Goal: Task Accomplishment & Management: Complete application form

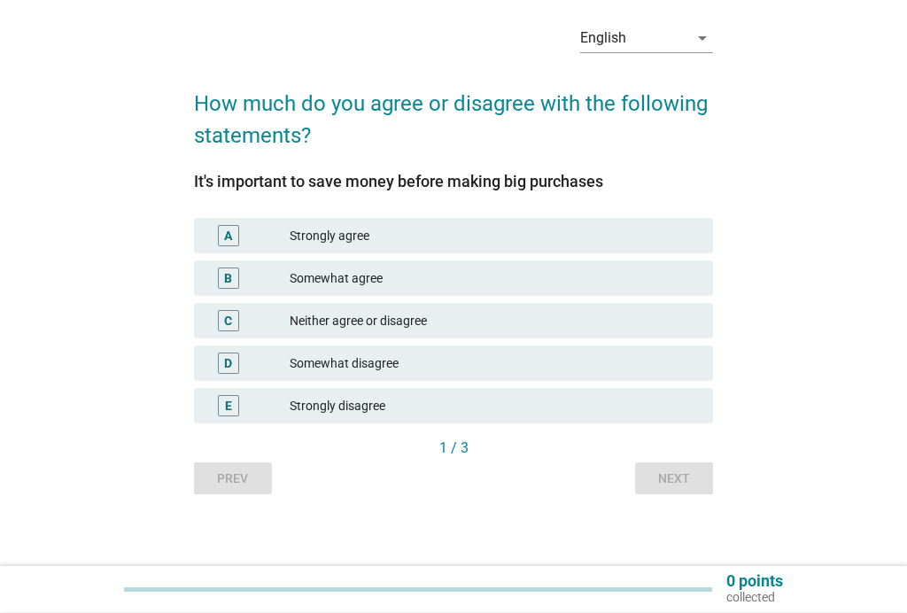
scroll to position [71, 0]
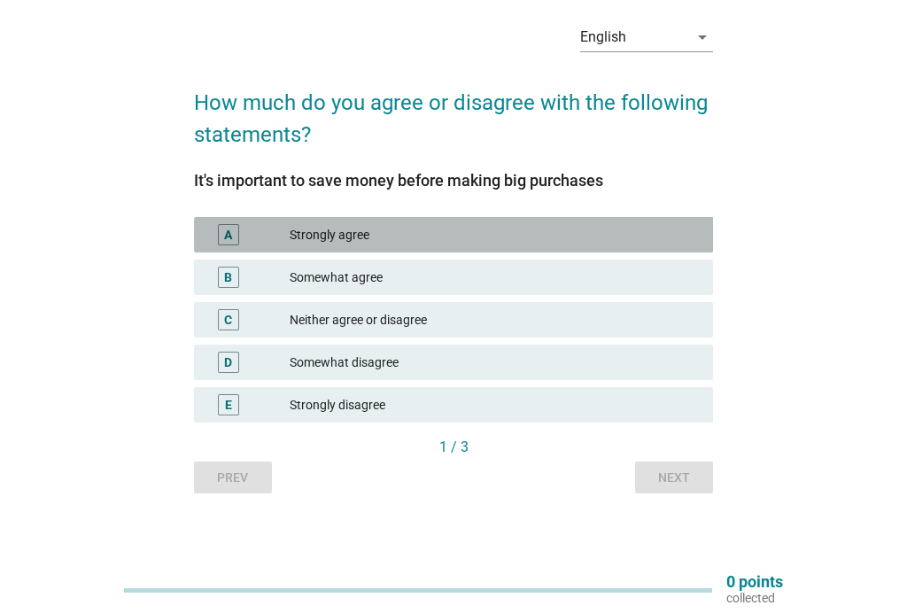
click at [350, 228] on div "Strongly agree" at bounding box center [494, 234] width 409 height 21
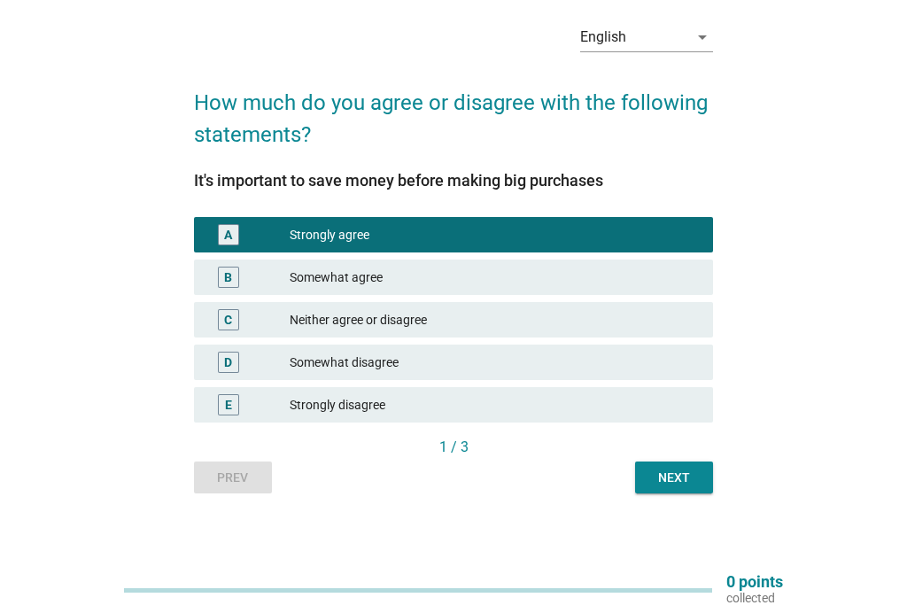
click at [683, 477] on div "Next" at bounding box center [674, 477] width 50 height 19
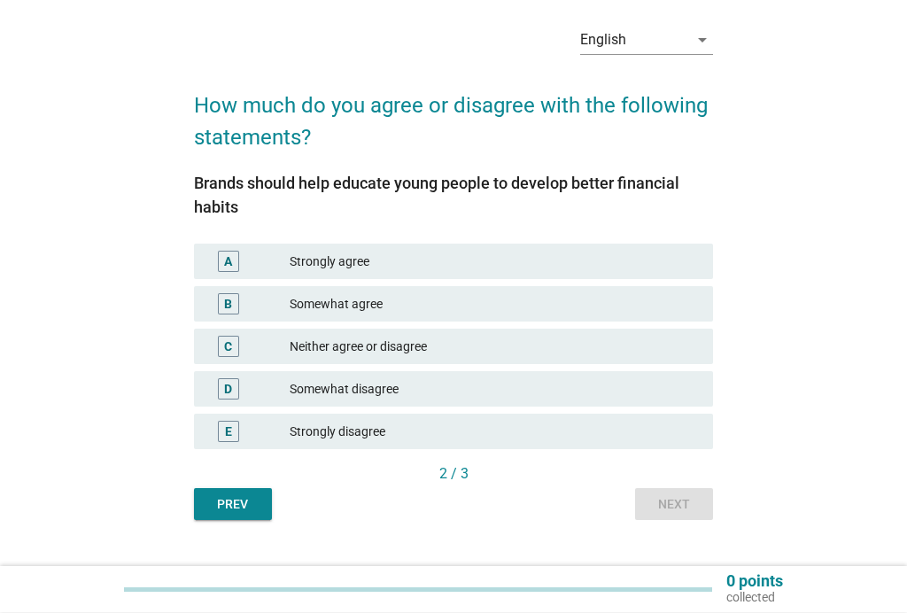
scroll to position [74, 0]
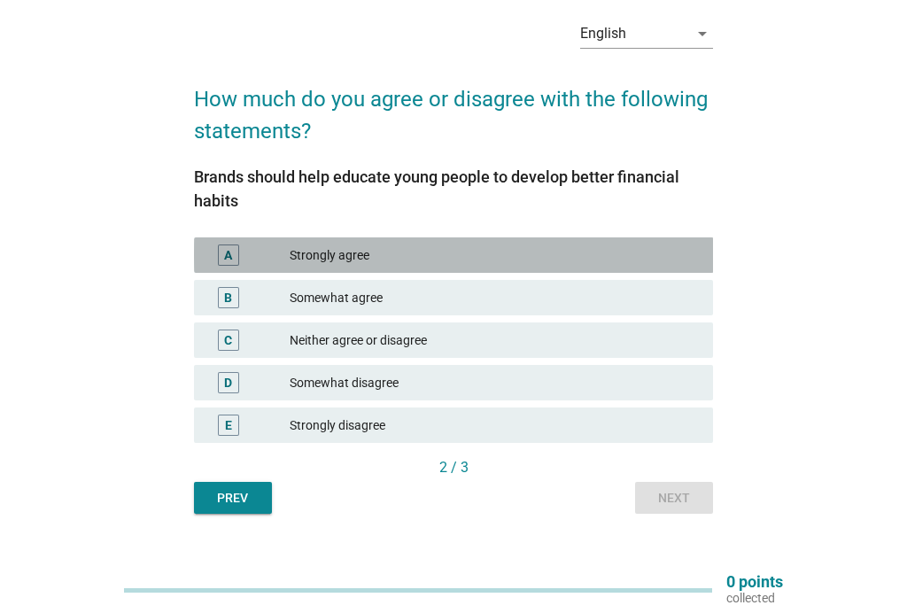
click at [519, 245] on div "Strongly agree" at bounding box center [494, 254] width 409 height 21
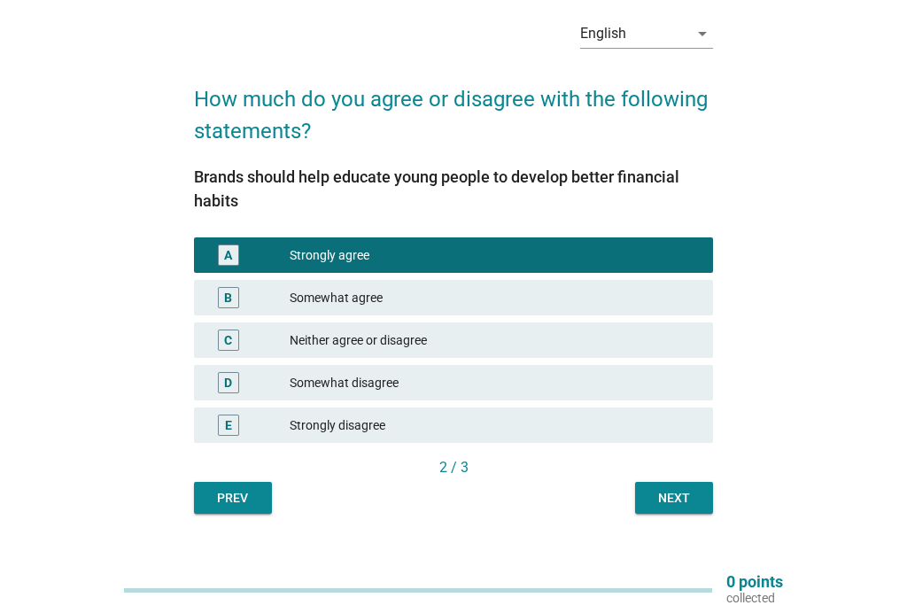
click at [677, 500] on div "Next" at bounding box center [674, 498] width 50 height 19
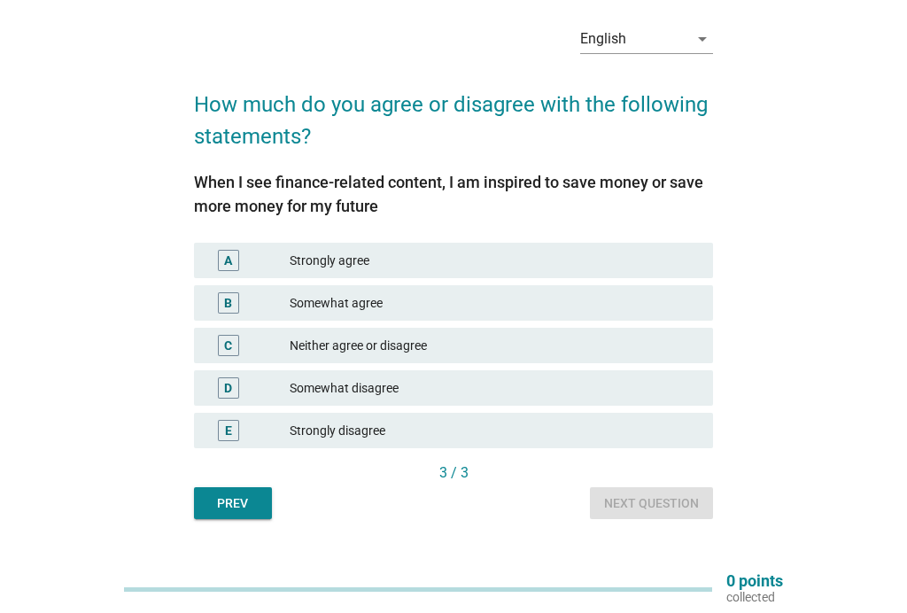
scroll to position [69, 0]
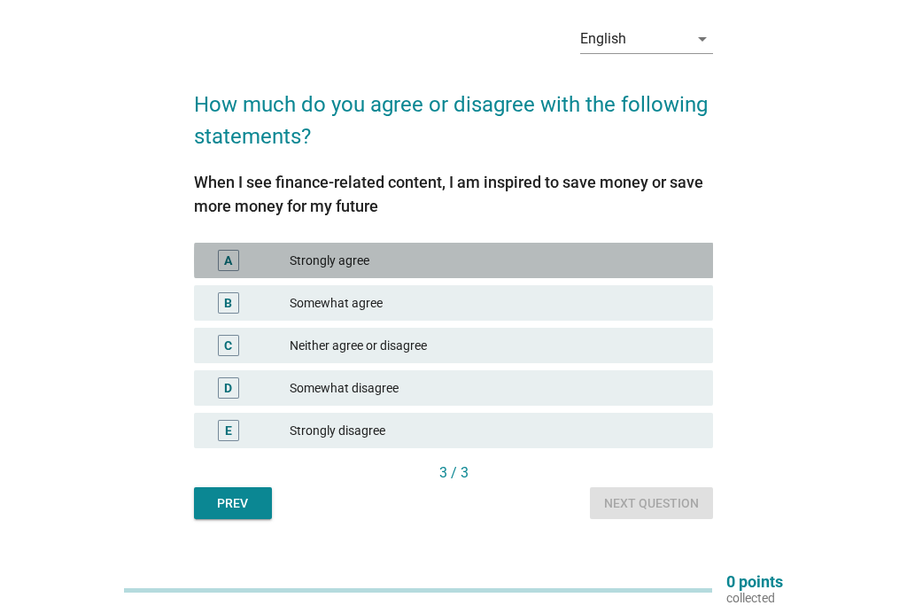
click at [514, 249] on div "A Strongly agree" at bounding box center [454, 260] width 520 height 35
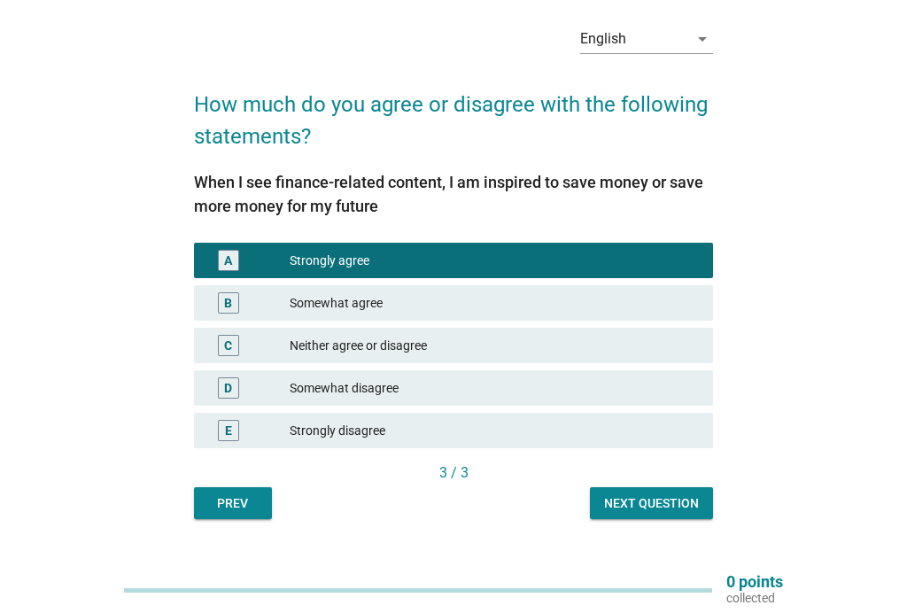
click at [656, 500] on div "Next question" at bounding box center [651, 503] width 95 height 19
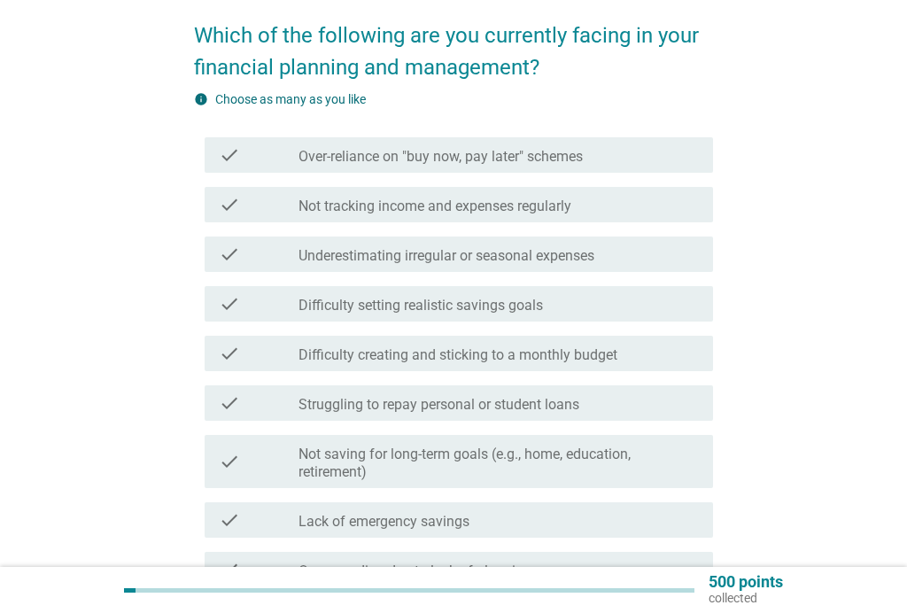
scroll to position [144, 0]
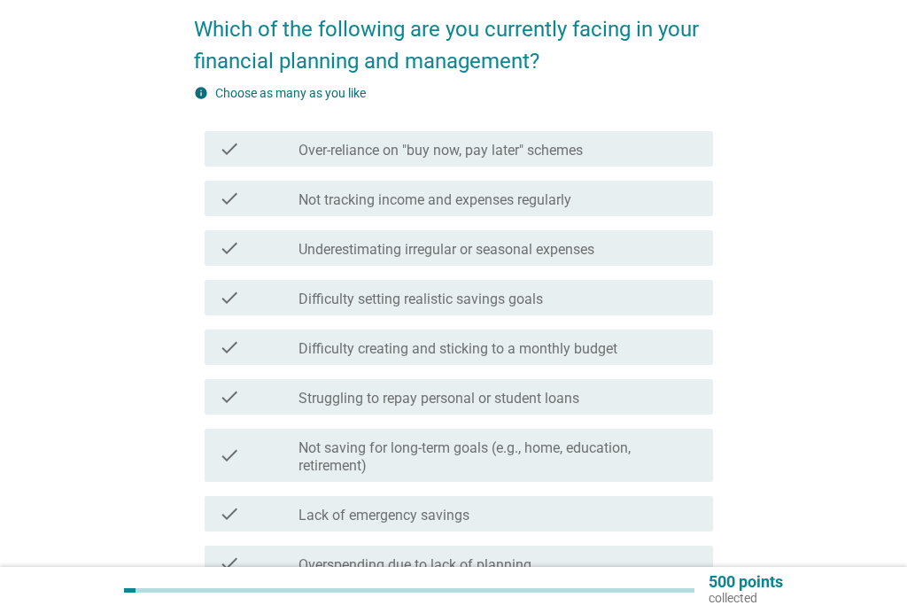
click at [653, 148] on div "check_box_outline_blank Over-reliance on "buy now, pay later" schemes" at bounding box center [498, 148] width 400 height 21
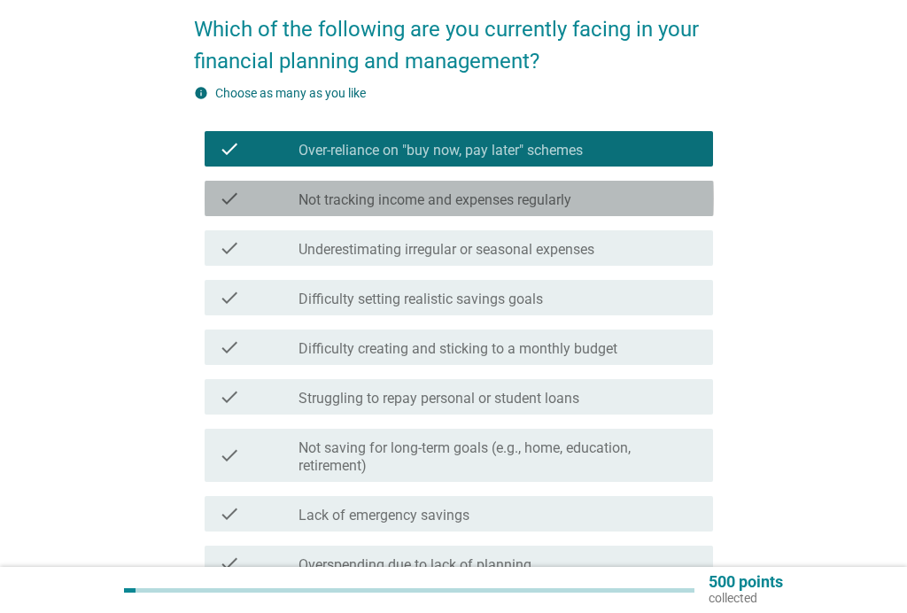
click at [643, 194] on div "check_box_outline_blank Not tracking income and expenses regularly" at bounding box center [498, 198] width 400 height 21
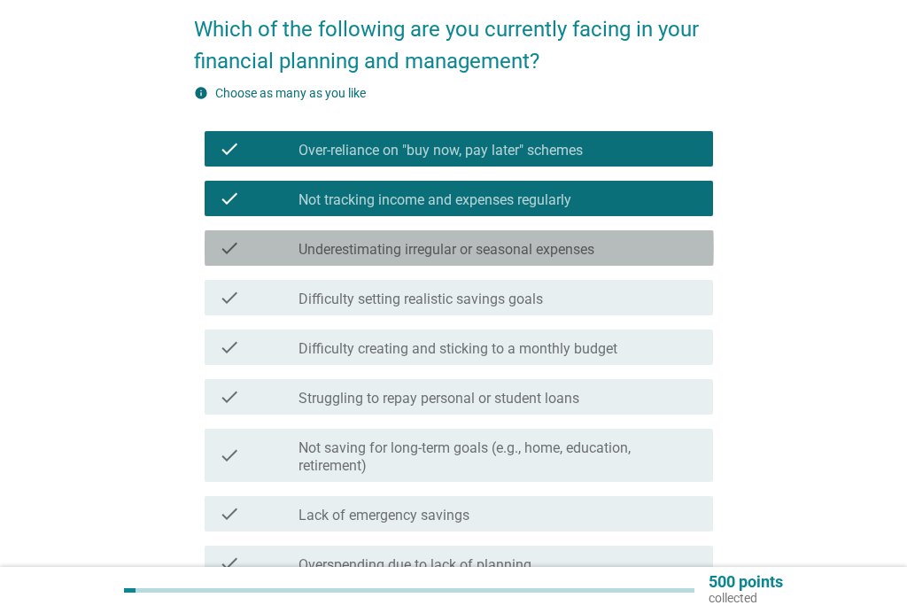
click at [621, 247] on div "check_box_outline_blank Underestimating irregular or seasonal expenses" at bounding box center [498, 247] width 400 height 21
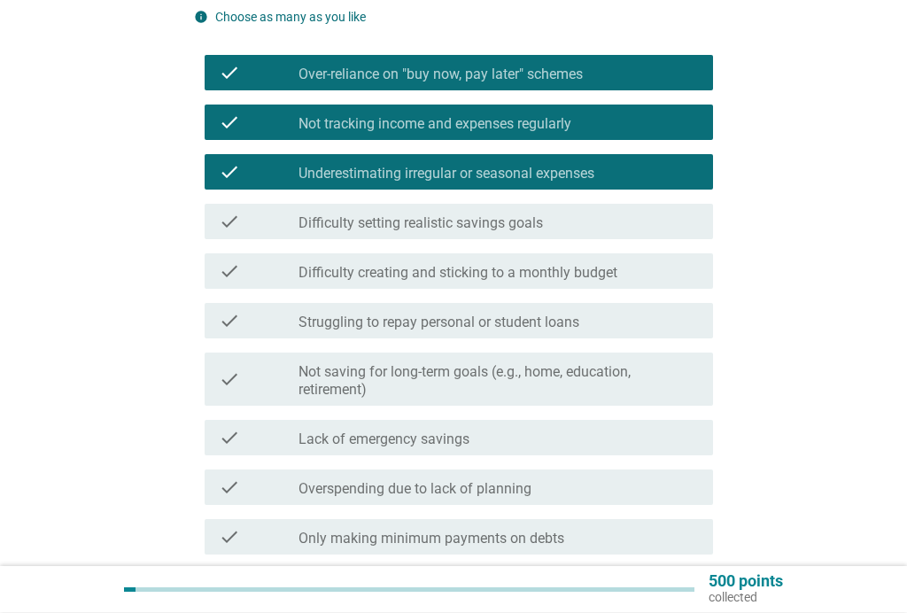
scroll to position [221, 0]
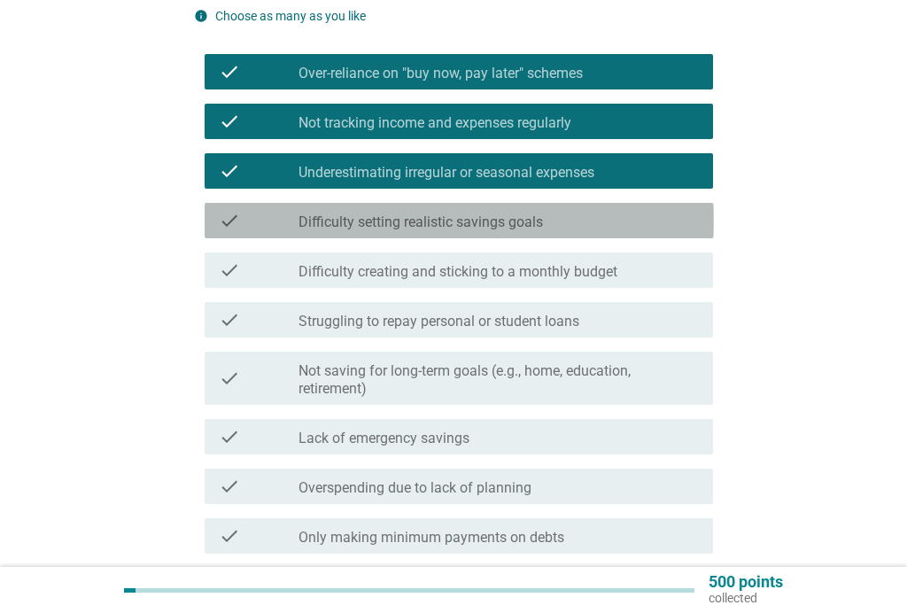
click at [619, 220] on div "check_box_outline_blank Difficulty setting realistic savings goals" at bounding box center [498, 220] width 400 height 21
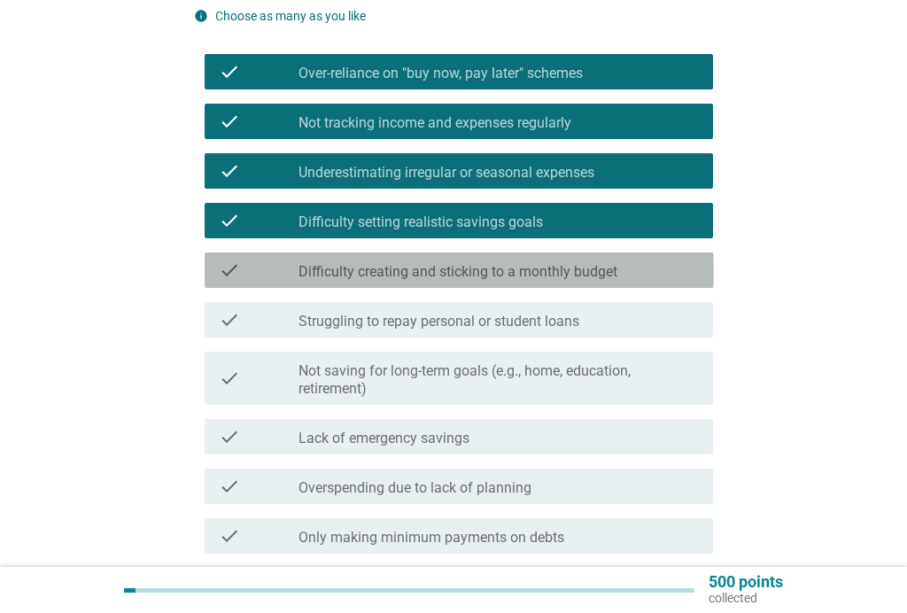
click at [608, 259] on div "check_box_outline_blank Difficulty creating and sticking to a monthly budget" at bounding box center [498, 269] width 400 height 21
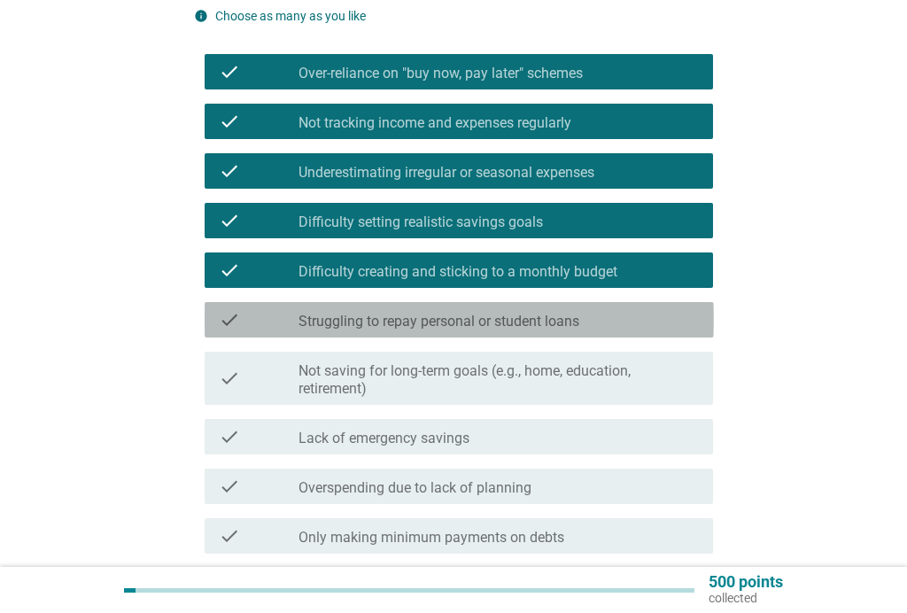
click at [602, 312] on div "check_box_outline_blank Struggling to repay personal or student loans" at bounding box center [498, 319] width 400 height 21
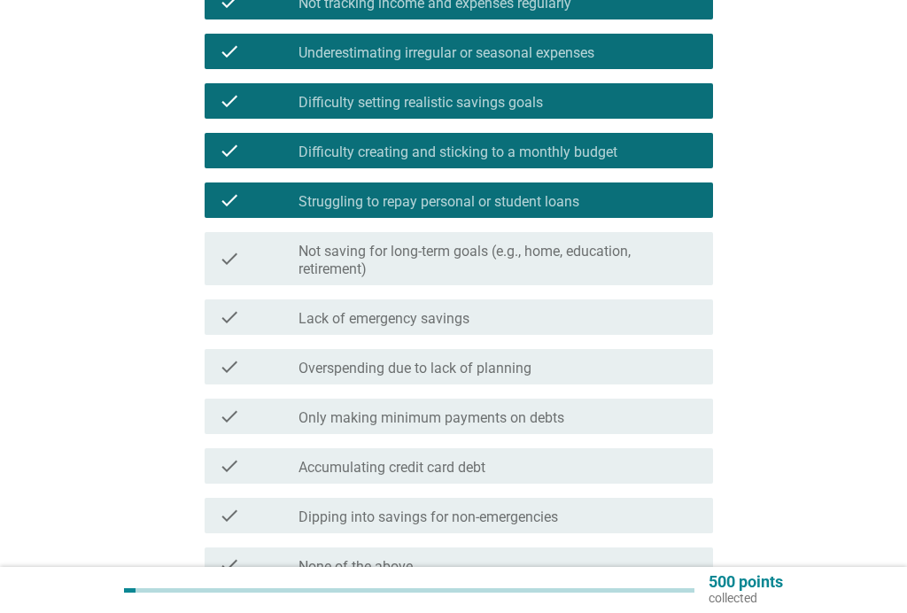
scroll to position [371, 0]
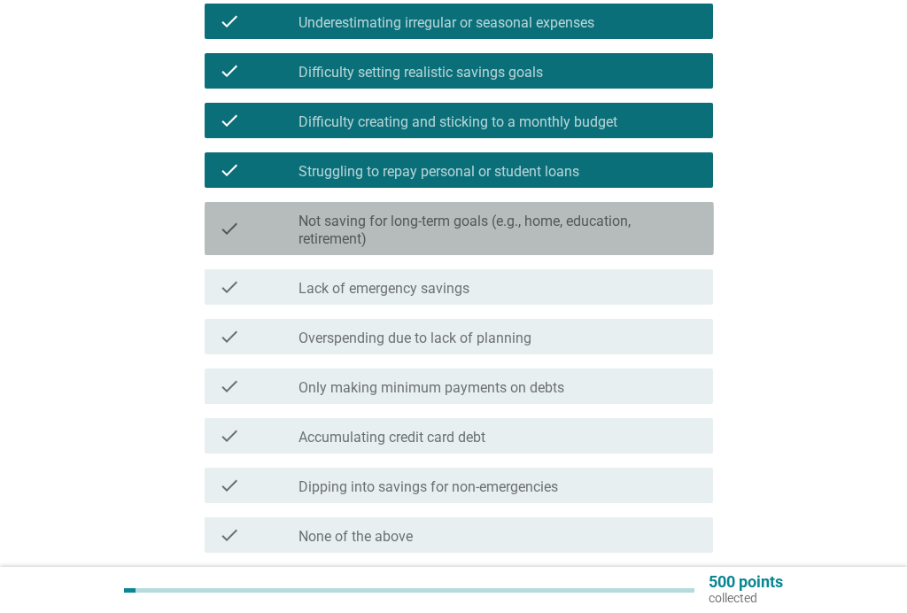
click at [633, 226] on label "Not saving for long-term goals (e.g., home, education, retirement)" at bounding box center [498, 229] width 400 height 35
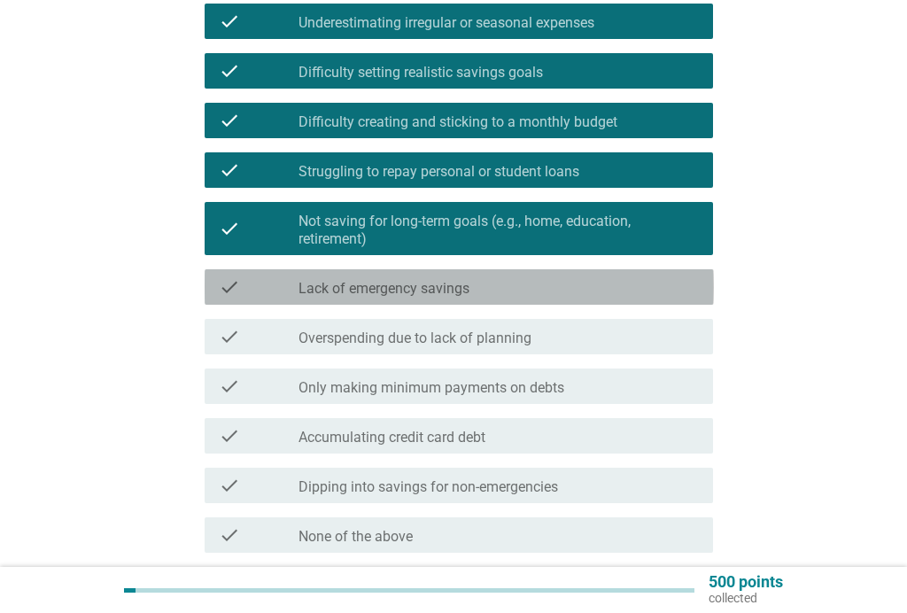
click at [544, 289] on div "check_box_outline_blank Lack of emergency savings" at bounding box center [498, 286] width 400 height 21
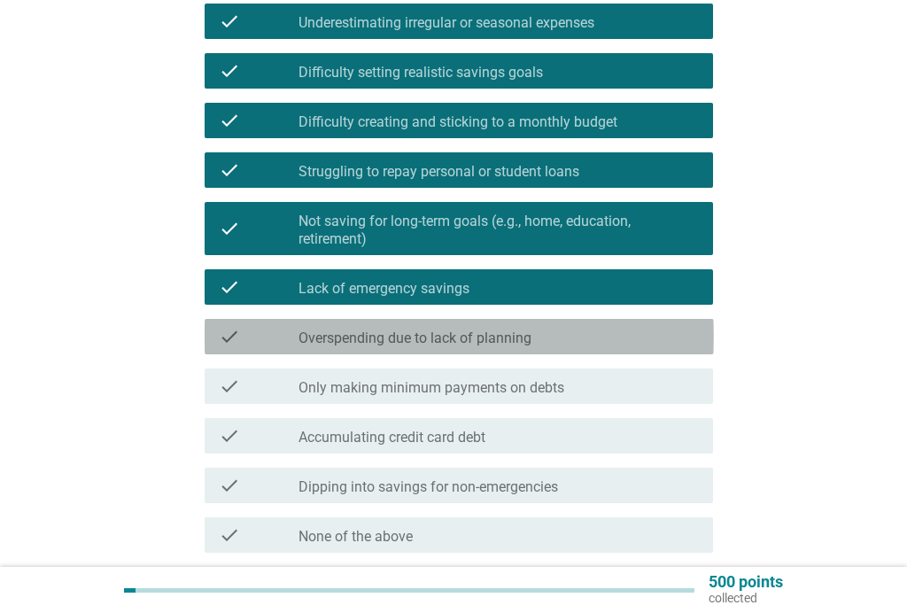
click at [511, 326] on div "check_box_outline_blank Overspending due to lack of planning" at bounding box center [498, 336] width 400 height 21
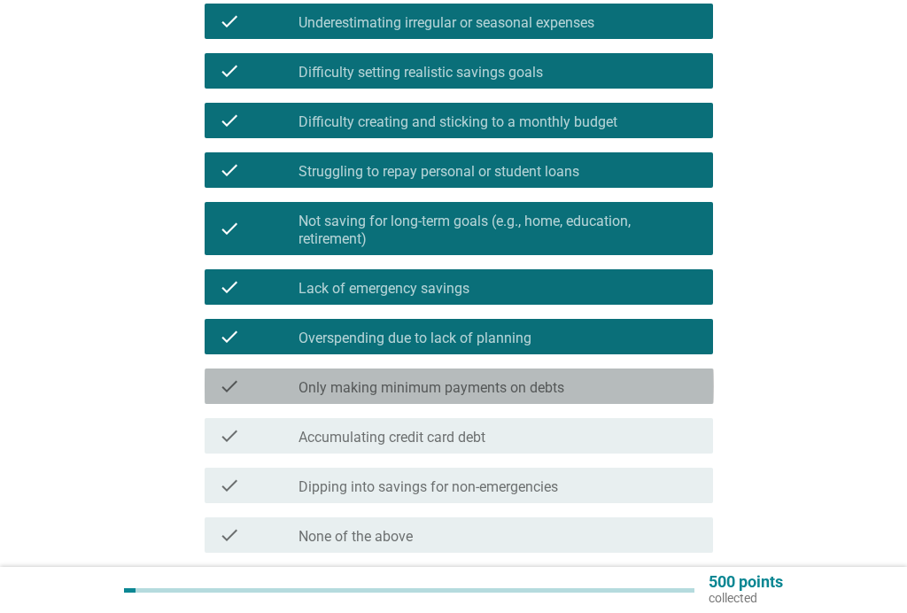
click at [507, 389] on label "Only making minimum payments on debts" at bounding box center [431, 388] width 266 height 18
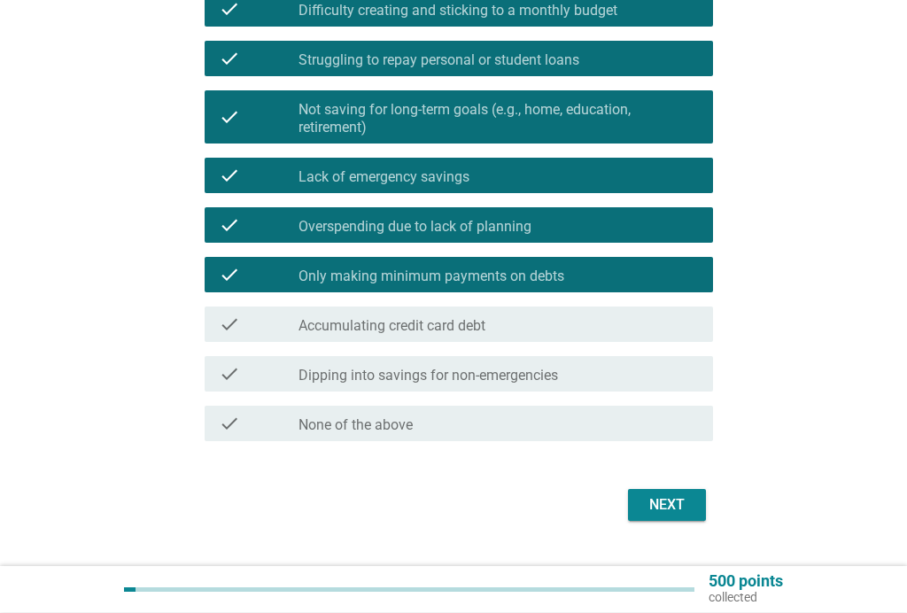
scroll to position [483, 0]
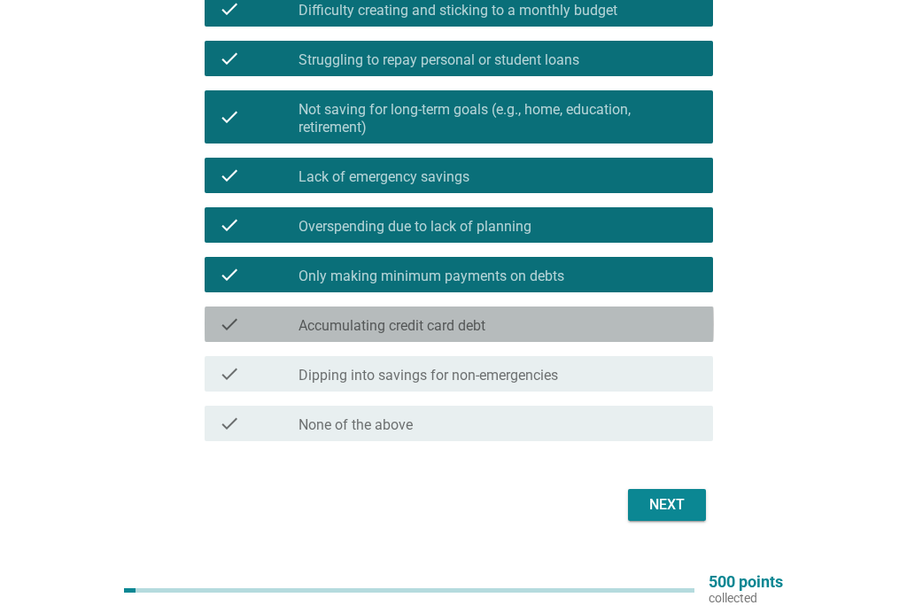
click at [557, 313] on div "check_box_outline_blank Accumulating credit card debt" at bounding box center [498, 323] width 400 height 21
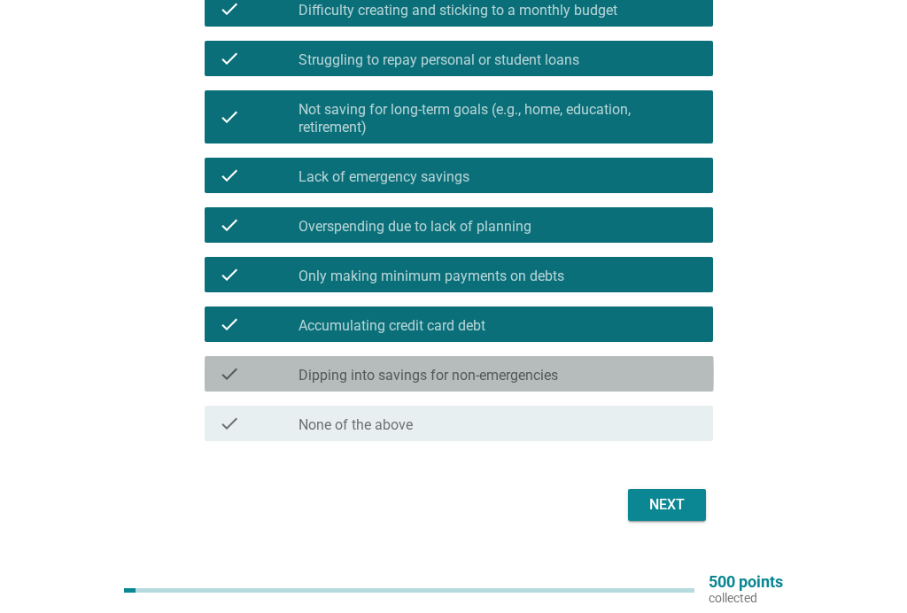
click at [575, 364] on div "check_box_outline_blank Dipping into savings for non-emergencies" at bounding box center [498, 373] width 400 height 21
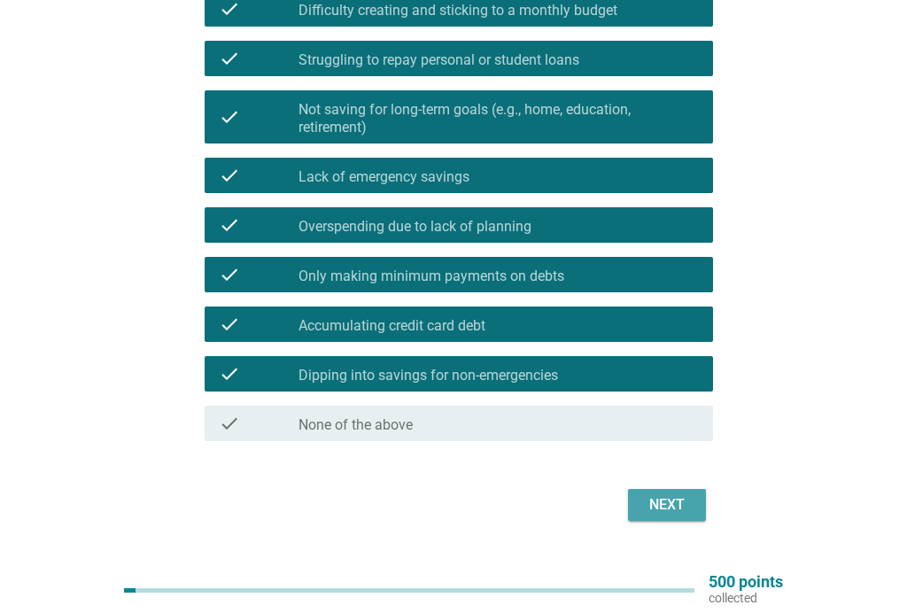
click at [664, 501] on div "Next" at bounding box center [667, 504] width 50 height 21
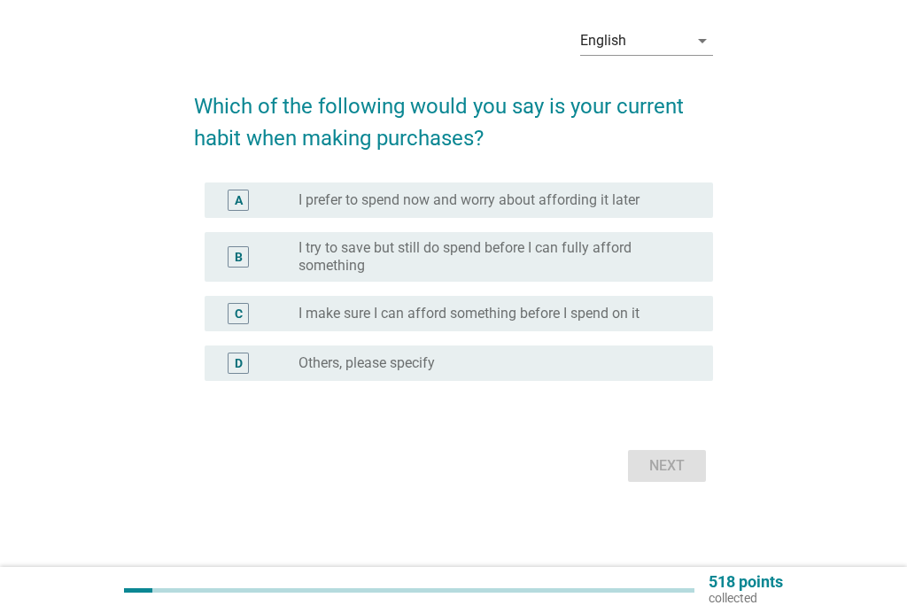
scroll to position [0, 0]
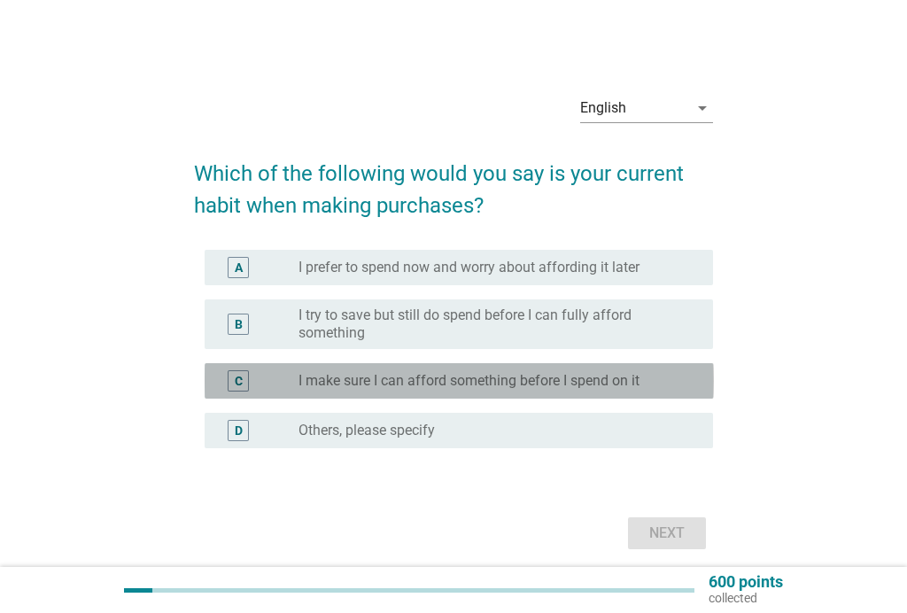
click at [675, 367] on div "C radio_button_unchecked I make sure I can afford something before I spend on it" at bounding box center [459, 380] width 509 height 35
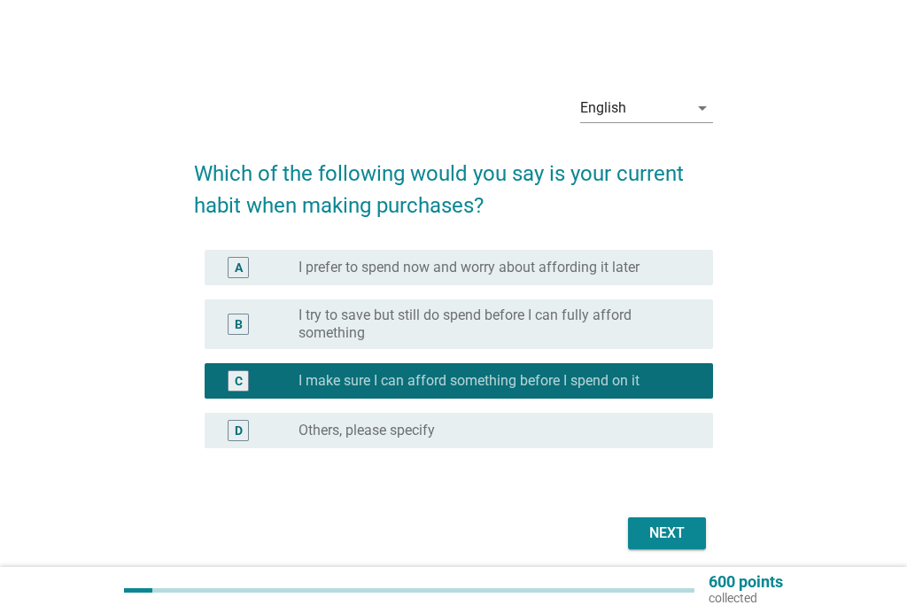
click at [670, 521] on button "Next" at bounding box center [667, 533] width 78 height 32
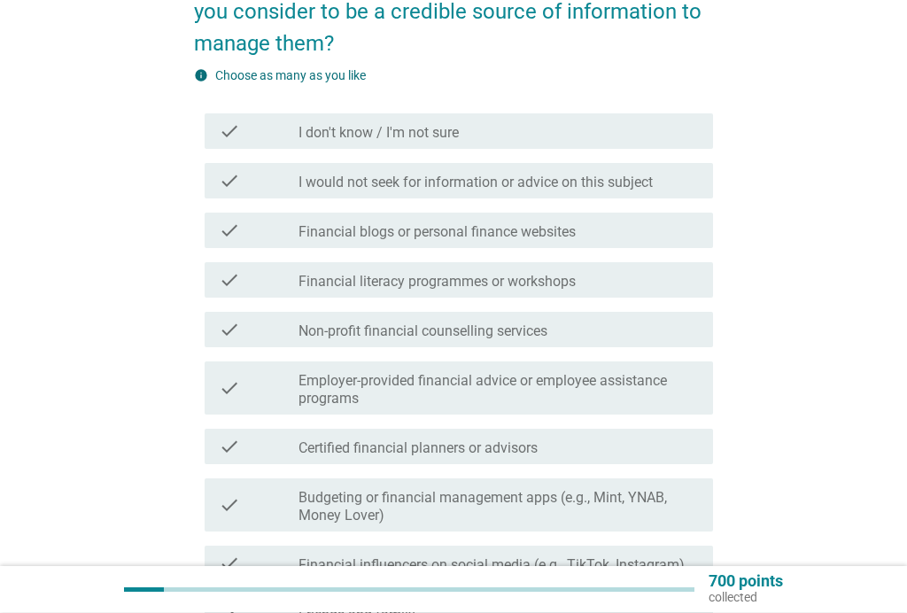
scroll to position [197, 0]
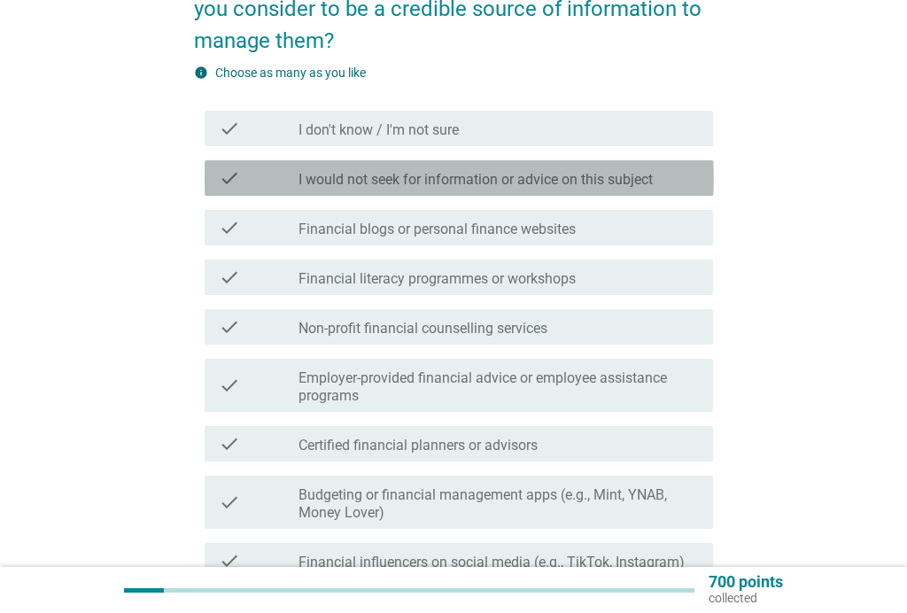
click at [494, 180] on label "I would not seek for information or advice on this subject" at bounding box center [475, 180] width 354 height 18
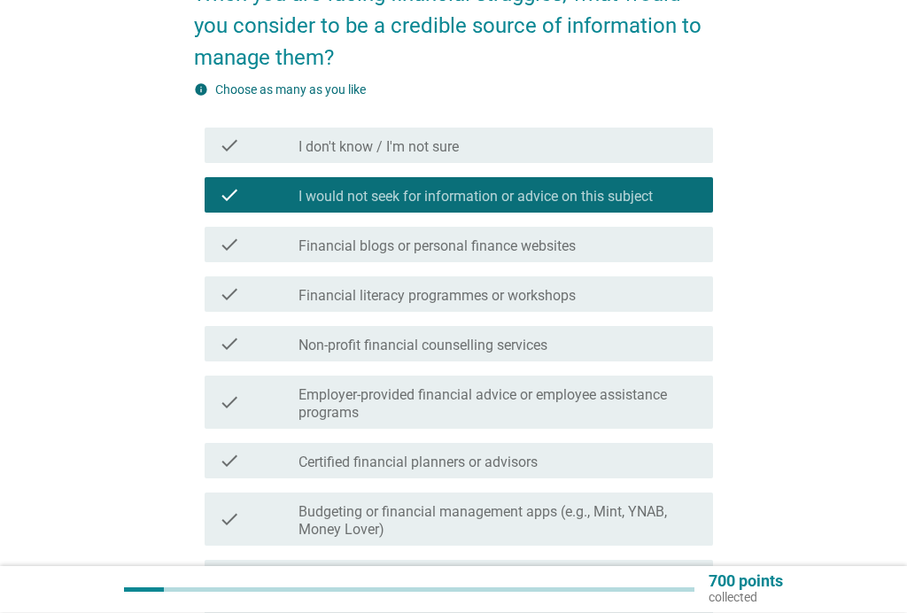
scroll to position [180, 0]
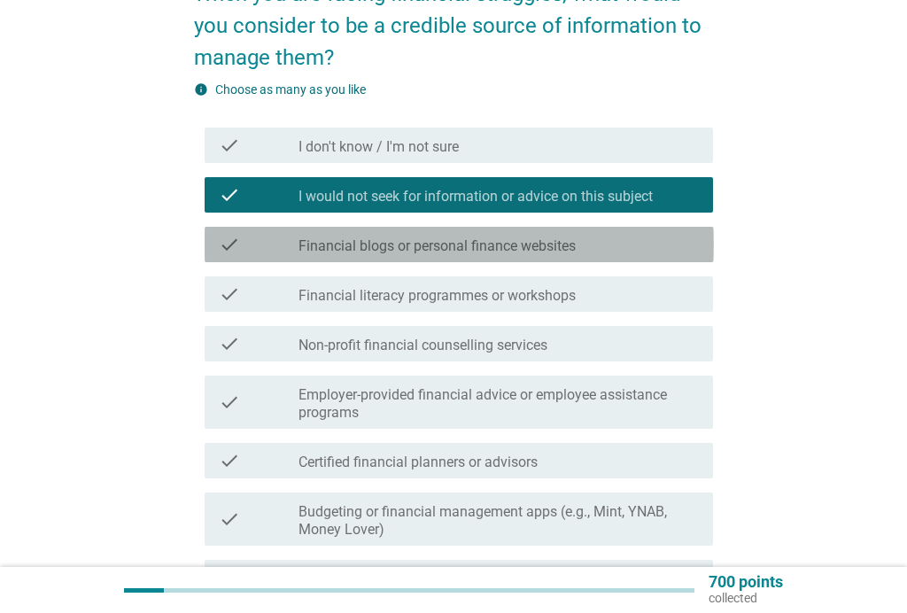
click at [631, 230] on div "check check_box_outline_blank Financial blogs or personal finance websites" at bounding box center [459, 244] width 509 height 35
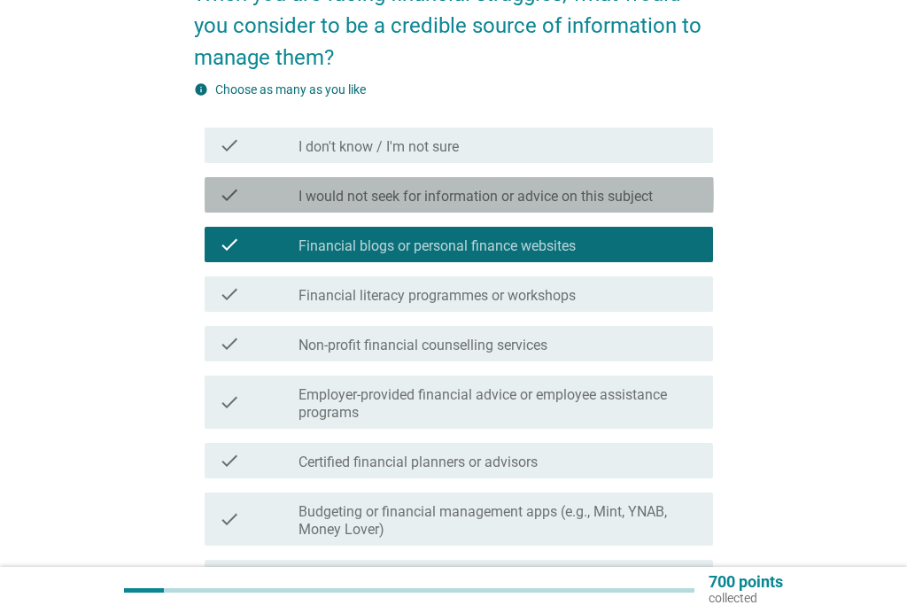
click at [624, 197] on label "I would not seek for information or advice on this subject" at bounding box center [475, 197] width 354 height 18
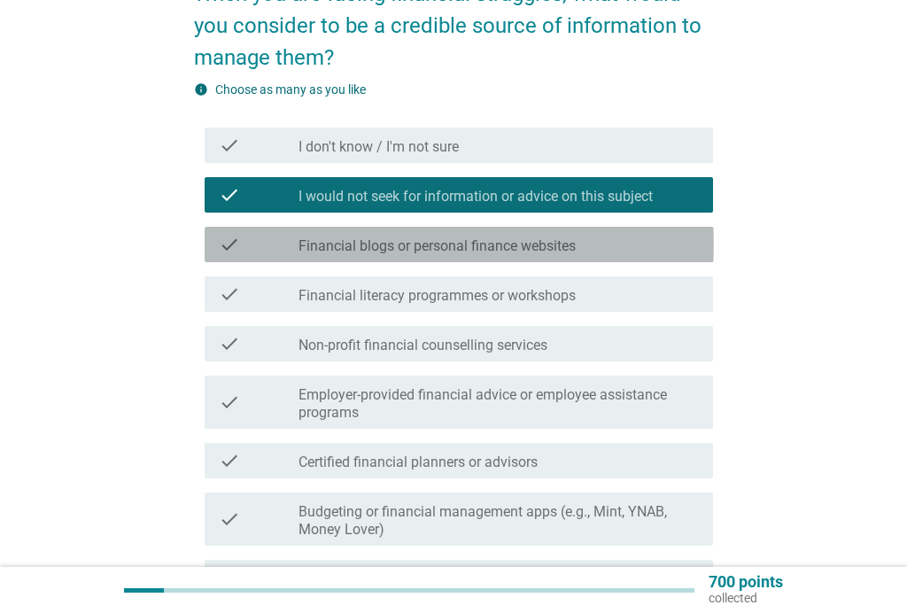
click at [592, 247] on div "check_box_outline_blank Financial blogs or personal finance websites" at bounding box center [498, 244] width 400 height 21
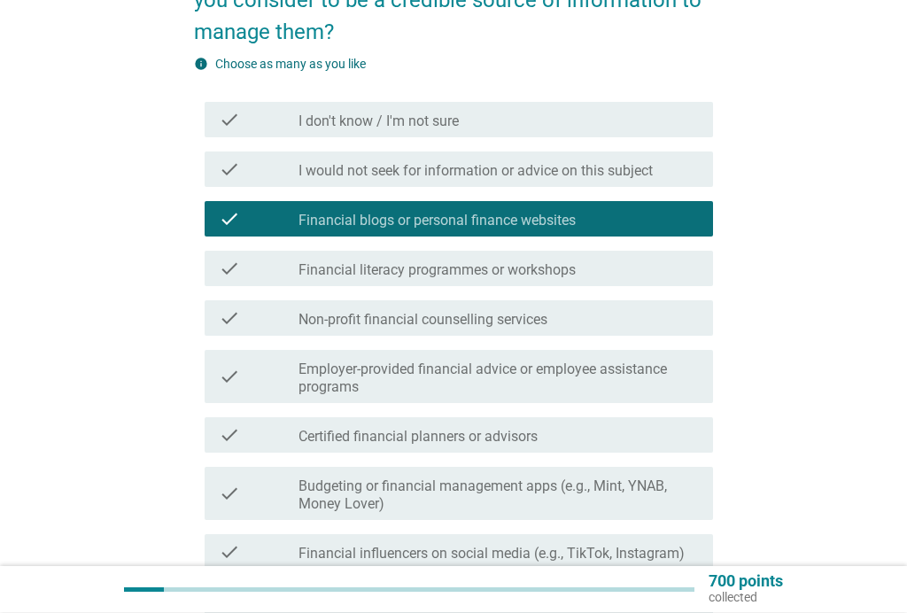
scroll to position [205, 0]
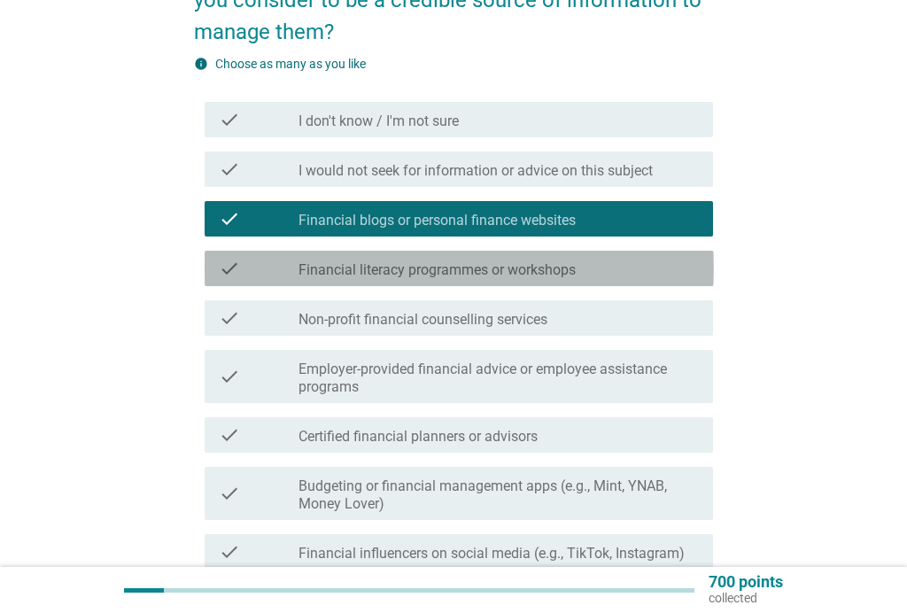
click at [543, 271] on label "Financial literacy programmes or workshops" at bounding box center [436, 270] width 277 height 18
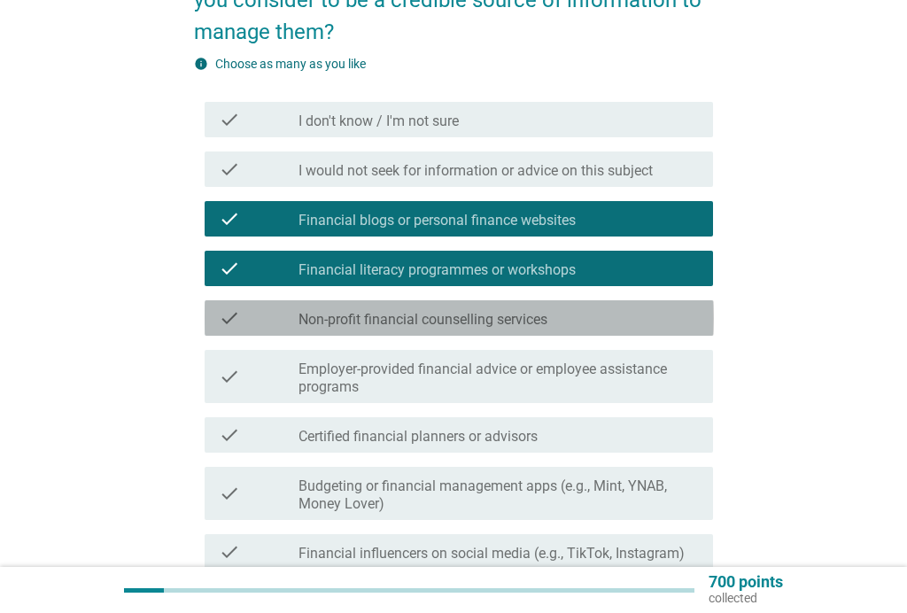
click at [577, 323] on div "check_box_outline_blank Non-profit financial counselling services" at bounding box center [498, 317] width 400 height 21
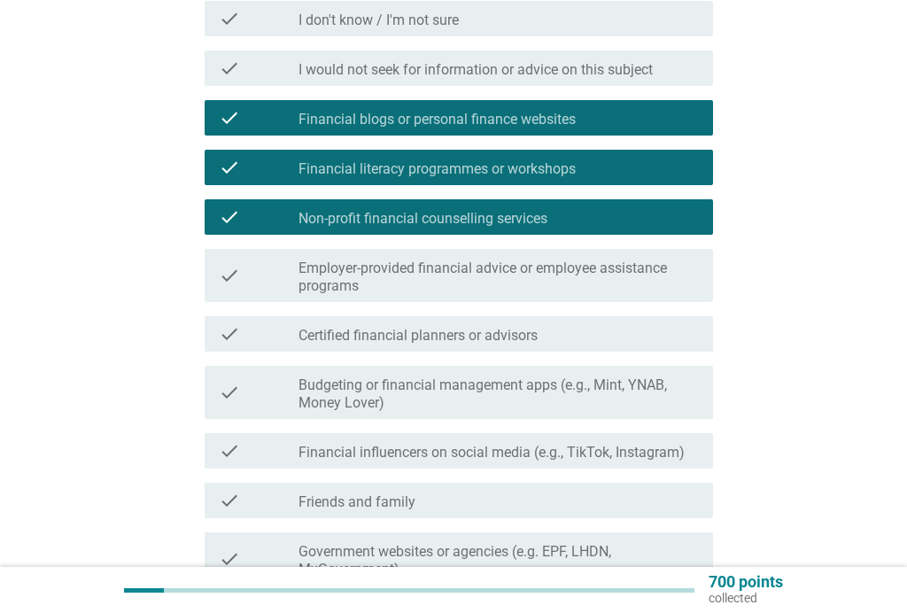
scroll to position [311, 0]
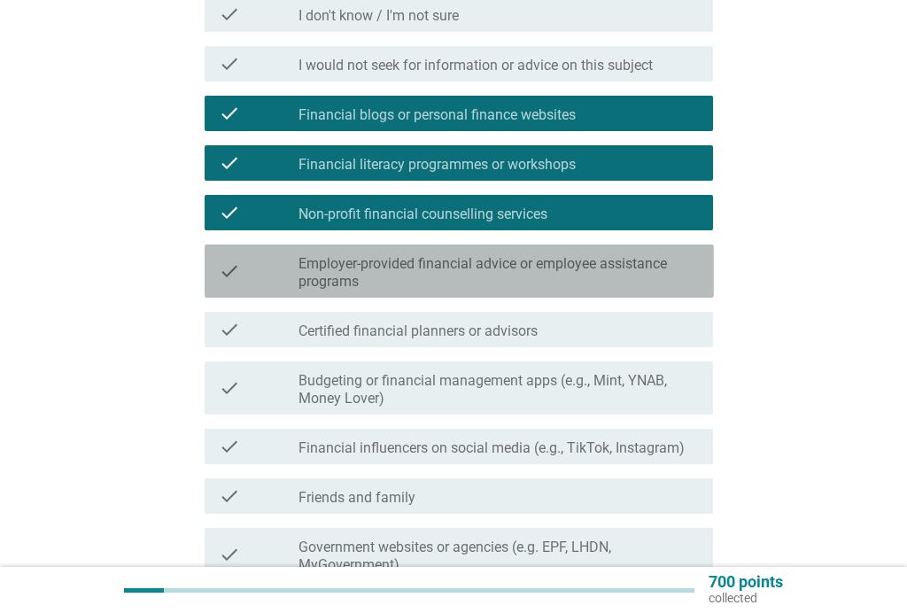
click at [655, 267] on label "Employer-provided financial advice or employee assistance programs" at bounding box center [498, 272] width 400 height 35
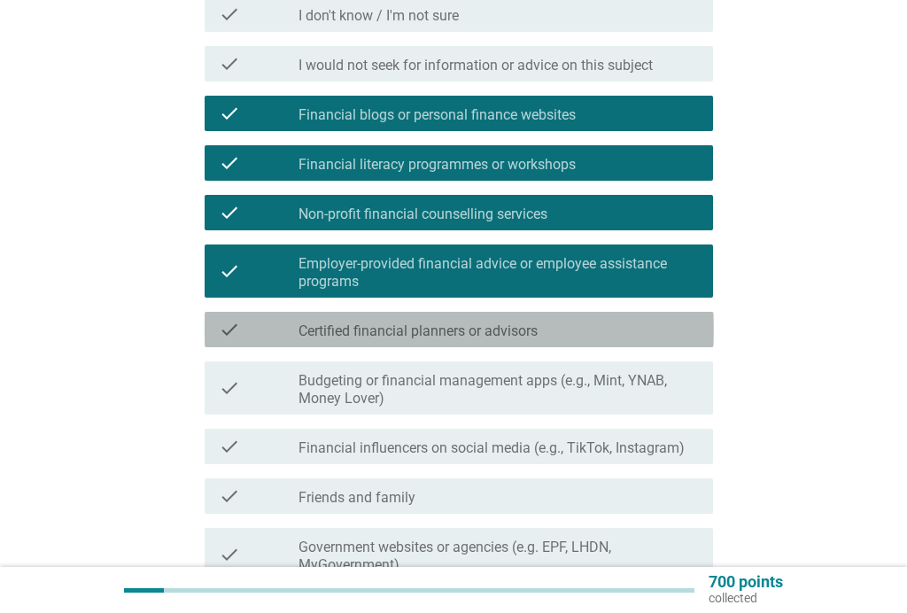
click at [596, 332] on div "check_box_outline_blank Certified financial planners or advisors" at bounding box center [498, 329] width 400 height 21
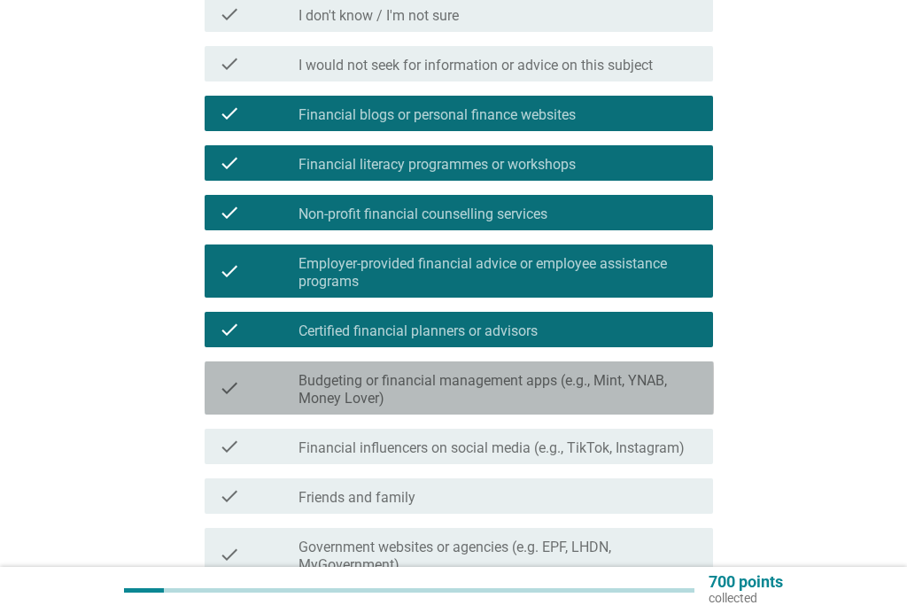
click at [586, 383] on label "Budgeting or financial management apps (e.g., Mint, YNAB, Money Lover)" at bounding box center [498, 389] width 400 height 35
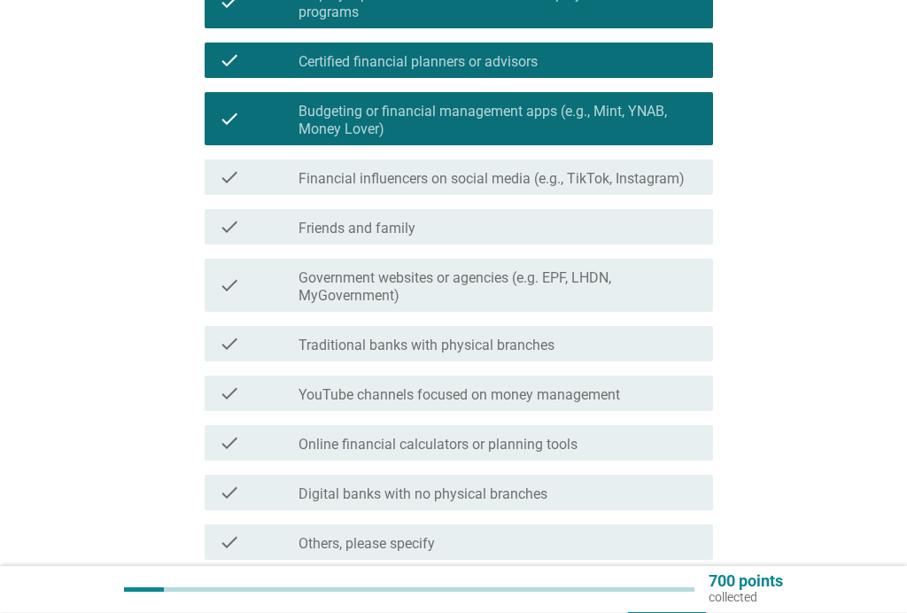
scroll to position [580, 0]
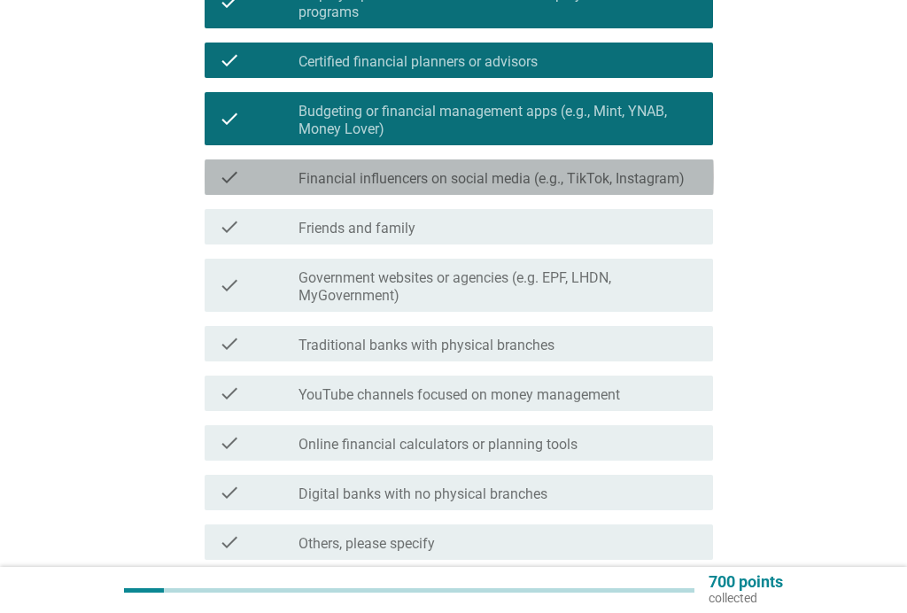
click at [590, 178] on label "Financial influencers on social media (e.g., TikTok, Instagram)" at bounding box center [491, 179] width 386 height 18
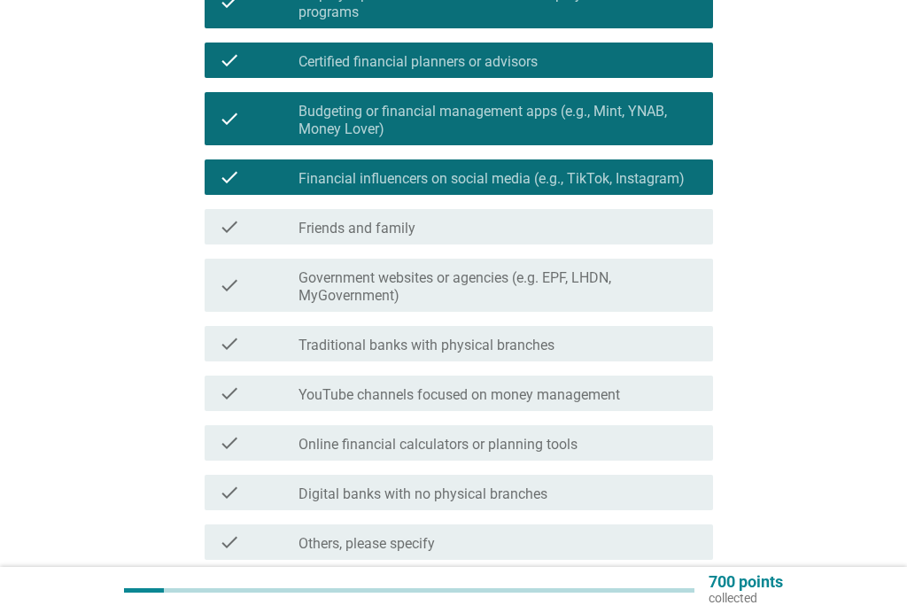
click at [470, 219] on div "check_box_outline_blank Friends and family" at bounding box center [498, 226] width 400 height 21
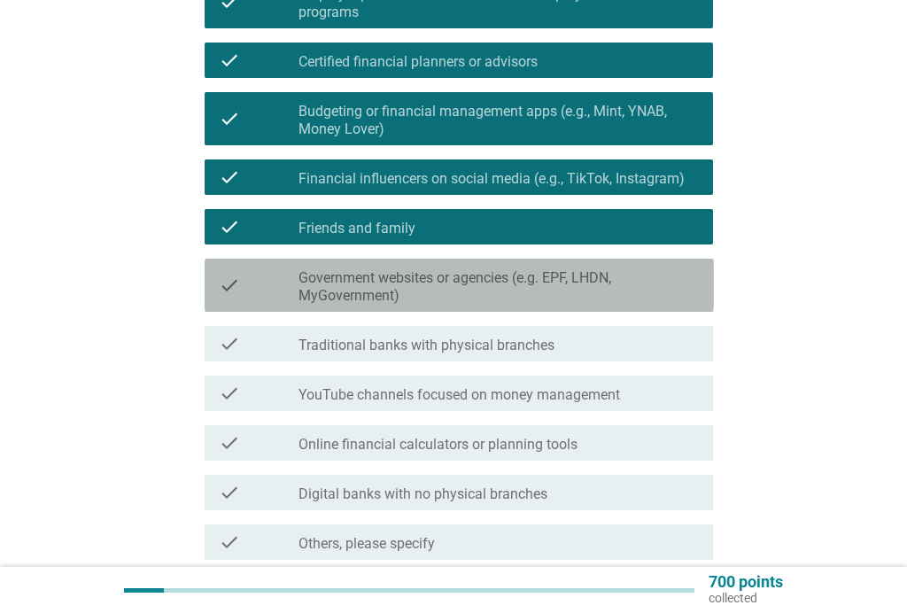
click at [651, 279] on label "Government websites or agencies (e.g. EPF, LHDN, MyGovernment)" at bounding box center [498, 286] width 400 height 35
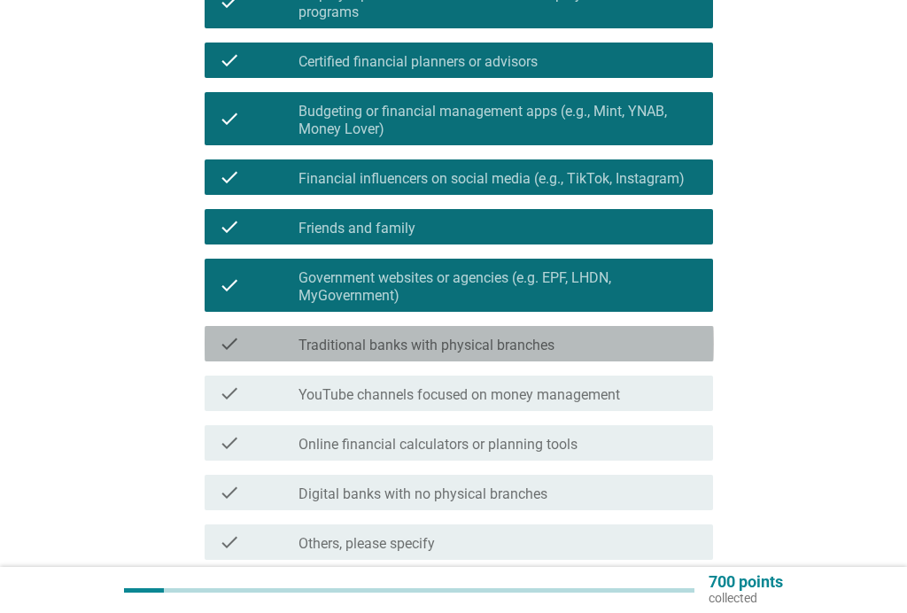
click at [598, 352] on div "check_box_outline_blank Traditional banks with physical branches" at bounding box center [498, 343] width 400 height 21
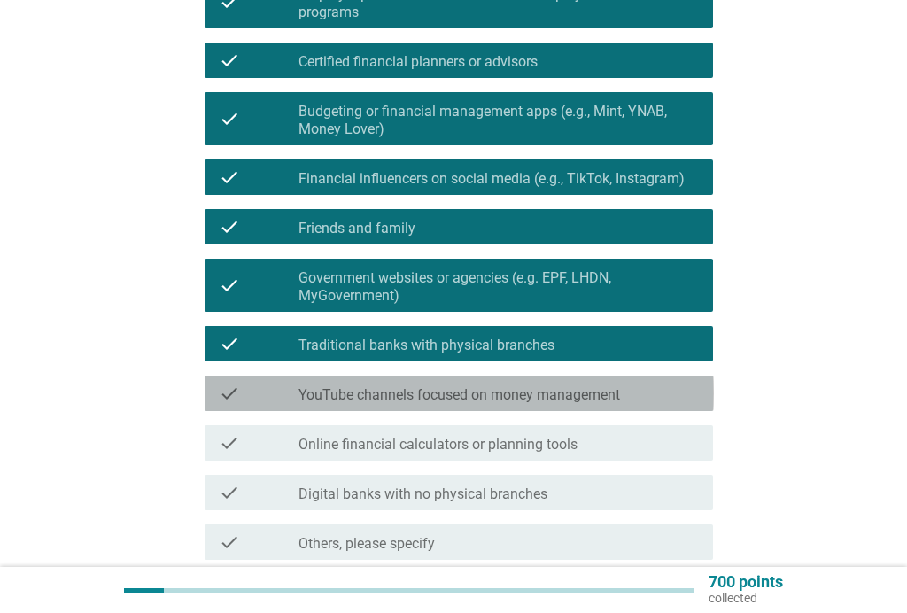
click at [595, 396] on label "YouTube channels focused on money management" at bounding box center [458, 395] width 321 height 18
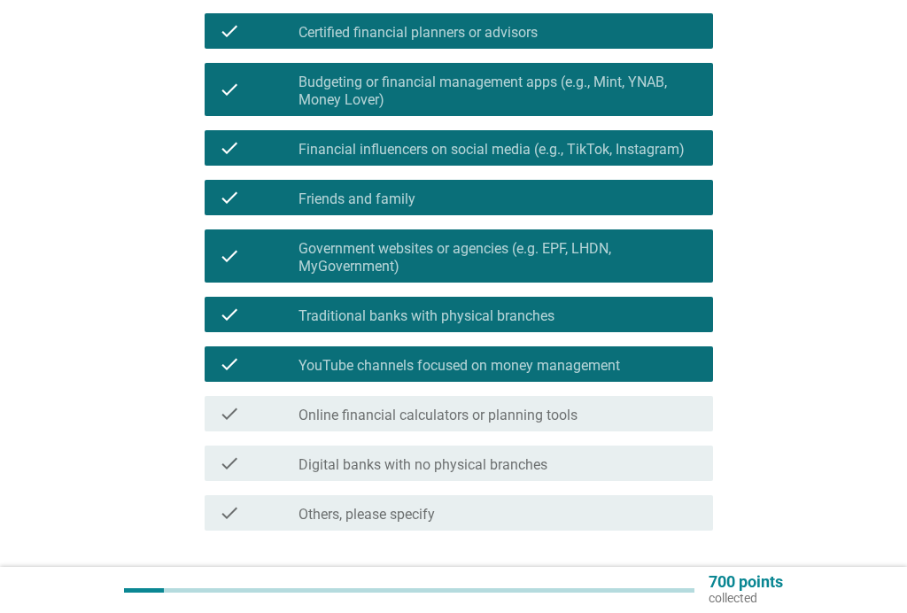
scroll to position [703, 0]
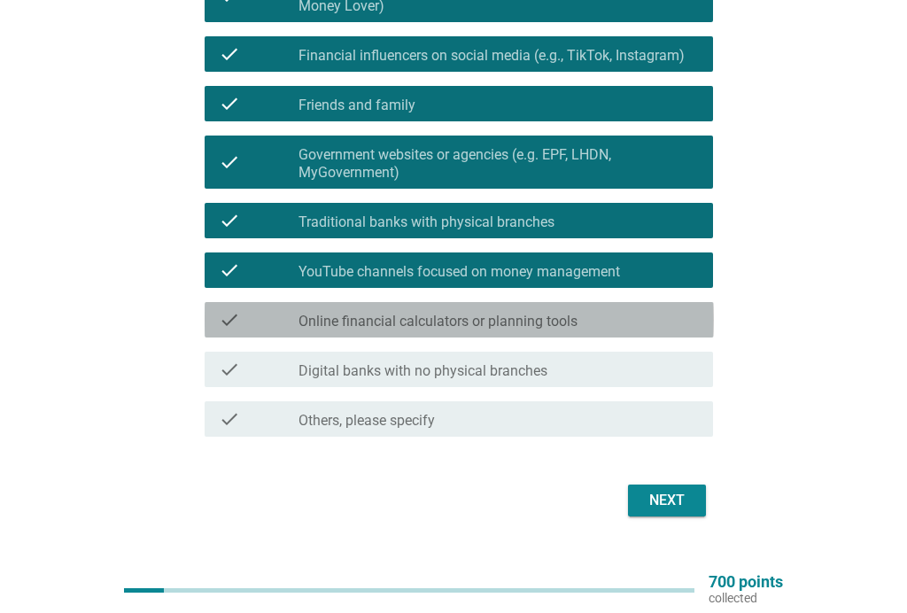
click at [575, 313] on label "Online financial calculators or planning tools" at bounding box center [437, 322] width 279 height 18
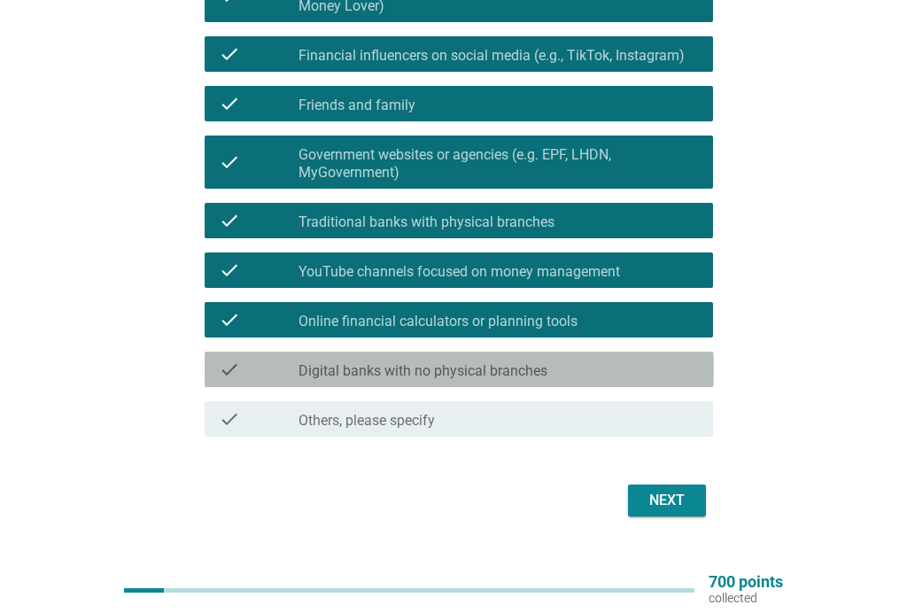
click at [568, 366] on div "check_box_outline_blank Digital banks with no physical branches" at bounding box center [498, 369] width 400 height 21
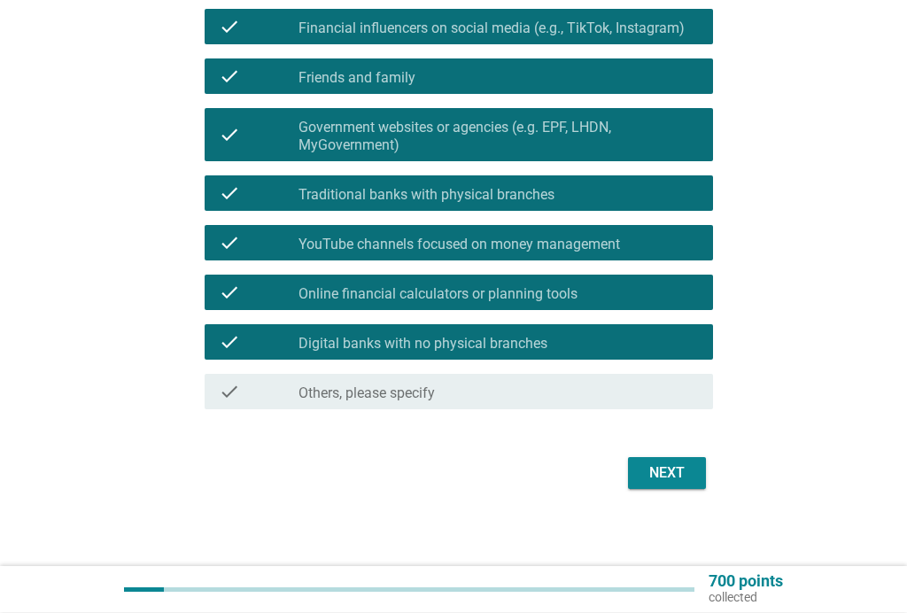
scroll to position [730, 0]
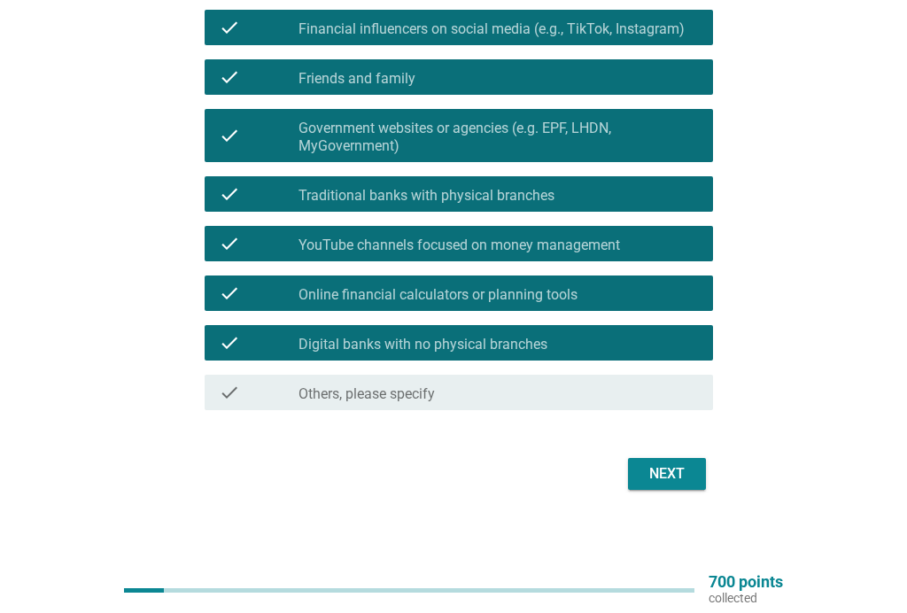
click at [668, 477] on div "Next" at bounding box center [667, 473] width 50 height 21
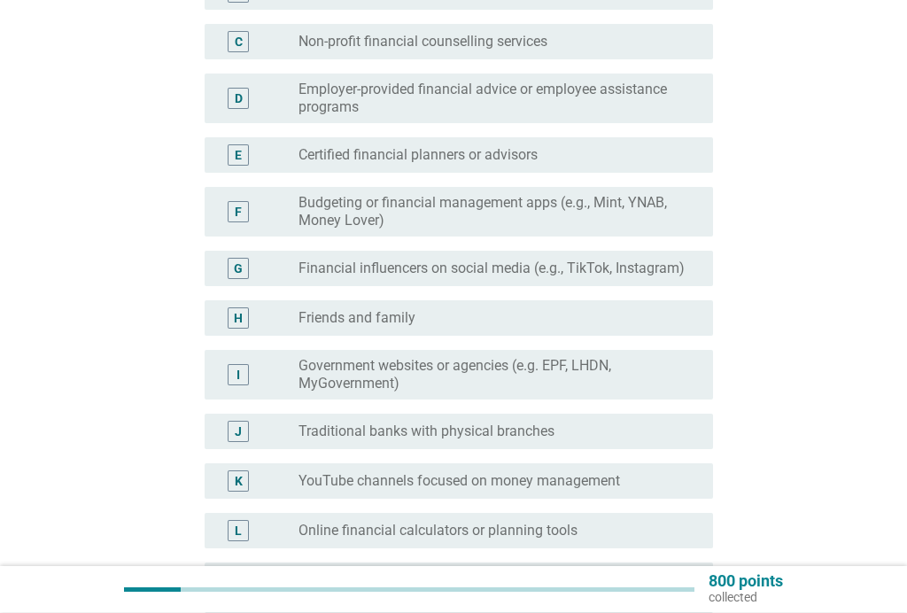
scroll to position [359, 0]
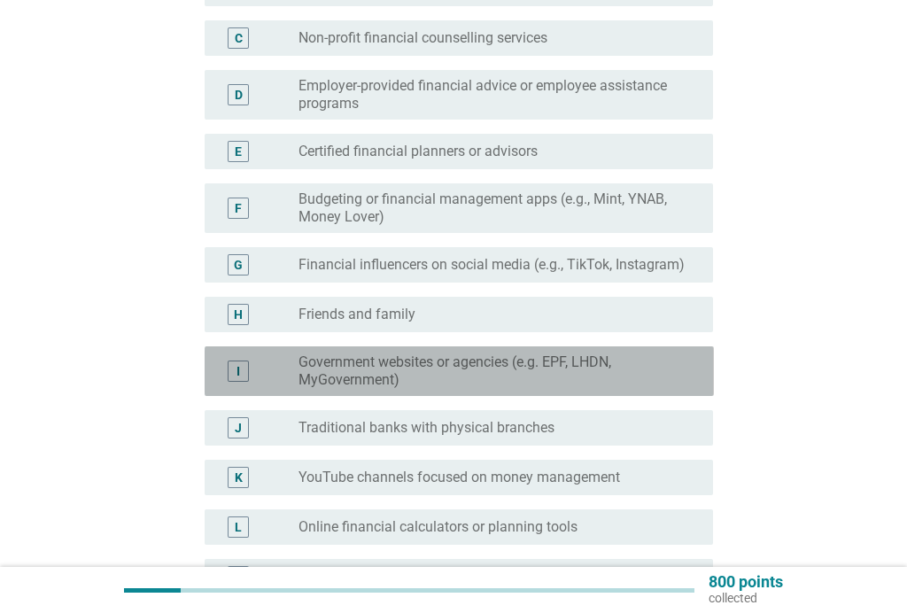
click at [643, 389] on label "Government websites or agencies (e.g. EPF, LHDN, MyGovernment)" at bounding box center [491, 370] width 386 height 35
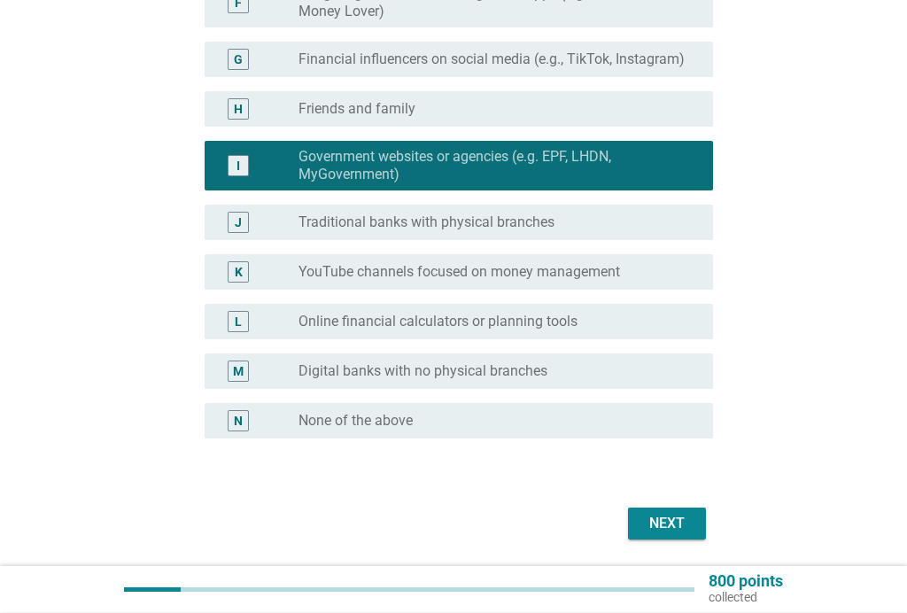
scroll to position [567, 0]
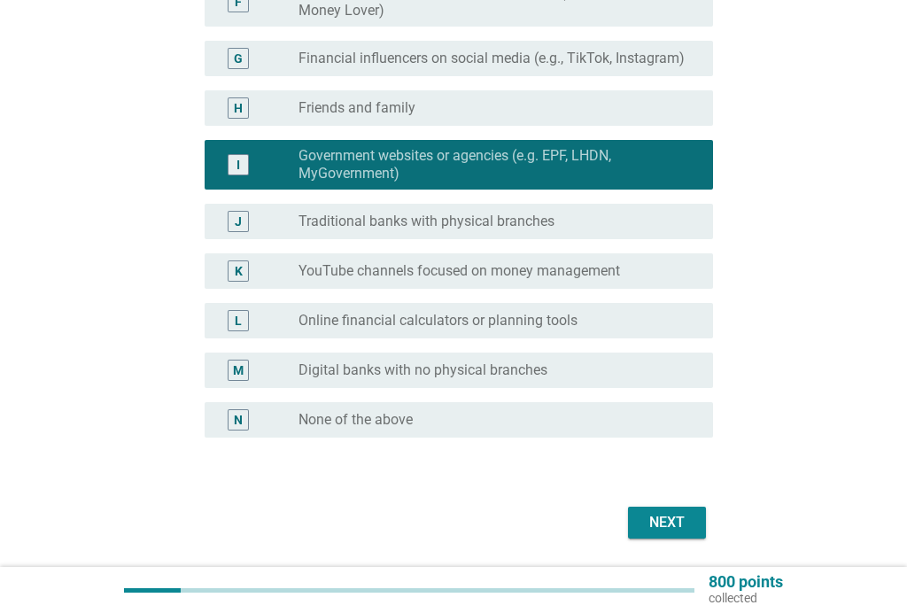
click at [672, 529] on div "Next" at bounding box center [667, 522] width 50 height 21
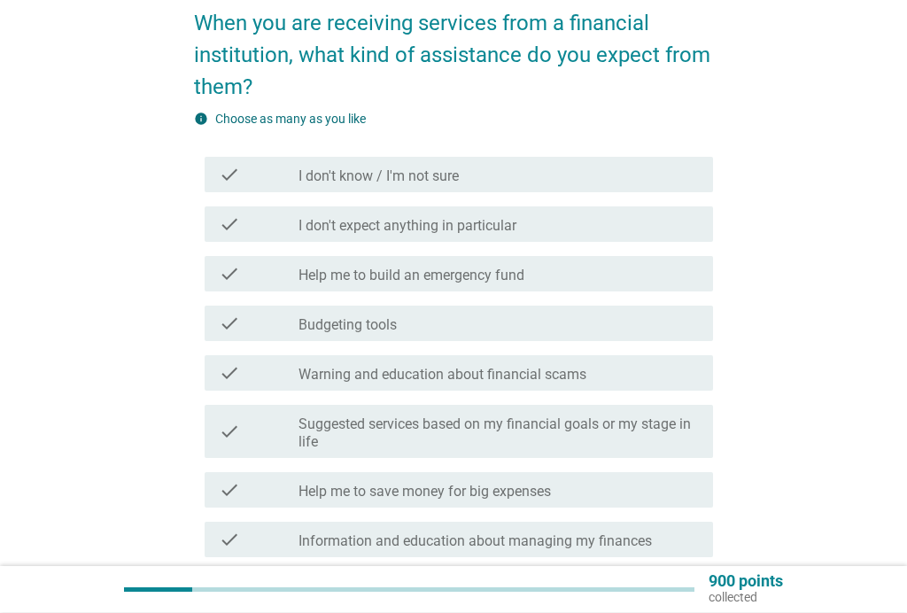
scroll to position [151, 0]
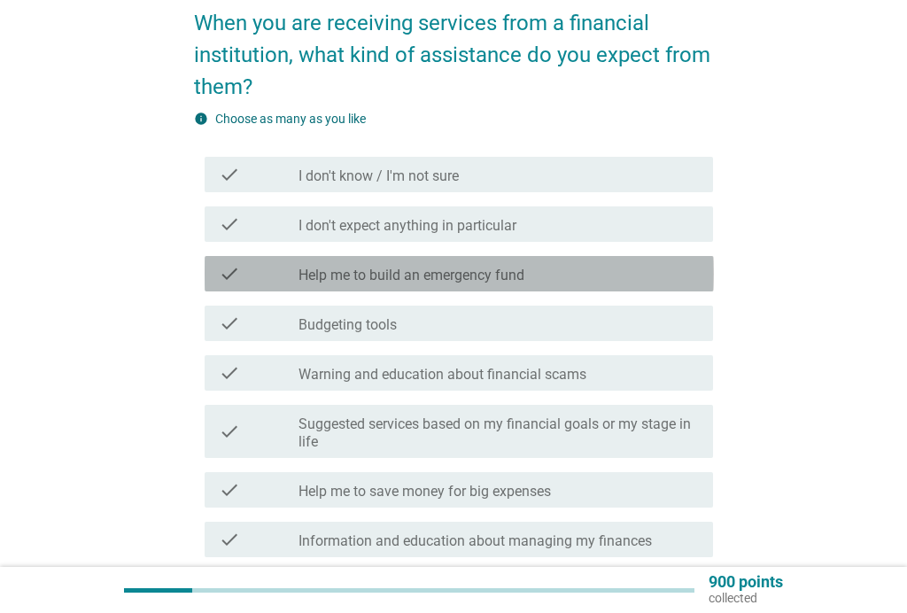
click at [524, 269] on label "Help me to build an emergency fund" at bounding box center [411, 276] width 226 height 18
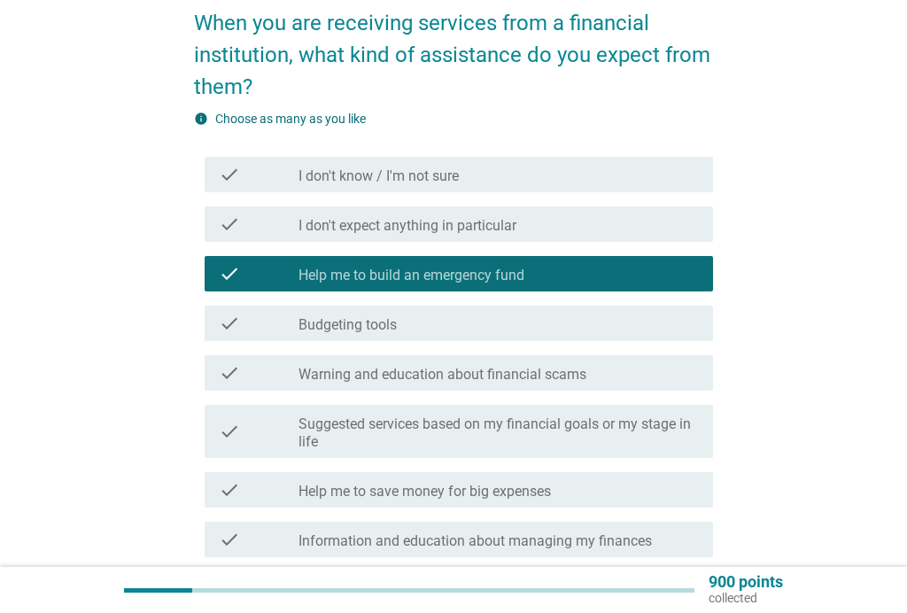
click at [409, 319] on div "check_box_outline_blank Budgeting tools" at bounding box center [498, 323] width 400 height 21
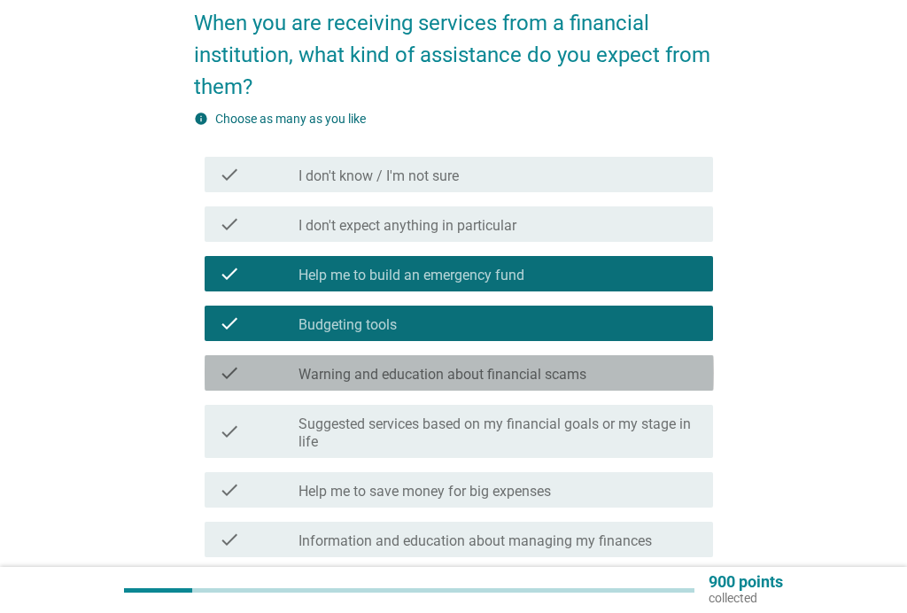
click at [480, 375] on label "Warning and education about financial scams" at bounding box center [442, 375] width 288 height 18
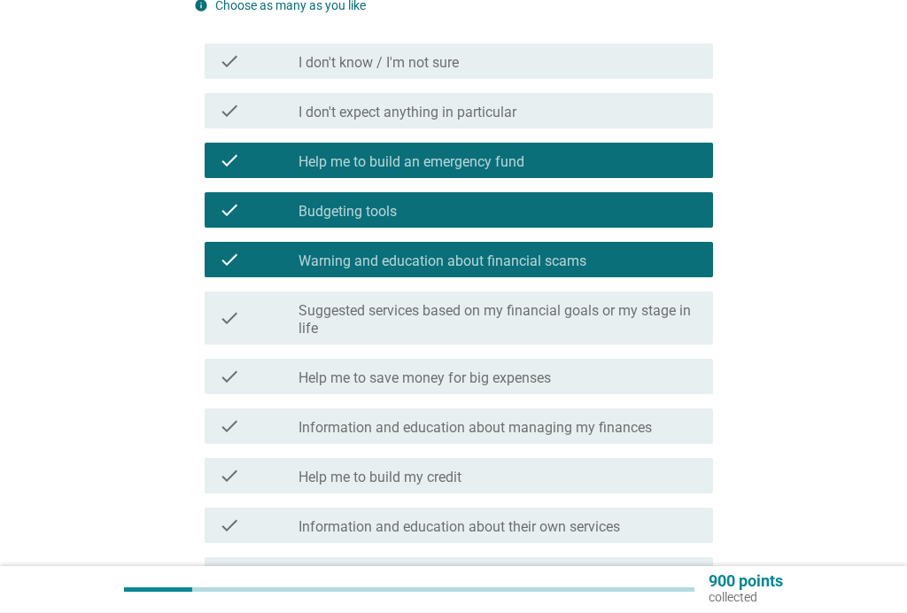
scroll to position [264, 0]
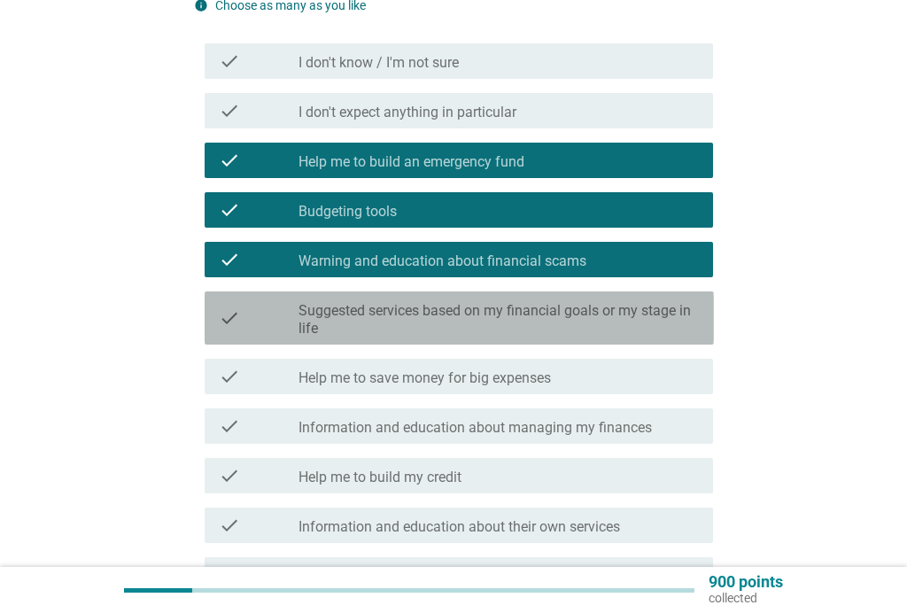
click at [505, 312] on label "Suggested services based on my financial goals or my stage in life" at bounding box center [498, 319] width 400 height 35
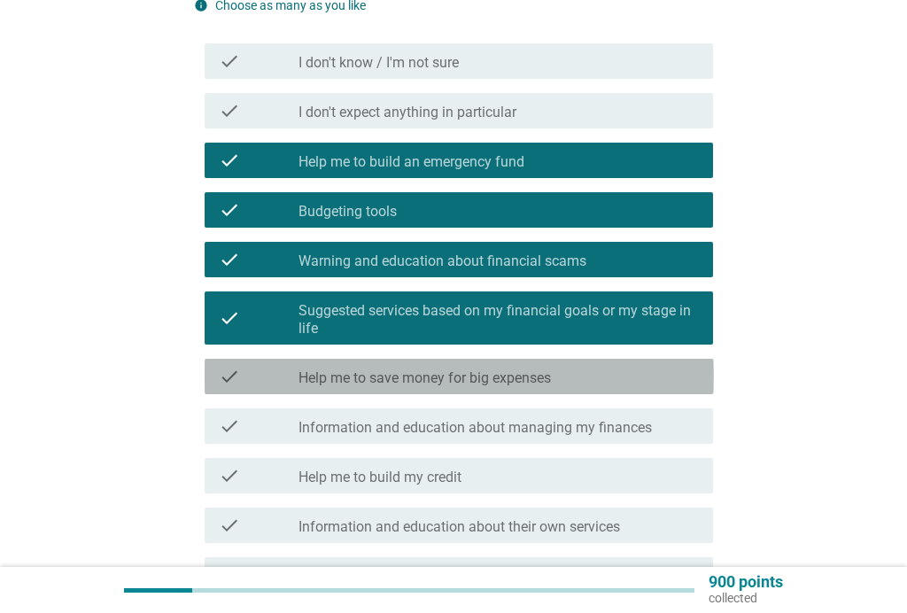
click at [458, 374] on label "Help me to save money for big expenses" at bounding box center [424, 378] width 252 height 18
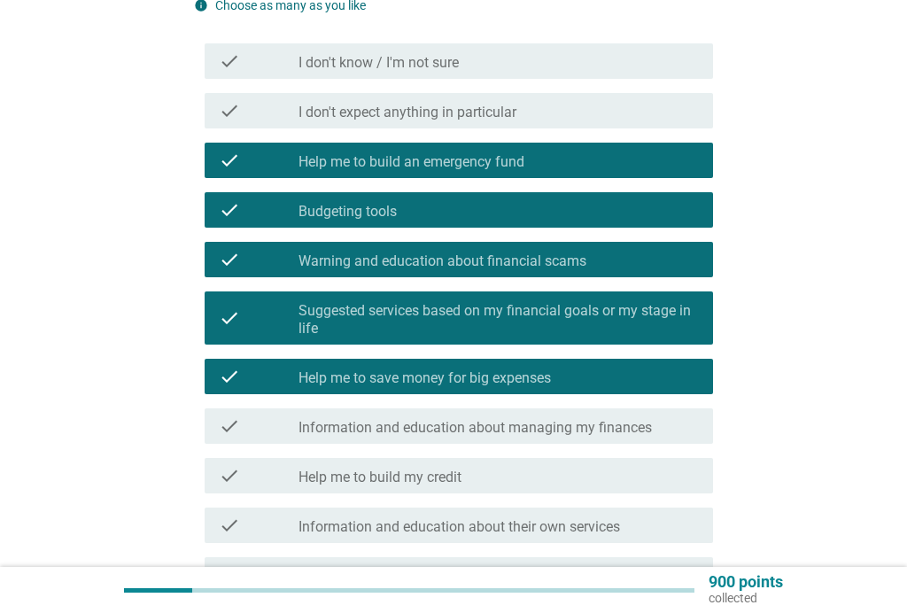
click at [497, 420] on label "Information and education about managing my finances" at bounding box center [474, 428] width 353 height 18
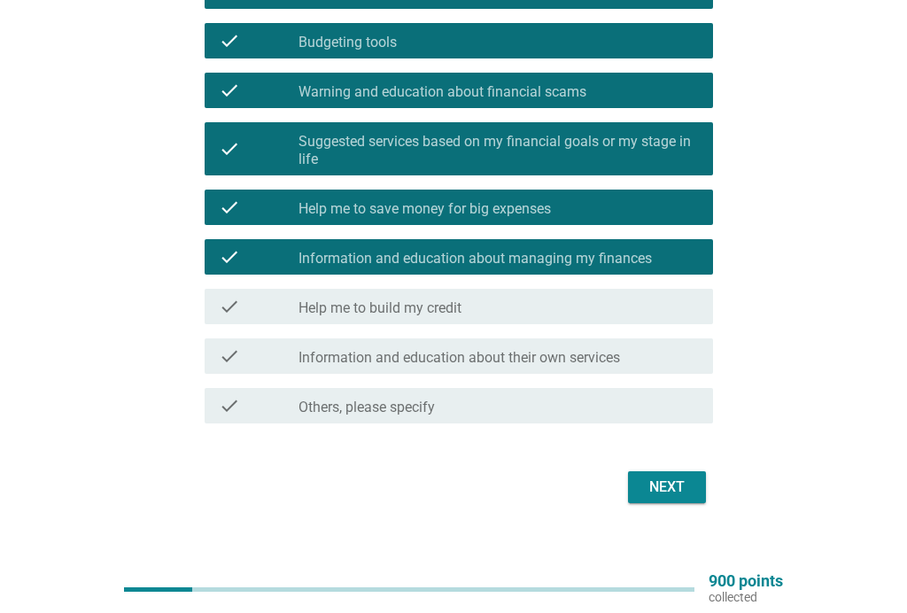
scroll to position [433, 0]
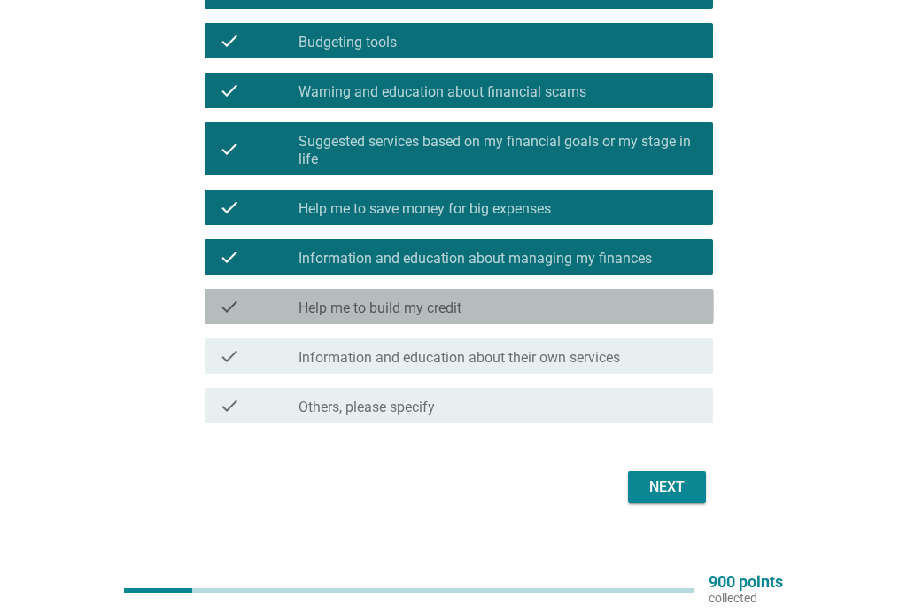
click at [489, 290] on div "check check_box_outline_blank Help me to build my credit" at bounding box center [459, 306] width 509 height 35
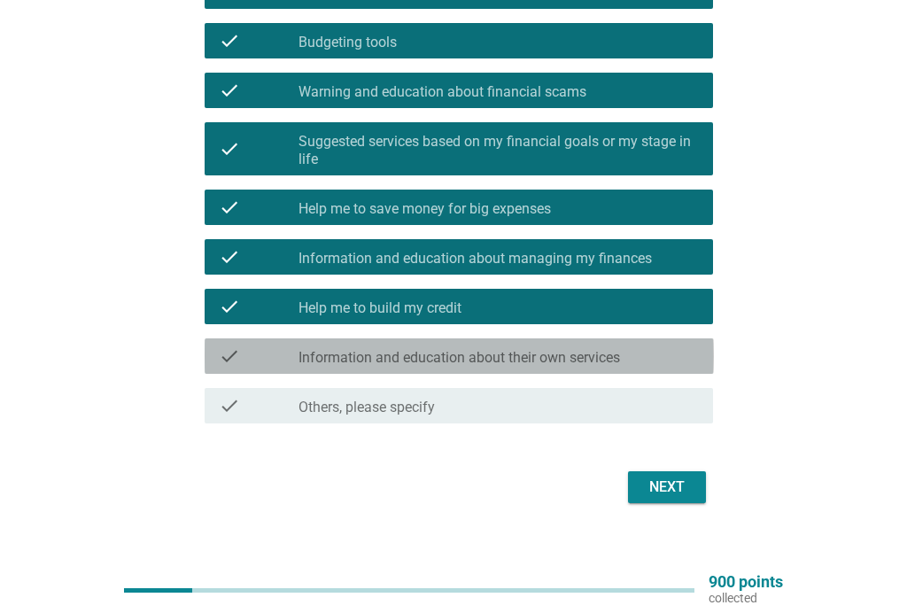
click at [503, 349] on label "Information and education about their own services" at bounding box center [458, 358] width 321 height 18
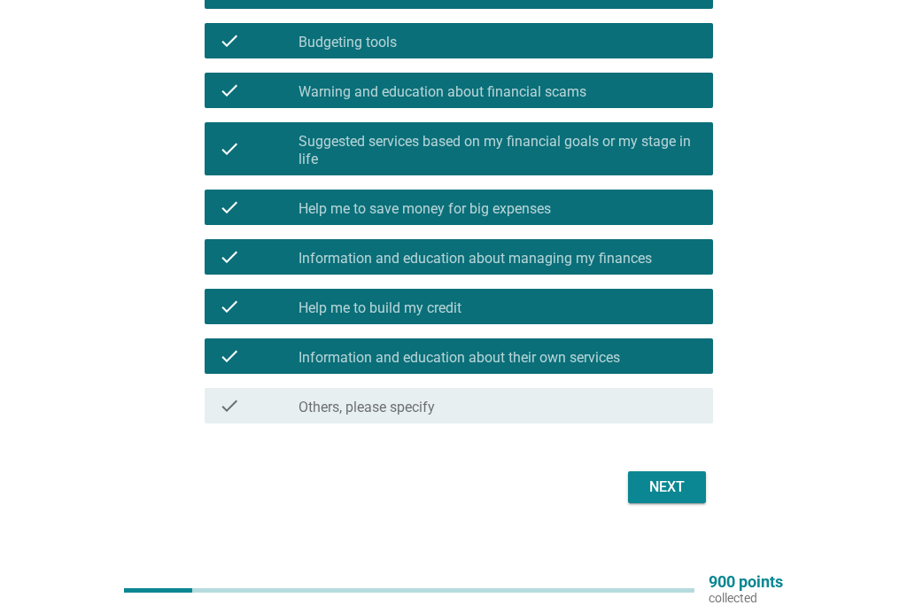
click at [676, 479] on div "Next" at bounding box center [667, 486] width 50 height 21
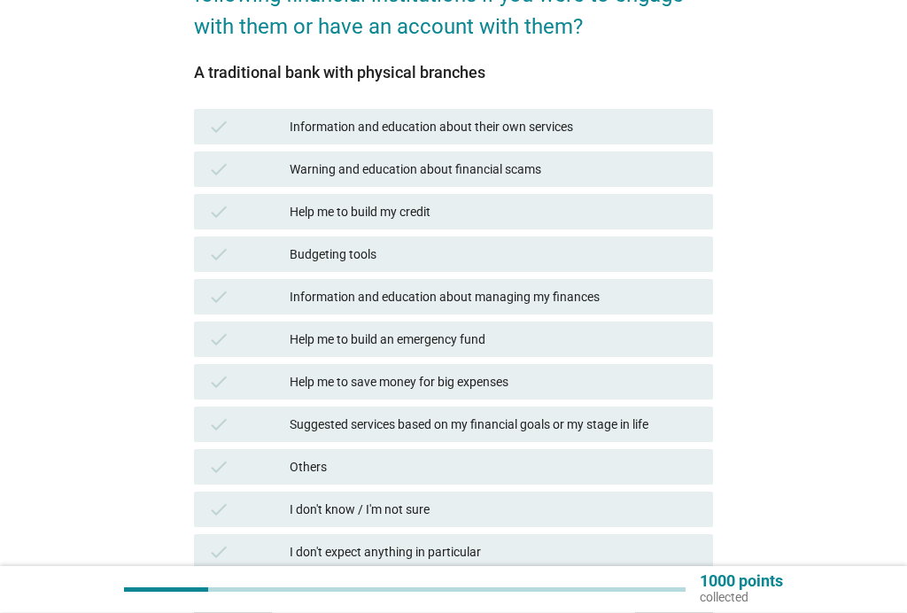
scroll to position [216, 0]
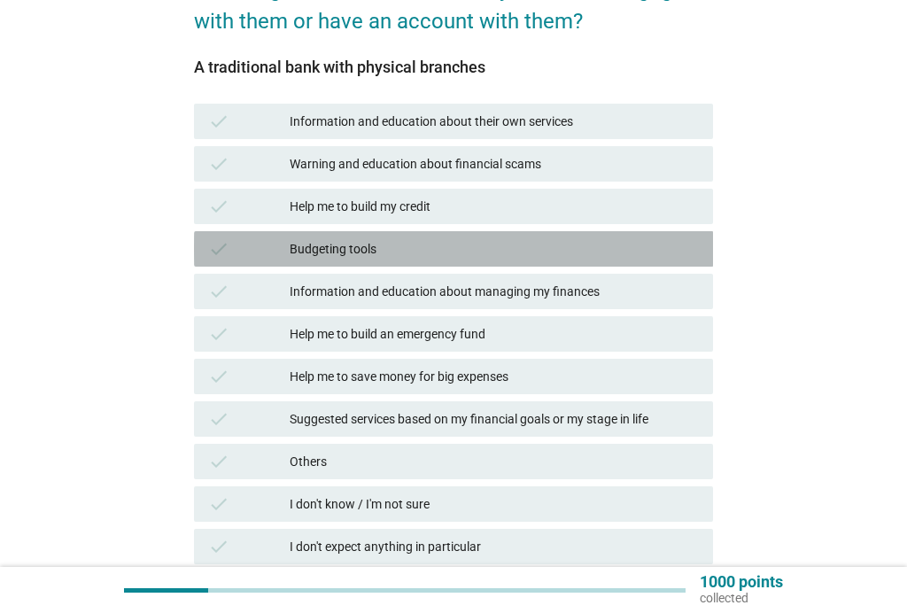
click at [529, 251] on div "Budgeting tools" at bounding box center [494, 248] width 409 height 21
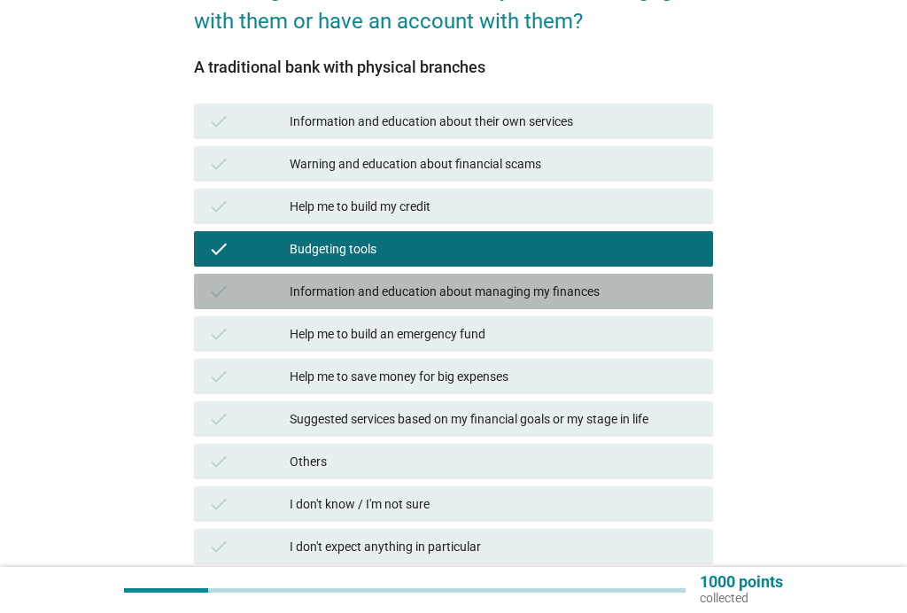
click at [528, 289] on div "Information and education about managing my finances" at bounding box center [494, 291] width 409 height 21
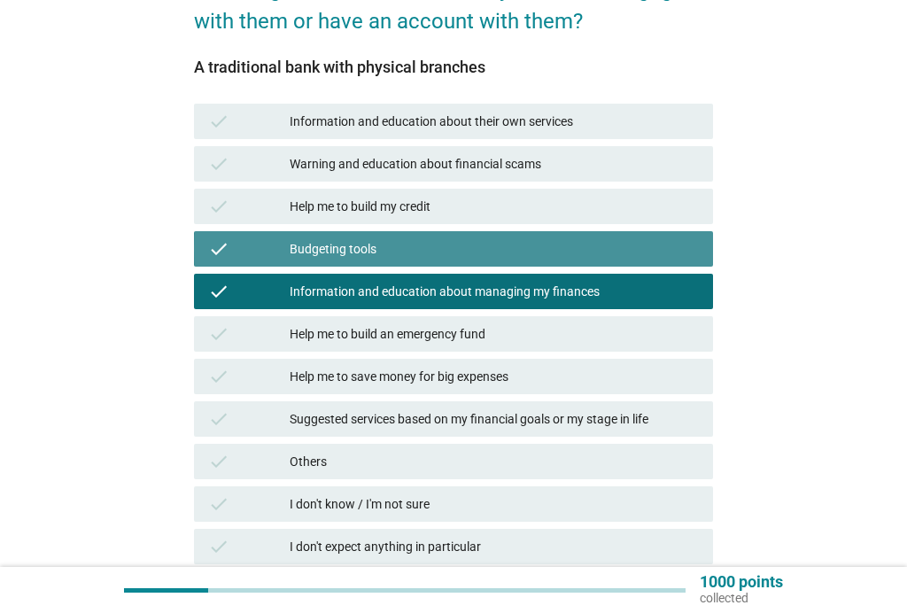
click at [614, 251] on div "Budgeting tools" at bounding box center [494, 248] width 409 height 21
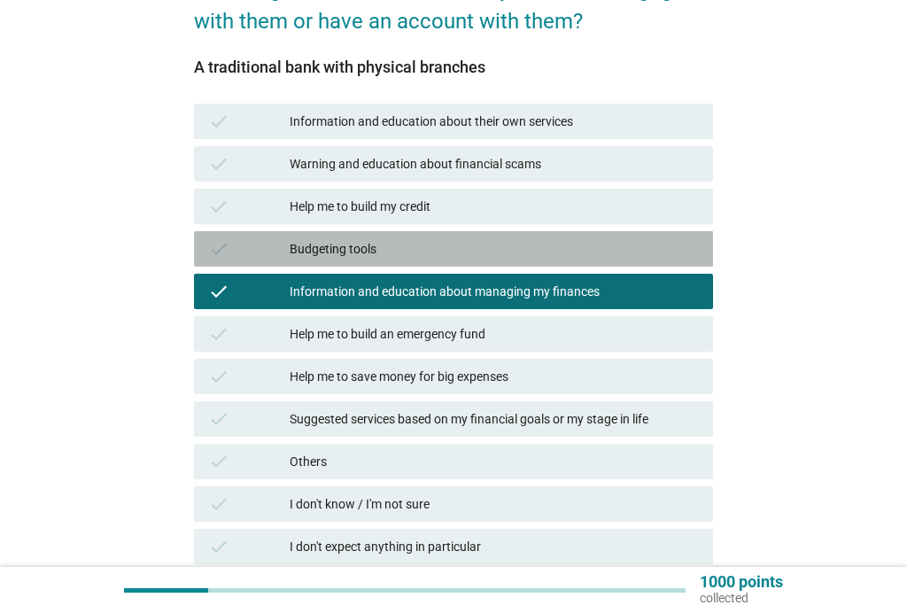
click at [617, 294] on div "Information and education about managing my finances" at bounding box center [494, 291] width 409 height 21
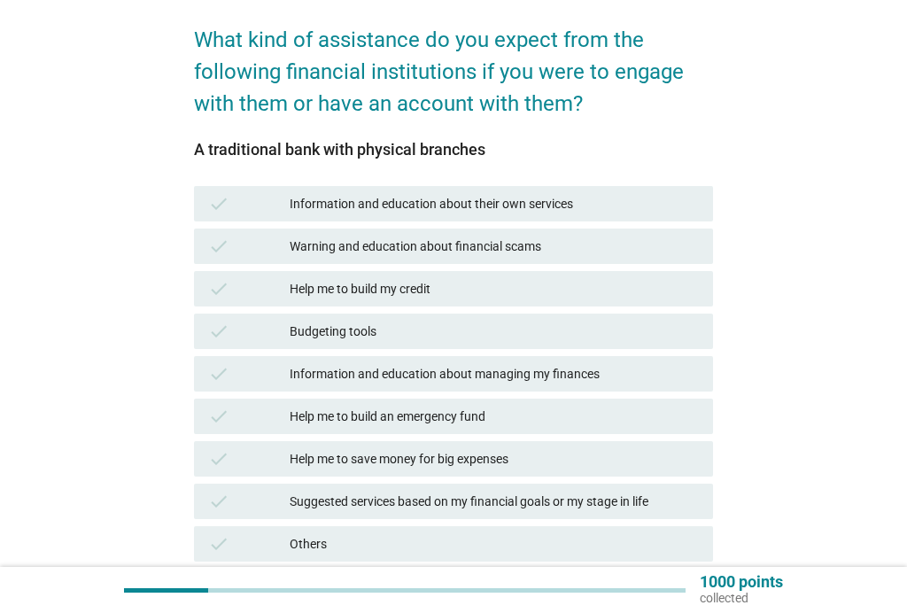
scroll to position [139, 0]
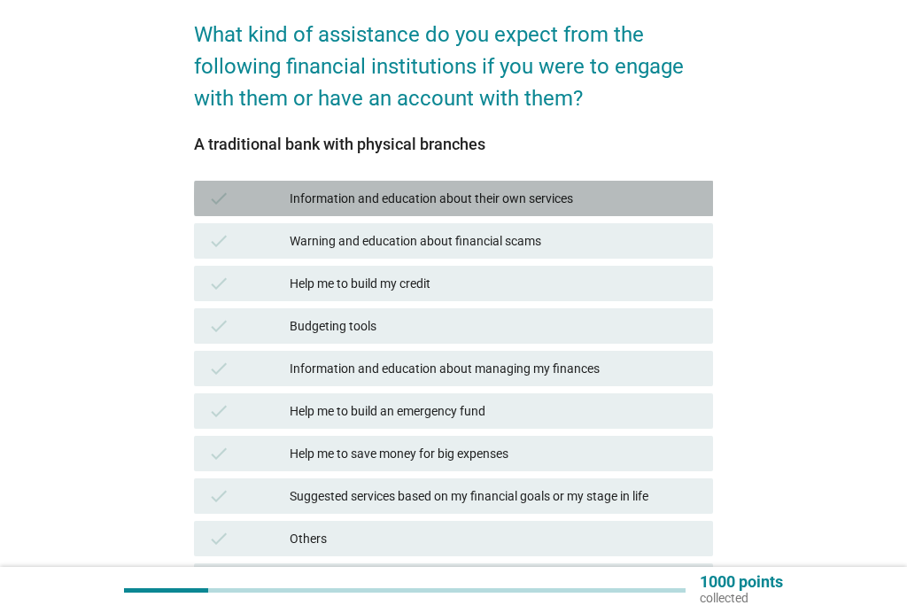
click at [594, 210] on div "check Information and education about their own services" at bounding box center [454, 198] width 520 height 35
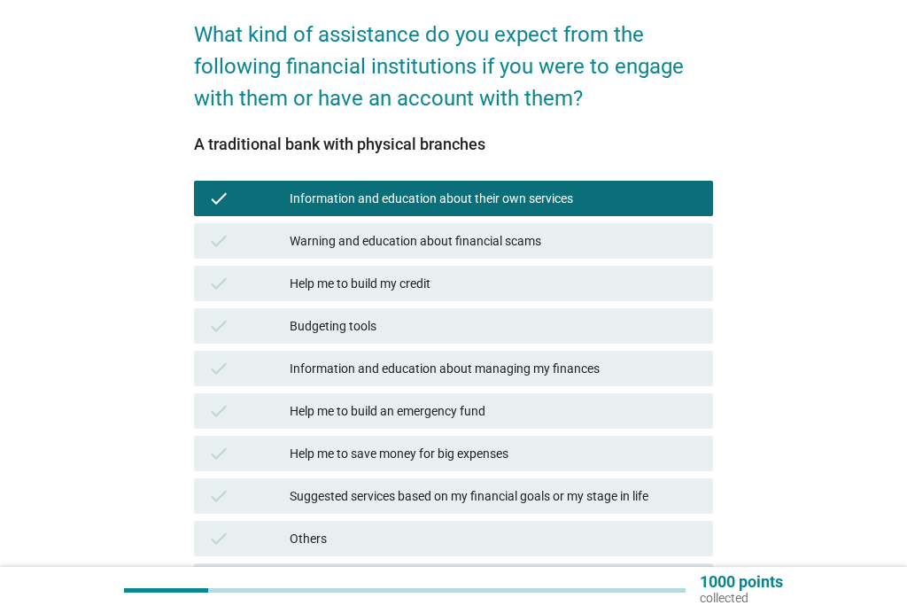
click at [575, 246] on div "Warning and education about financial scams" at bounding box center [494, 240] width 409 height 21
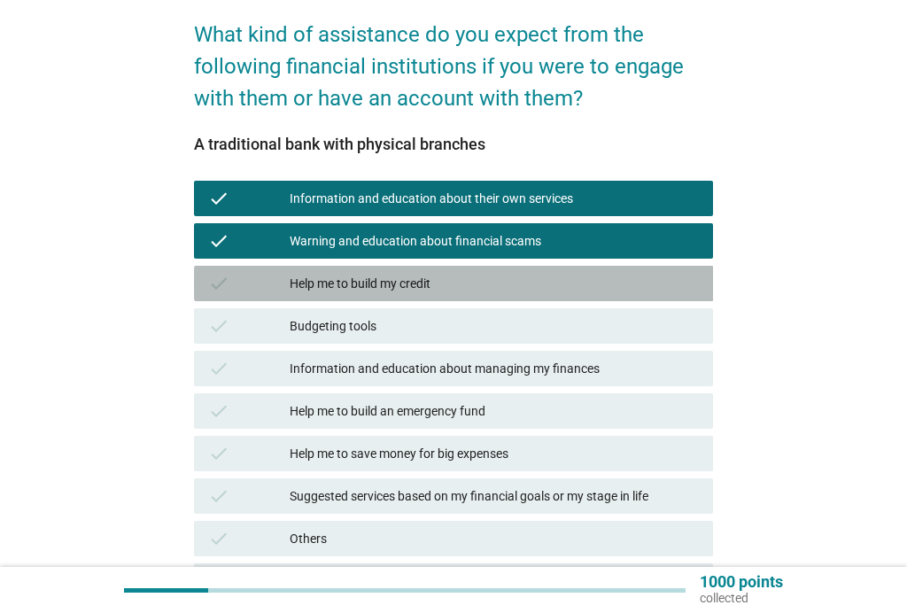
click at [539, 277] on div "Help me to build my credit" at bounding box center [494, 283] width 409 height 21
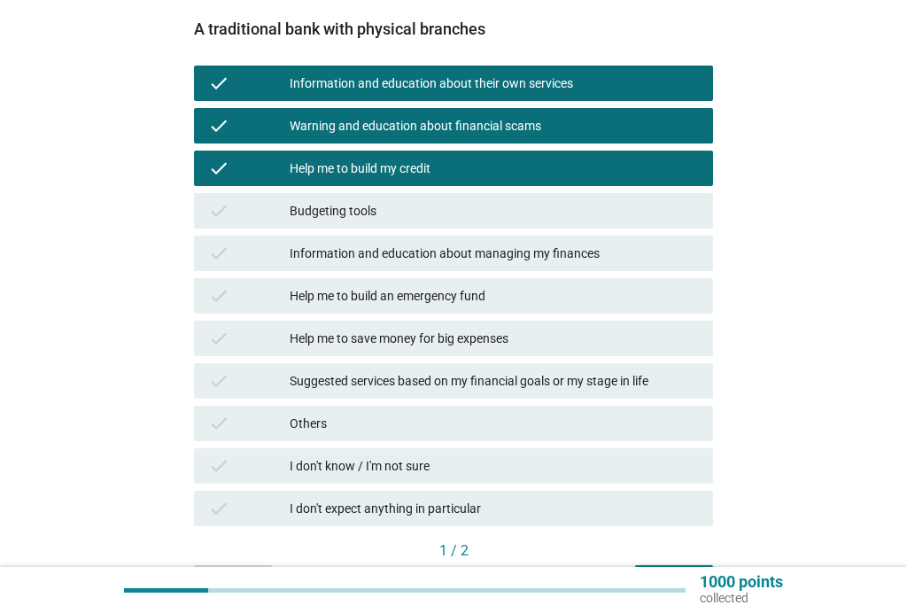
scroll to position [257, 0]
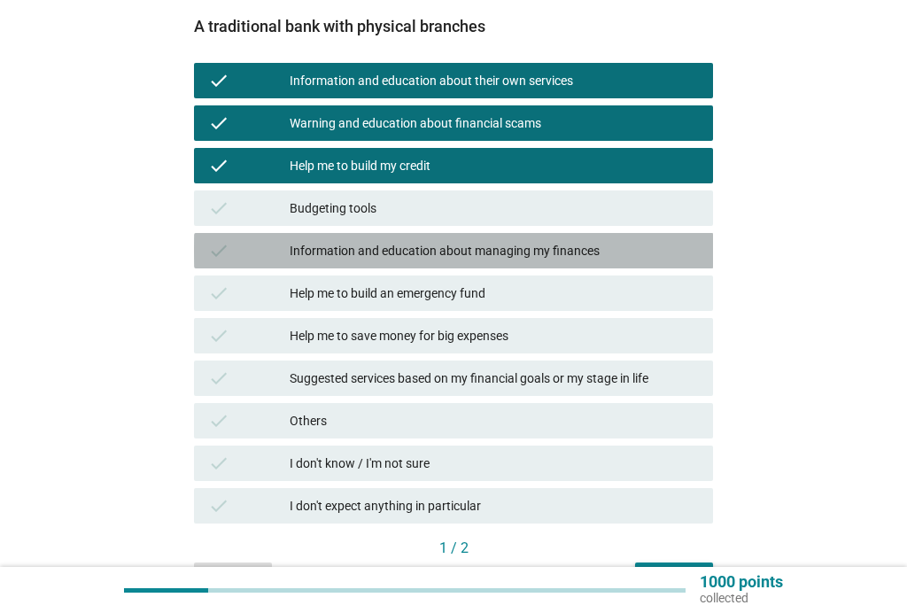
click at [607, 254] on div "Information and education about managing my finances" at bounding box center [494, 250] width 409 height 21
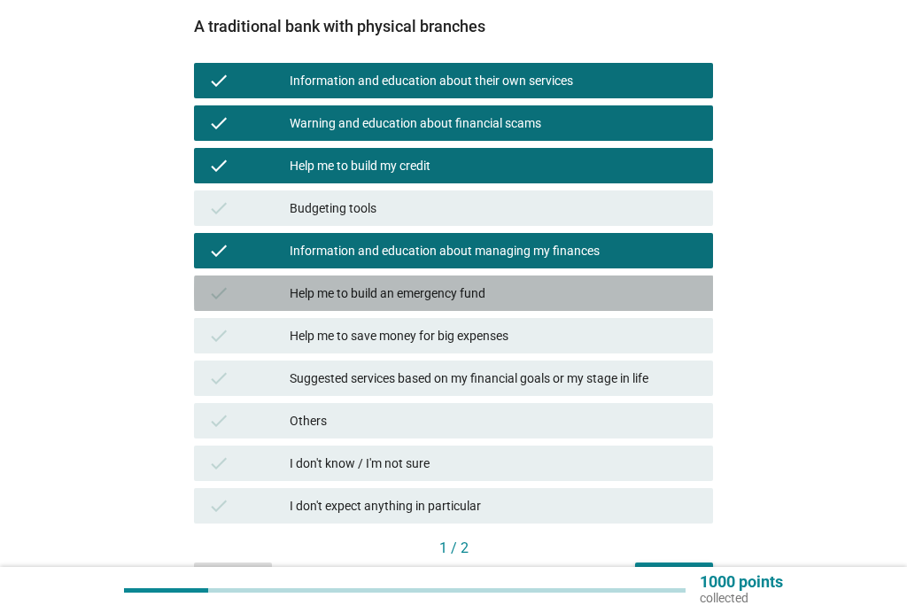
click at [547, 290] on div "Help me to build an emergency fund" at bounding box center [494, 292] width 409 height 21
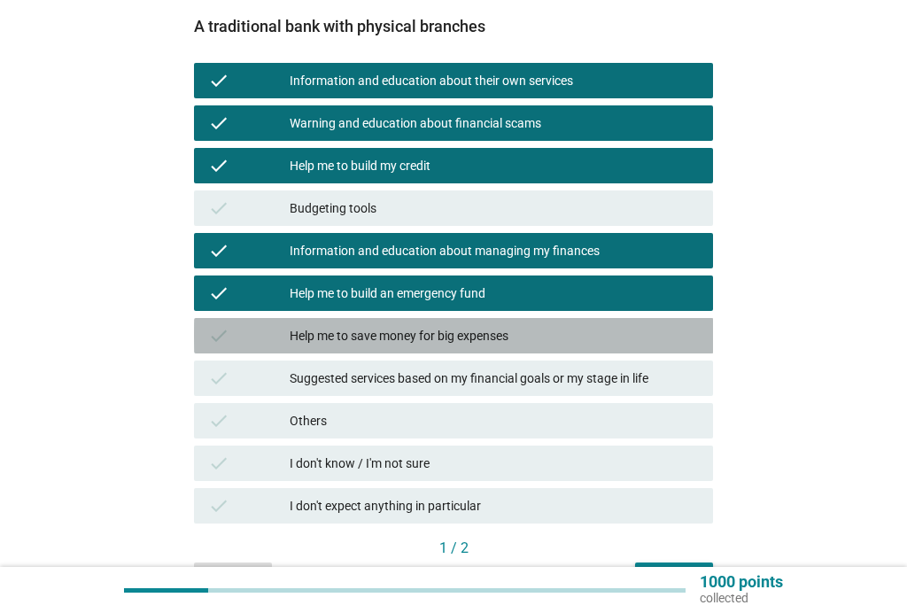
click at [535, 333] on div "Help me to save money for big expenses" at bounding box center [494, 335] width 409 height 21
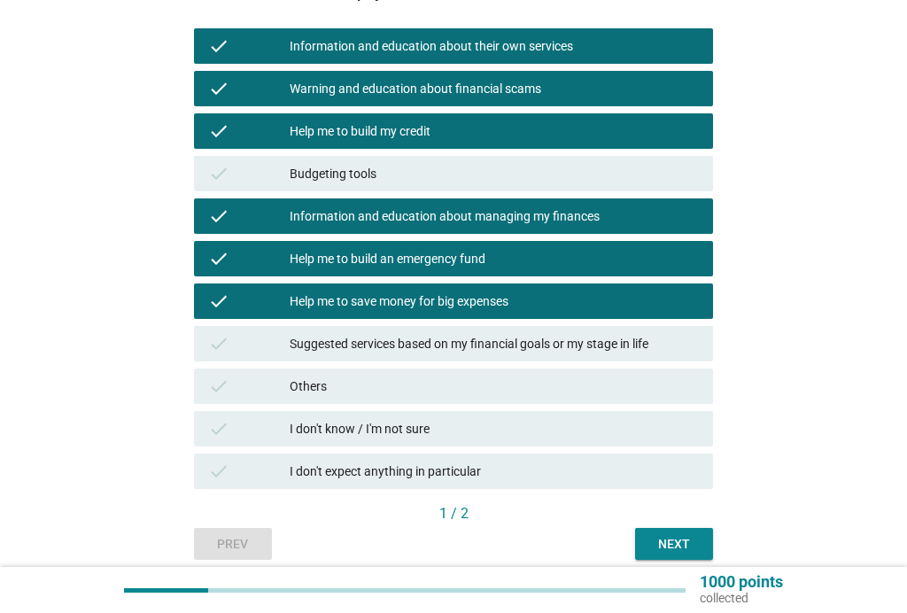
scroll to position [296, 0]
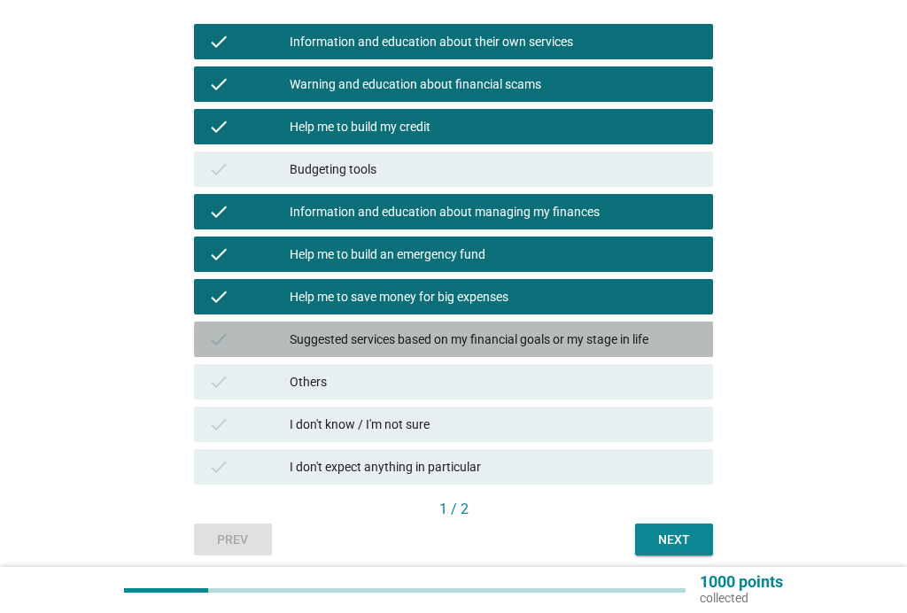
click at [639, 334] on div "Suggested services based on my financial goals or my stage in life" at bounding box center [494, 338] width 409 height 21
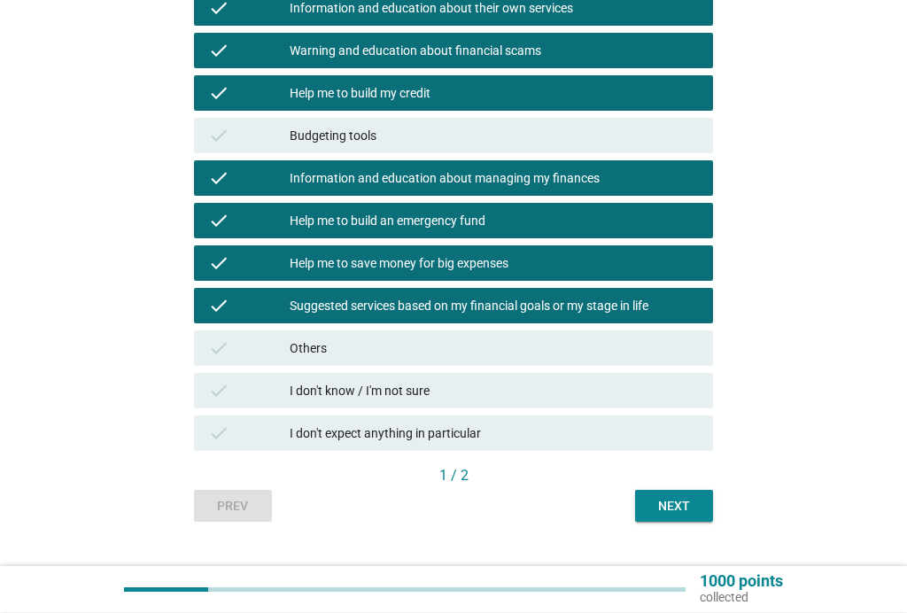
scroll to position [329, 0]
click at [678, 492] on button "Next" at bounding box center [674, 506] width 78 height 32
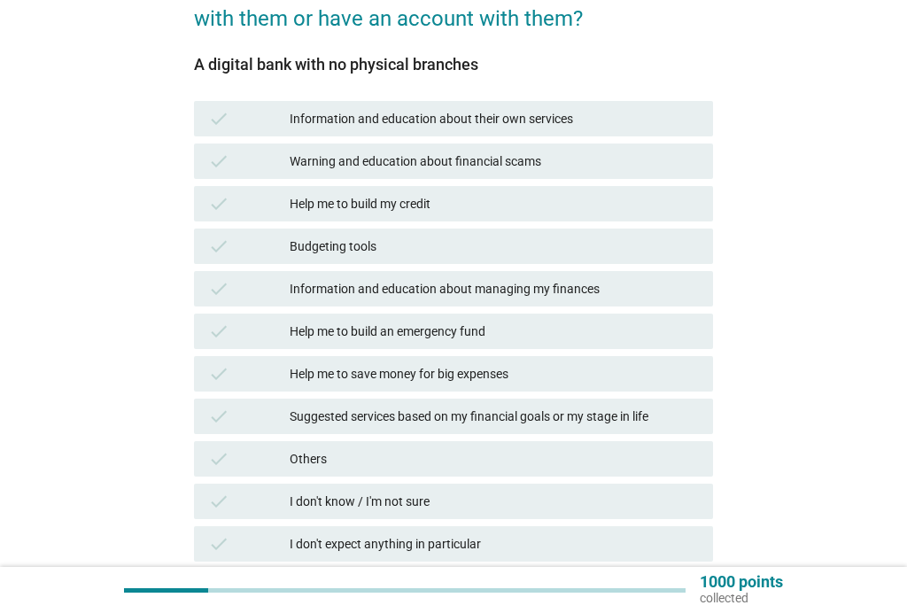
scroll to position [236, 0]
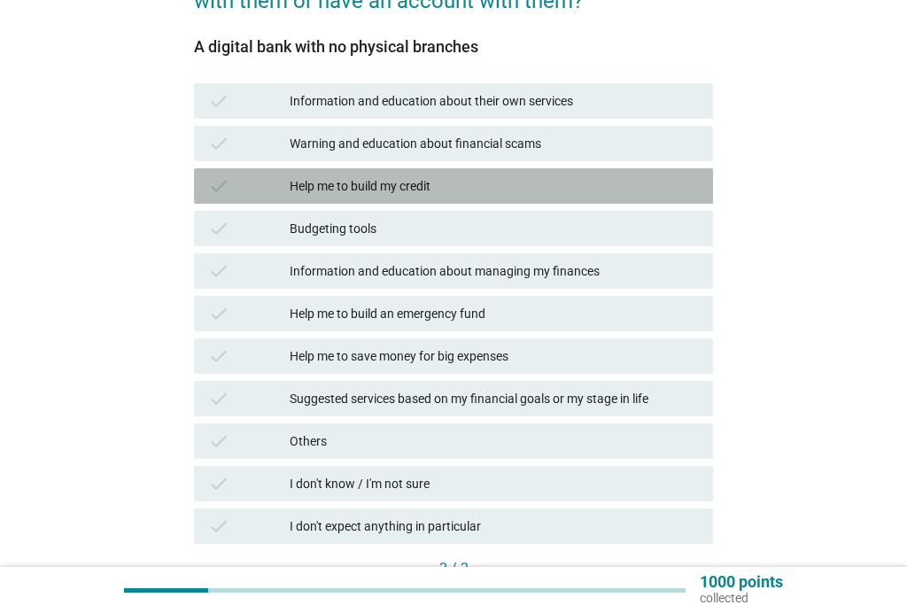
click at [468, 191] on div "Help me to build my credit" at bounding box center [494, 185] width 409 height 21
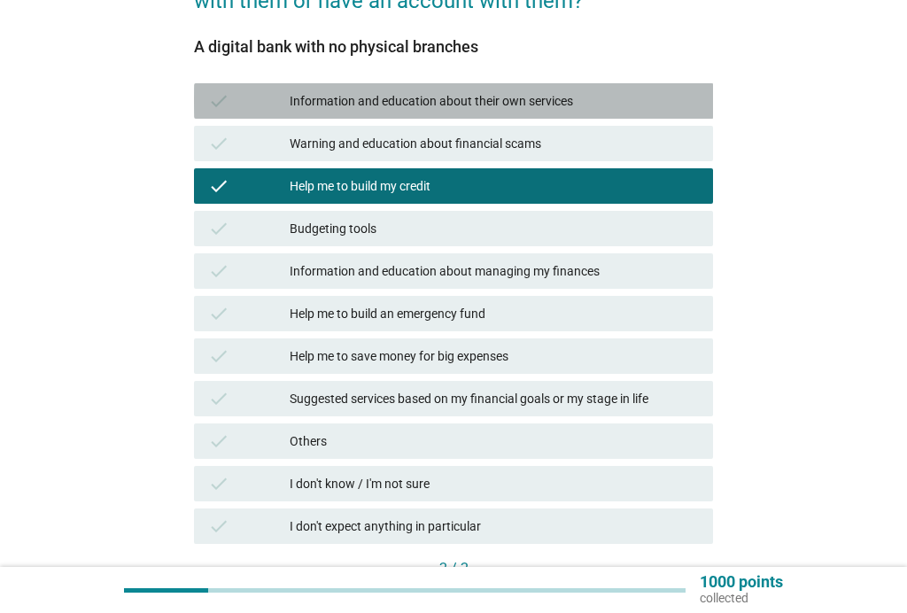
click at [472, 96] on div "Information and education about their own services" at bounding box center [494, 100] width 409 height 21
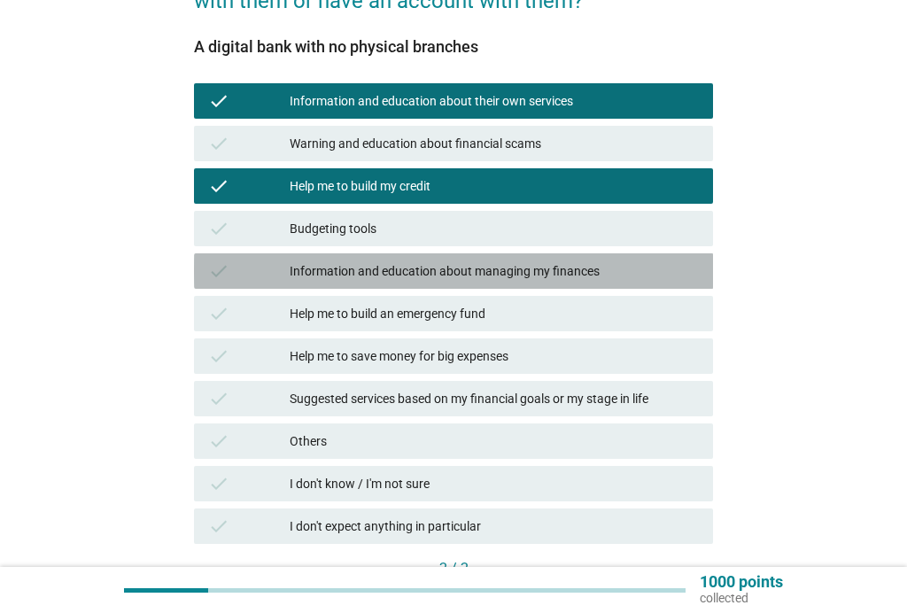
click at [528, 268] on div "Information and education about managing my finances" at bounding box center [494, 270] width 409 height 21
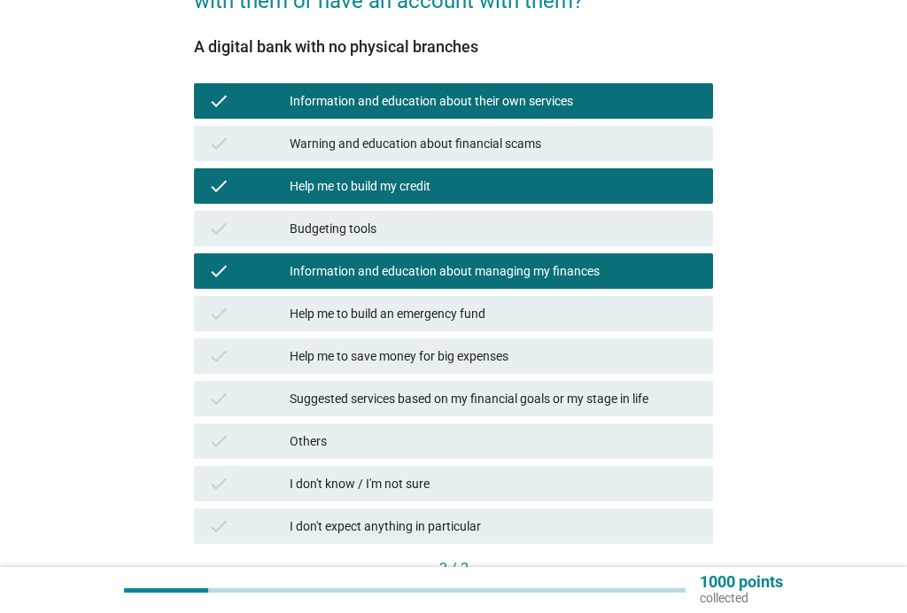
click at [498, 314] on div "Help me to build an emergency fund" at bounding box center [494, 313] width 409 height 21
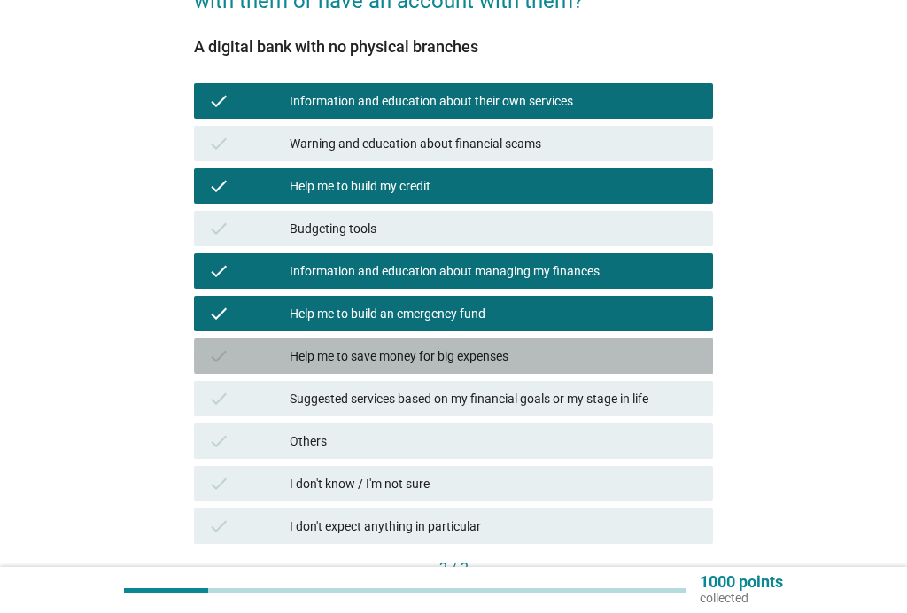
click at [501, 353] on div "Help me to save money for big expenses" at bounding box center [494, 355] width 409 height 21
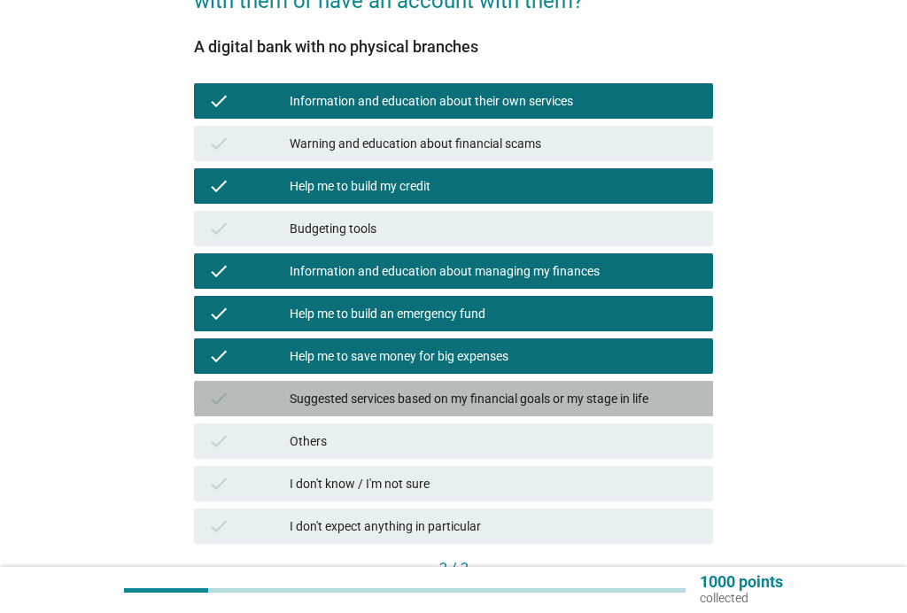
click at [506, 401] on div "Suggested services based on my financial goals or my stage in life" at bounding box center [494, 398] width 409 height 21
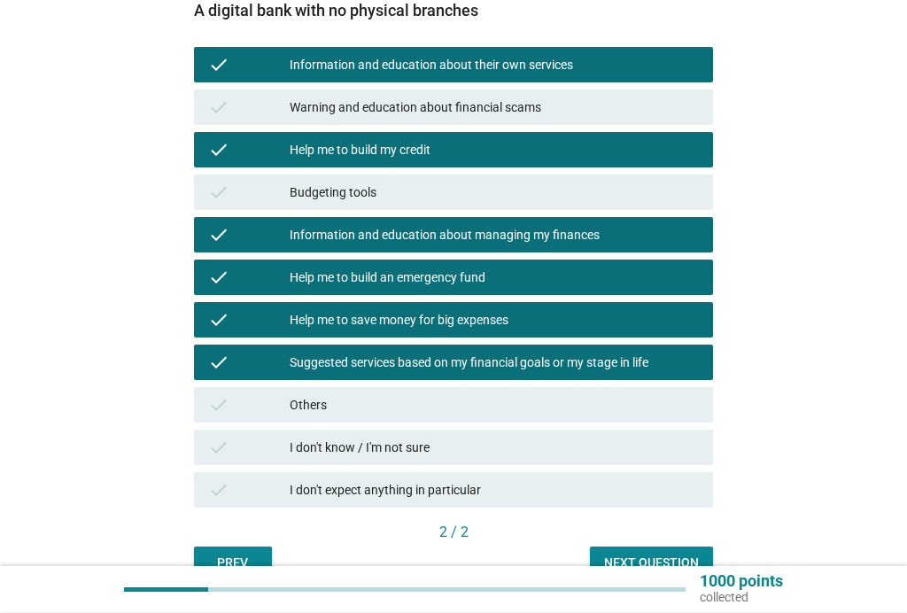
scroll to position [273, 0]
click at [645, 565] on div "Next question" at bounding box center [651, 562] width 95 height 19
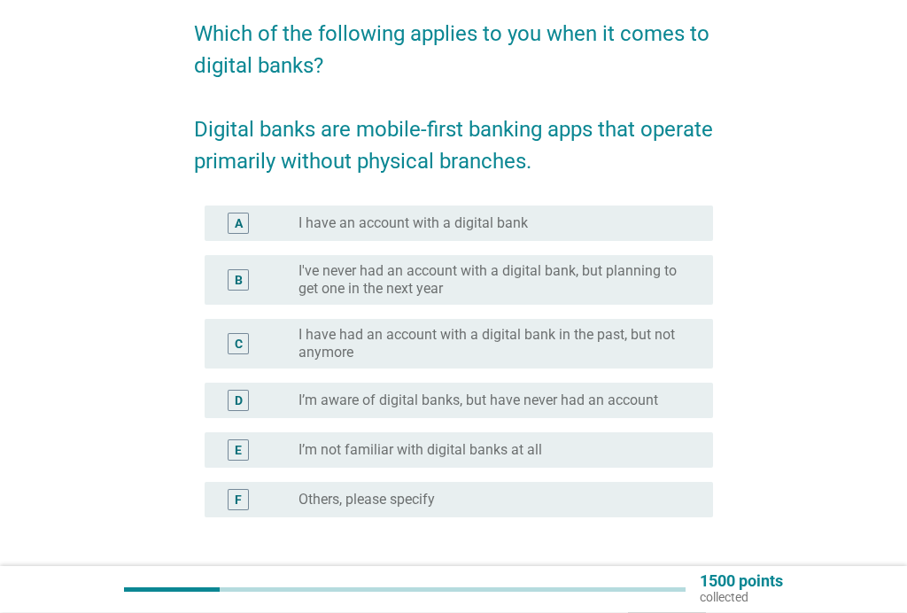
scroll to position [156, 0]
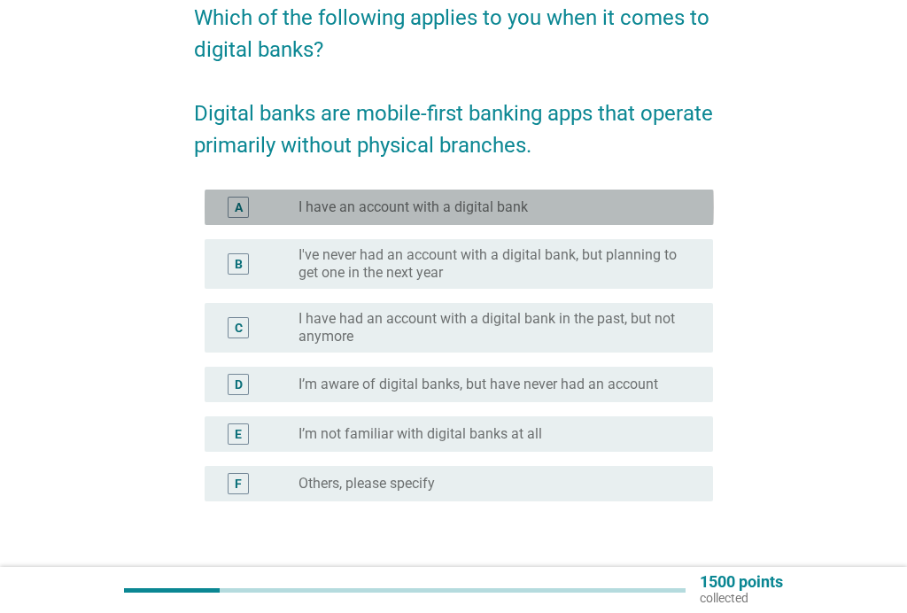
click at [496, 204] on label "I have an account with a digital bank" at bounding box center [412, 207] width 229 height 18
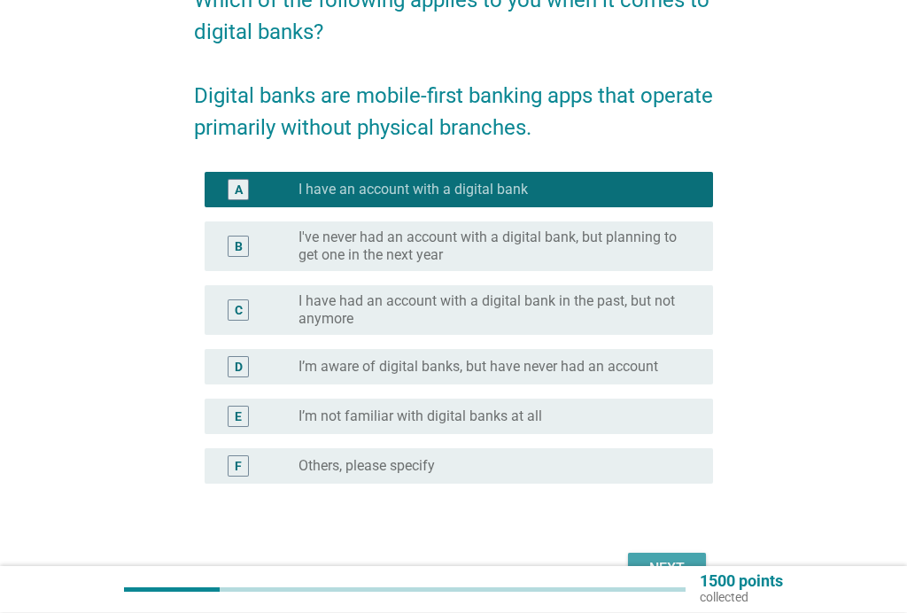
scroll to position [174, 0]
click at [671, 560] on div "Next" at bounding box center [667, 568] width 50 height 21
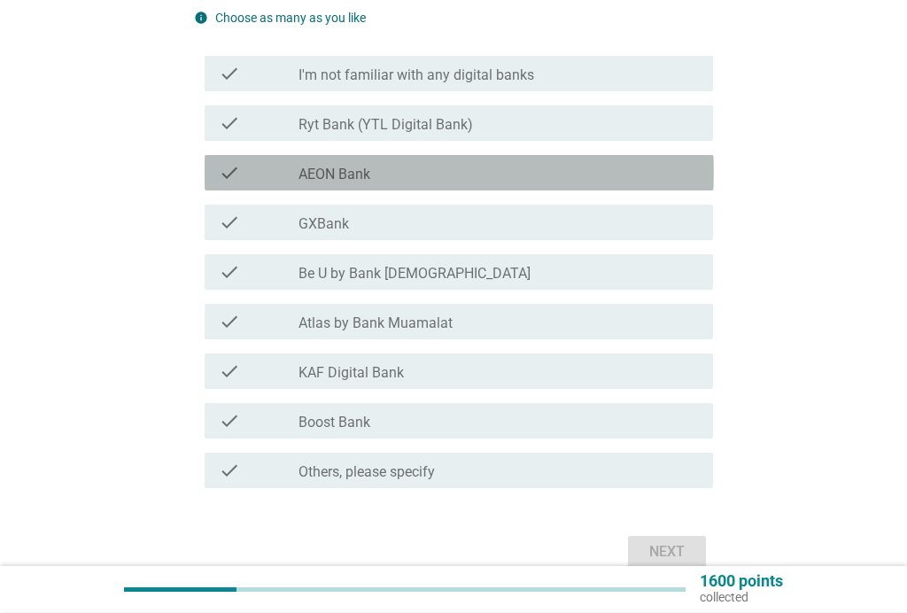
scroll to position [188, 0]
click at [514, 166] on div "check_box_outline_blank AEON Bank" at bounding box center [498, 172] width 400 height 21
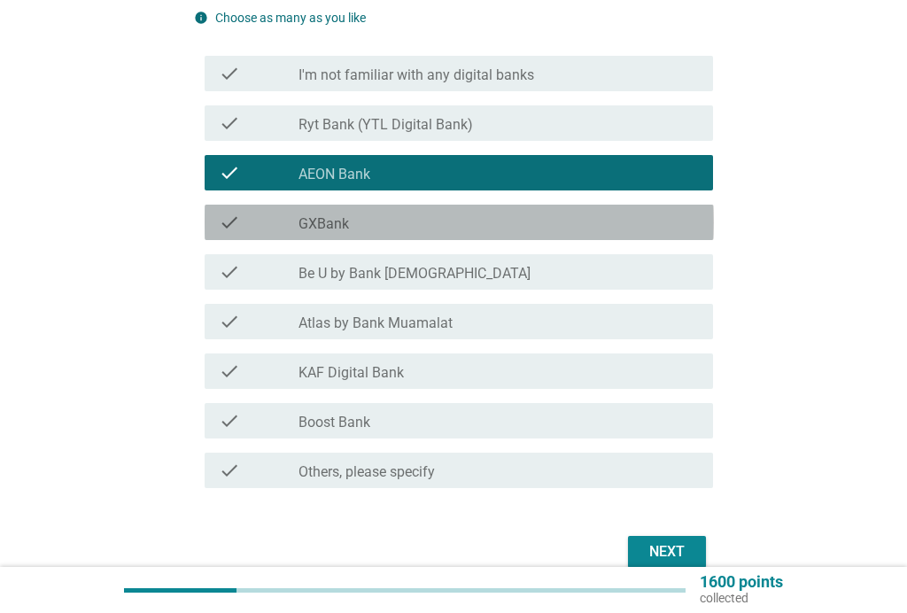
click at [403, 222] on div "check_box_outline_blank GXBank" at bounding box center [498, 222] width 400 height 21
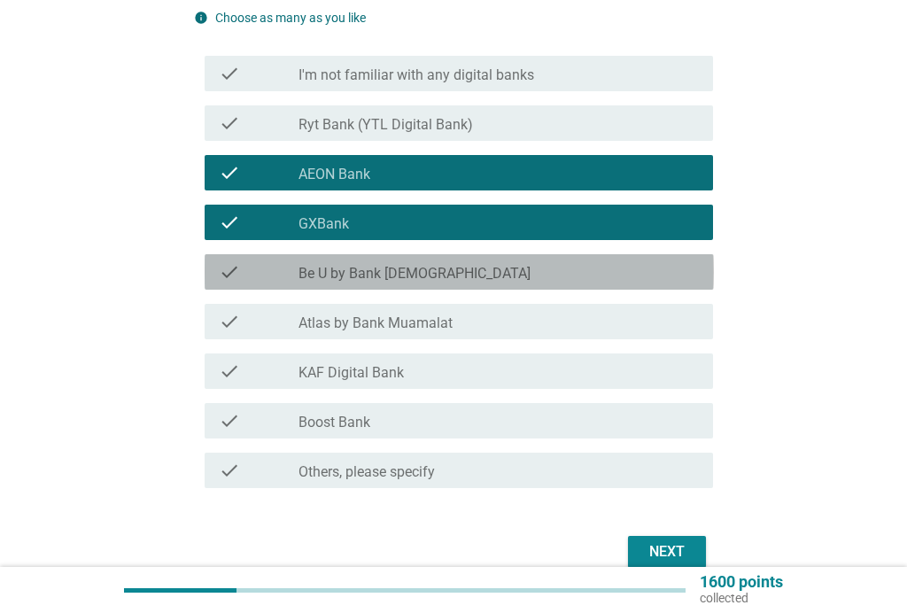
click at [429, 273] on div "check_box_outline_blank Be U by Bank [DEMOGRAPHIC_DATA]" at bounding box center [498, 271] width 400 height 21
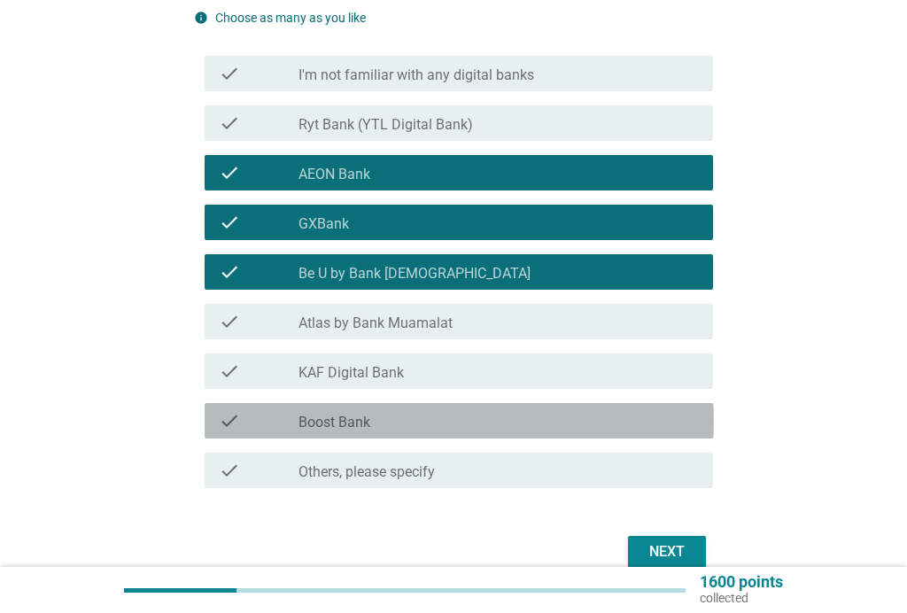
click at [394, 424] on div "check_box_outline_blank Boost Bank" at bounding box center [498, 420] width 400 height 21
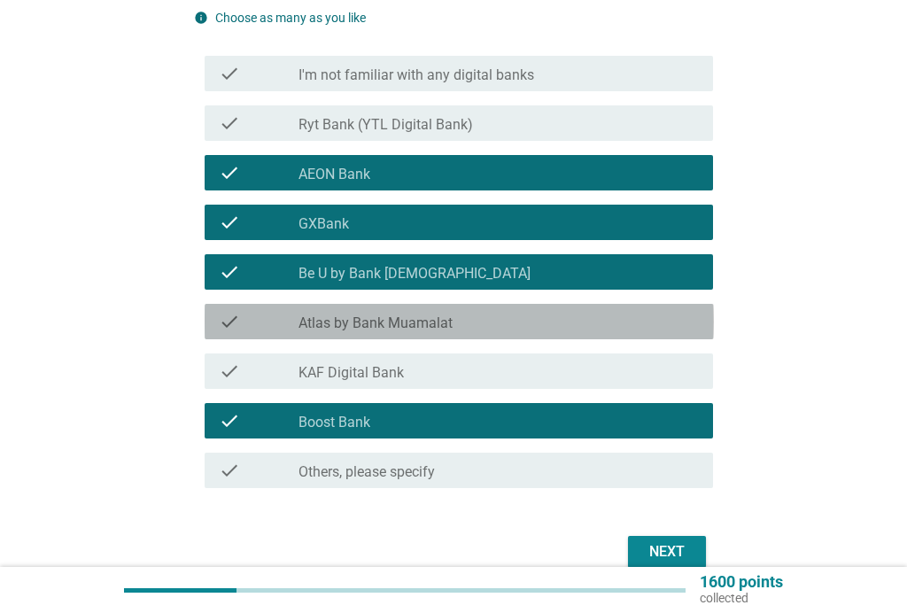
click at [472, 326] on div "check_box_outline_blank Atlas by Bank Muamalat" at bounding box center [498, 321] width 400 height 21
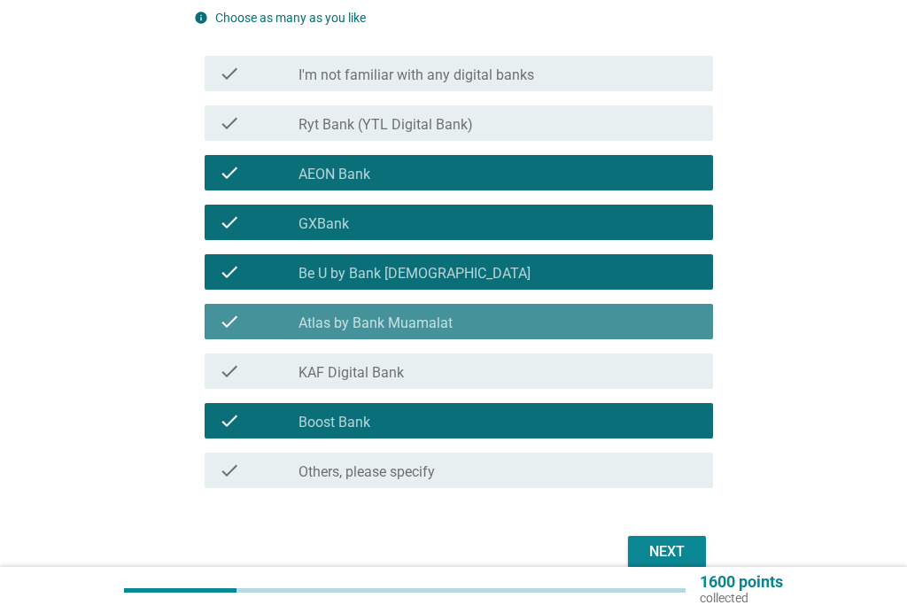
click at [449, 315] on label "Atlas by Bank Muamalat" at bounding box center [375, 323] width 154 height 18
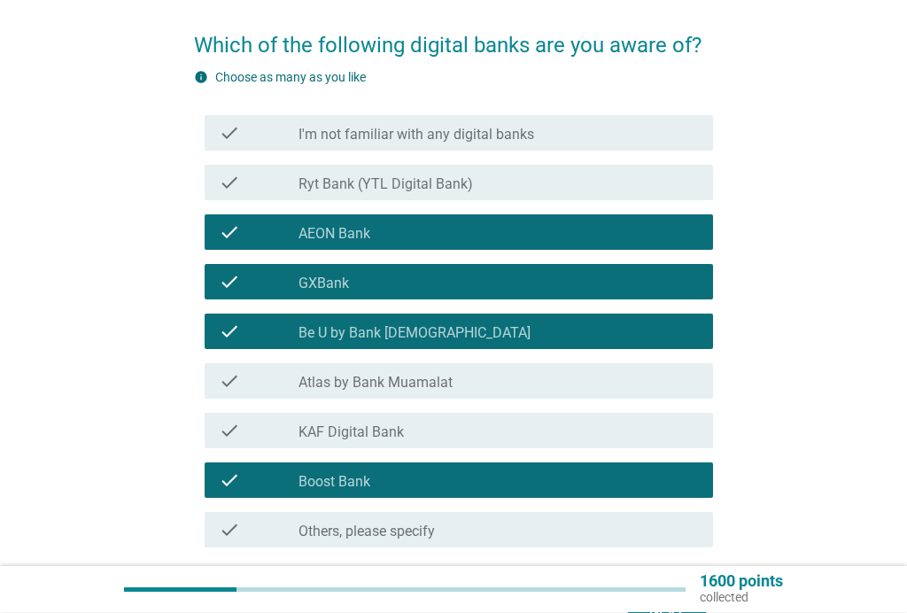
scroll to position [128, 0]
click at [489, 176] on div "check_box_outline_blank Ryt Bank (YTL Digital Bank)" at bounding box center [498, 182] width 400 height 21
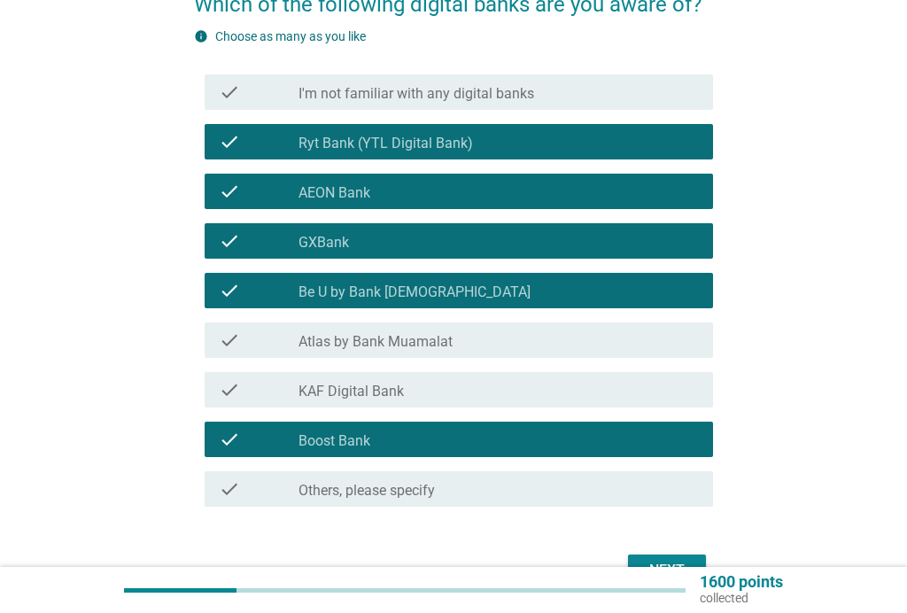
scroll to position [175, 0]
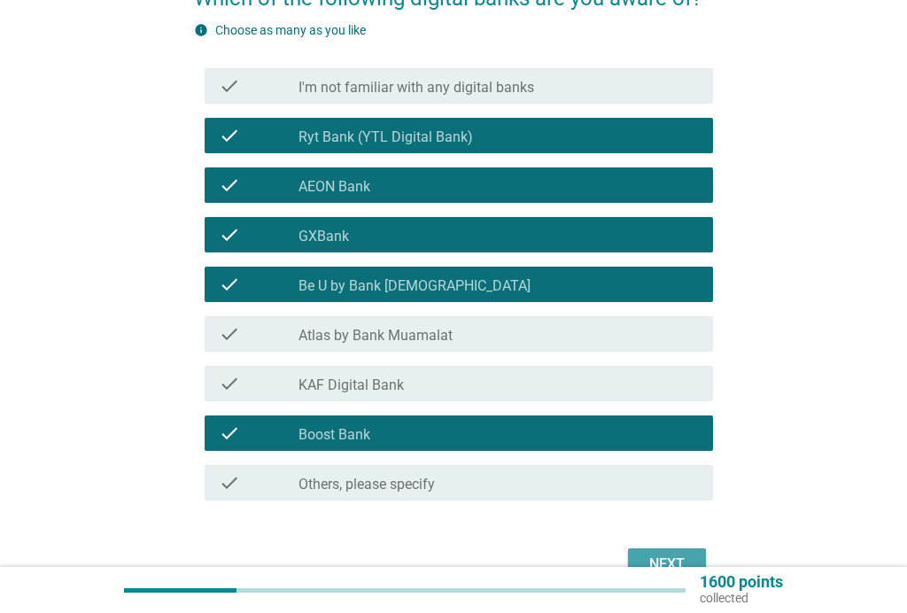
click at [669, 555] on div "Next" at bounding box center [667, 563] width 50 height 21
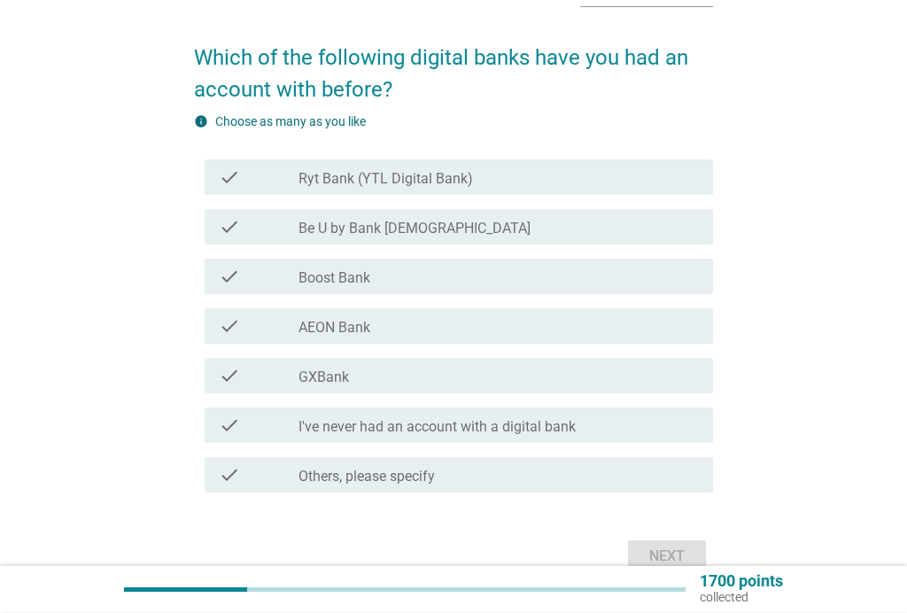
scroll to position [119, 0]
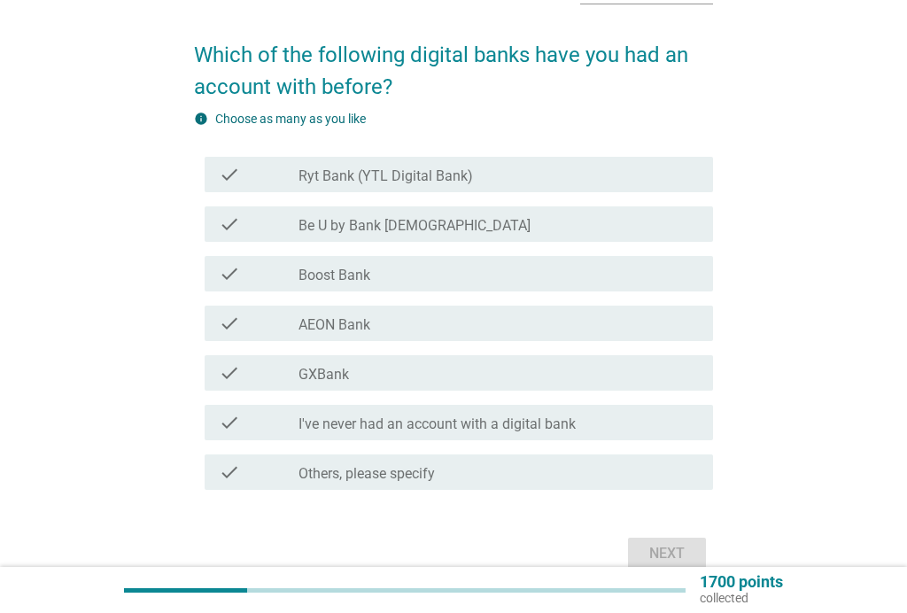
click at [367, 281] on label "Boost Bank" at bounding box center [334, 276] width 72 height 18
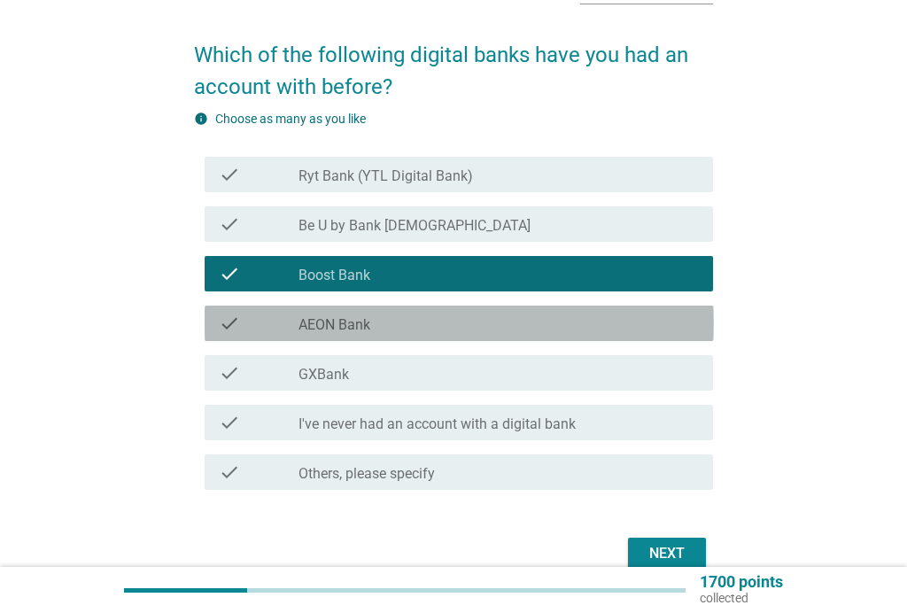
click at [376, 315] on div "check_box_outline_blank AEON Bank" at bounding box center [498, 323] width 400 height 21
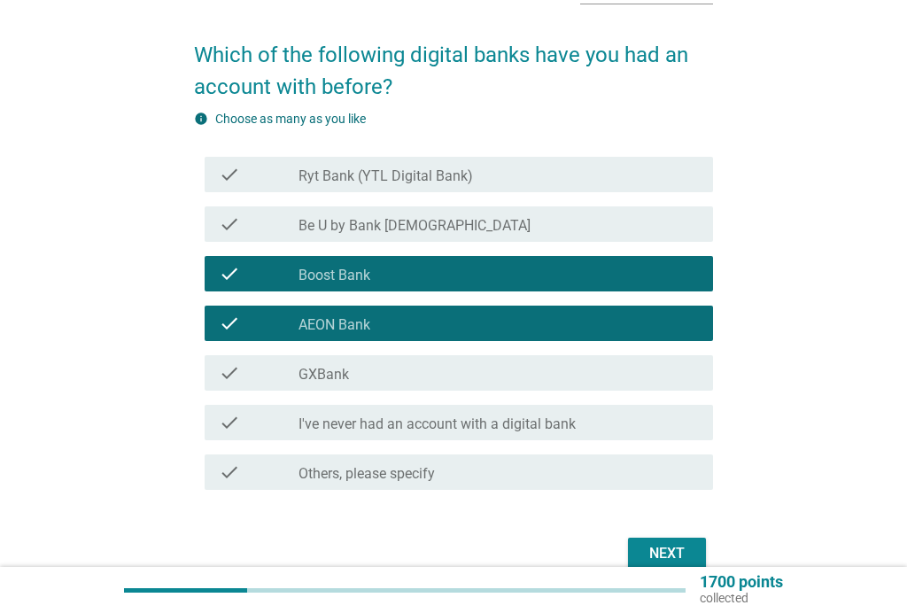
click at [375, 377] on div "check_box_outline_blank GXBank" at bounding box center [498, 372] width 400 height 21
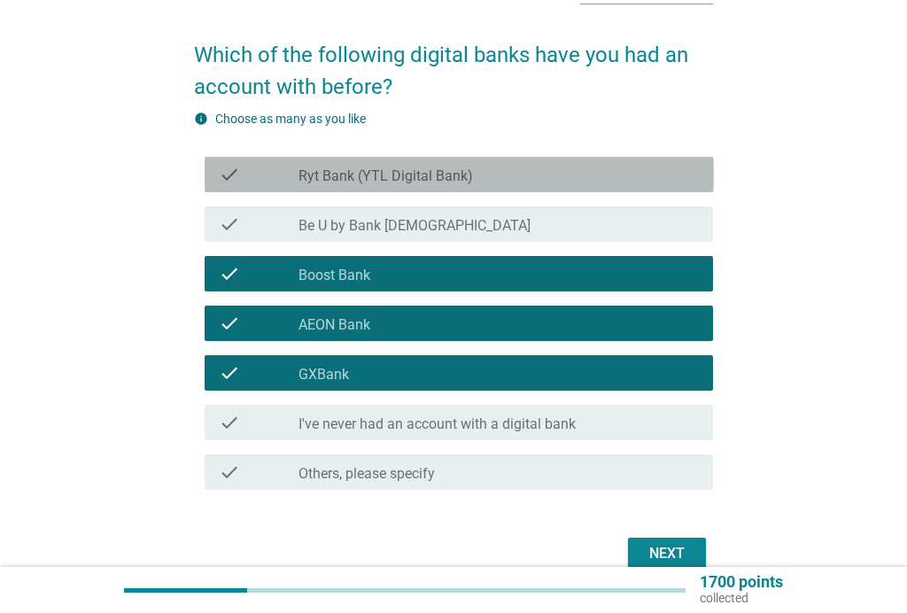
click at [509, 176] on div "check_box_outline_blank Ryt Bank (YTL Digital Bank)" at bounding box center [498, 174] width 400 height 21
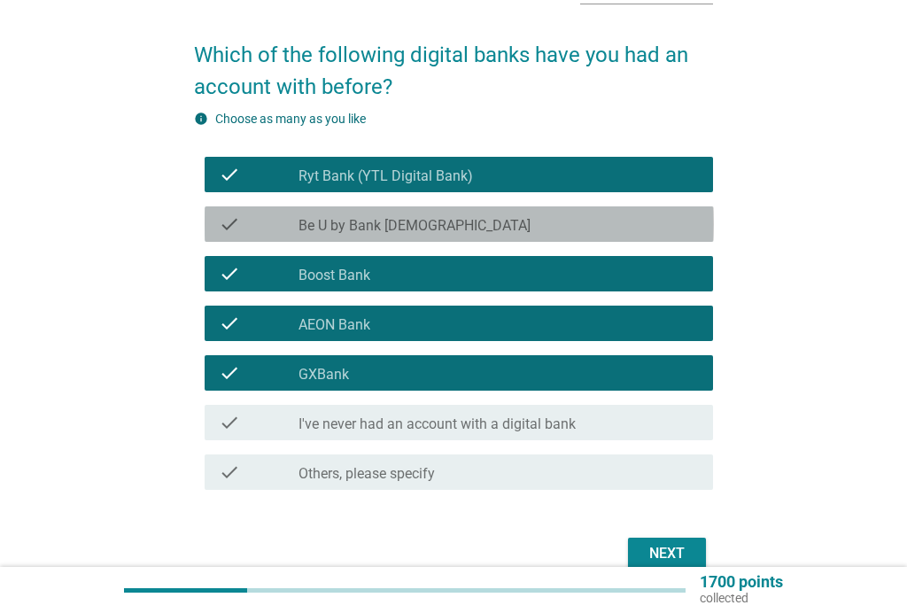
click at [475, 224] on div "check_box_outline_blank Be U by Bank [DEMOGRAPHIC_DATA]" at bounding box center [498, 223] width 400 height 21
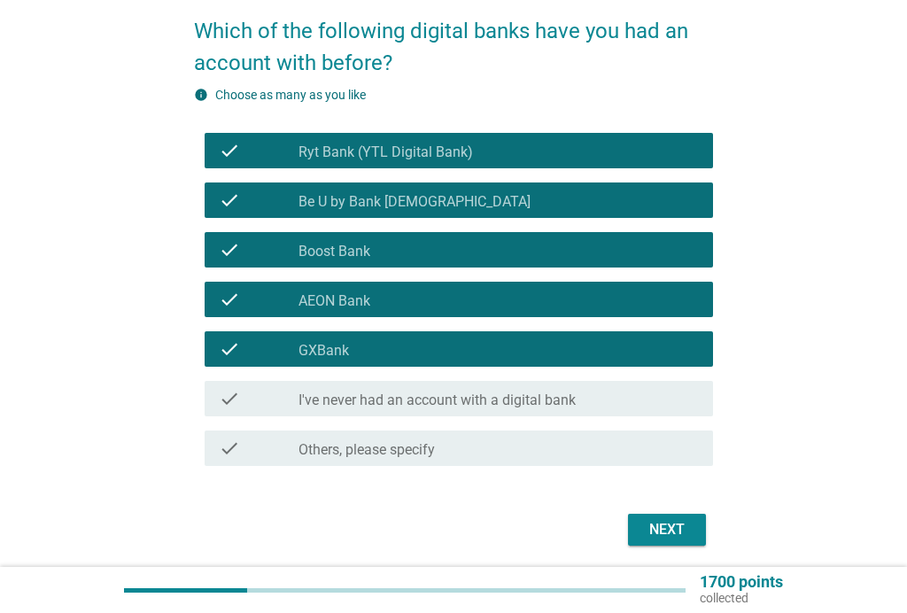
scroll to position [150, 0]
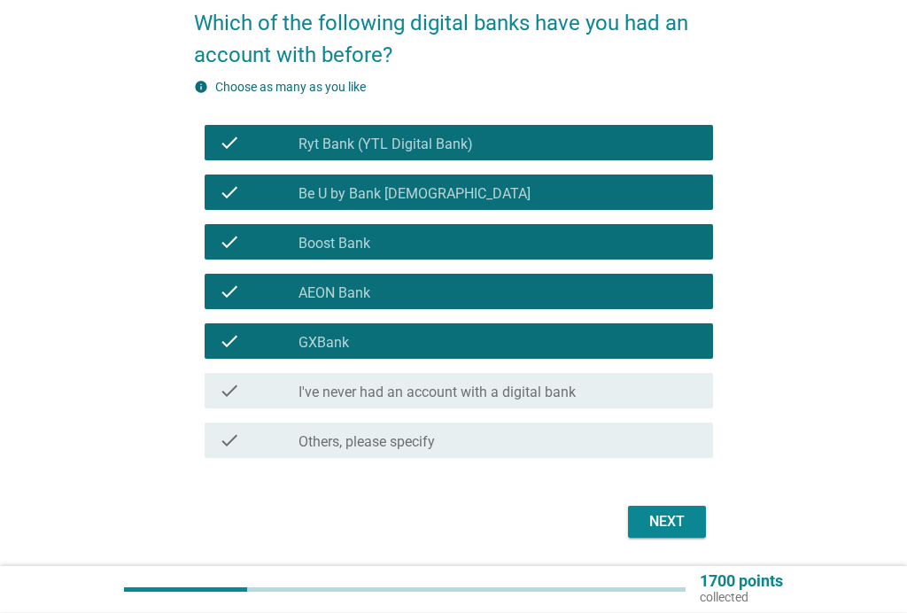
click at [680, 523] on div "Next" at bounding box center [667, 522] width 50 height 21
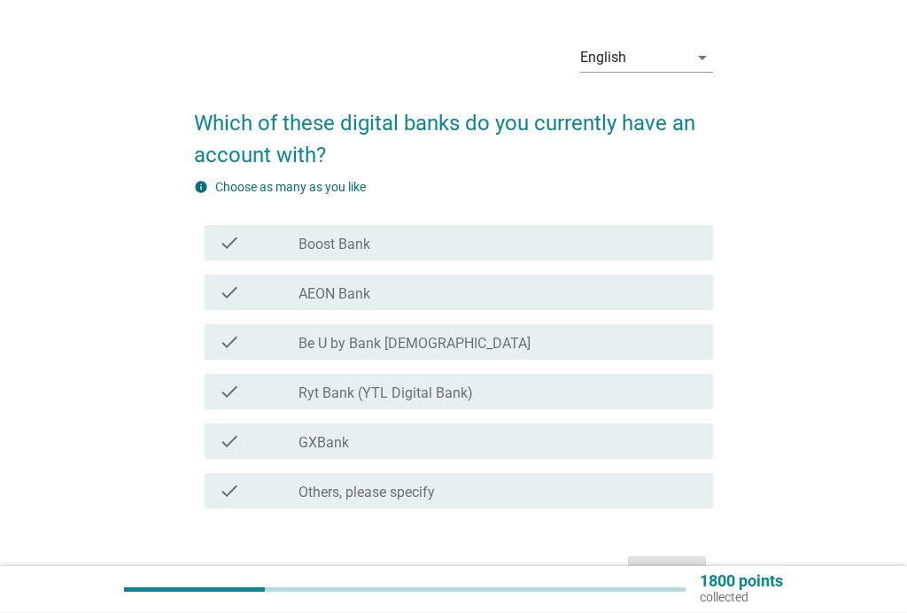
scroll to position [58, 0]
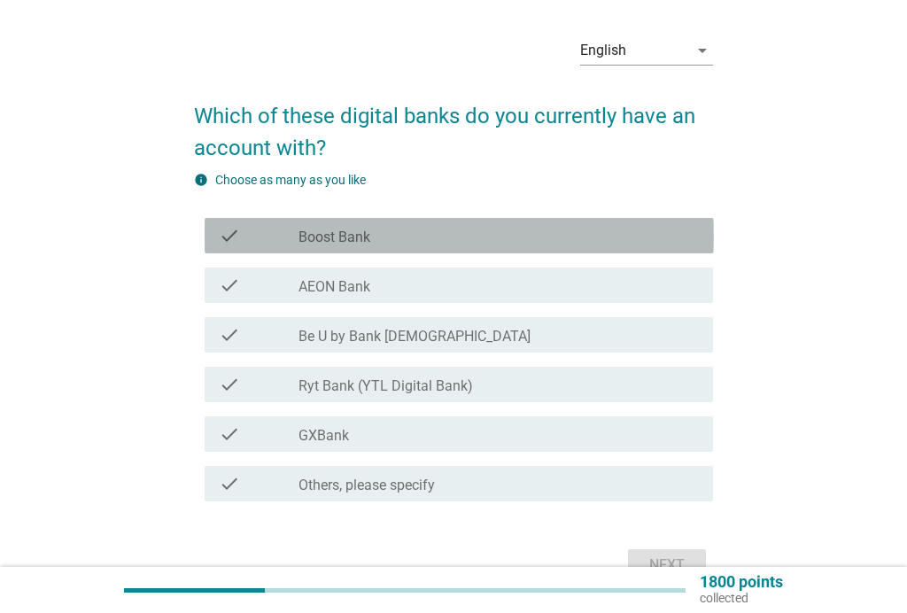
click at [404, 232] on div "check_box Boost Bank" at bounding box center [498, 235] width 400 height 21
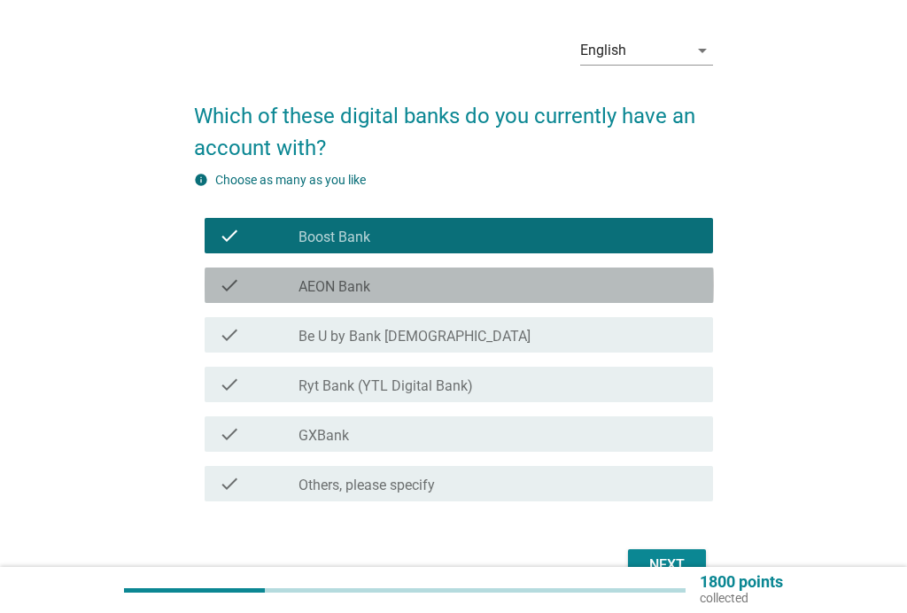
click at [385, 289] on div "check_box AEON Bank" at bounding box center [498, 284] width 400 height 21
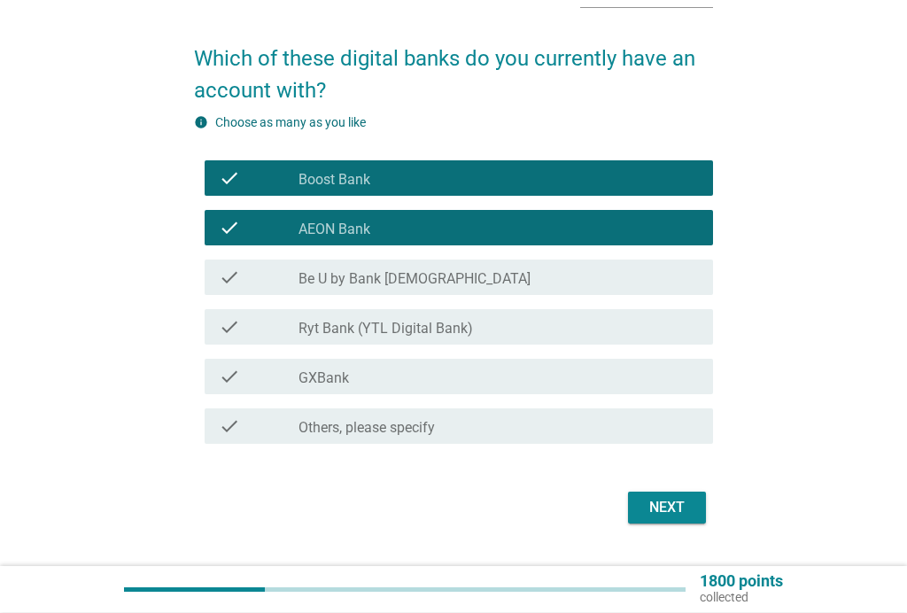
scroll to position [117, 0]
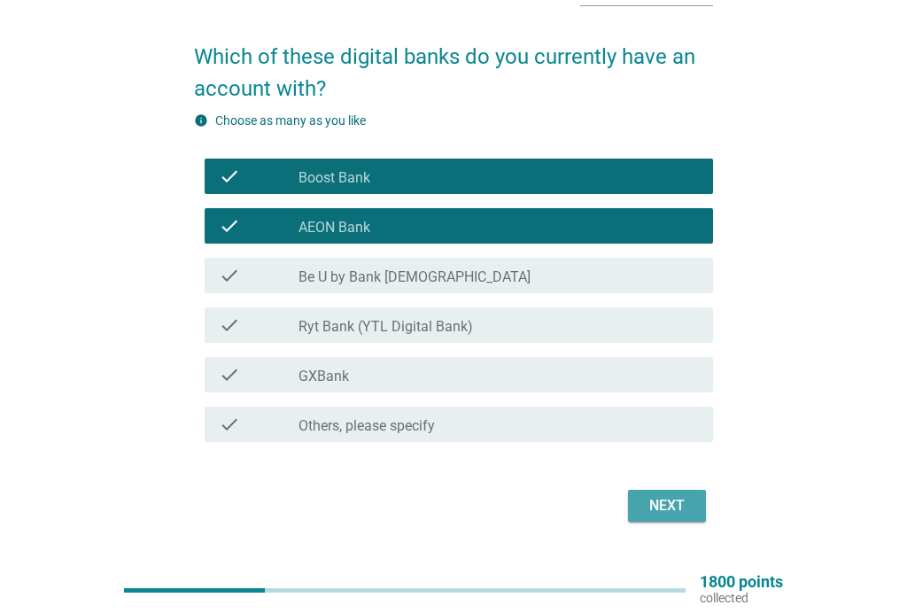
click at [675, 506] on div "Next" at bounding box center [667, 505] width 50 height 21
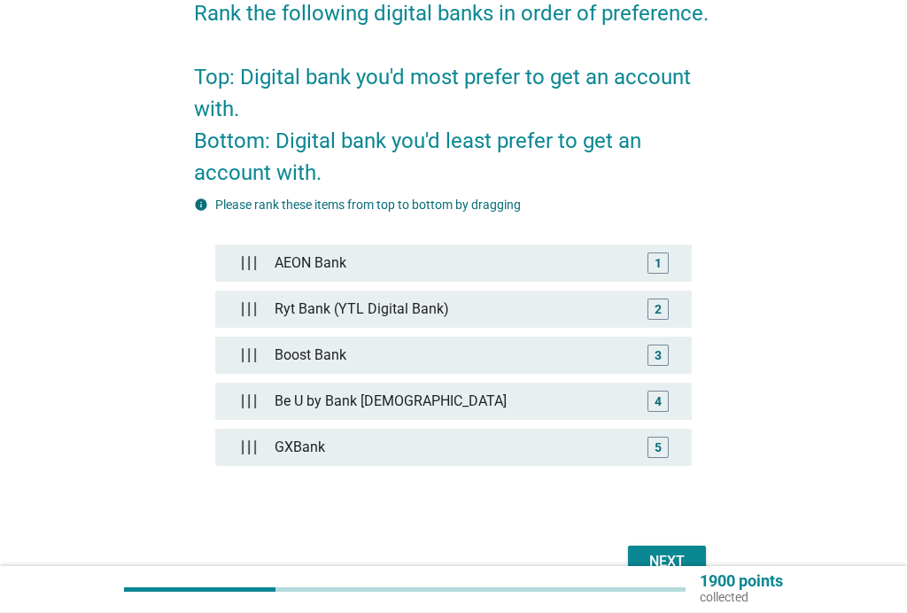
scroll to position [161, 0]
click at [661, 549] on button "Next" at bounding box center [667, 561] width 78 height 32
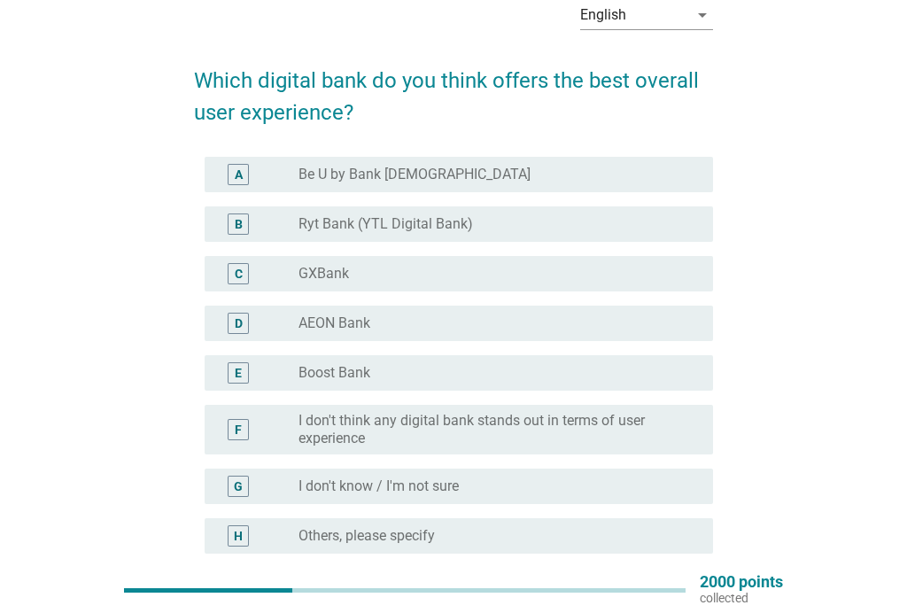
scroll to position [92, 0]
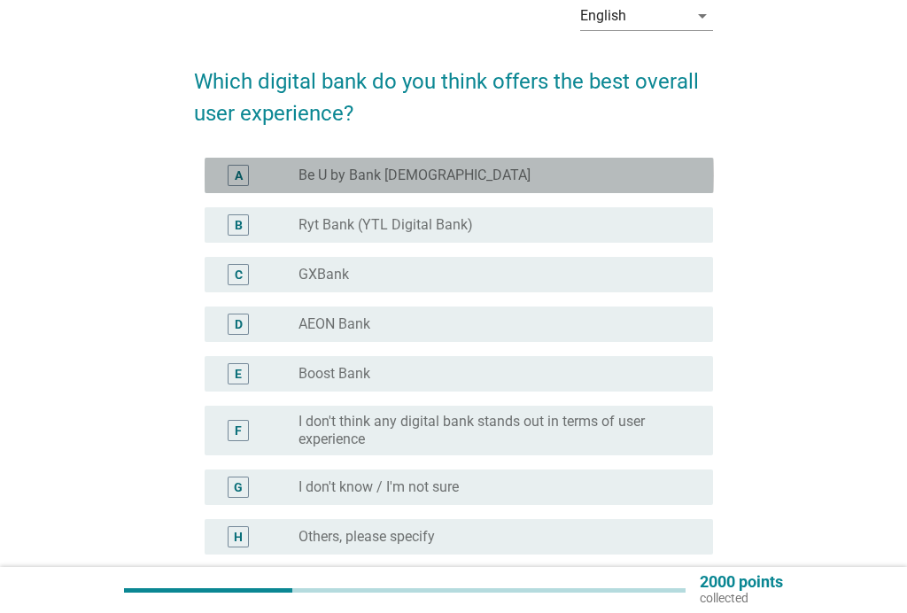
click at [469, 162] on div "A radio_button_unchecked Be U by Bank [DEMOGRAPHIC_DATA]" at bounding box center [459, 175] width 509 height 35
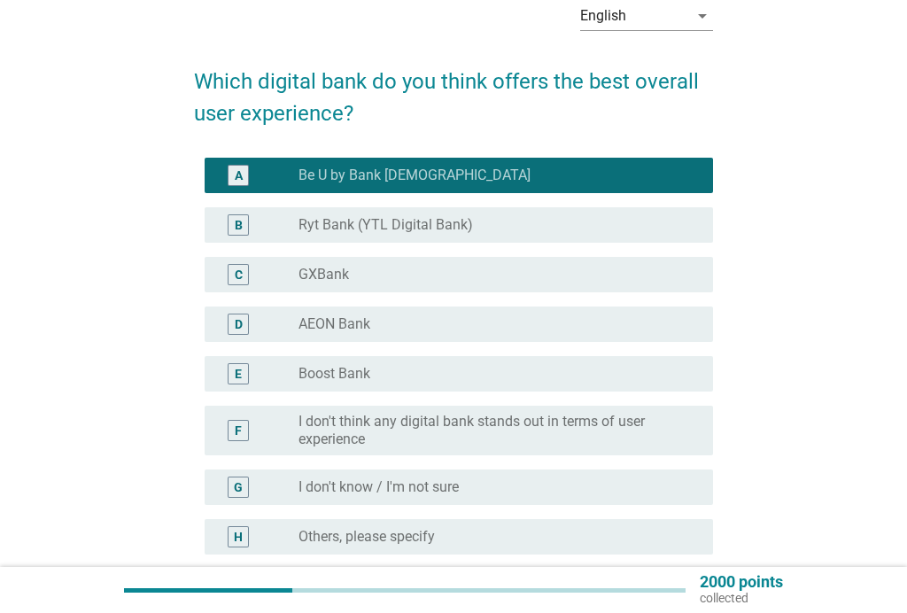
click at [394, 228] on label "Ryt Bank (YTL Digital Bank)" at bounding box center [385, 225] width 174 height 18
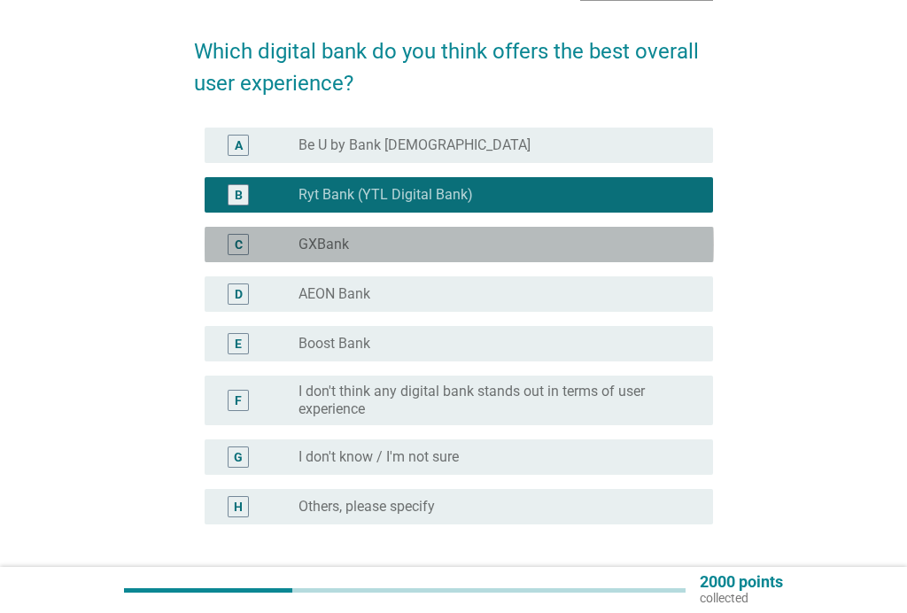
scroll to position [114, 0]
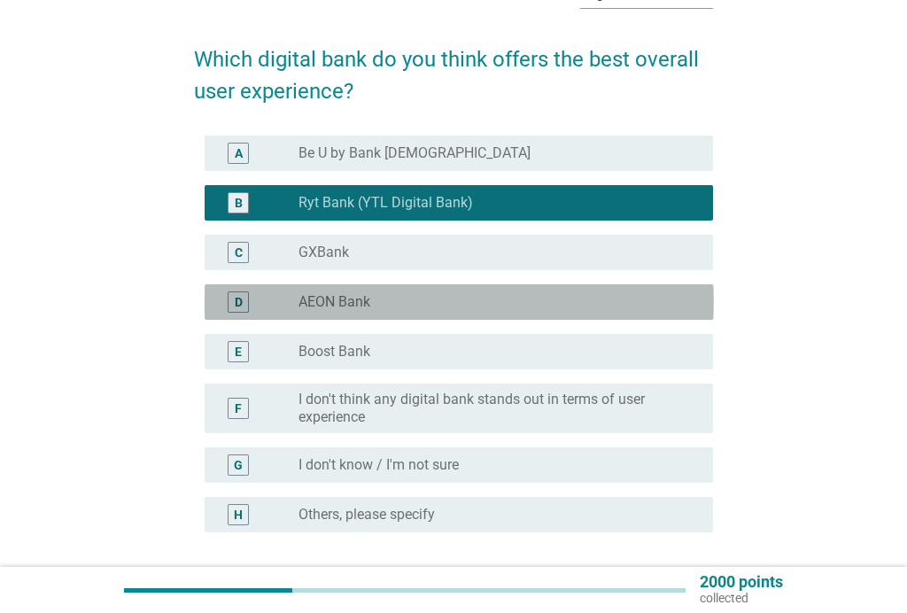
click at [397, 313] on div "D radio_button_unchecked AEON Bank" at bounding box center [459, 301] width 509 height 35
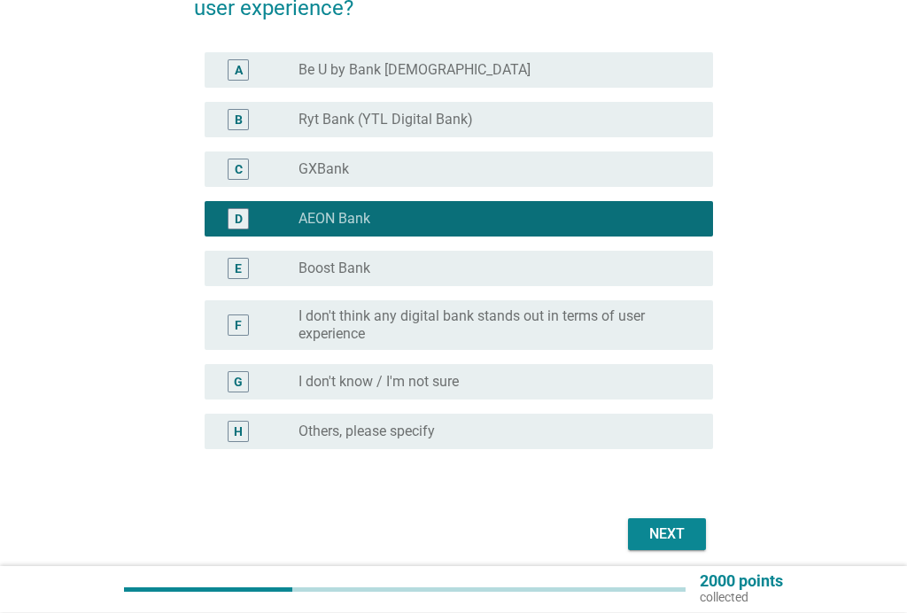
scroll to position [197, 0]
click at [675, 533] on div "Next" at bounding box center [667, 533] width 50 height 21
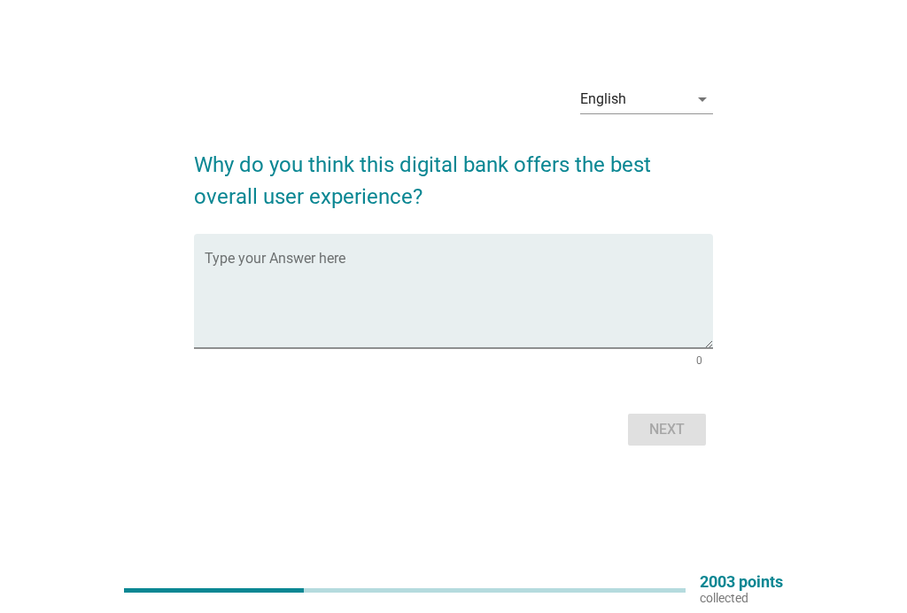
scroll to position [0, 0]
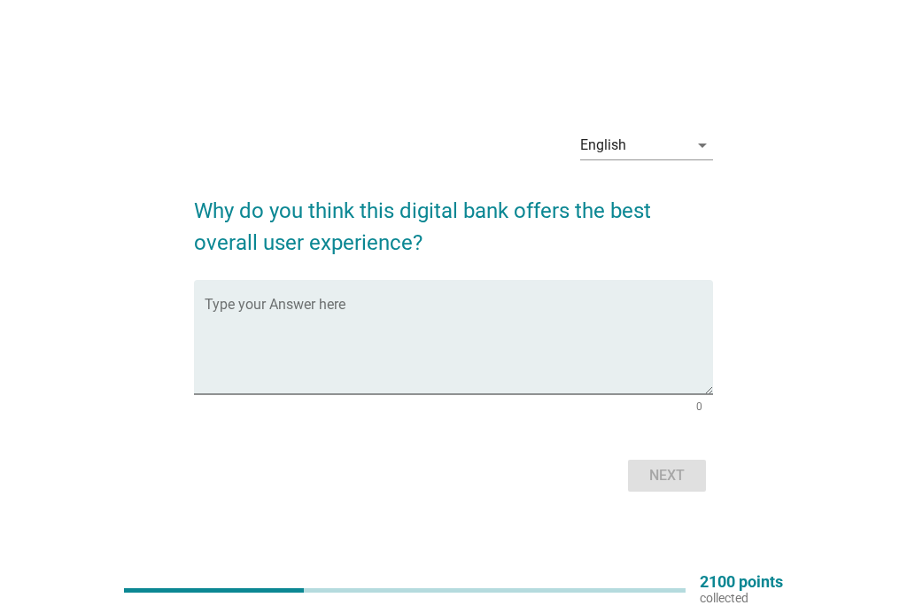
click at [285, 328] on textarea "Type your Answer here" at bounding box center [459, 347] width 509 height 93
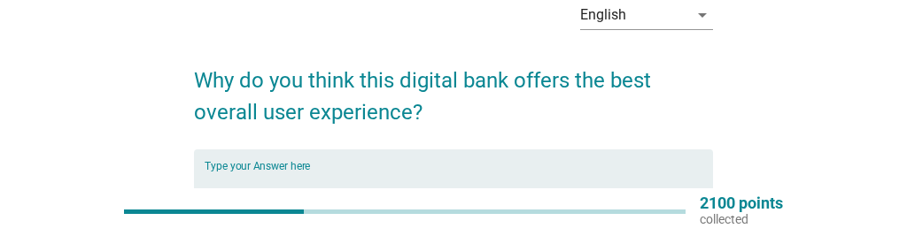
scroll to position [93, 0]
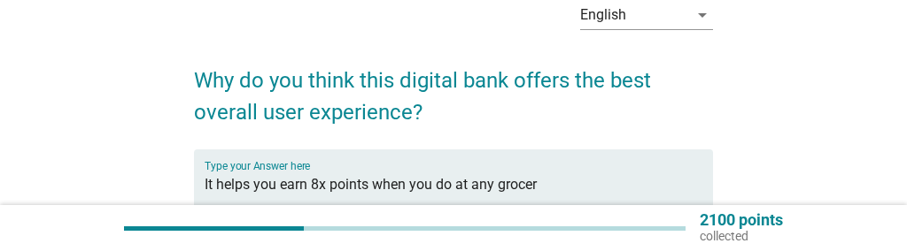
type textarea "It helps you earn 8x points when you do at any grocer"
click at [830, 115] on div "English arrow_drop_down Why do you think this digital bank offers the best over…" at bounding box center [453, 177] width 822 height 408
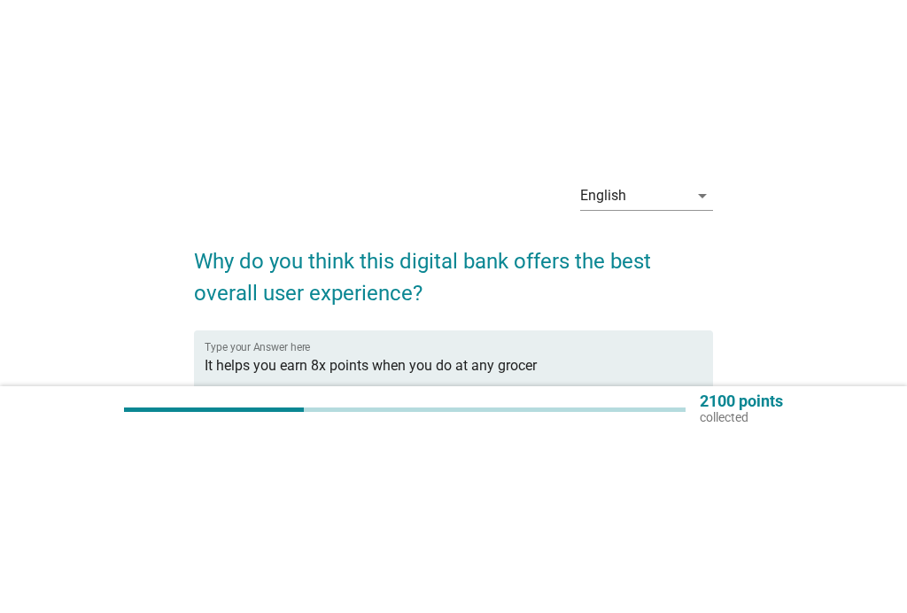
scroll to position [0, 0]
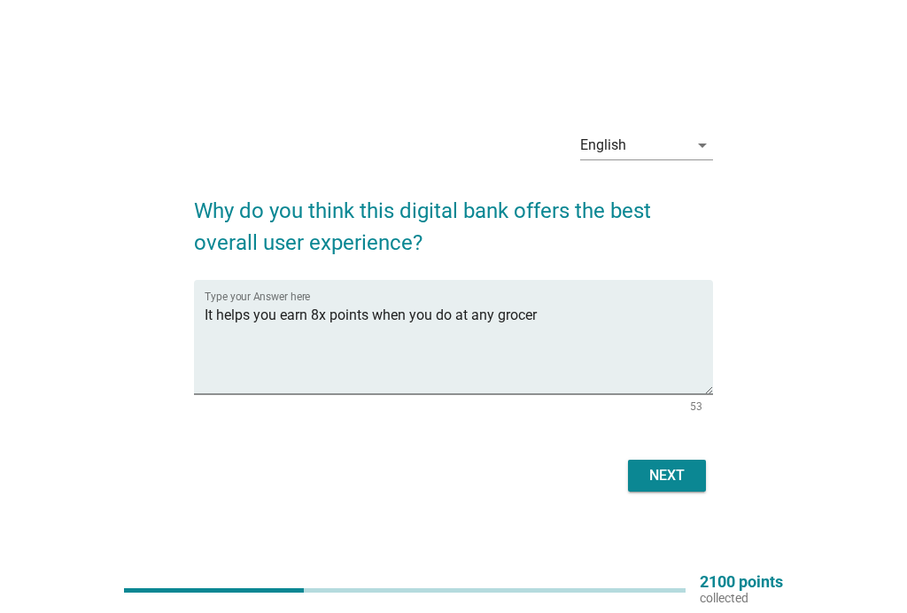
click at [680, 443] on form "Why do you think this digital bank offers the best overall user experience? Typ…" at bounding box center [454, 337] width 520 height 320
click at [667, 480] on div "Next" at bounding box center [667, 475] width 50 height 21
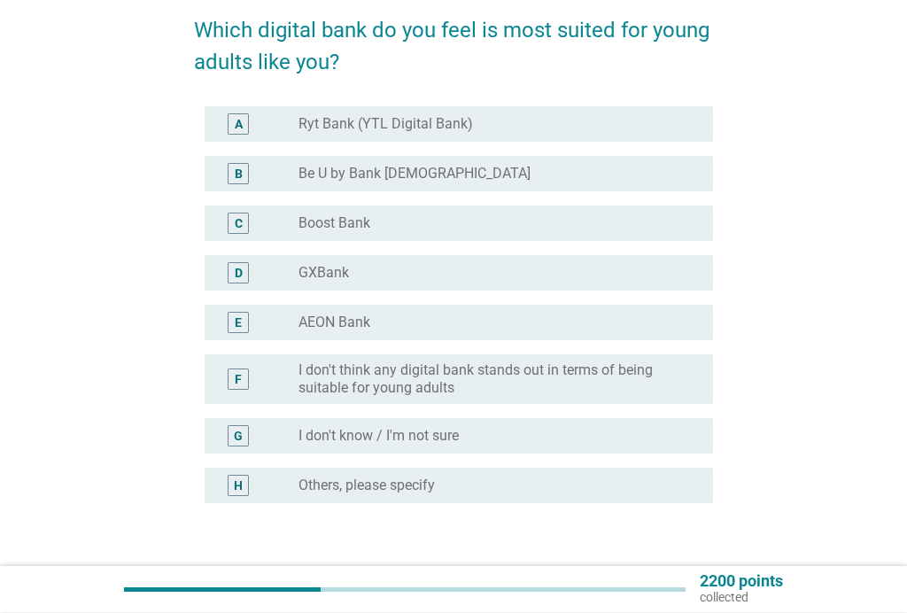
scroll to position [147, 0]
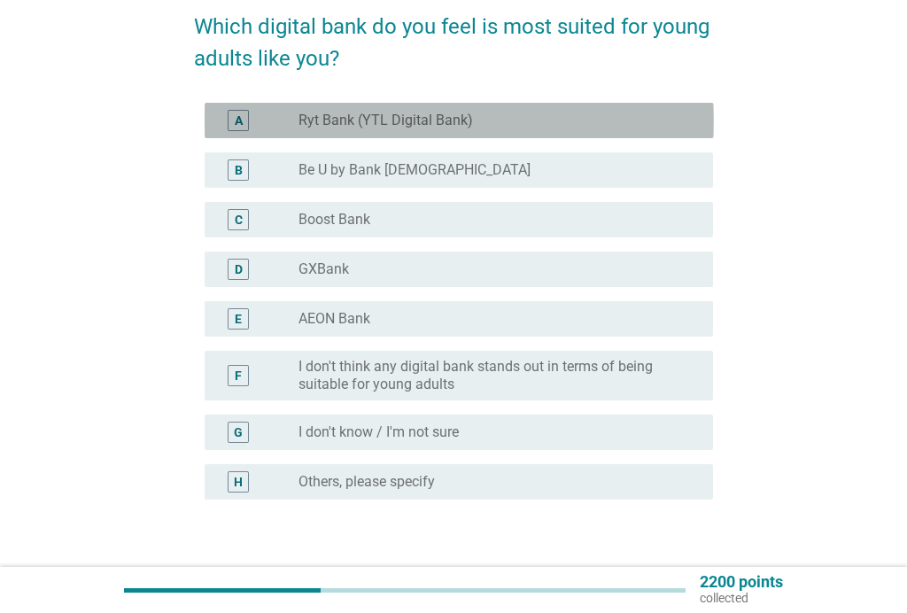
click at [462, 126] on label "Ryt Bank (YTL Digital Bank)" at bounding box center [385, 121] width 174 height 18
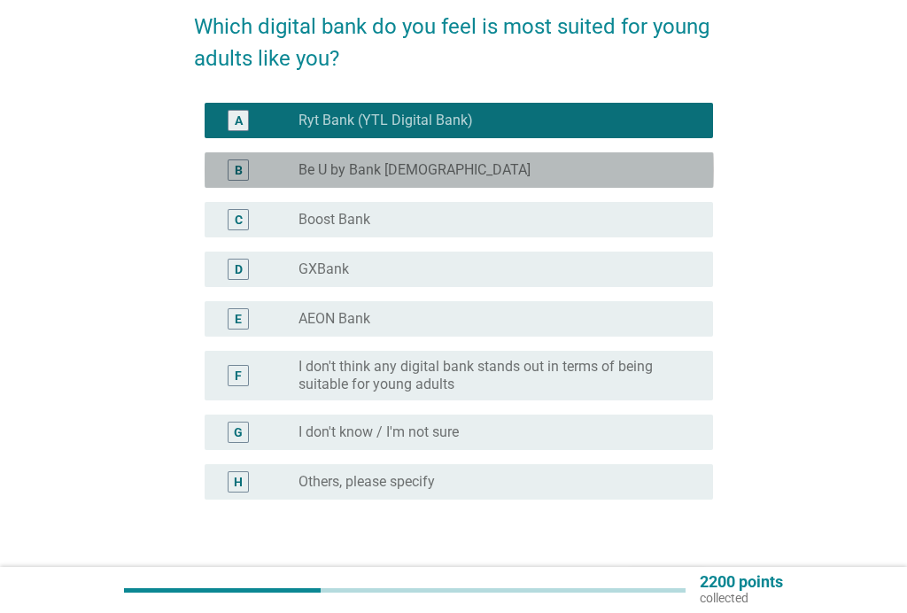
click at [420, 163] on div "radio_button_unchecked Be U by Bank [DEMOGRAPHIC_DATA]" at bounding box center [491, 170] width 386 height 18
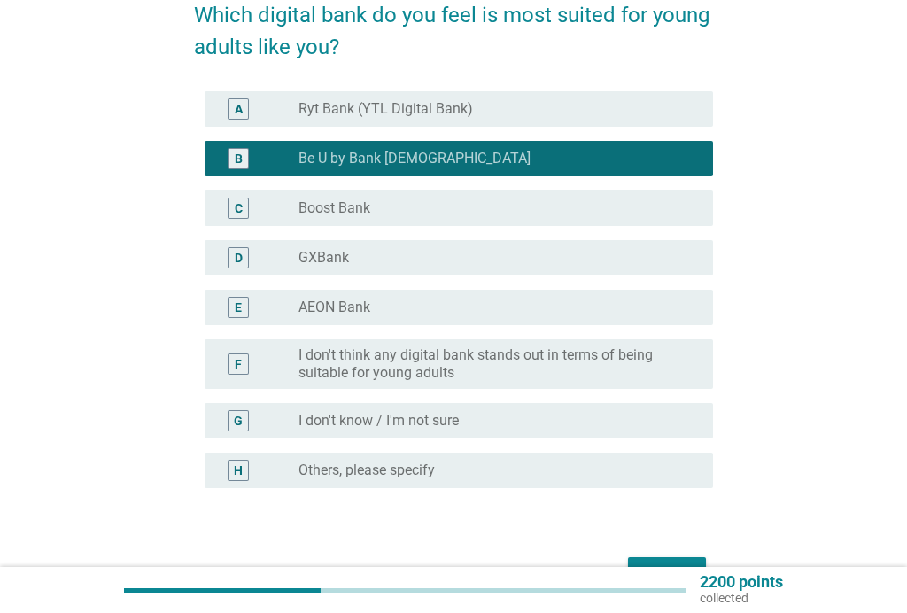
scroll to position [171, 0]
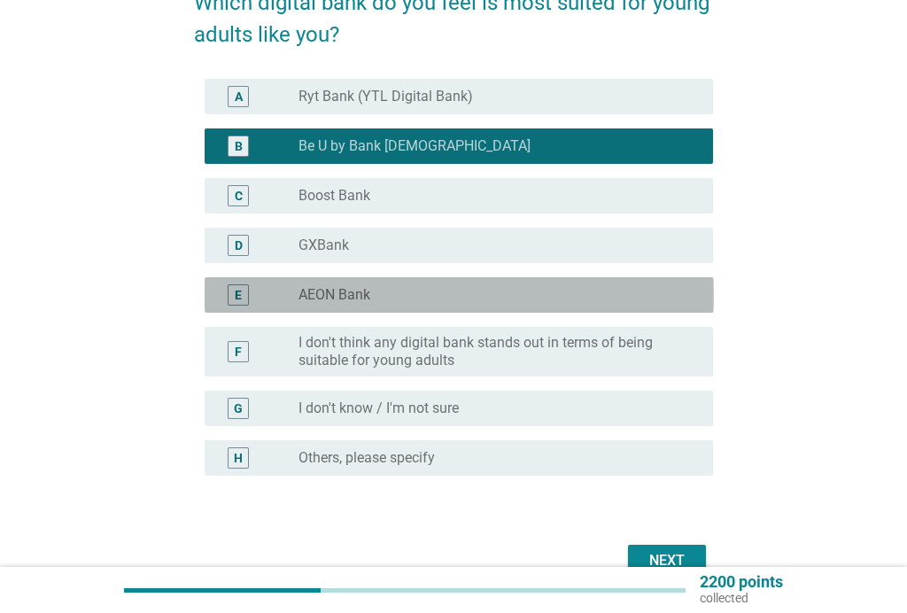
click at [432, 290] on div "radio_button_unchecked AEON Bank" at bounding box center [491, 295] width 386 height 18
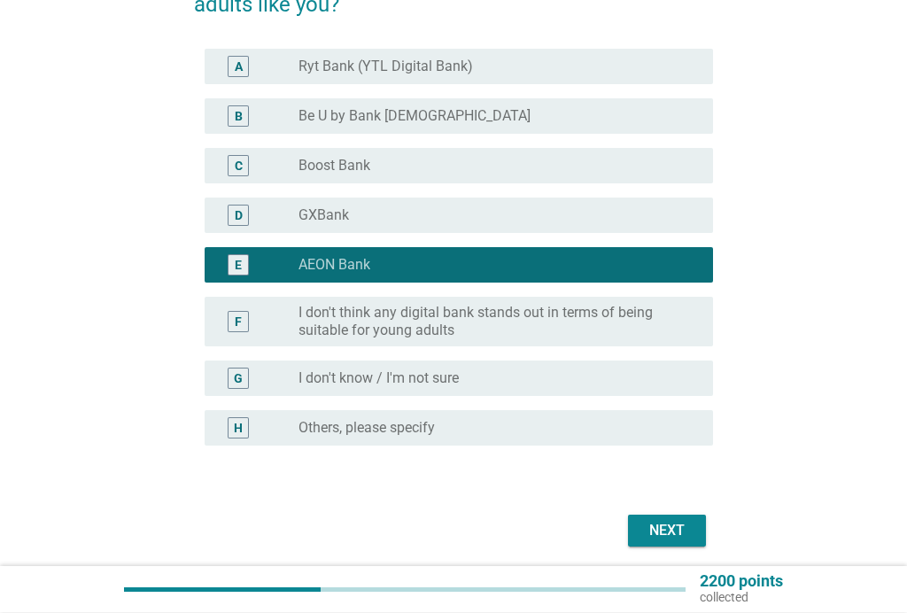
scroll to position [201, 0]
click at [671, 533] on div "Next" at bounding box center [667, 530] width 50 height 21
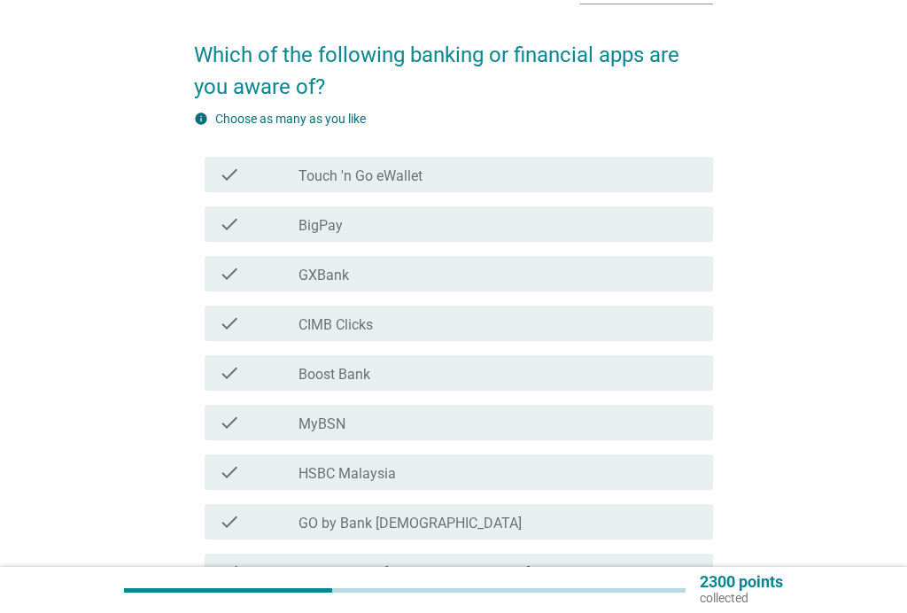
scroll to position [145, 0]
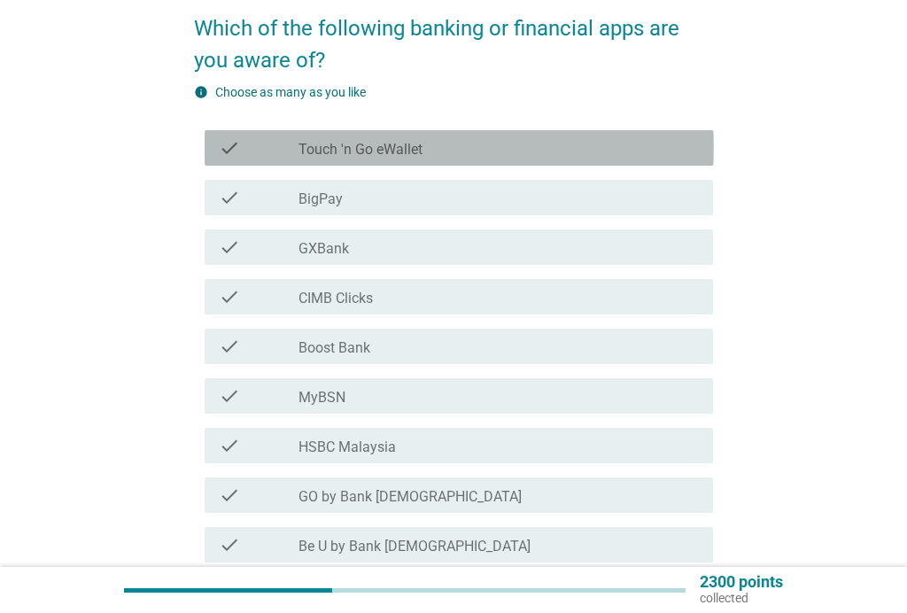
click at [442, 156] on div "check_box_outline_blank Touch 'n Go eWallet" at bounding box center [498, 147] width 400 height 21
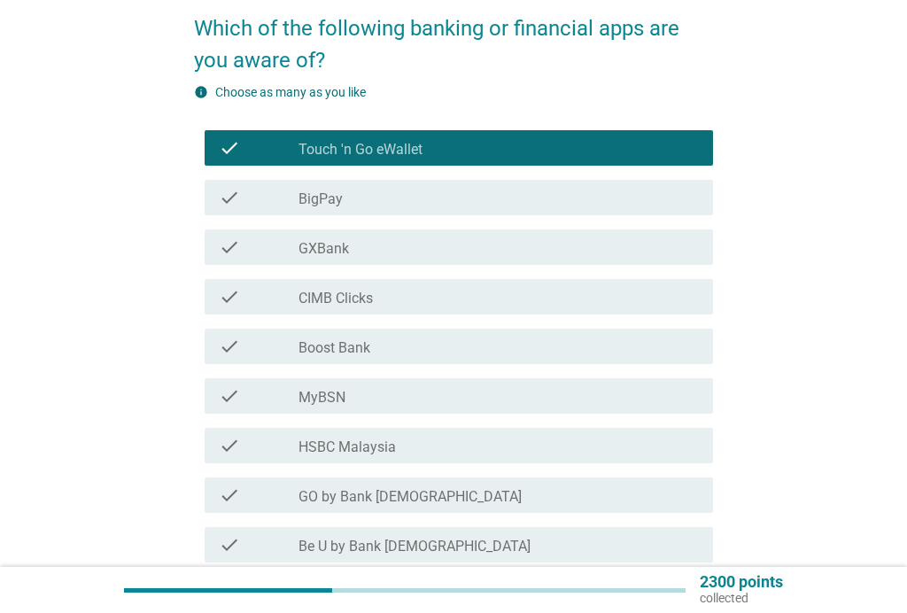
scroll to position [174, 0]
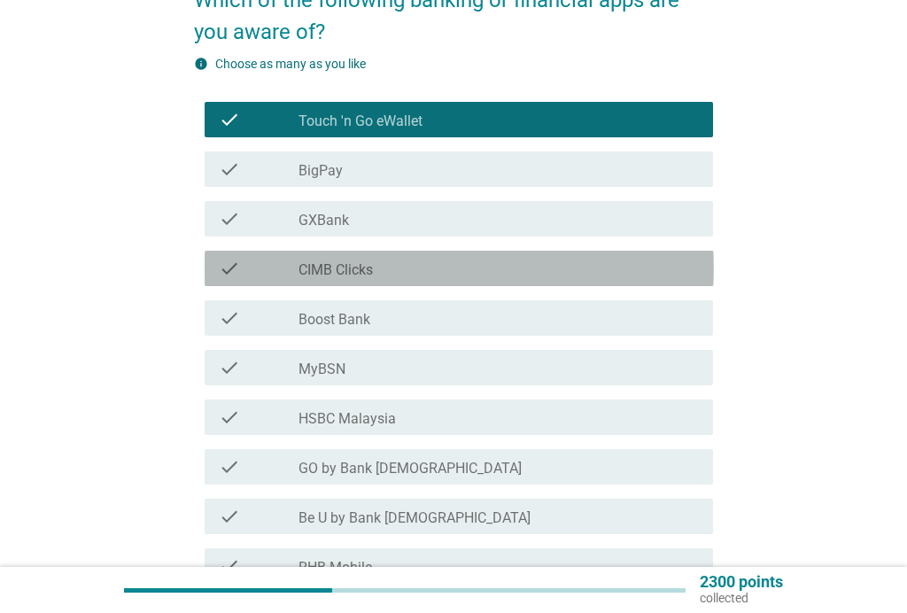
click at [410, 266] on div "check_box_outline_blank CIMB Clicks" at bounding box center [498, 268] width 400 height 21
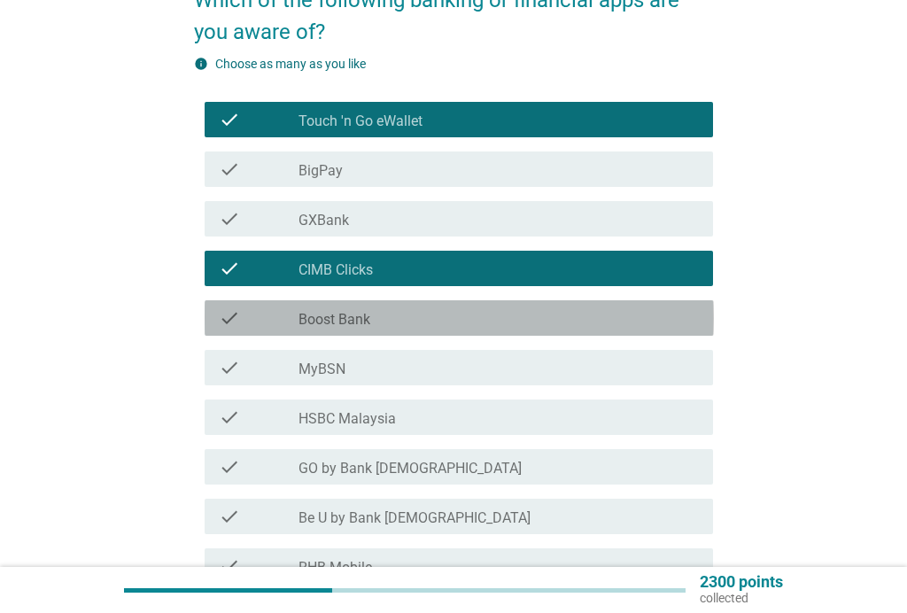
click at [409, 309] on div "check_box_outline_blank Boost Bank" at bounding box center [498, 317] width 400 height 21
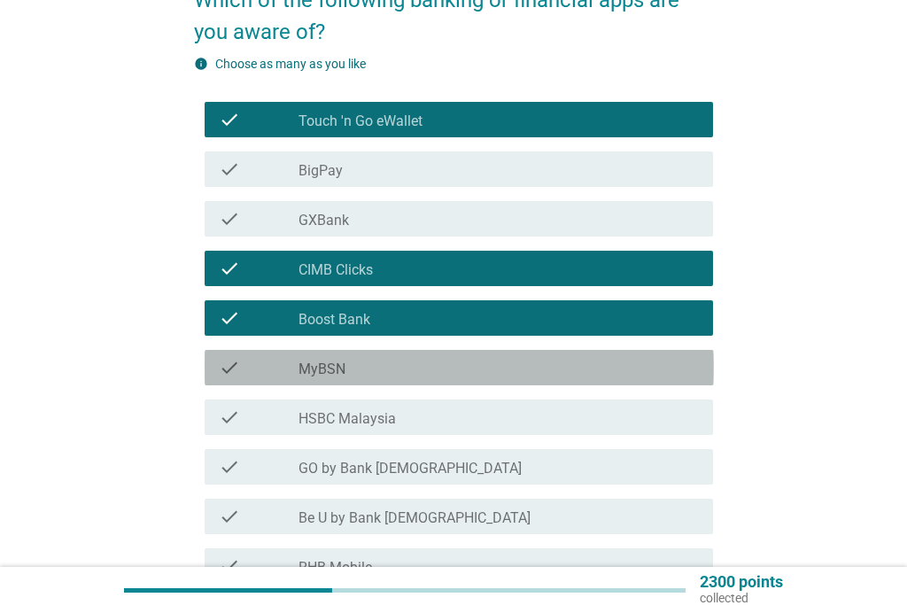
click at [344, 359] on div "check_box_outline_blank MyBSN" at bounding box center [498, 367] width 400 height 21
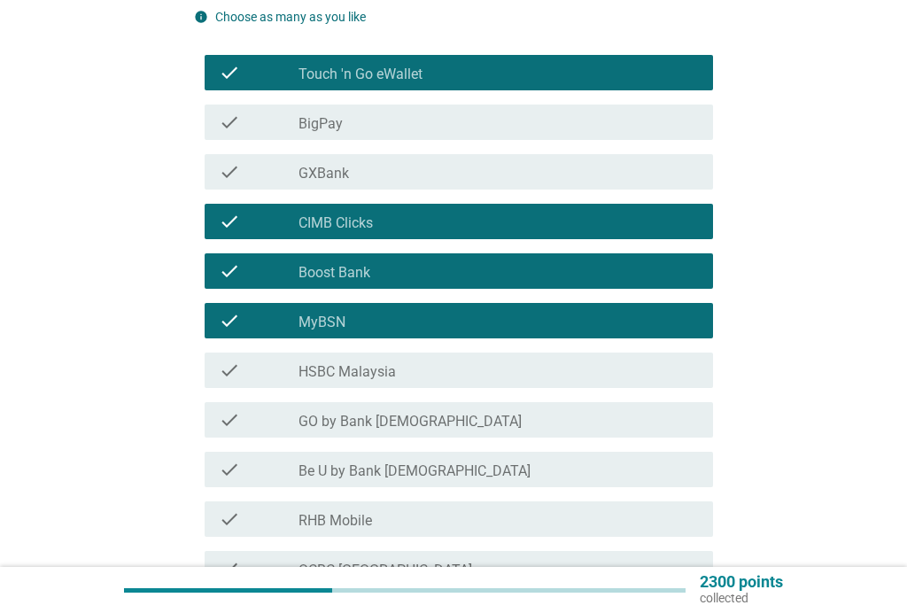
scroll to position [224, 0]
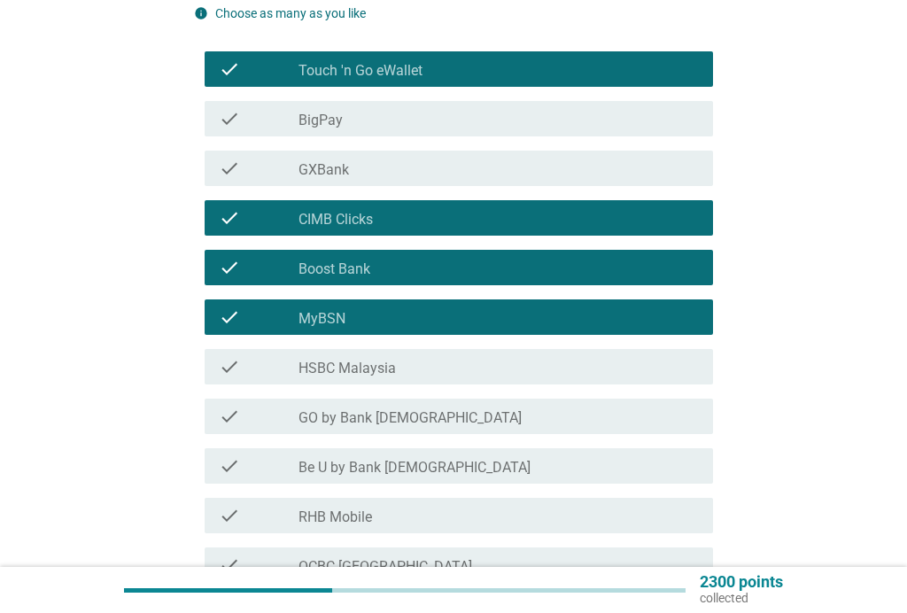
click at [392, 369] on label "HSBC Malaysia" at bounding box center [346, 368] width 97 height 18
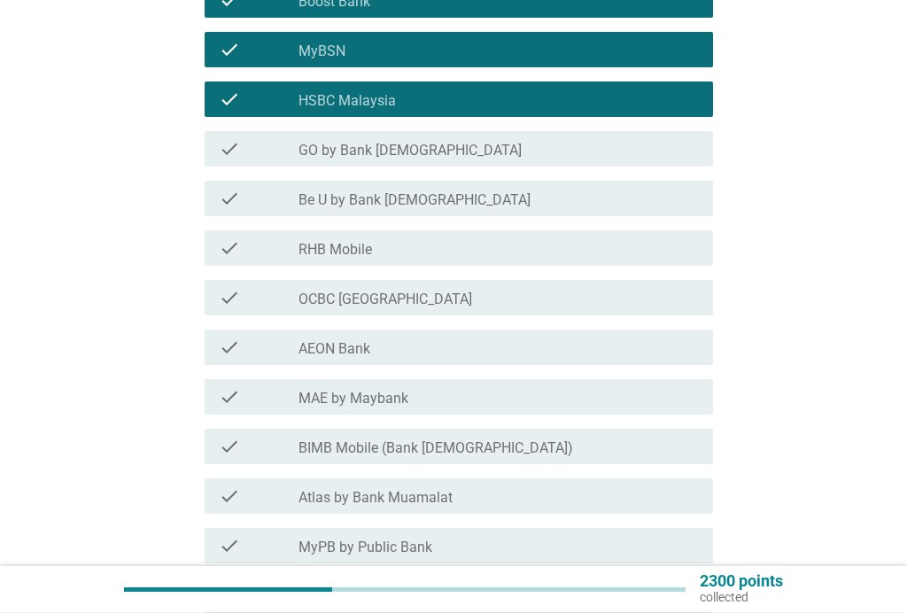
scroll to position [491, 0]
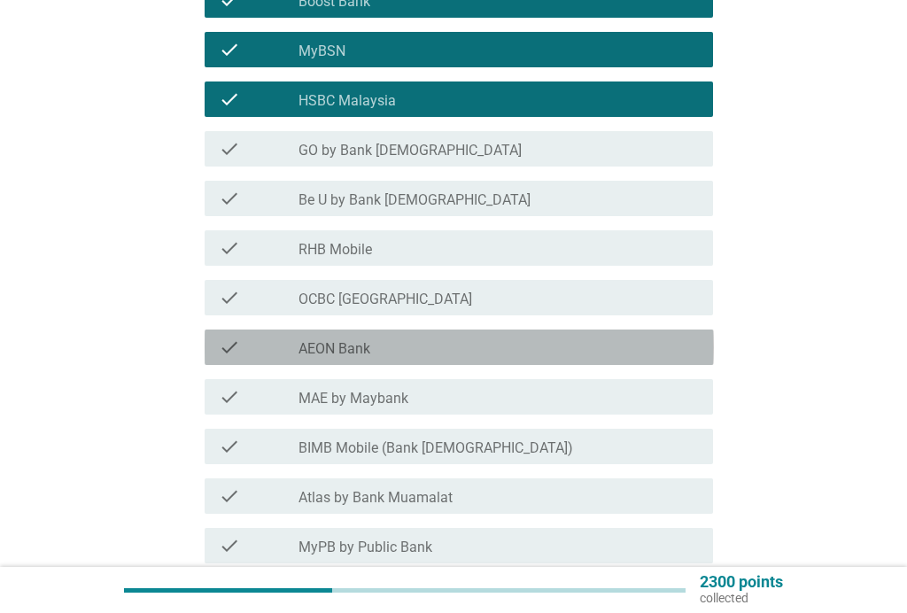
click at [375, 339] on div "check_box_outline_blank AEON Bank" at bounding box center [498, 346] width 400 height 21
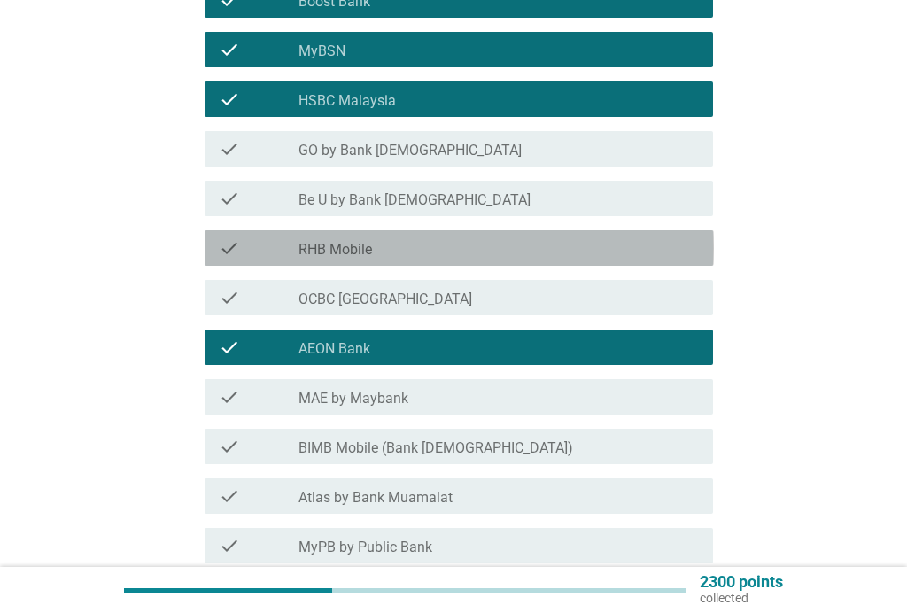
click at [393, 243] on div "check_box_outline_blank RHB Mobile" at bounding box center [498, 247] width 400 height 21
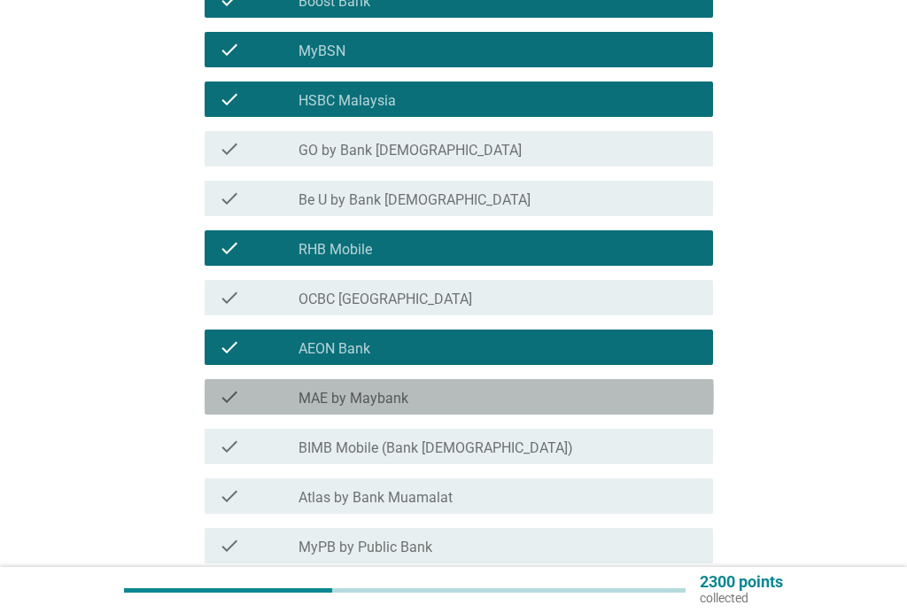
click at [421, 389] on div "check_box_outline_blank MAE by Maybank" at bounding box center [498, 396] width 400 height 21
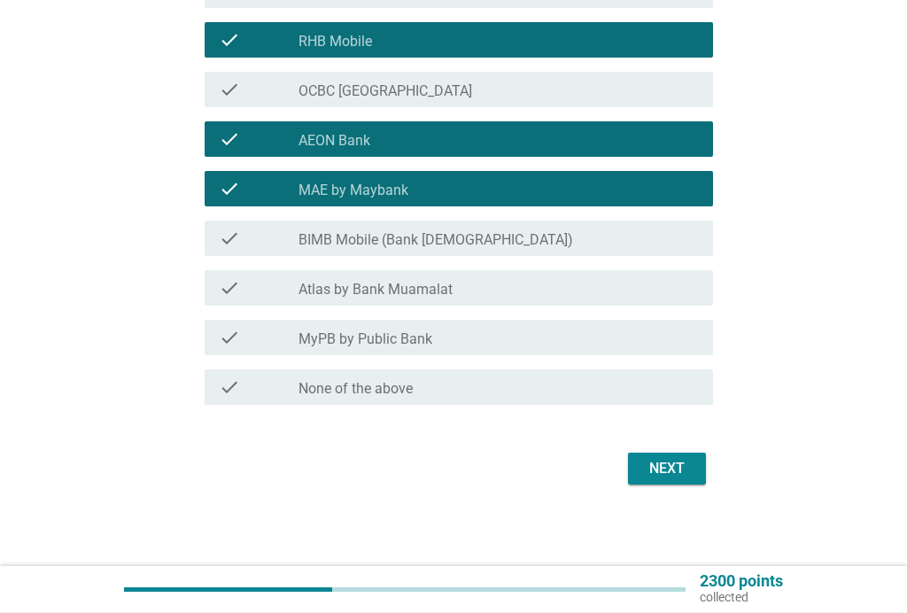
scroll to position [702, 0]
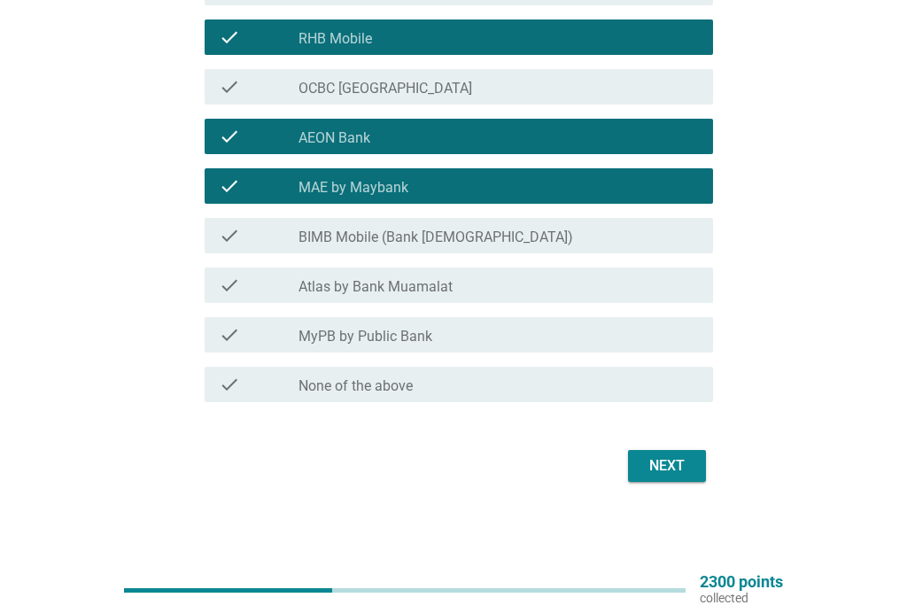
click at [686, 467] on div "Next" at bounding box center [667, 465] width 50 height 21
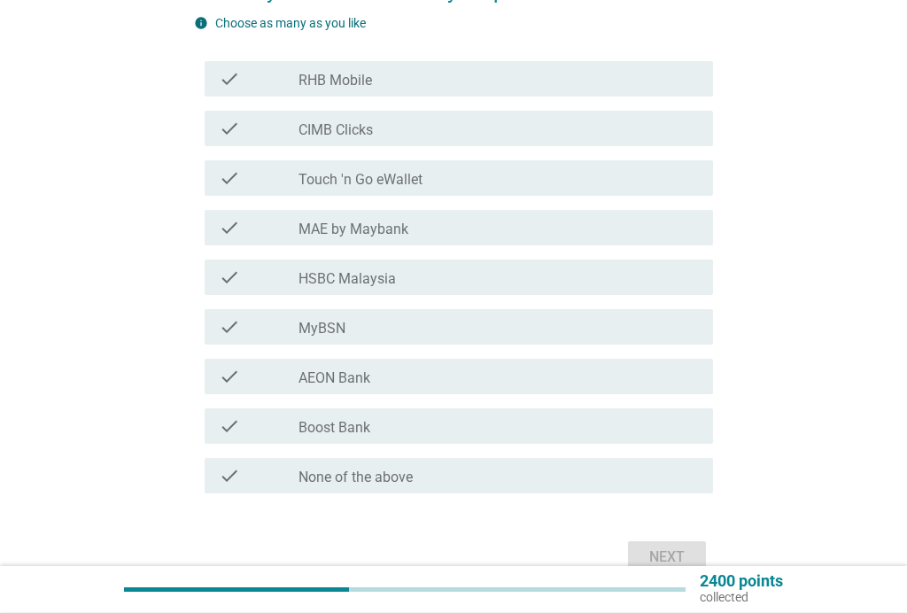
scroll to position [215, 0]
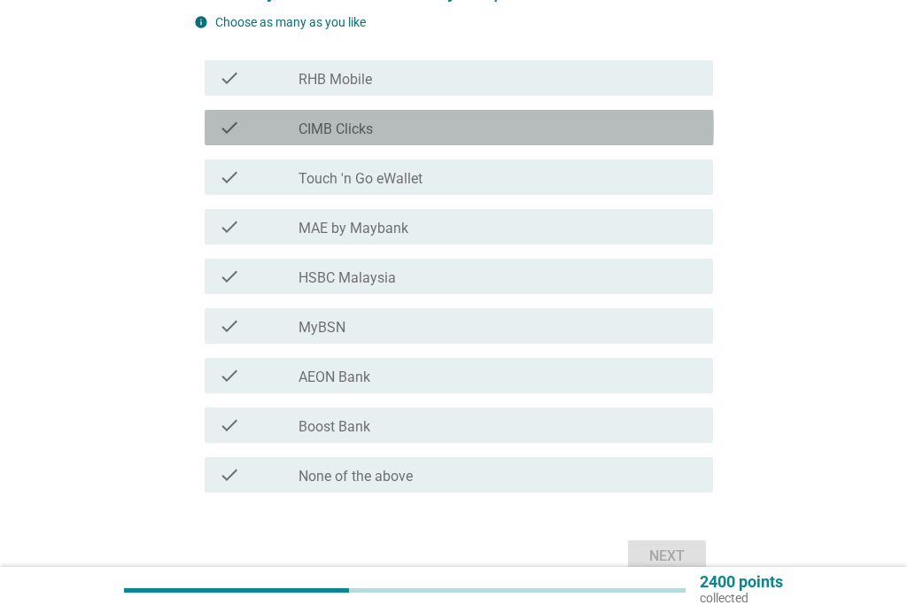
click at [380, 116] on div "check check_box_outline_blank CIMB Clicks" at bounding box center [459, 127] width 509 height 35
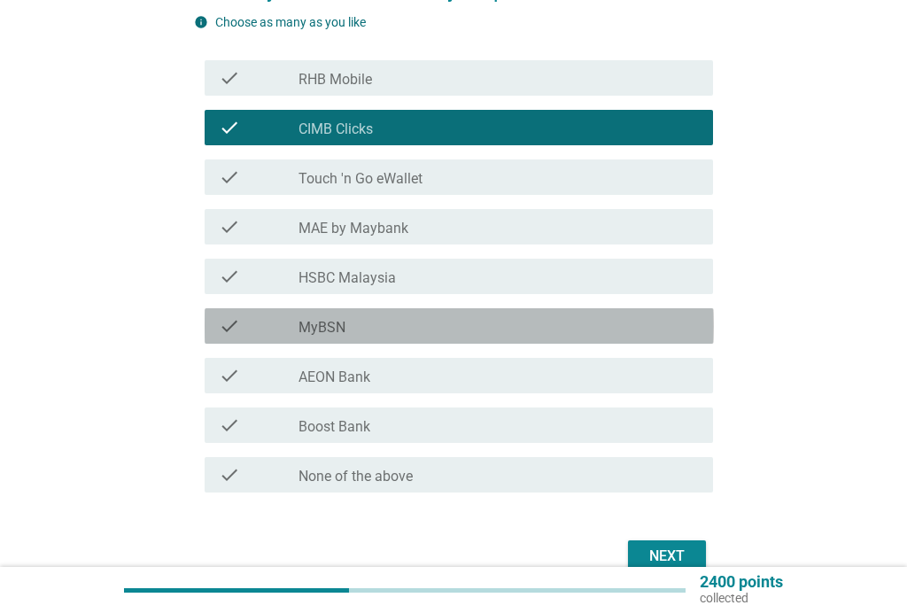
click at [364, 335] on div "check_box_outline_blank MyBSN" at bounding box center [498, 325] width 400 height 21
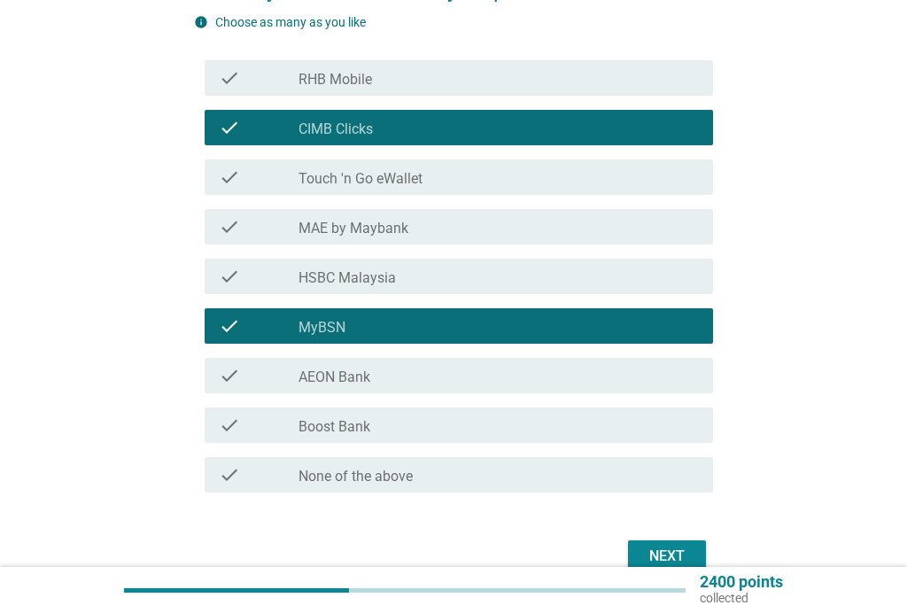
click at [380, 381] on div "check_box_outline_blank AEON Bank" at bounding box center [498, 375] width 400 height 21
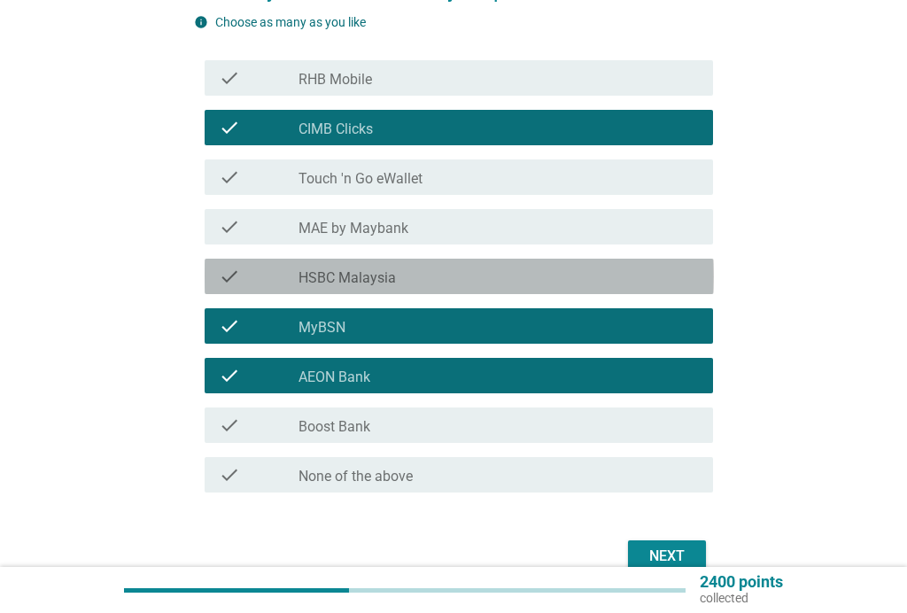
click at [419, 274] on div "check_box_outline_blank HSBC Malaysia" at bounding box center [498, 276] width 400 height 21
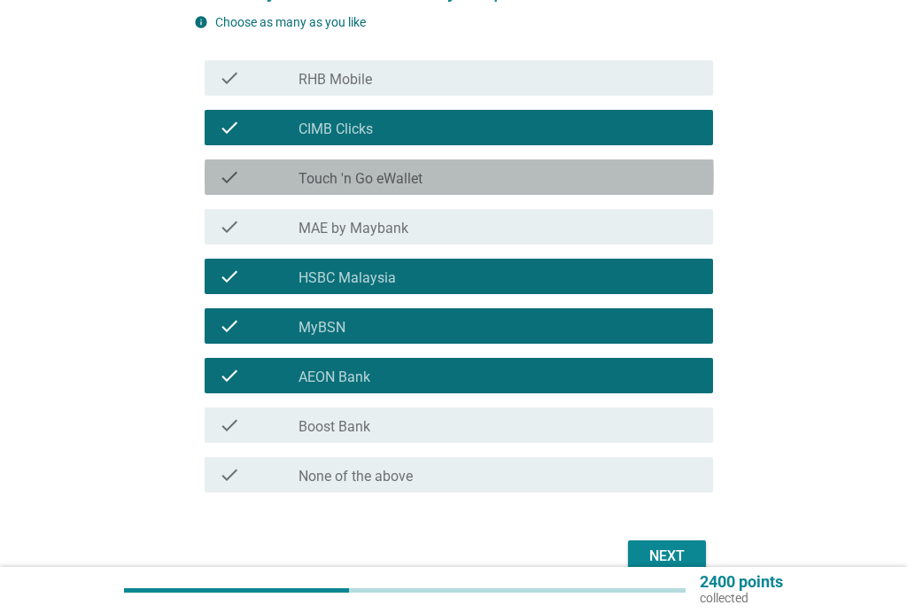
click at [421, 174] on label "Touch 'n Go eWallet" at bounding box center [360, 179] width 124 height 18
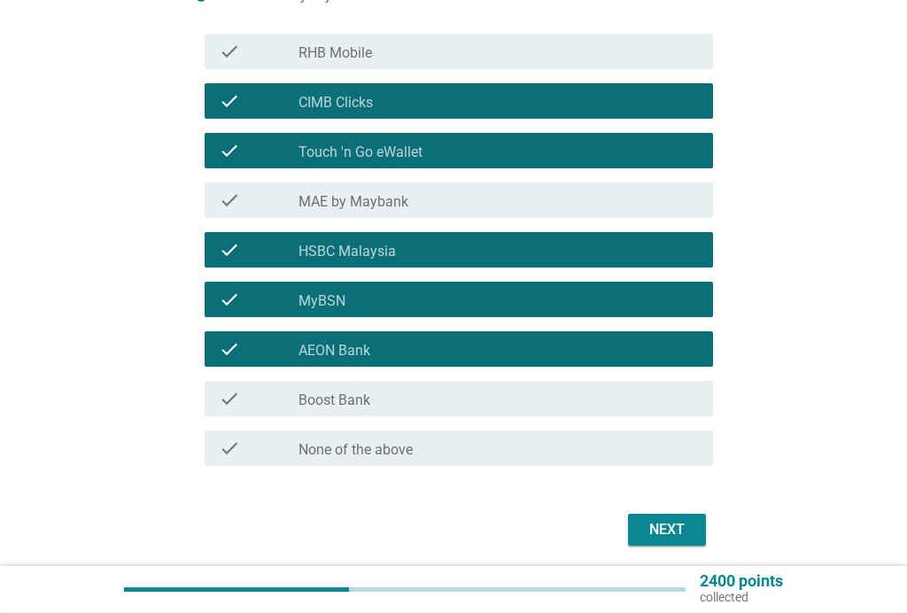
scroll to position [246, 0]
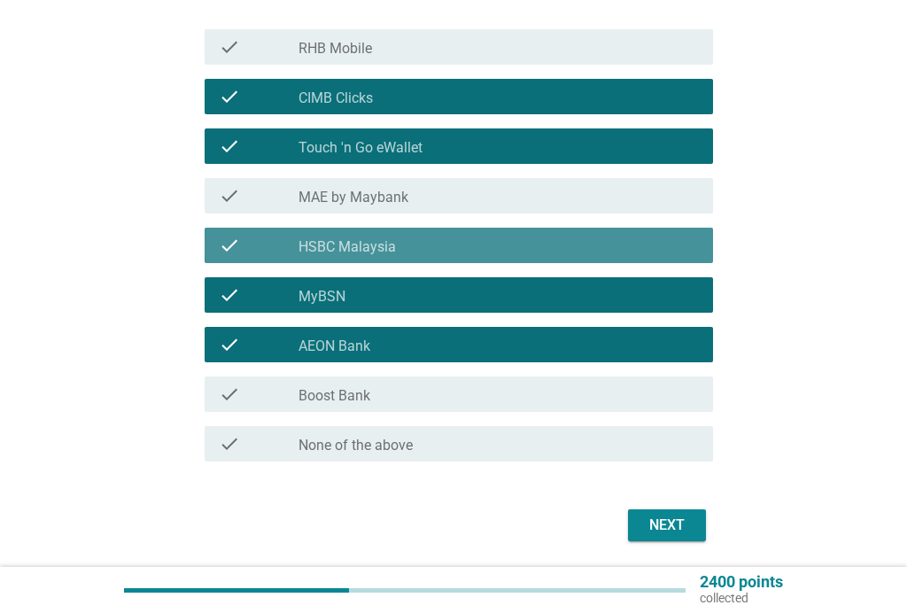
click at [393, 245] on label "HSBC Malaysia" at bounding box center [346, 247] width 97 height 18
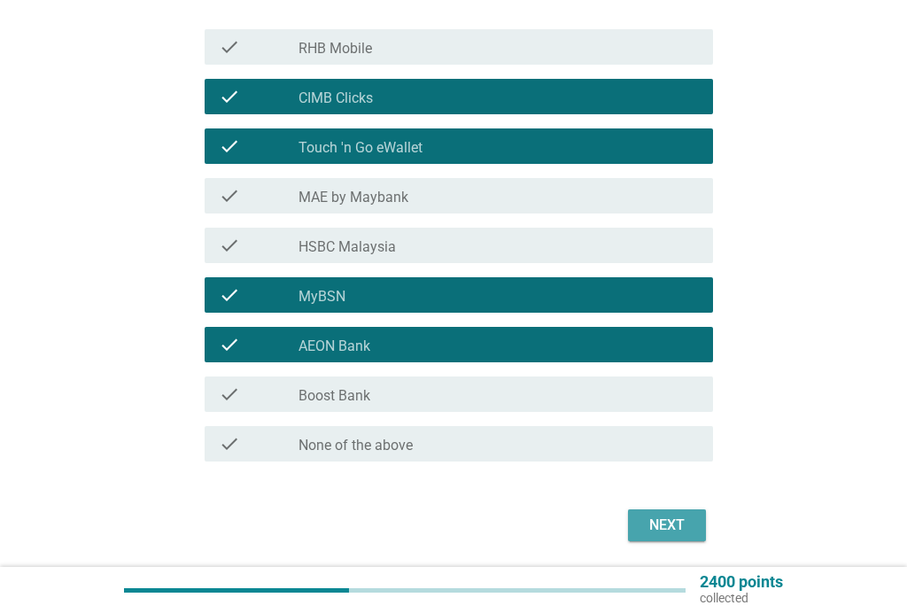
click at [665, 520] on div "Next" at bounding box center [667, 524] width 50 height 21
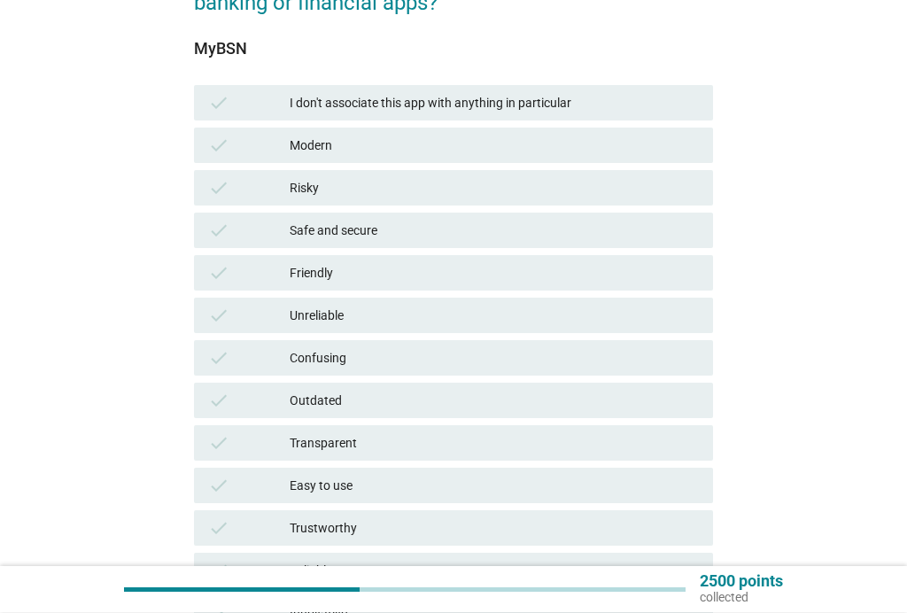
scroll to position [203, 0]
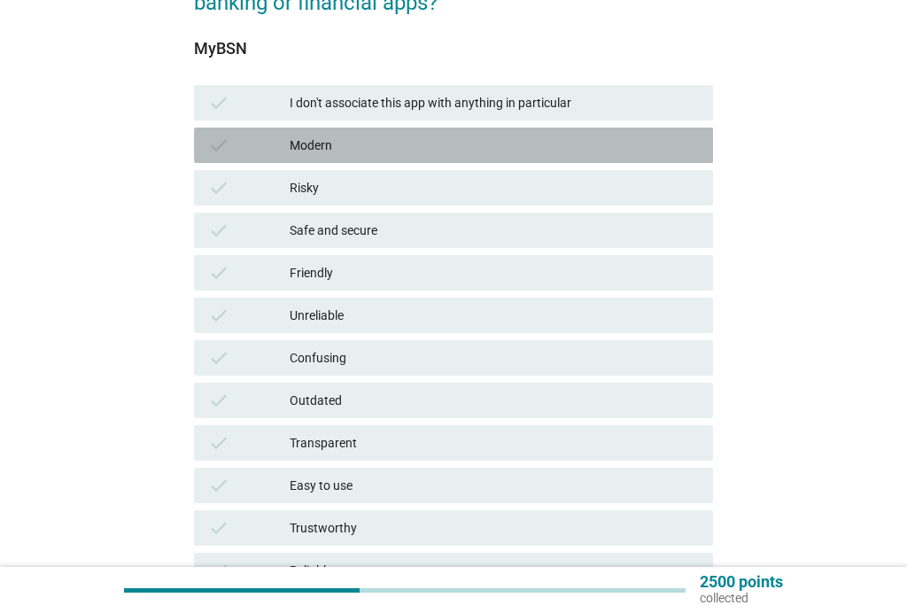
click at [392, 152] on div "Modern" at bounding box center [494, 145] width 409 height 21
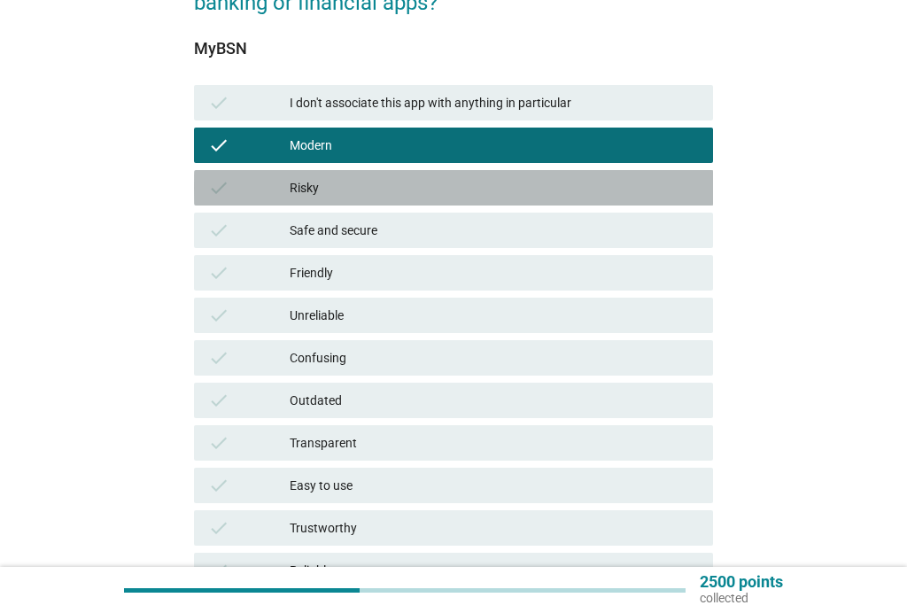
click at [359, 190] on div "Risky" at bounding box center [494, 187] width 409 height 21
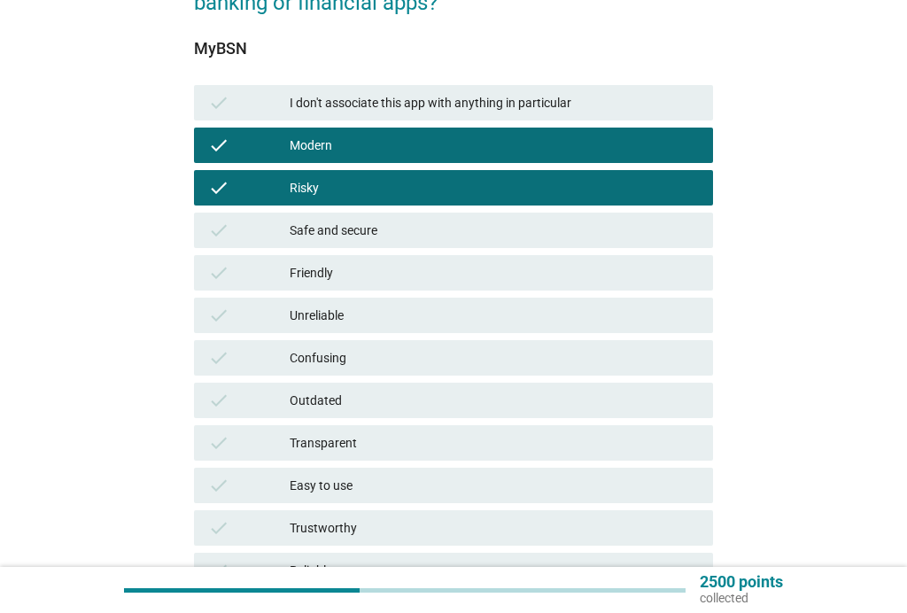
click at [365, 228] on div "Safe and secure" at bounding box center [494, 230] width 409 height 21
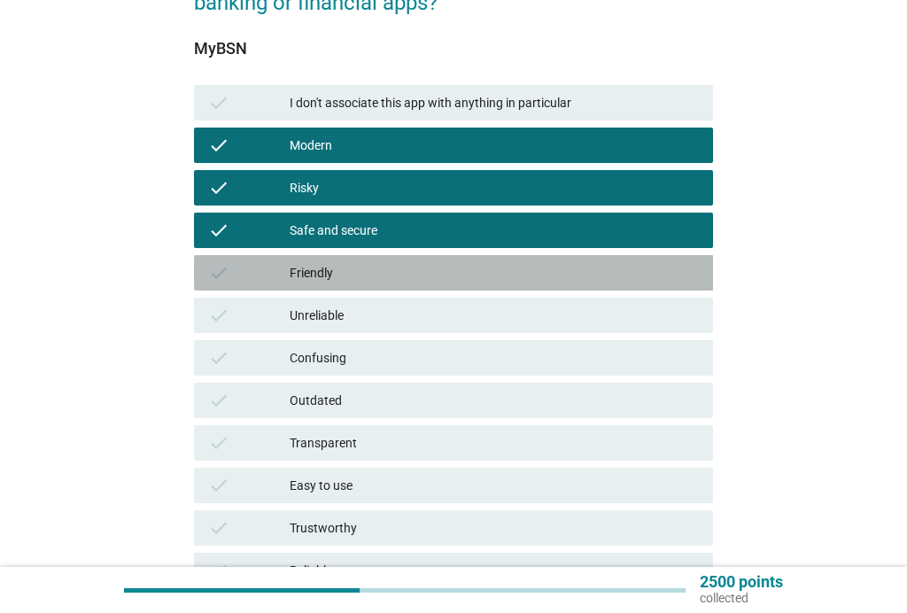
click at [337, 274] on div "Friendly" at bounding box center [494, 272] width 409 height 21
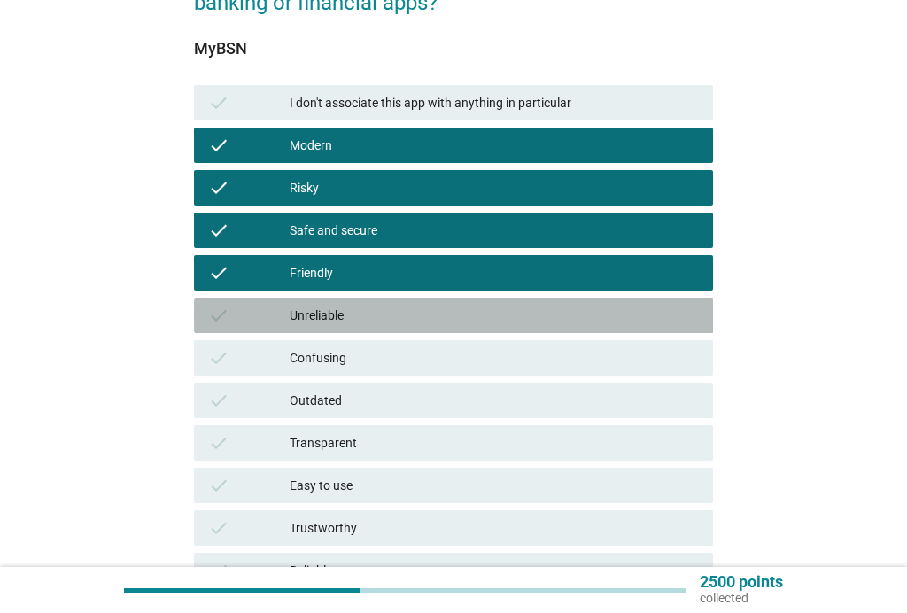
click at [324, 312] on div "Unreliable" at bounding box center [494, 315] width 409 height 21
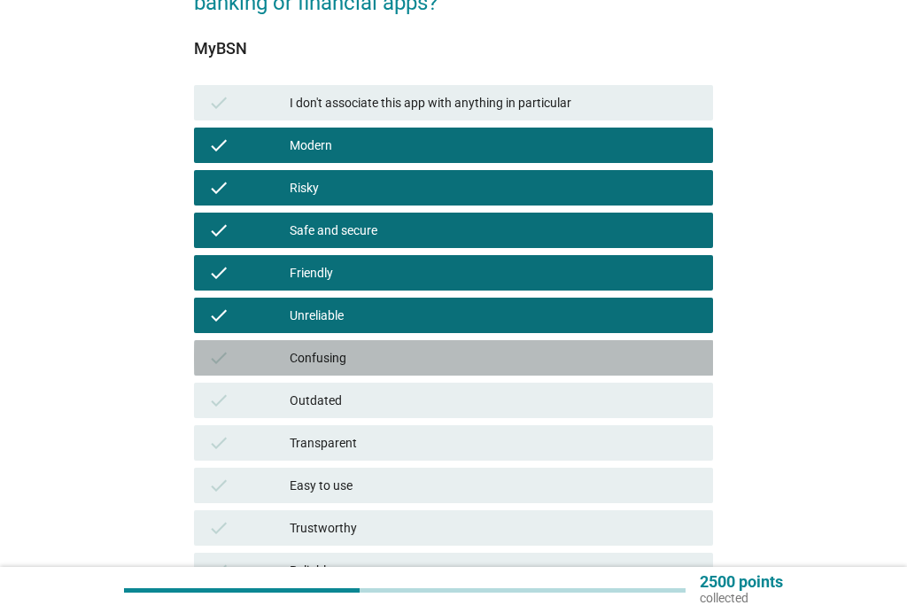
click at [318, 359] on div "Confusing" at bounding box center [494, 357] width 409 height 21
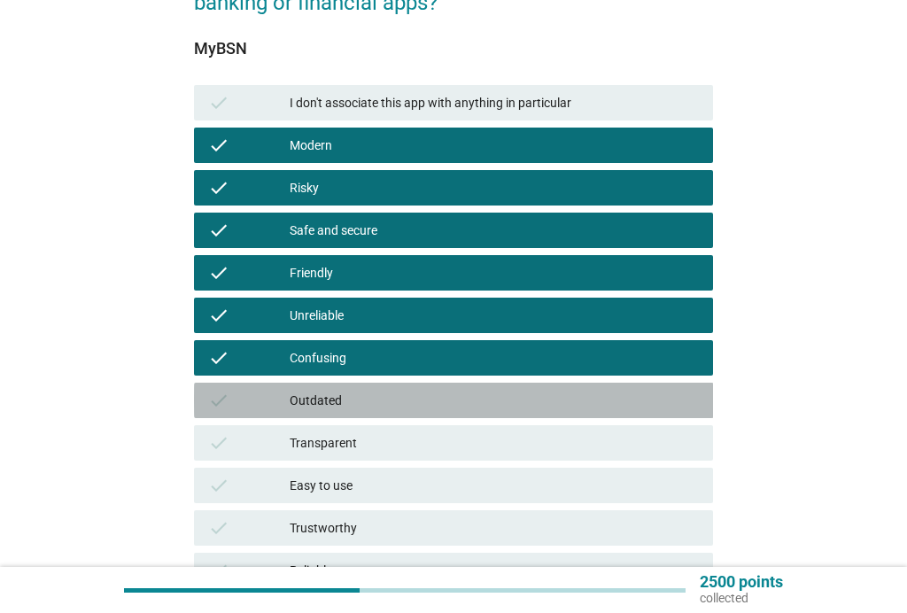
click at [363, 399] on div "Outdated" at bounding box center [494, 400] width 409 height 21
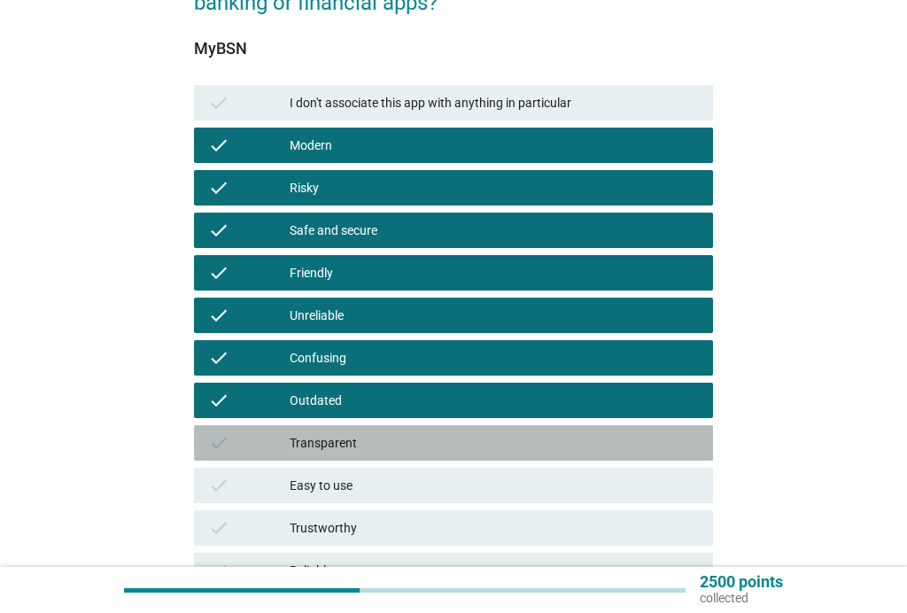
click at [328, 448] on div "Transparent" at bounding box center [494, 442] width 409 height 21
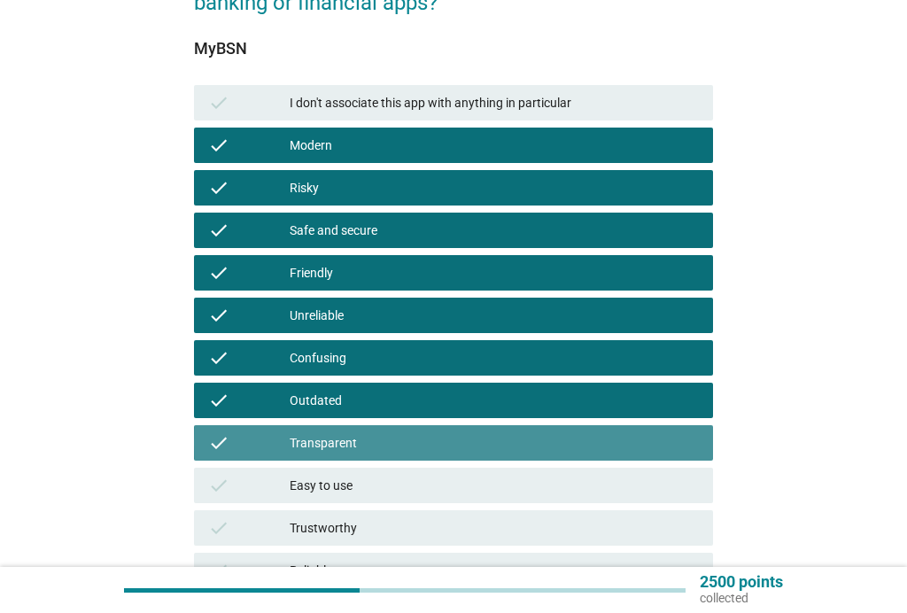
click at [326, 491] on div "Easy to use" at bounding box center [494, 485] width 409 height 21
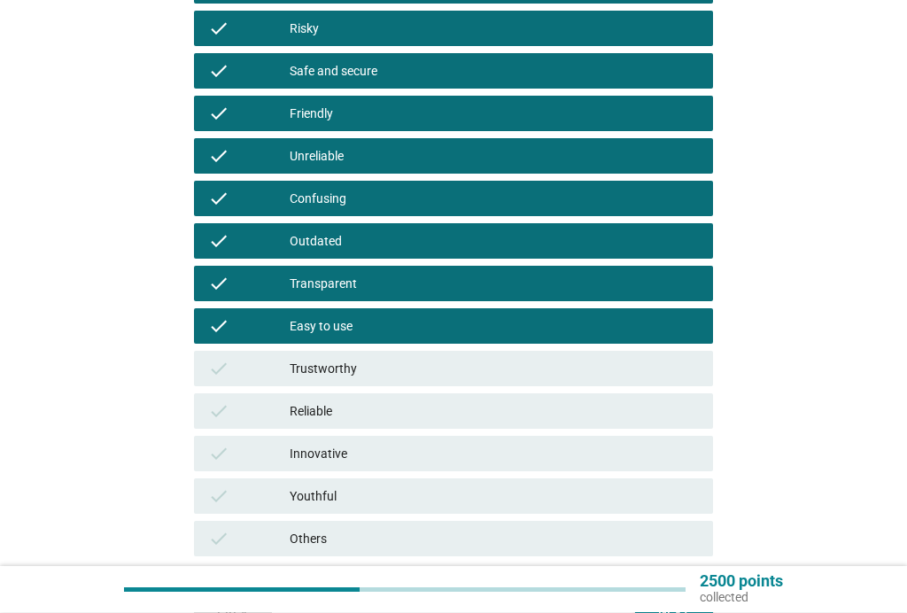
scroll to position [362, 0]
click at [363, 368] on div "Trustworthy" at bounding box center [494, 368] width 409 height 21
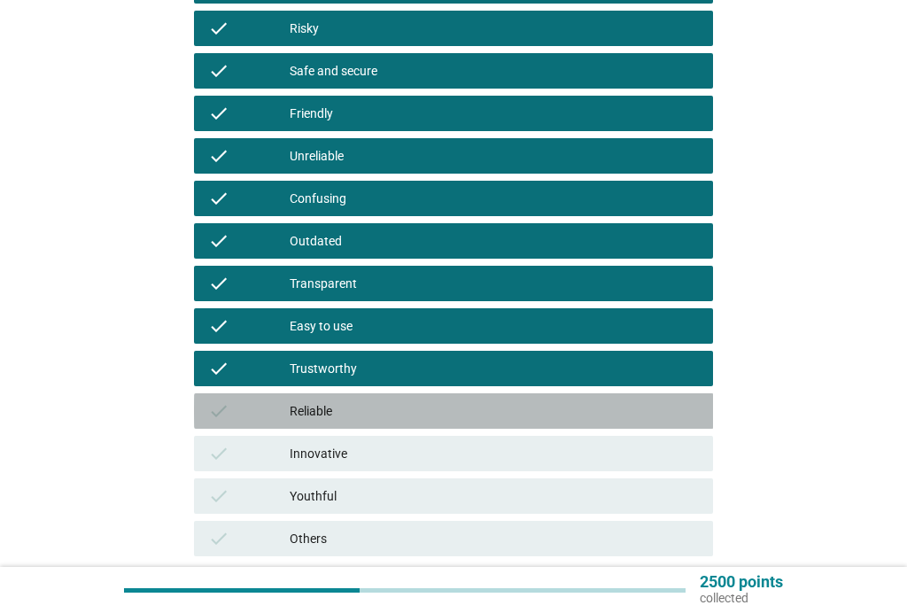
click at [322, 401] on div "Reliable" at bounding box center [494, 410] width 409 height 21
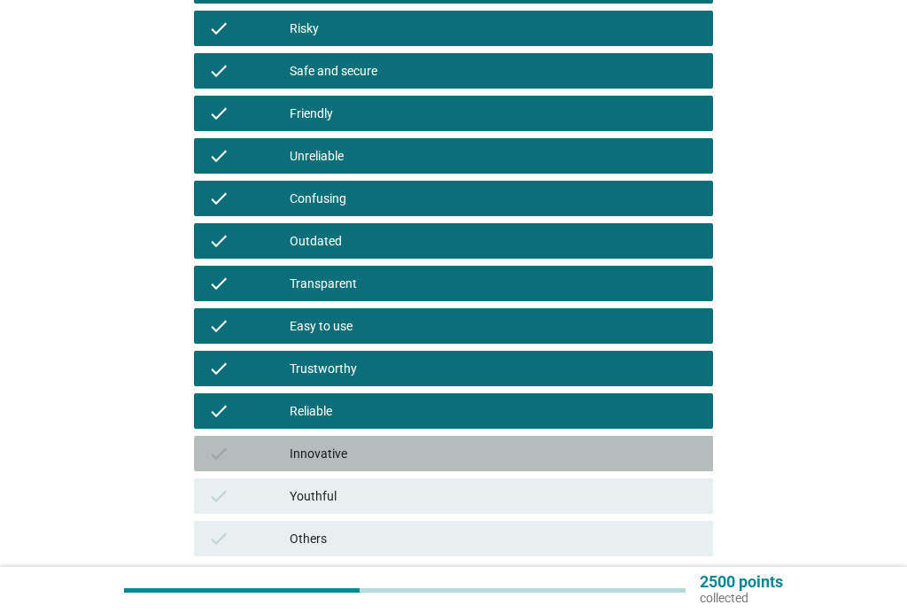
click at [321, 450] on div "Innovative" at bounding box center [494, 453] width 409 height 21
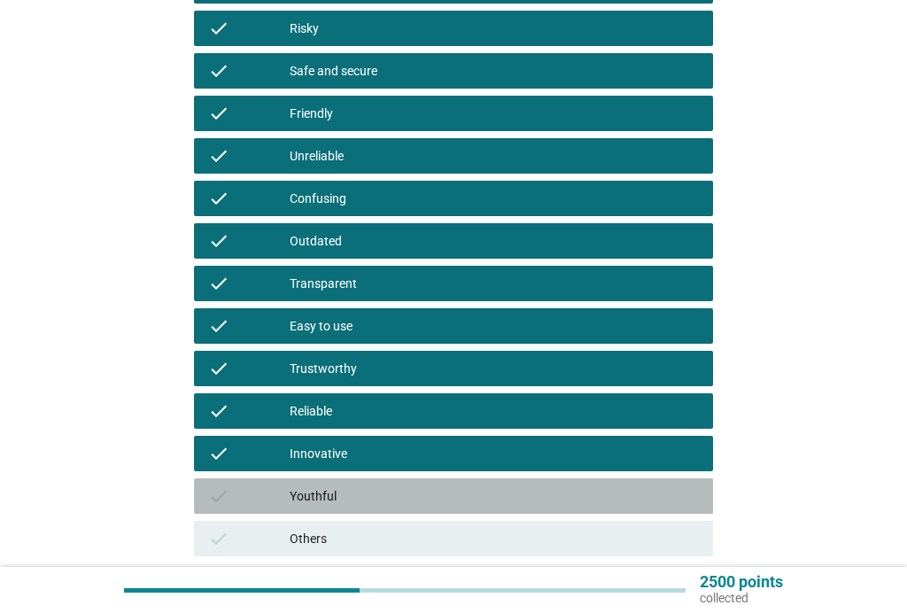
click at [330, 498] on div "Youthful" at bounding box center [494, 495] width 409 height 21
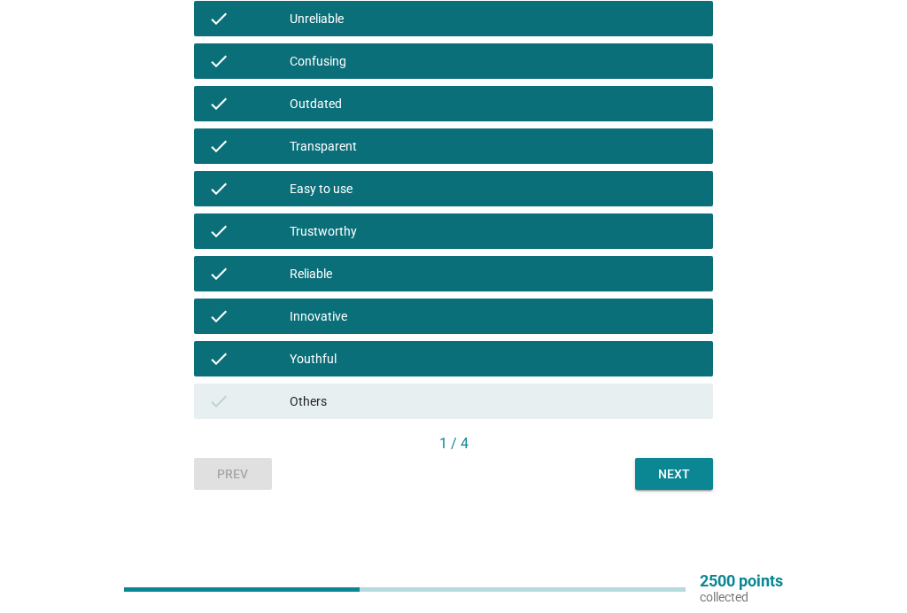
scroll to position [499, 0]
click at [682, 474] on div "Next" at bounding box center [674, 474] width 50 height 19
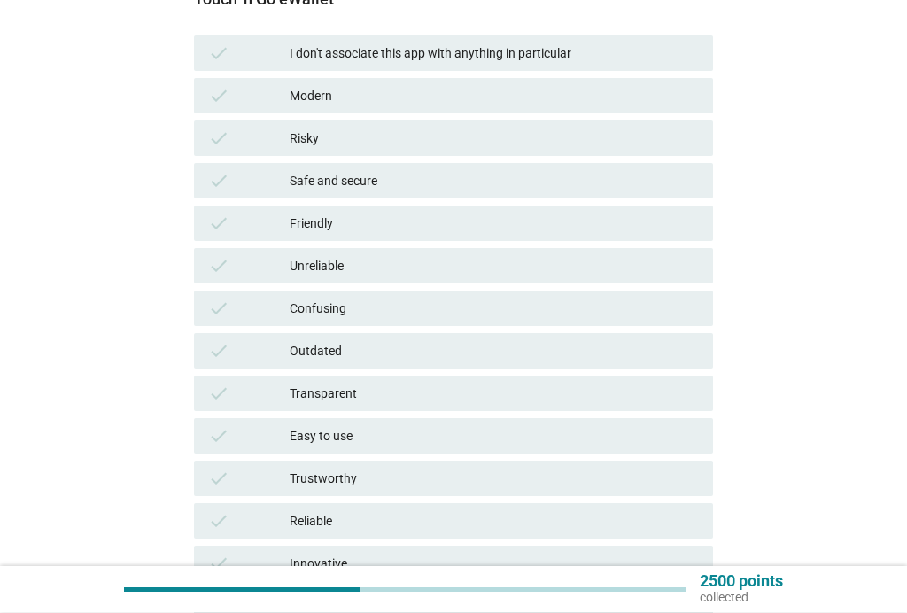
scroll to position [252, 0]
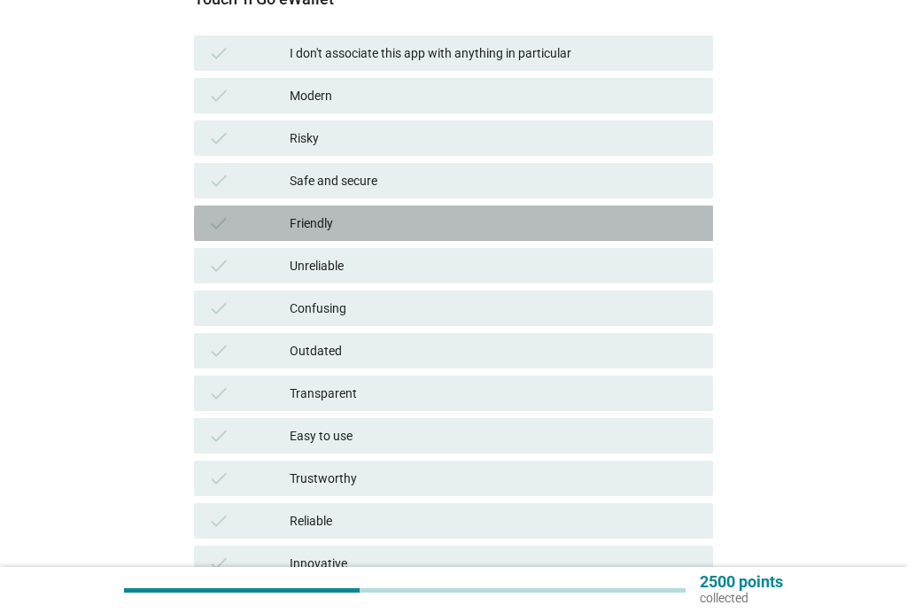
click at [387, 221] on div "Friendly" at bounding box center [494, 222] width 409 height 21
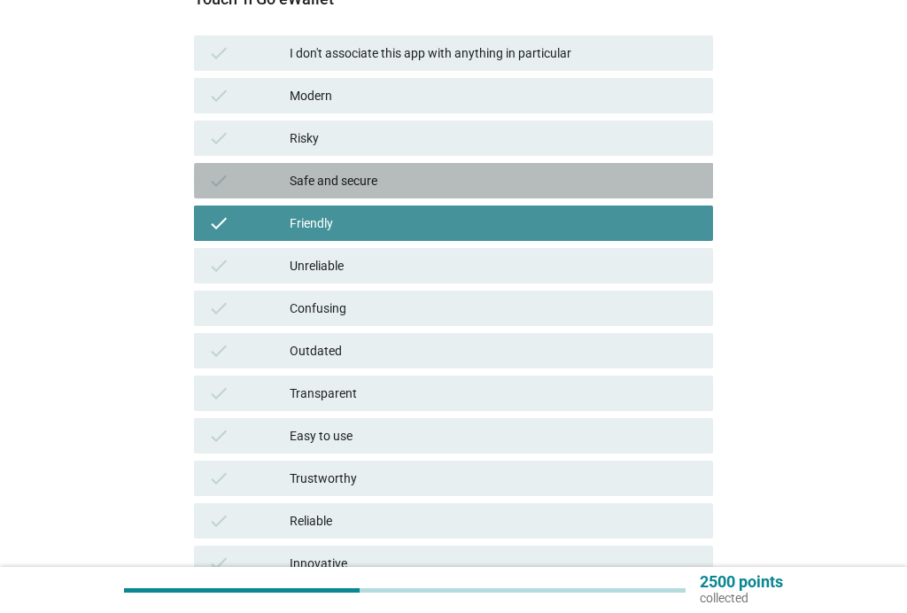
click at [387, 177] on div "Safe and secure" at bounding box center [494, 180] width 409 height 21
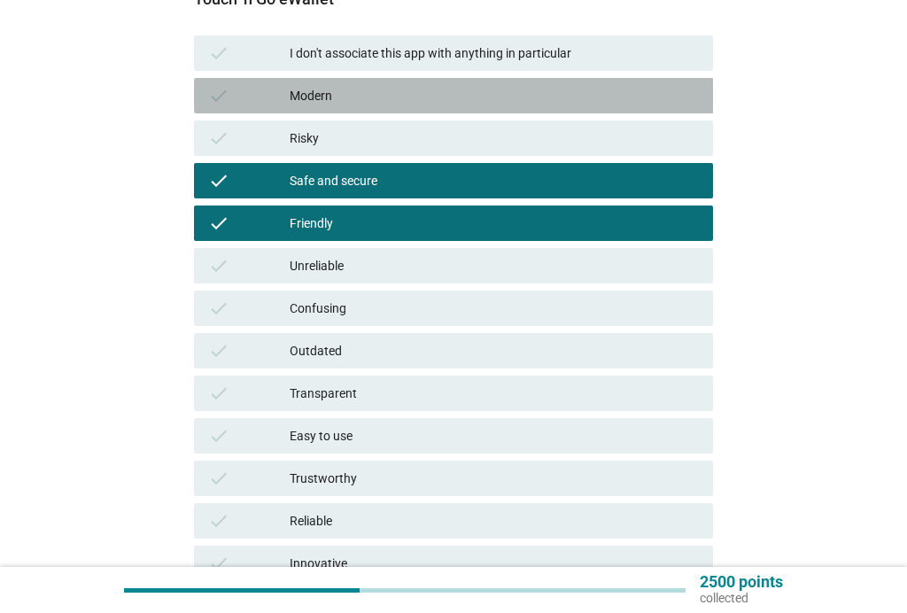
click at [395, 102] on div "Modern" at bounding box center [494, 95] width 409 height 21
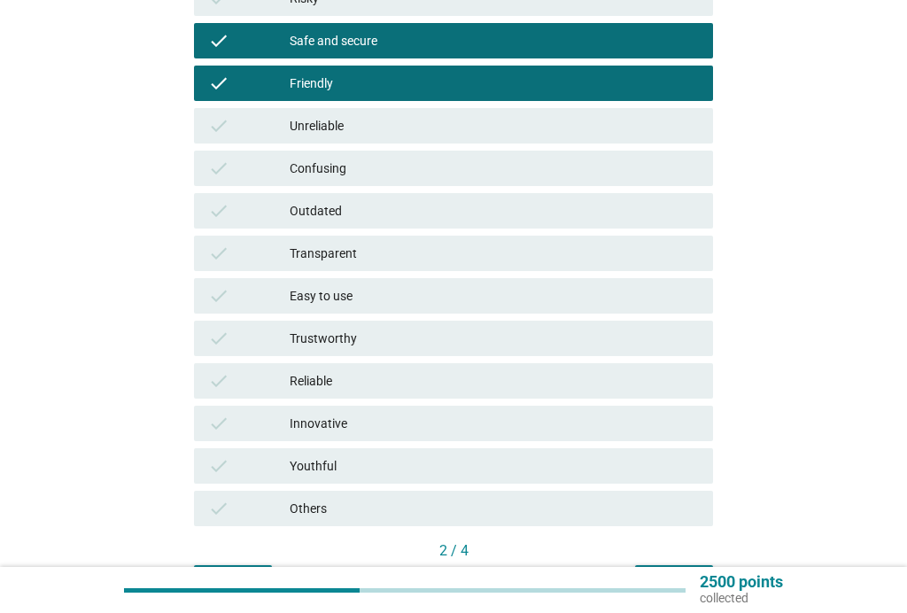
scroll to position [397, 0]
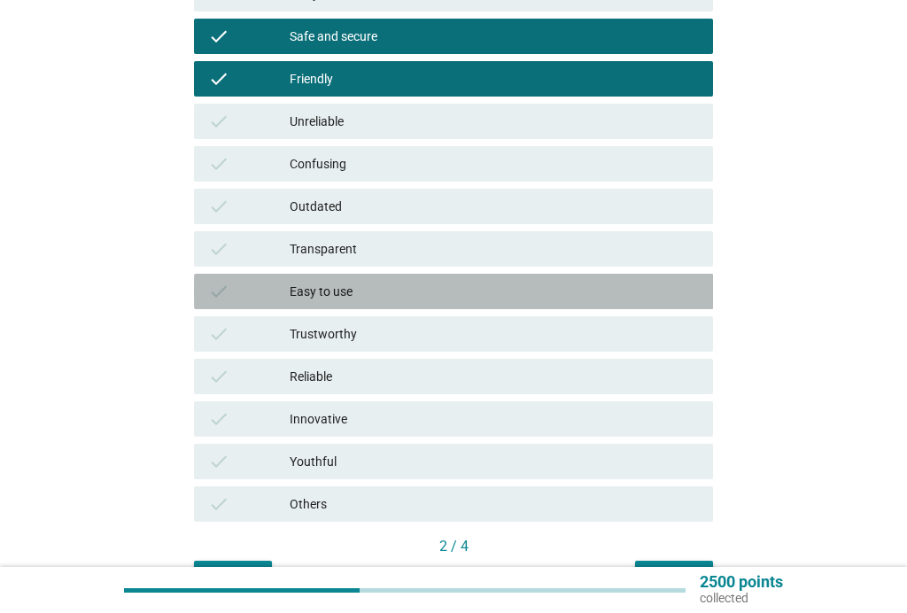
click at [388, 284] on div "Easy to use" at bounding box center [494, 291] width 409 height 21
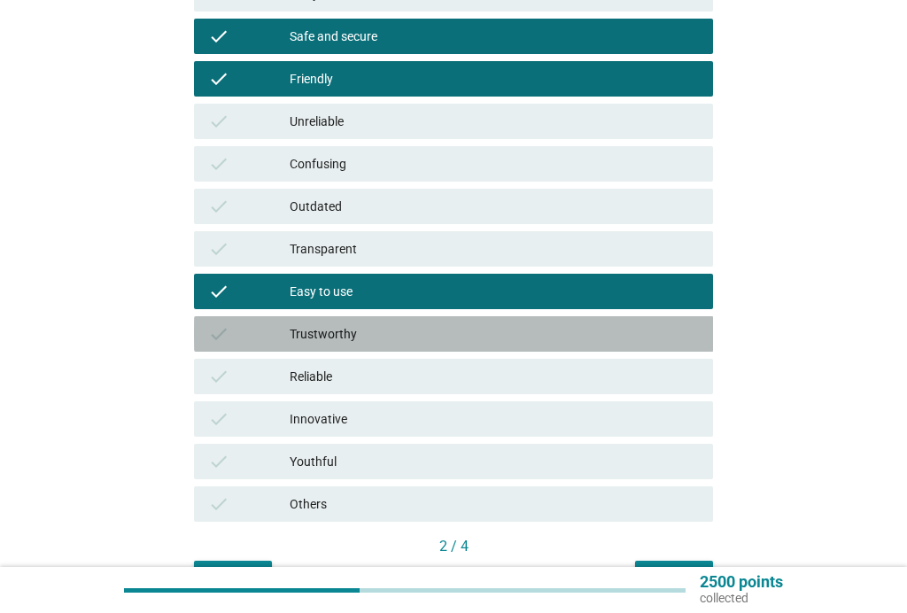
click at [351, 328] on div "Trustworthy" at bounding box center [494, 333] width 409 height 21
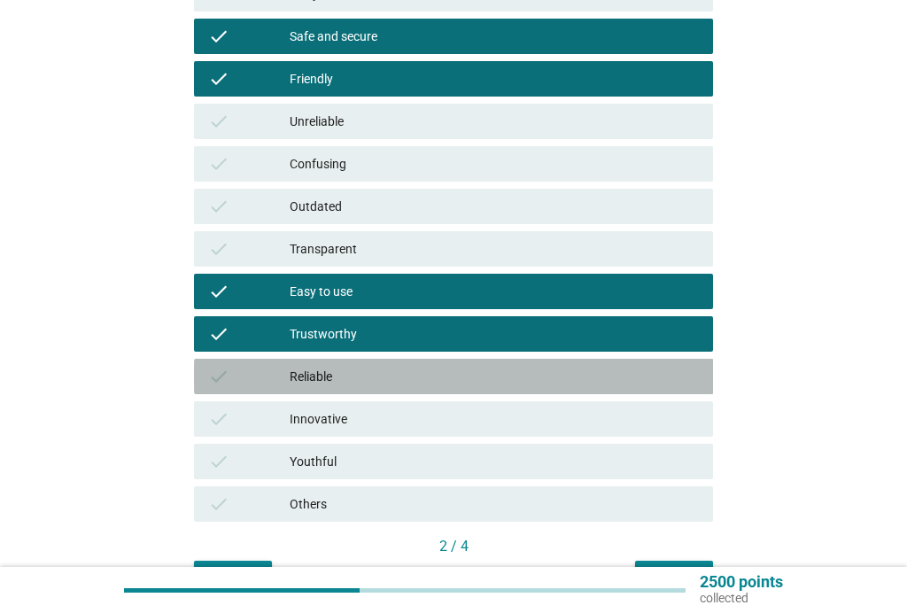
click at [335, 381] on div "Reliable" at bounding box center [494, 376] width 409 height 21
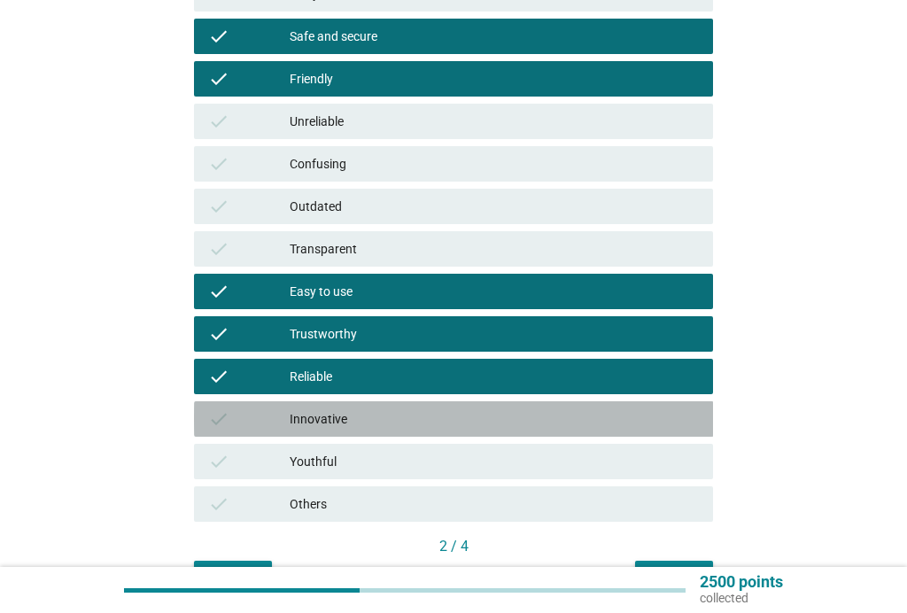
click at [360, 413] on div "Innovative" at bounding box center [494, 418] width 409 height 21
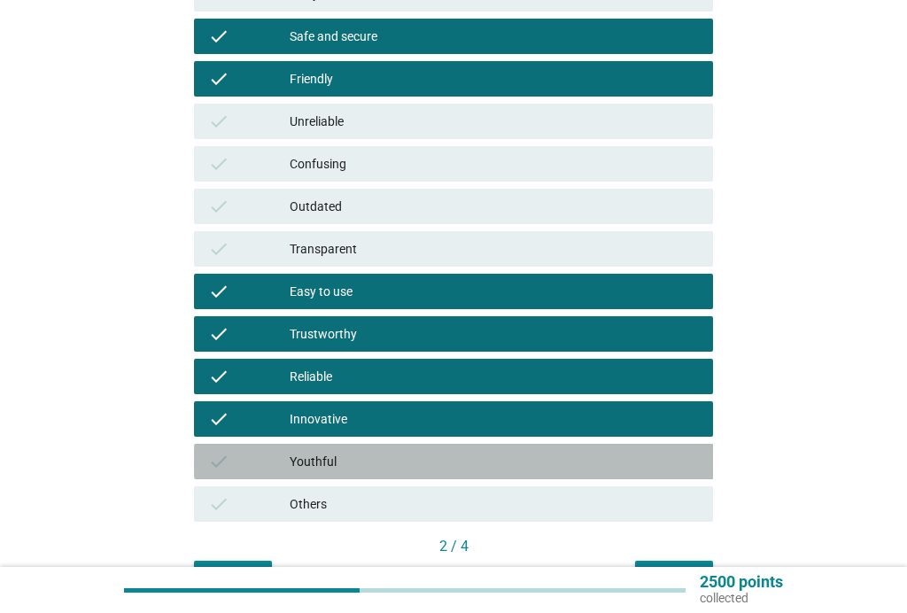
click at [363, 454] on div "Youthful" at bounding box center [494, 461] width 409 height 21
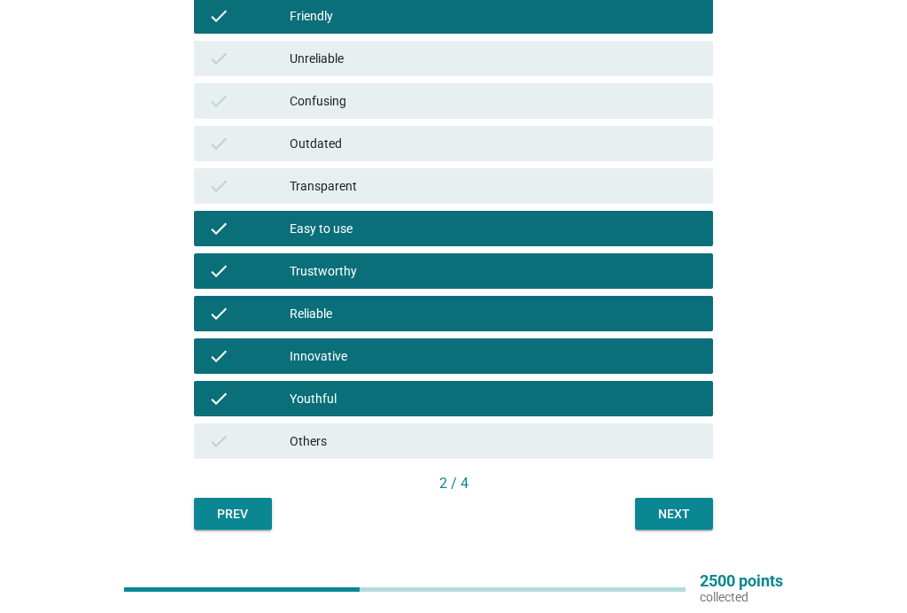
scroll to position [460, 0]
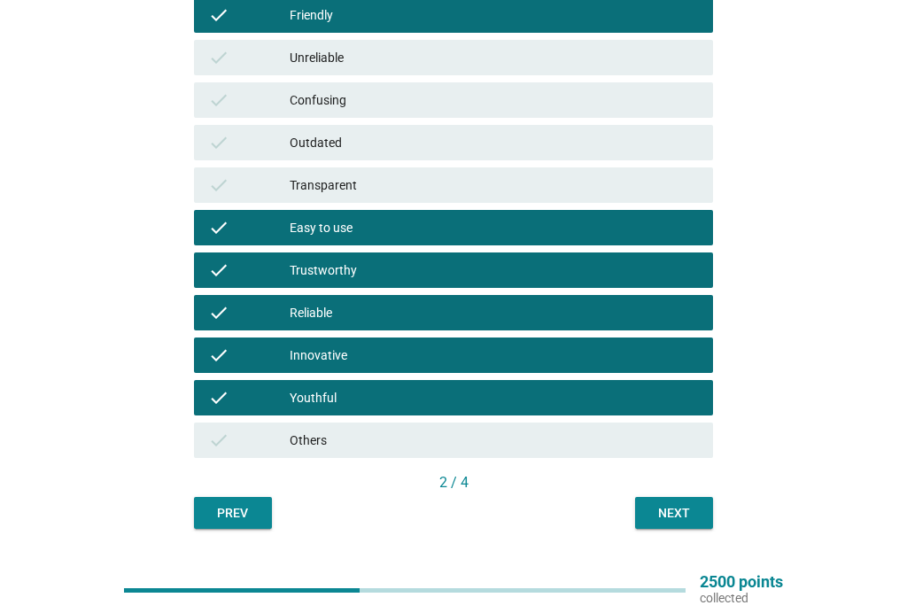
click at [681, 519] on div "Next" at bounding box center [674, 513] width 50 height 19
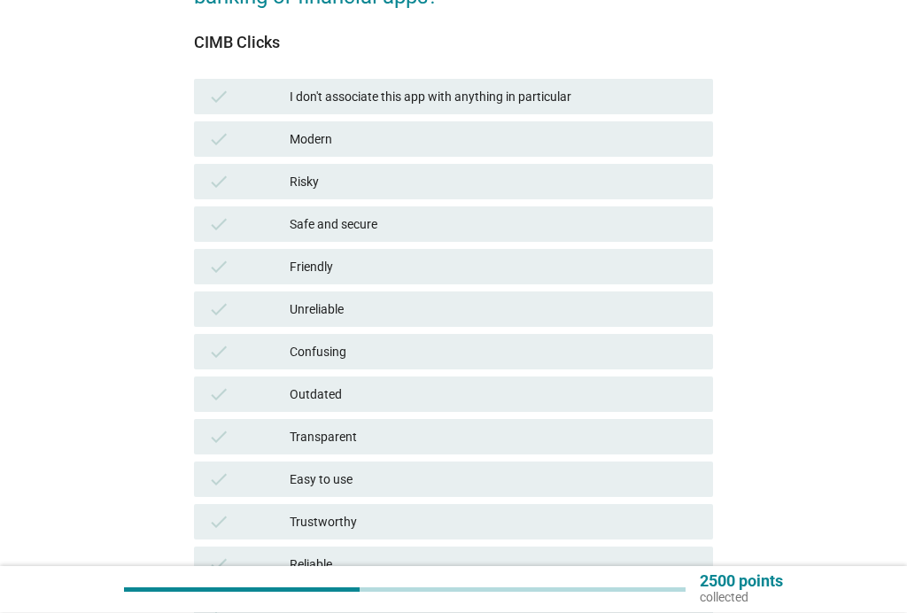
scroll to position [209, 0]
click at [338, 225] on div "Safe and secure" at bounding box center [494, 223] width 409 height 21
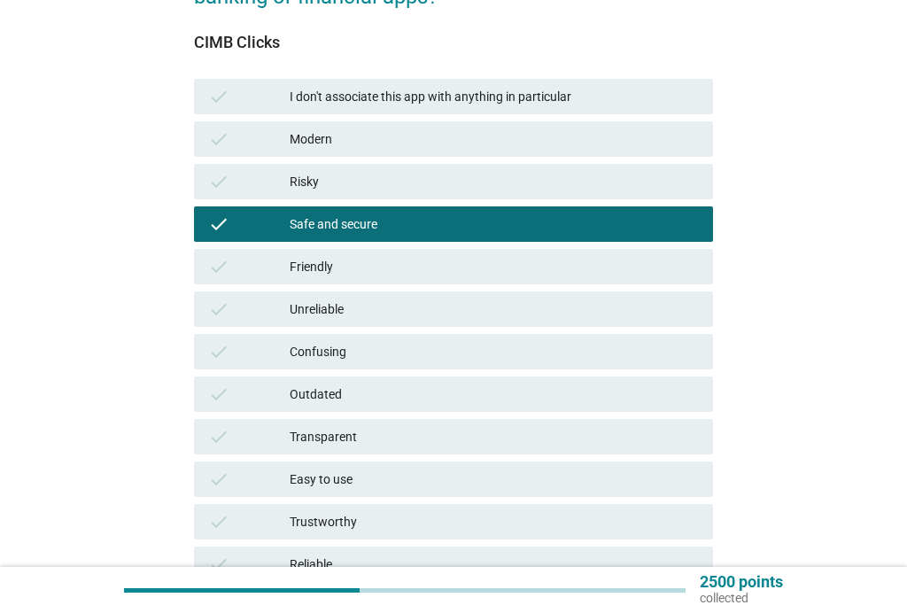
click at [333, 272] on div "Friendly" at bounding box center [494, 266] width 409 height 21
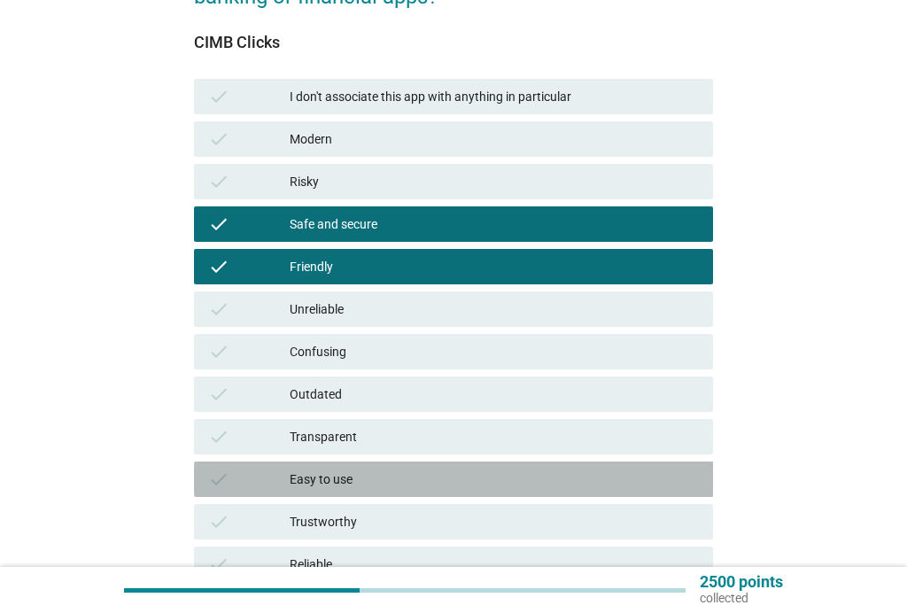
click at [357, 476] on div "Easy to use" at bounding box center [494, 478] width 409 height 21
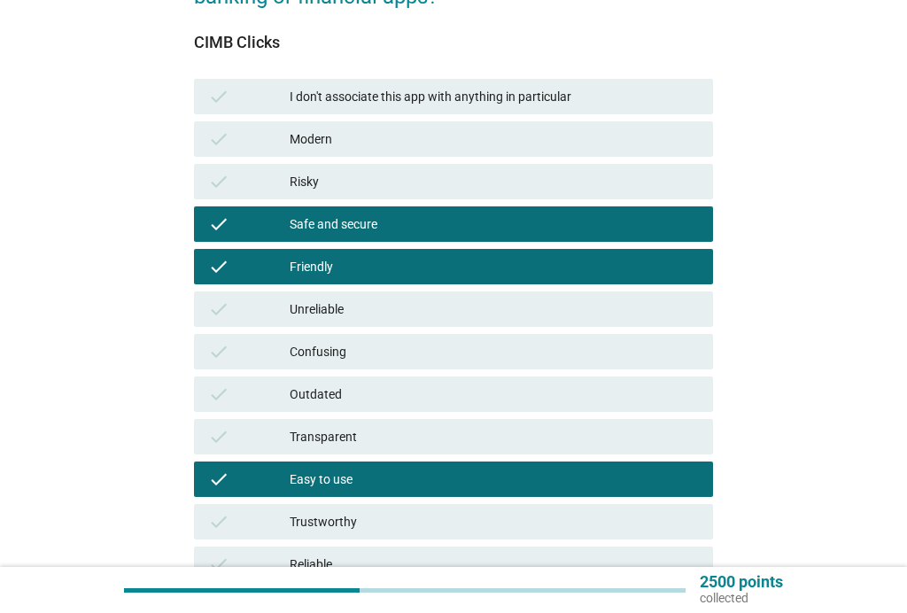
click at [361, 520] on div "Trustworthy" at bounding box center [494, 521] width 409 height 21
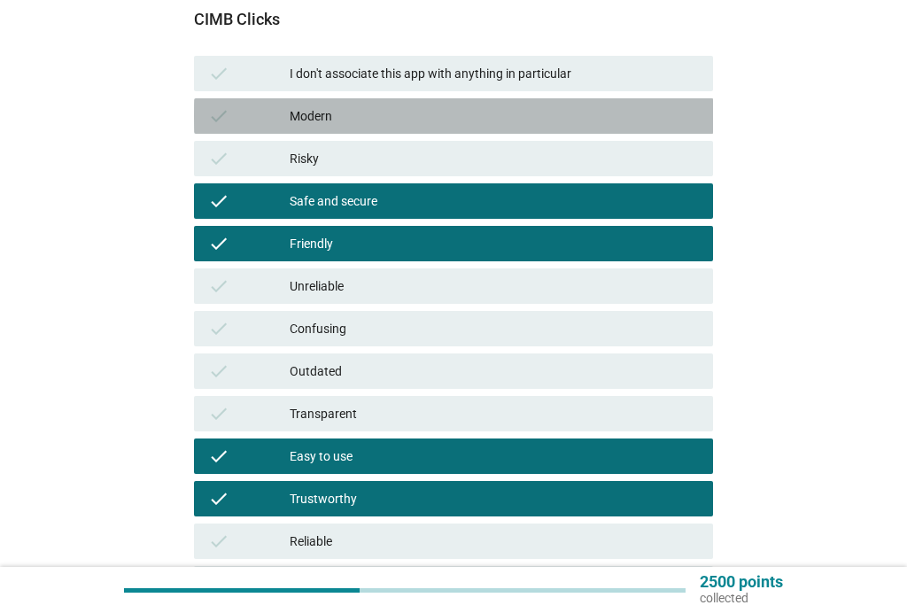
click at [469, 128] on div "check Modern" at bounding box center [454, 115] width 520 height 35
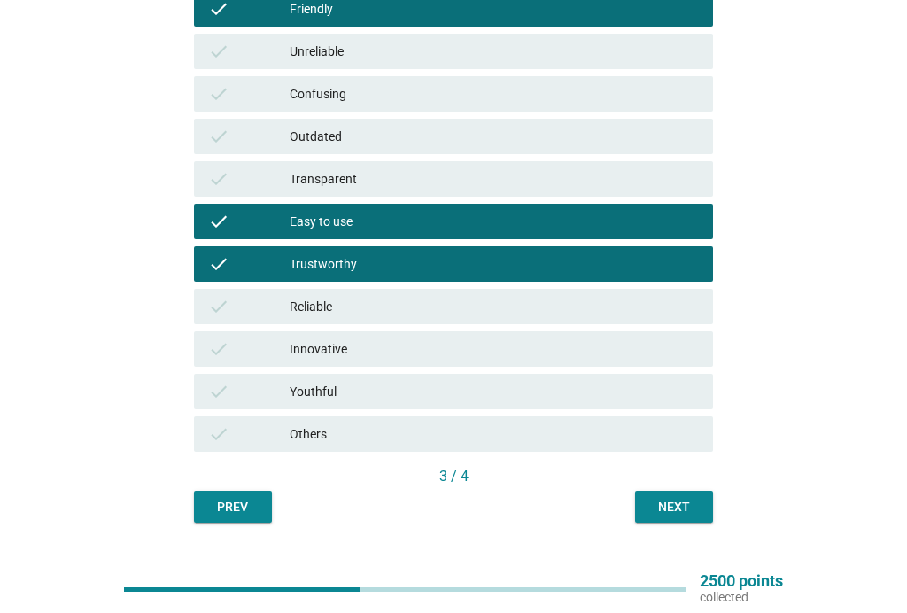
scroll to position [467, 0]
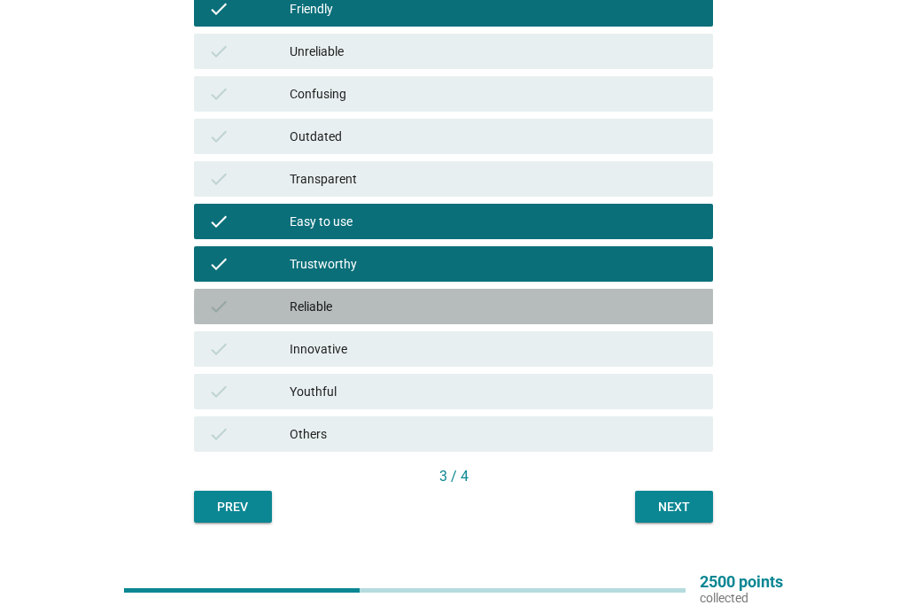
click at [421, 311] on div "Reliable" at bounding box center [494, 306] width 409 height 21
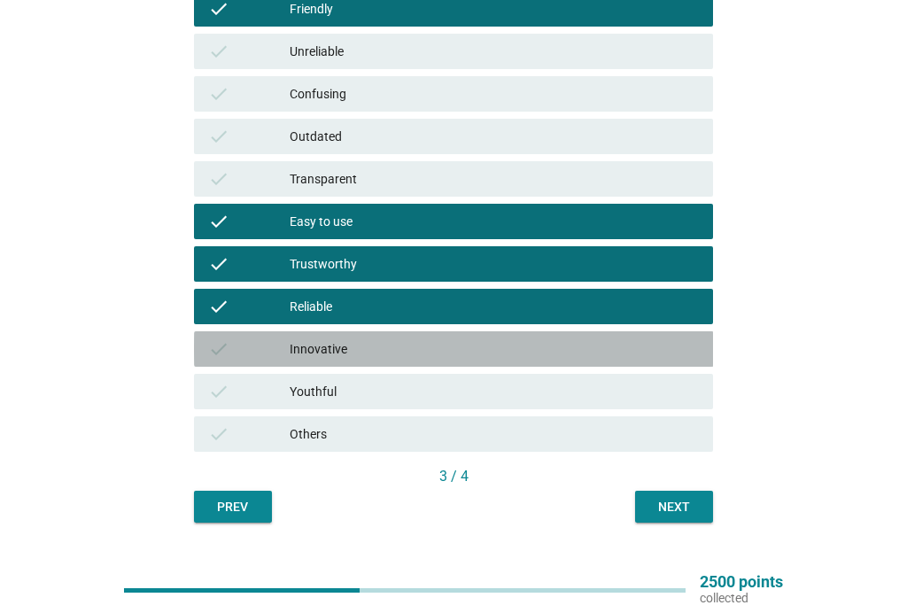
click at [408, 336] on div "check Innovative" at bounding box center [454, 348] width 520 height 35
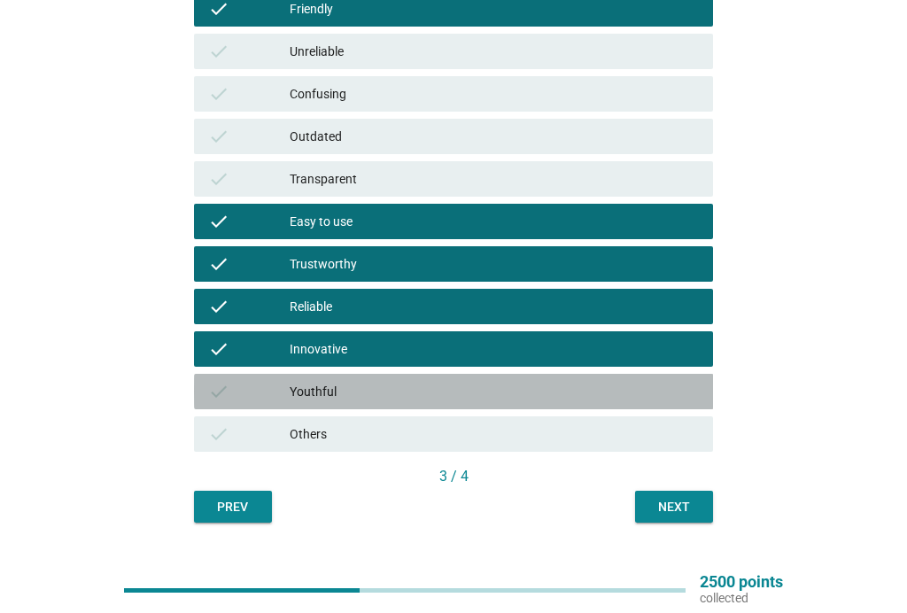
click at [415, 383] on div "Youthful" at bounding box center [494, 391] width 409 height 21
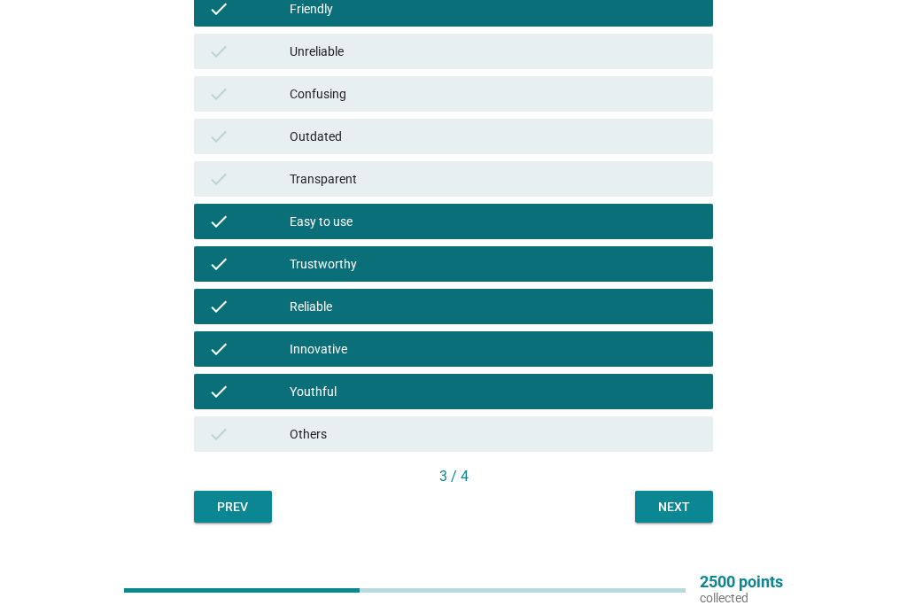
click at [683, 511] on div "Next" at bounding box center [674, 507] width 50 height 19
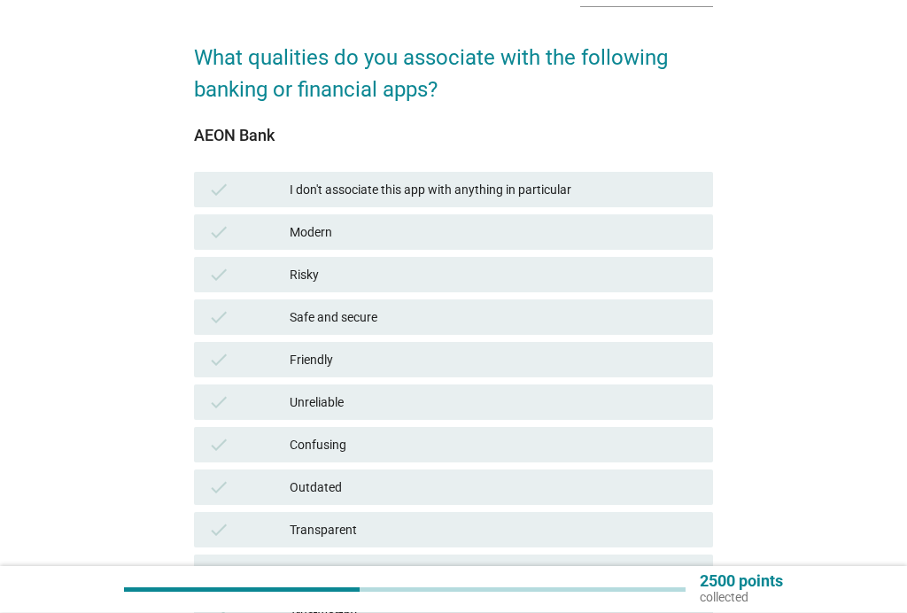
scroll to position [116, 0]
click at [376, 317] on div "Safe and secure" at bounding box center [494, 316] width 409 height 21
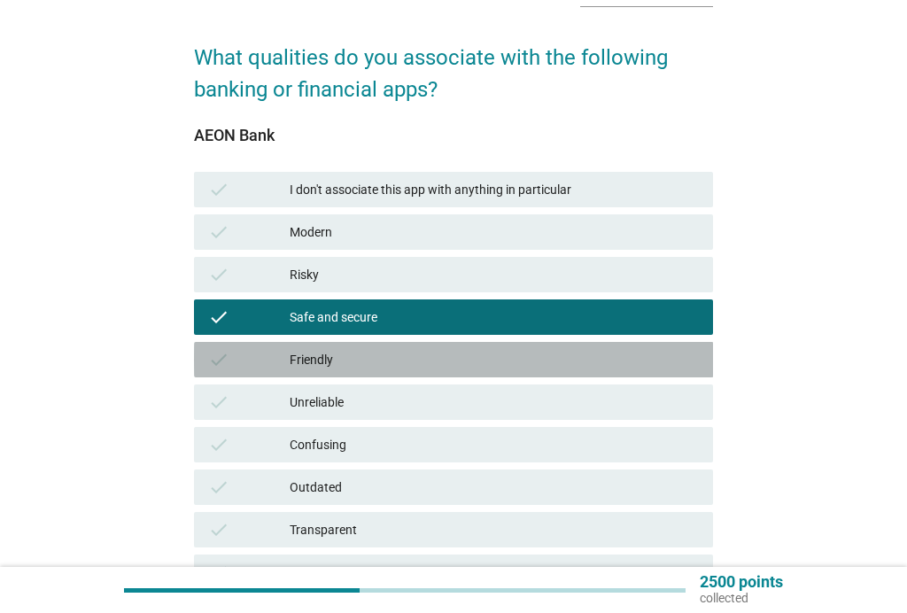
click at [344, 356] on div "Friendly" at bounding box center [494, 359] width 409 height 21
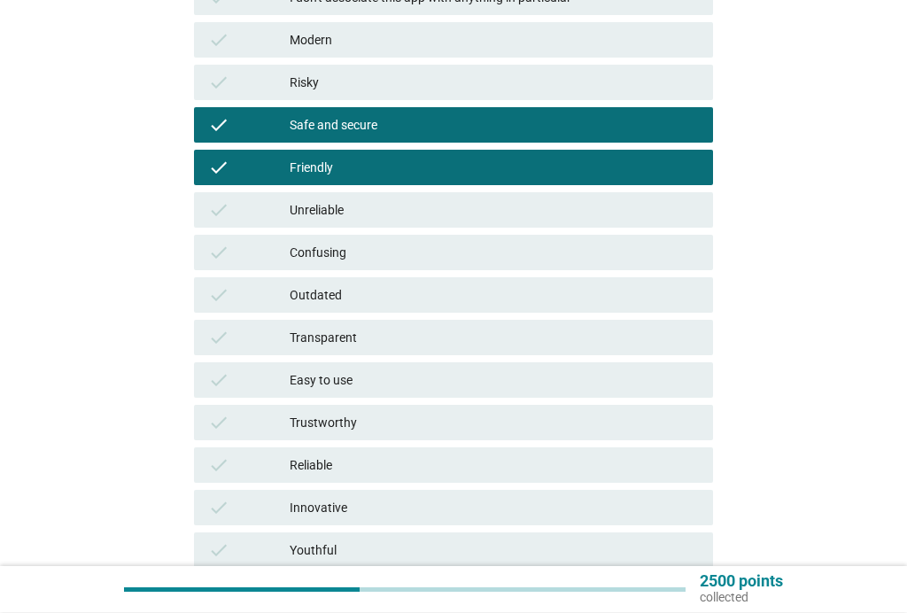
scroll to position [337, 0]
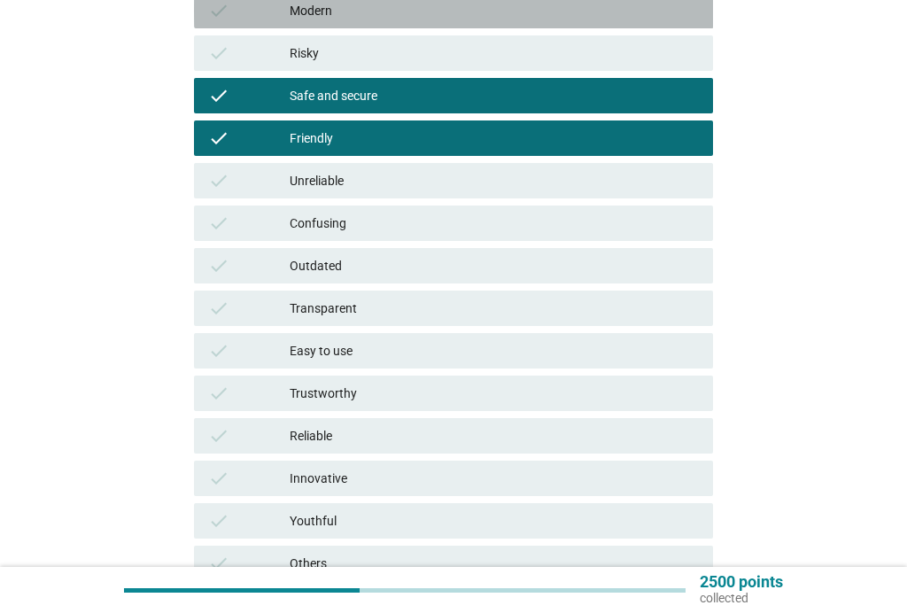
click at [462, 17] on div "Modern" at bounding box center [494, 10] width 409 height 21
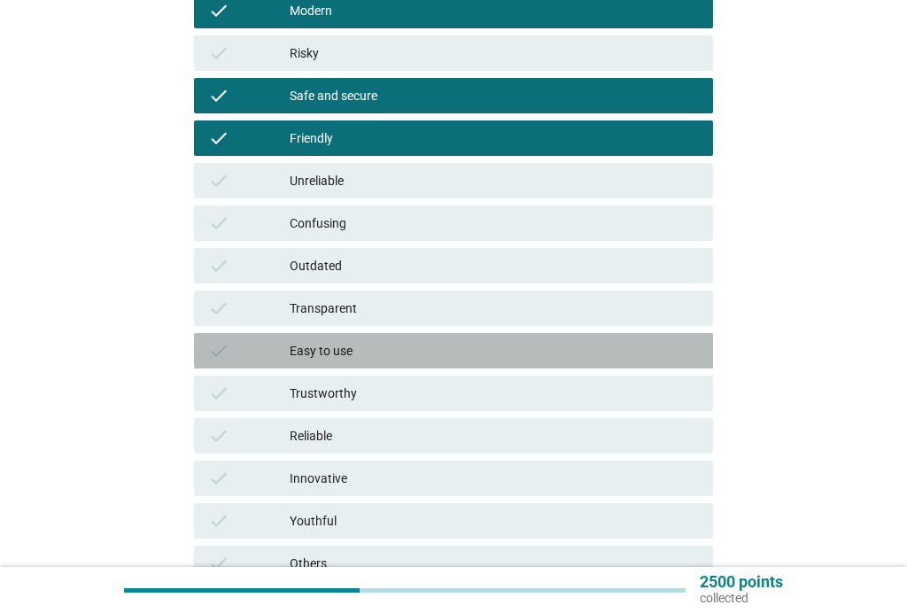
click at [367, 352] on div "Easy to use" at bounding box center [494, 350] width 409 height 21
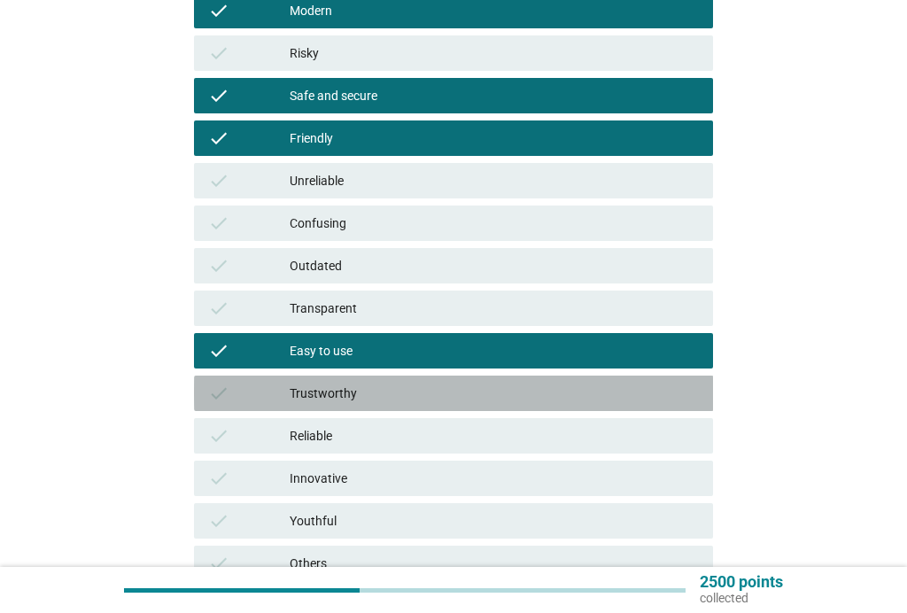
click at [346, 395] on div "Trustworthy" at bounding box center [494, 392] width 409 height 21
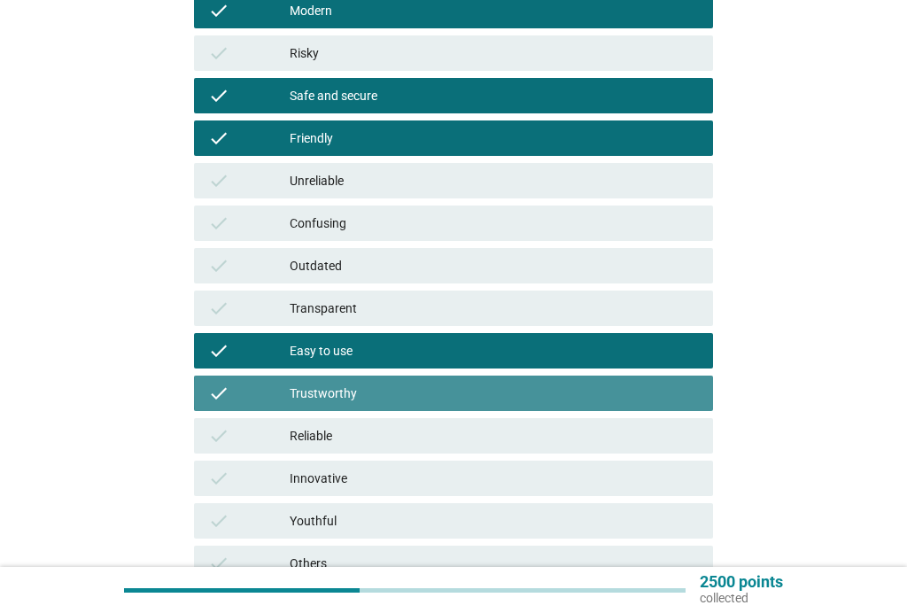
click at [345, 441] on div "Reliable" at bounding box center [494, 435] width 409 height 21
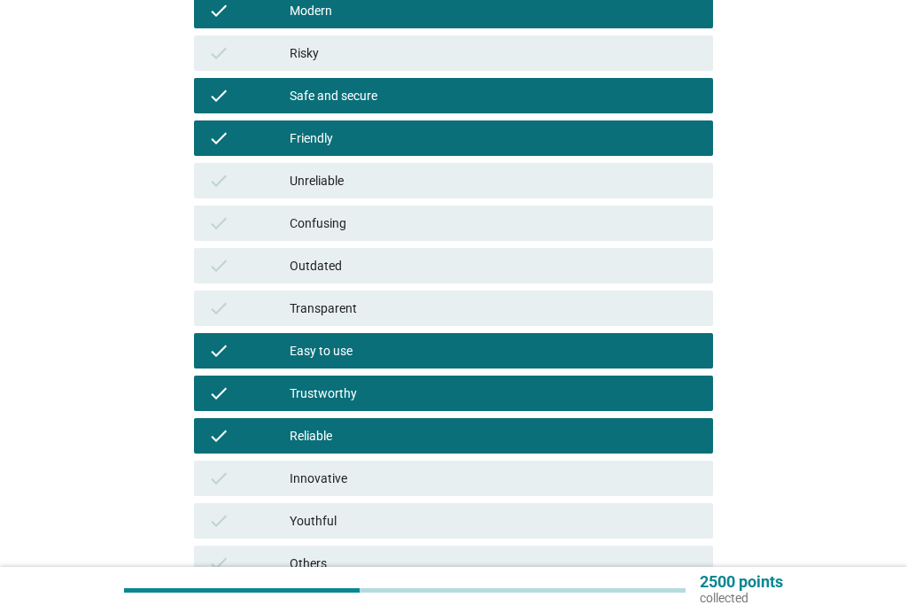
click at [351, 482] on div "Innovative" at bounding box center [494, 477] width 409 height 21
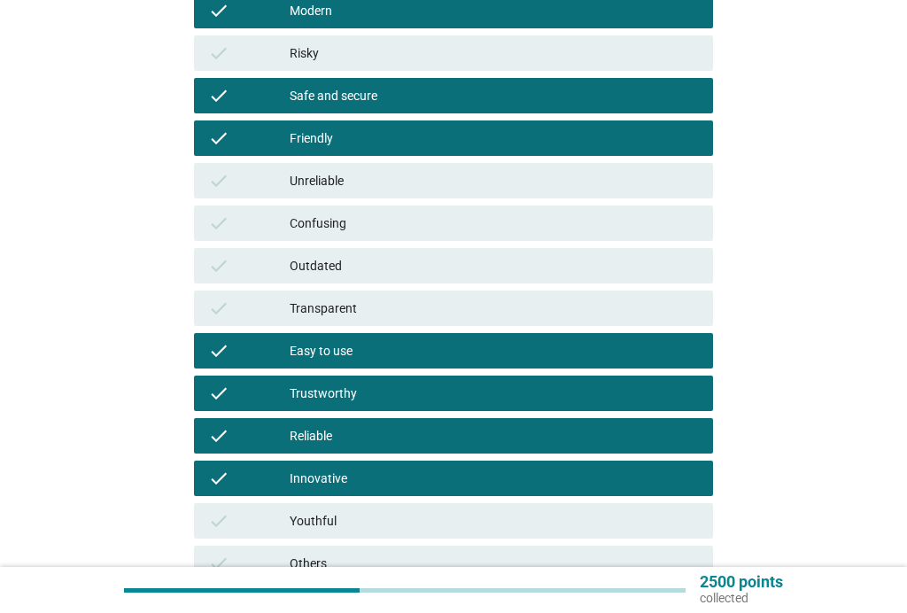
click at [357, 522] on div "Youthful" at bounding box center [494, 520] width 409 height 21
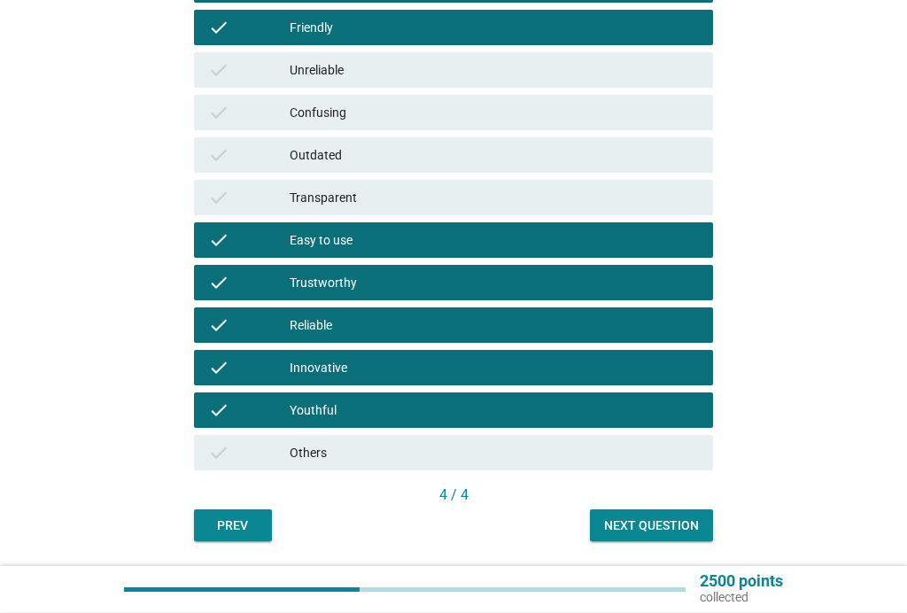
scroll to position [448, 0]
click at [659, 522] on div "Next question" at bounding box center [651, 525] width 95 height 19
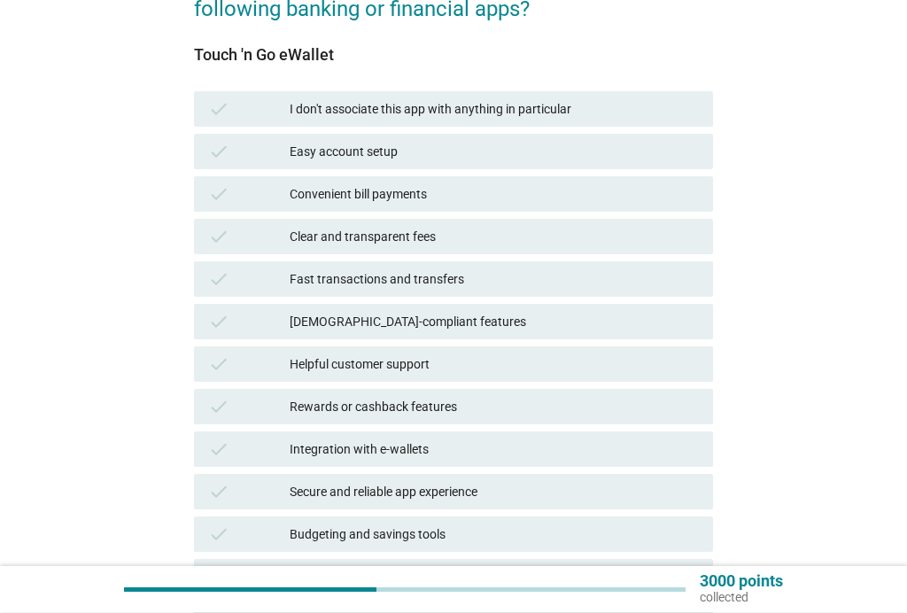
scroll to position [197, 0]
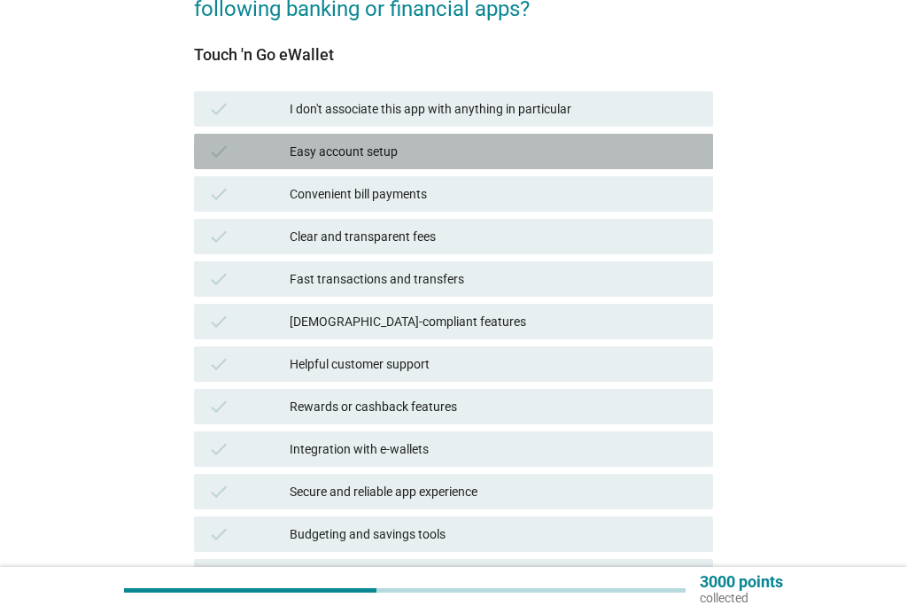
click at [399, 149] on div "Easy account setup" at bounding box center [494, 151] width 409 height 21
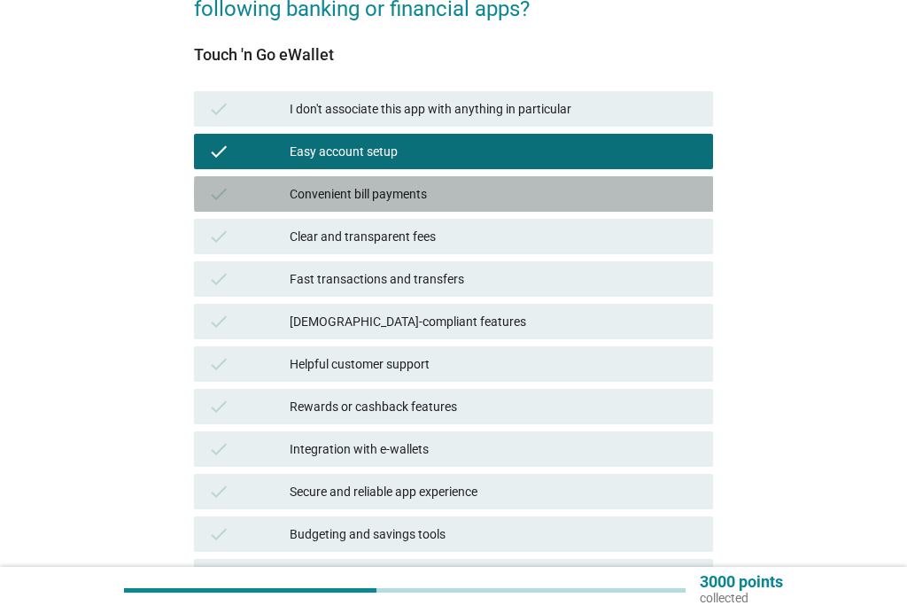
click at [393, 191] on div "Convenient bill payments" at bounding box center [494, 193] width 409 height 21
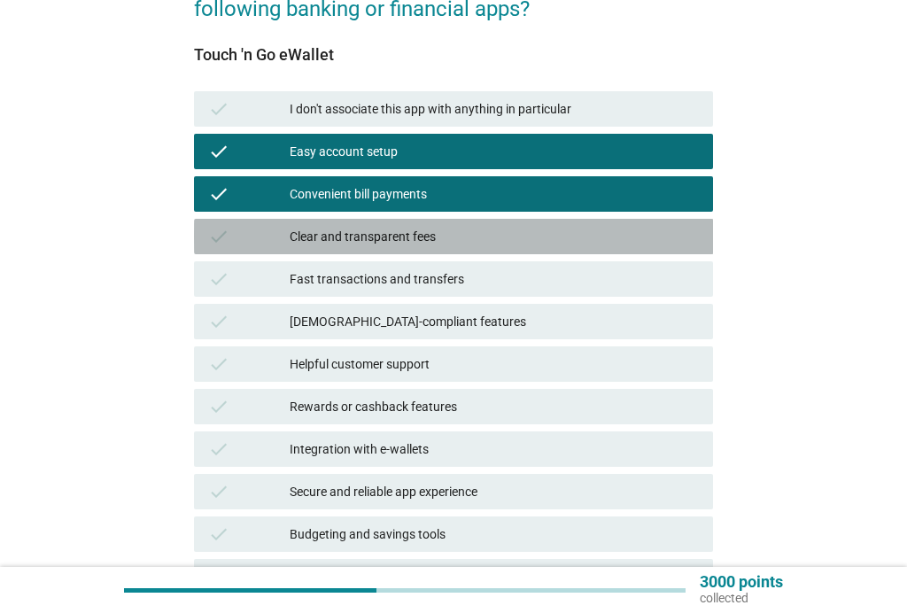
click at [374, 231] on div "Clear and transparent fees" at bounding box center [494, 236] width 409 height 21
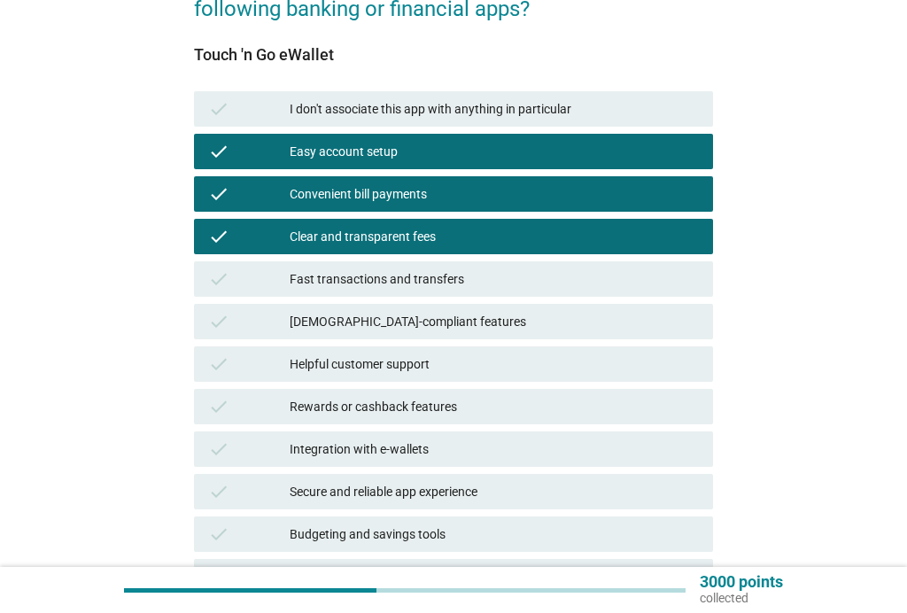
click at [382, 278] on div "Fast transactions and transfers" at bounding box center [494, 278] width 409 height 21
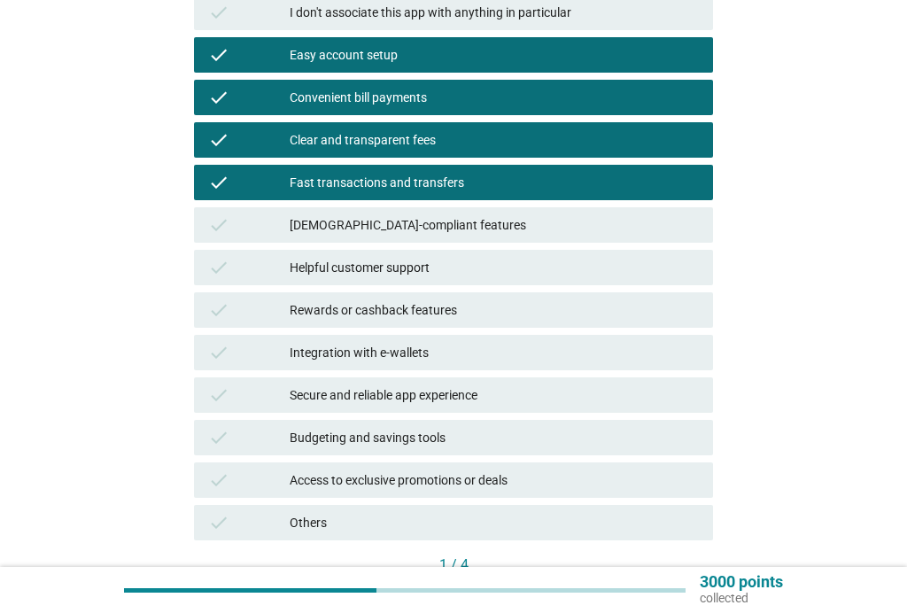
scroll to position [300, 0]
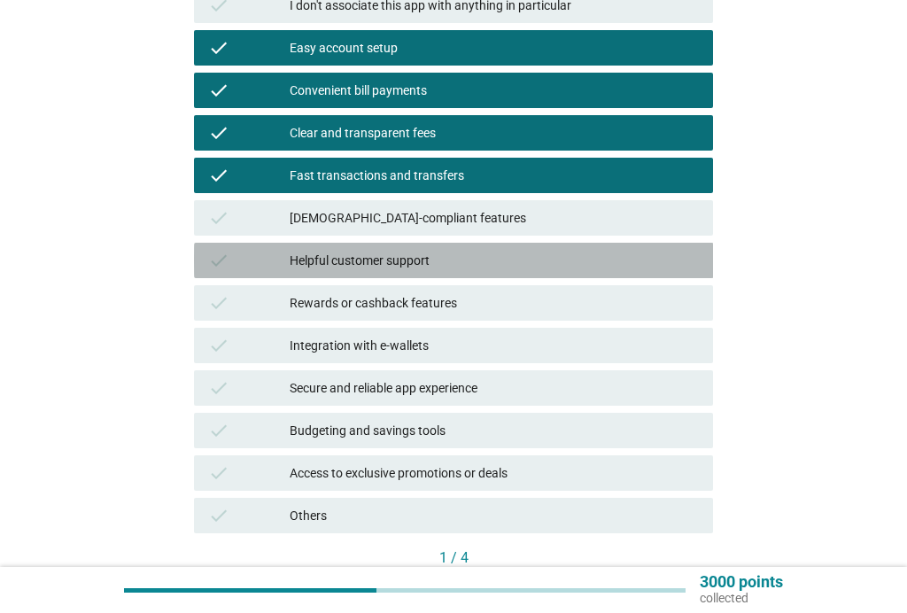
click at [402, 247] on div "check Helpful customer support" at bounding box center [454, 260] width 520 height 35
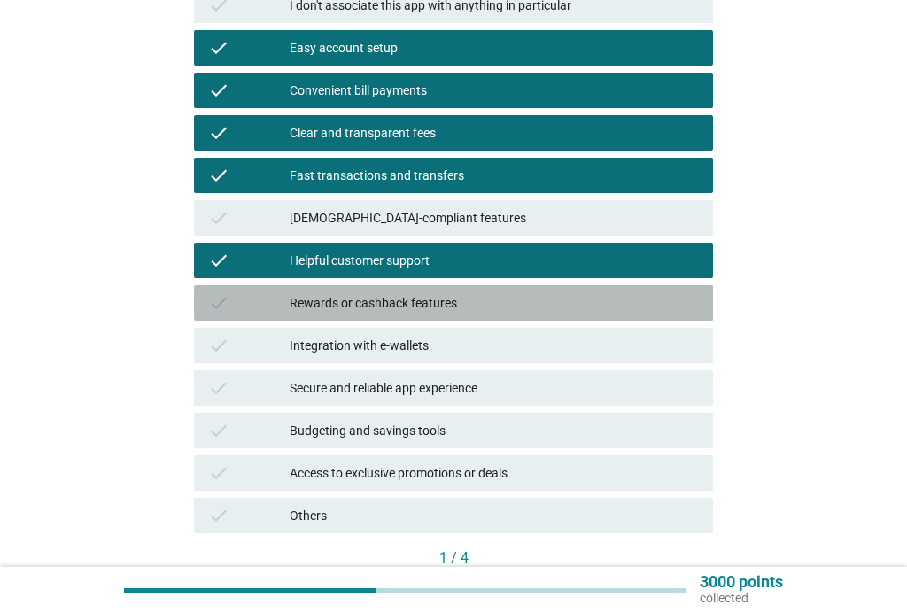
click at [398, 297] on div "Rewards or cashback features" at bounding box center [494, 302] width 409 height 21
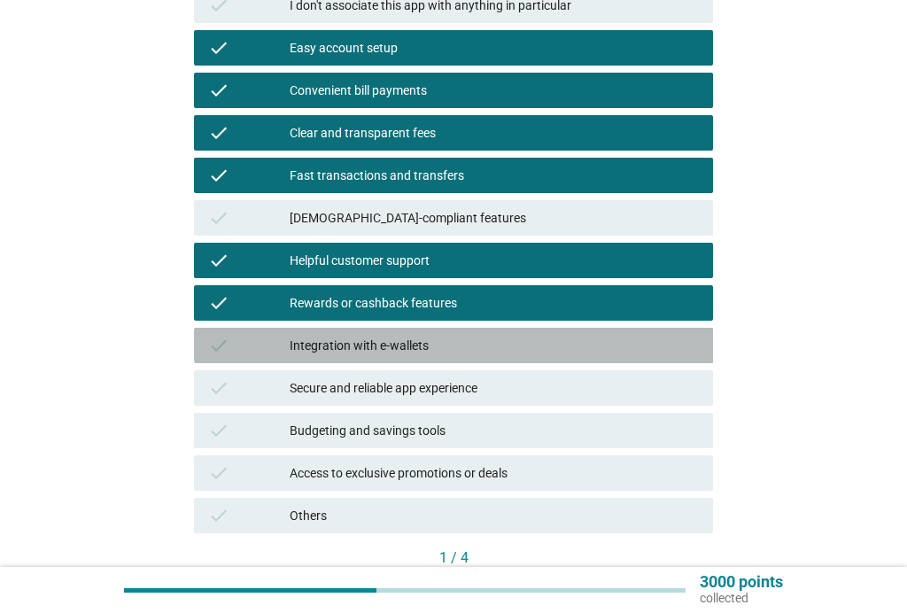
click at [370, 351] on div "Integration with e-wallets" at bounding box center [494, 345] width 409 height 21
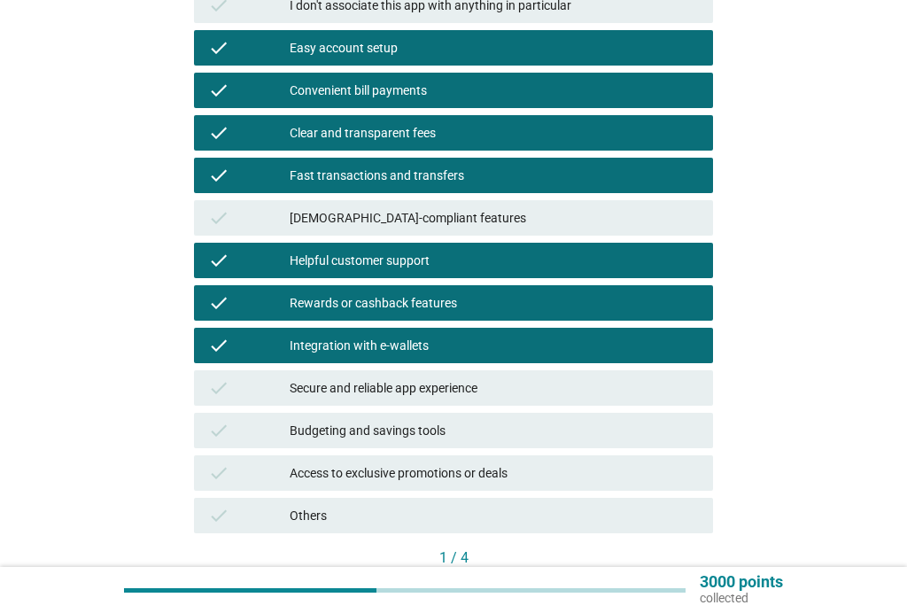
click at [363, 390] on div "Secure and reliable app experience" at bounding box center [494, 387] width 409 height 21
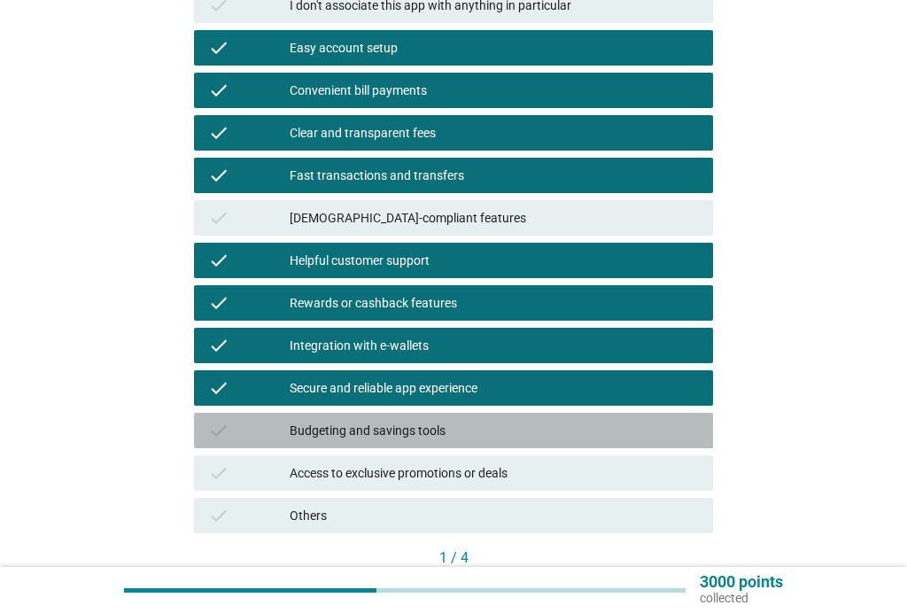
click at [359, 418] on div "check Budgeting and savings tools" at bounding box center [454, 430] width 520 height 35
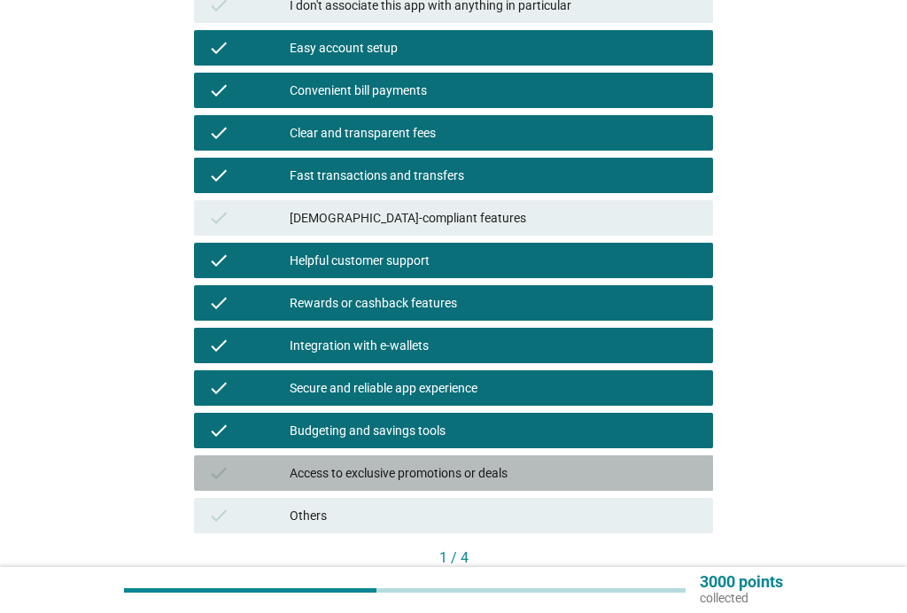
click at [399, 467] on div "Access to exclusive promotions or deals" at bounding box center [494, 472] width 409 height 21
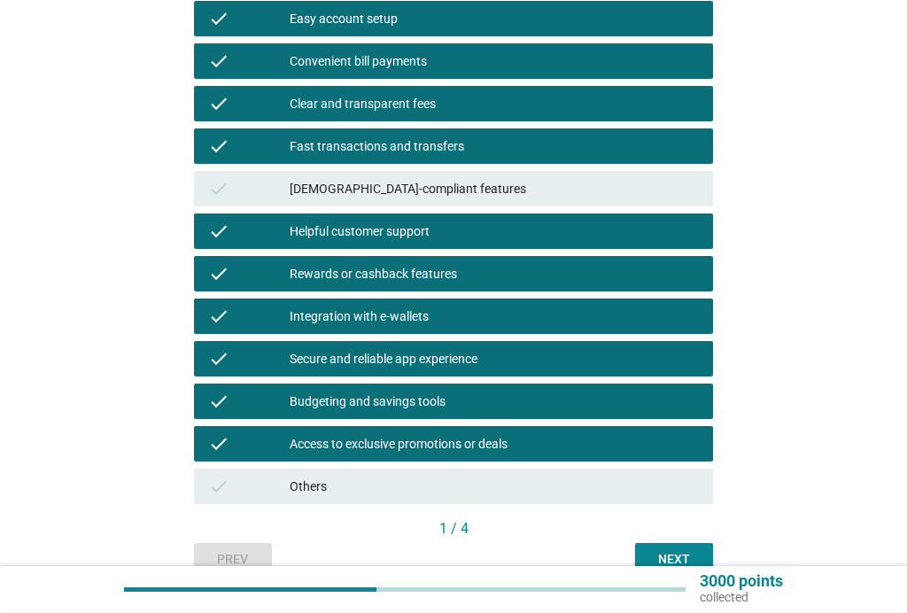
scroll to position [356, 0]
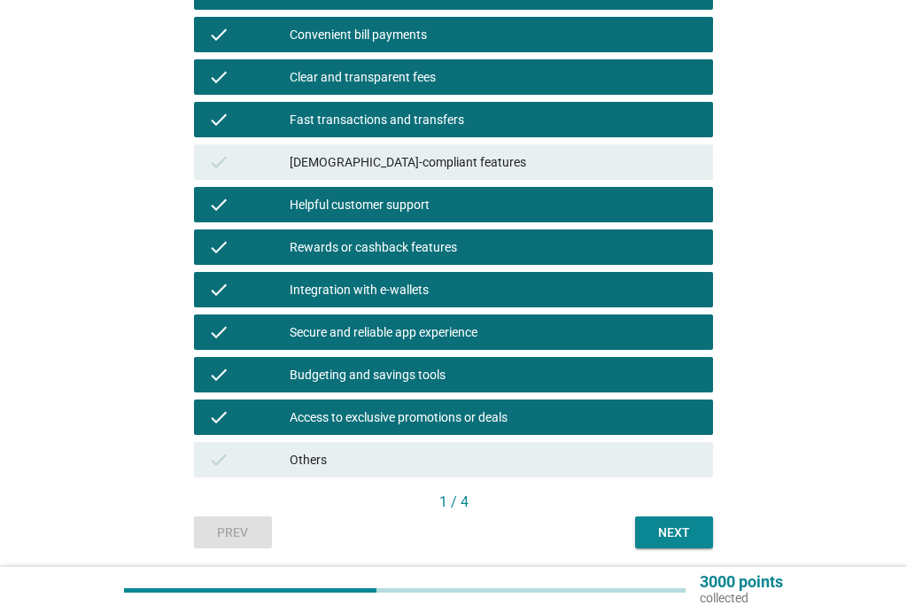
click at [685, 530] on div "Next" at bounding box center [674, 532] width 50 height 19
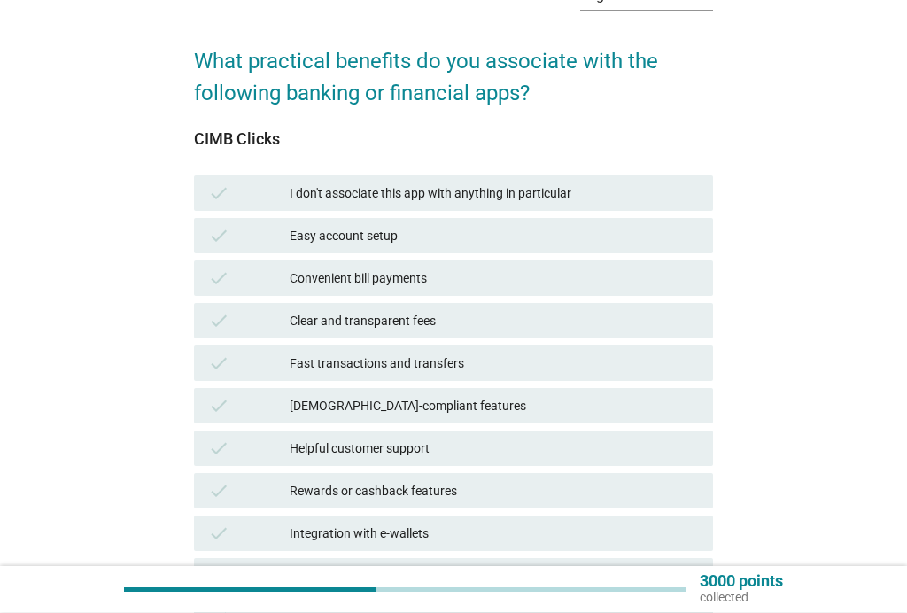
scroll to position [116, 0]
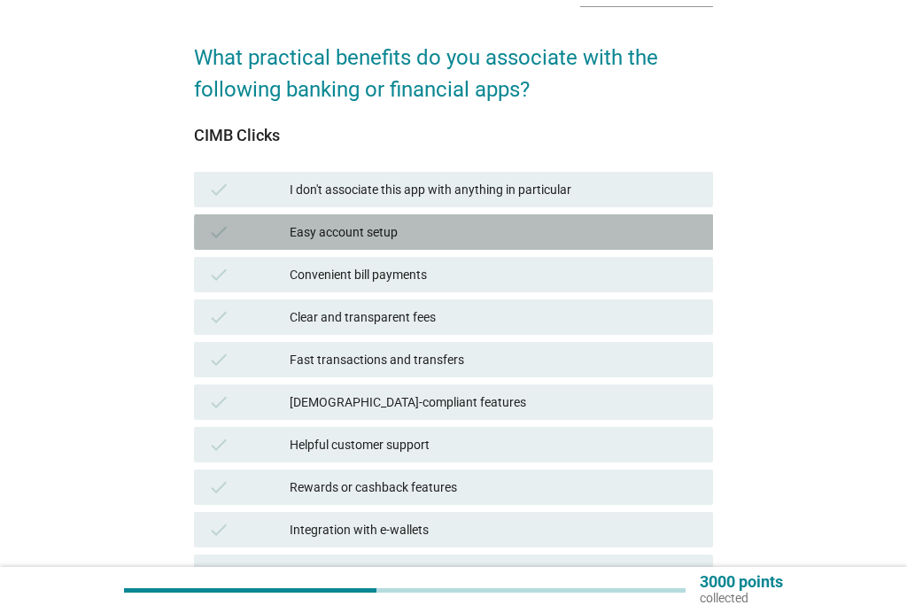
click at [404, 228] on div "Easy account setup" at bounding box center [494, 231] width 409 height 21
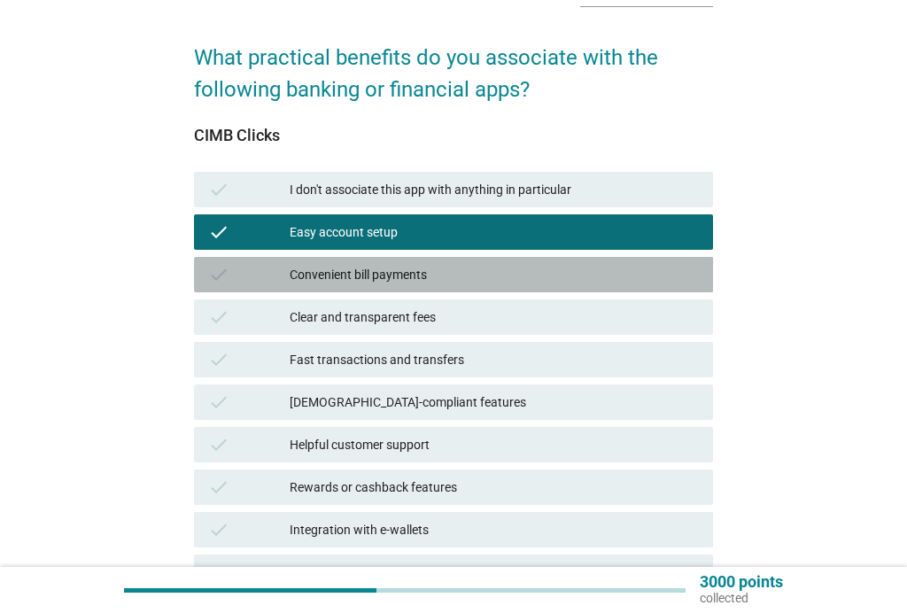
click at [393, 276] on div "Convenient bill payments" at bounding box center [494, 274] width 409 height 21
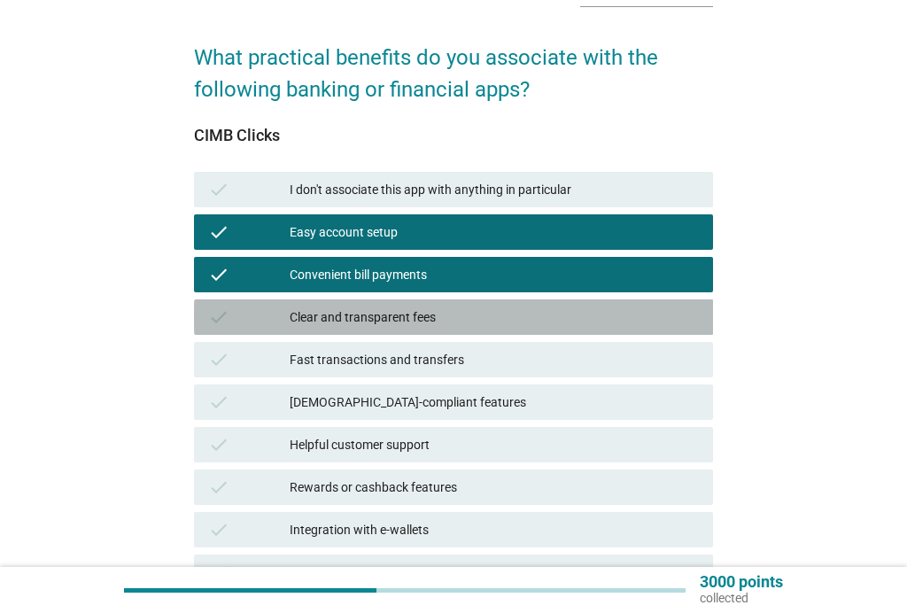
click at [345, 316] on div "Clear and transparent fees" at bounding box center [494, 316] width 409 height 21
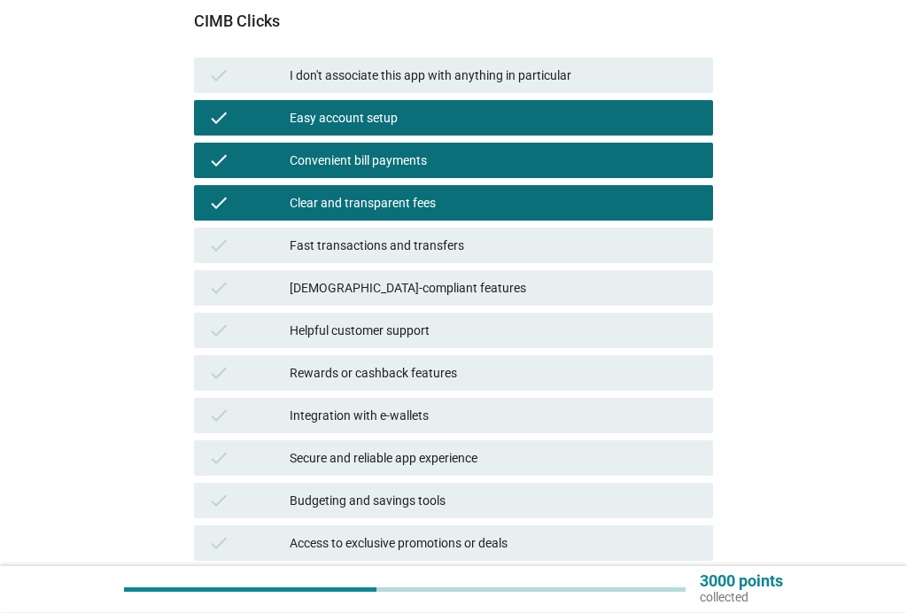
scroll to position [230, 0]
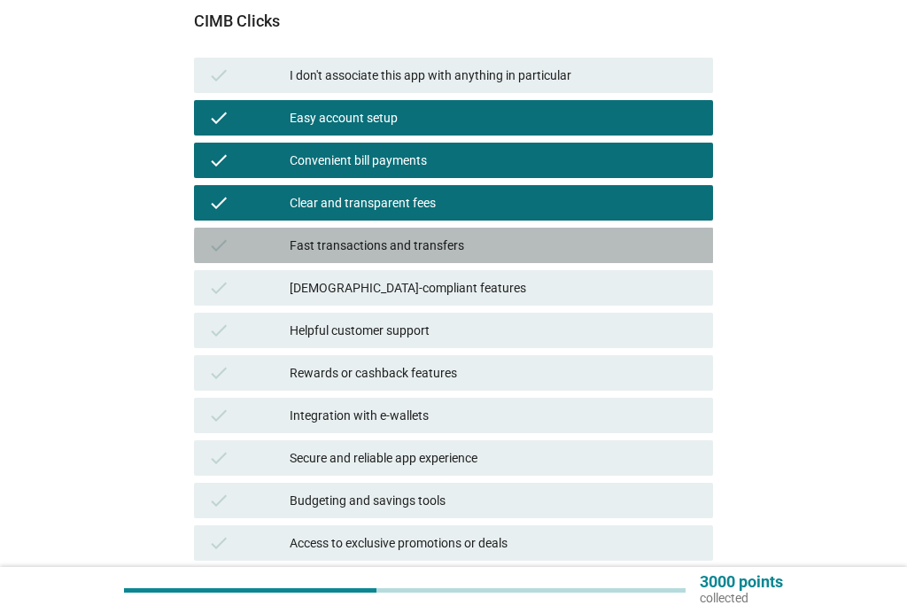
click at [429, 243] on div "Fast transactions and transfers" at bounding box center [494, 245] width 409 height 21
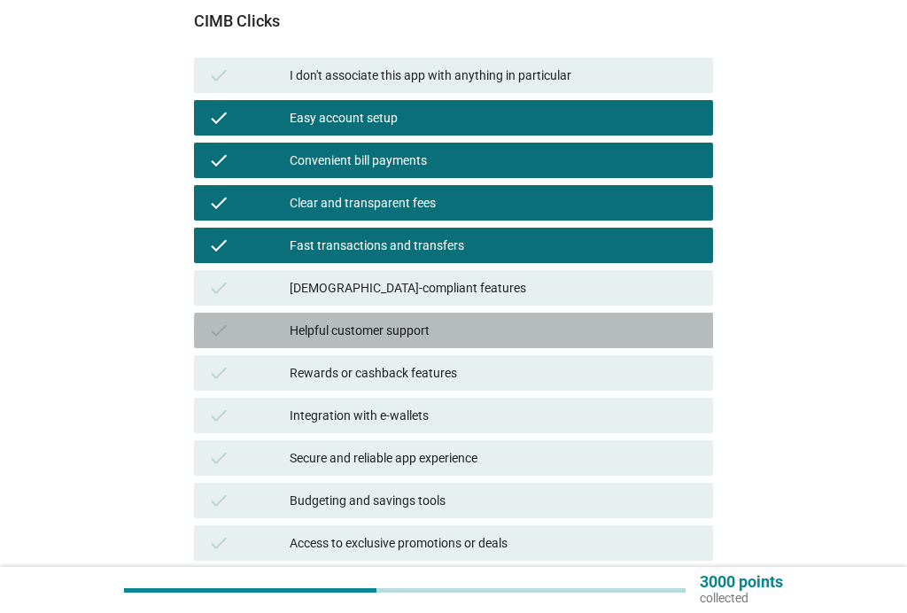
click at [385, 327] on div "Helpful customer support" at bounding box center [494, 330] width 409 height 21
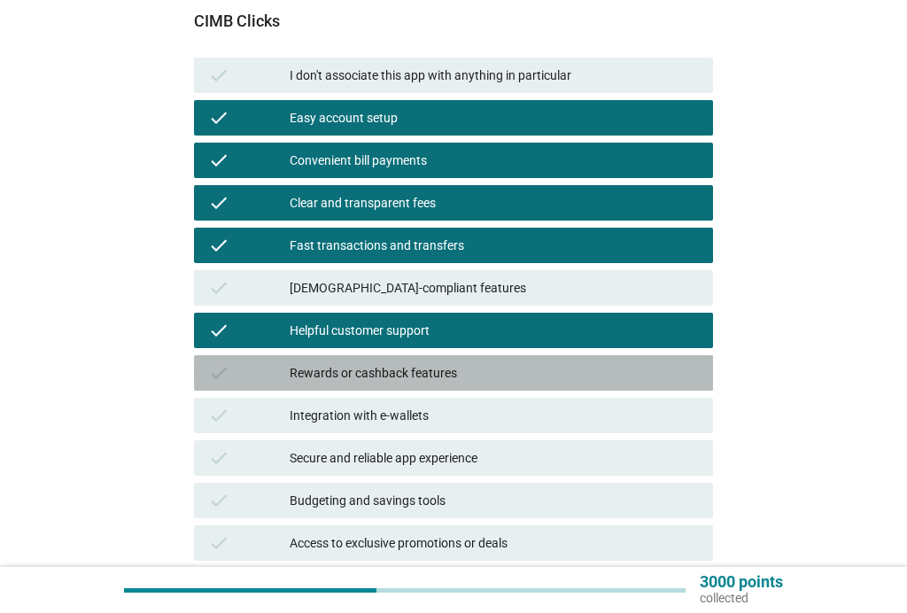
click at [336, 371] on div "Rewards or cashback features" at bounding box center [494, 372] width 409 height 21
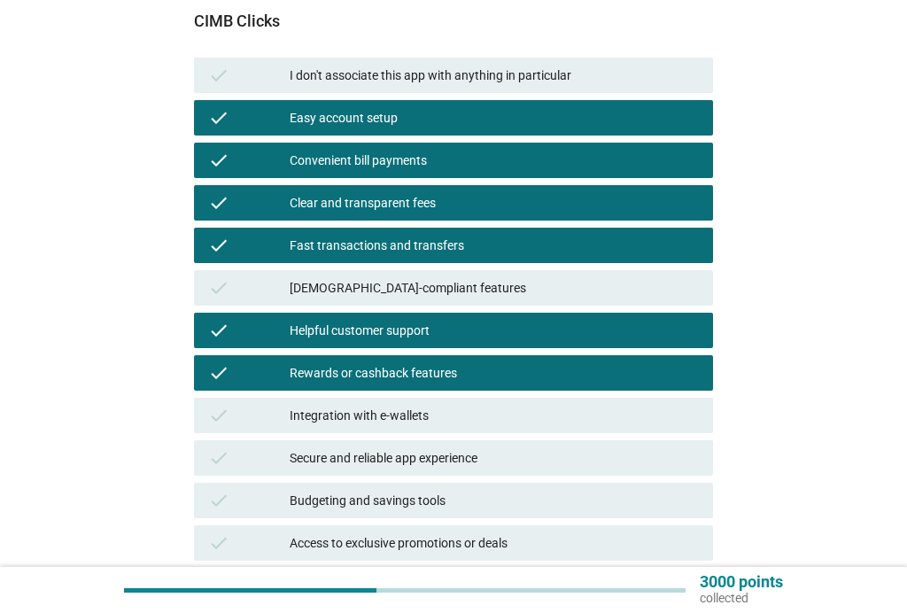
click at [350, 416] on div "Integration with e-wallets" at bounding box center [494, 415] width 409 height 21
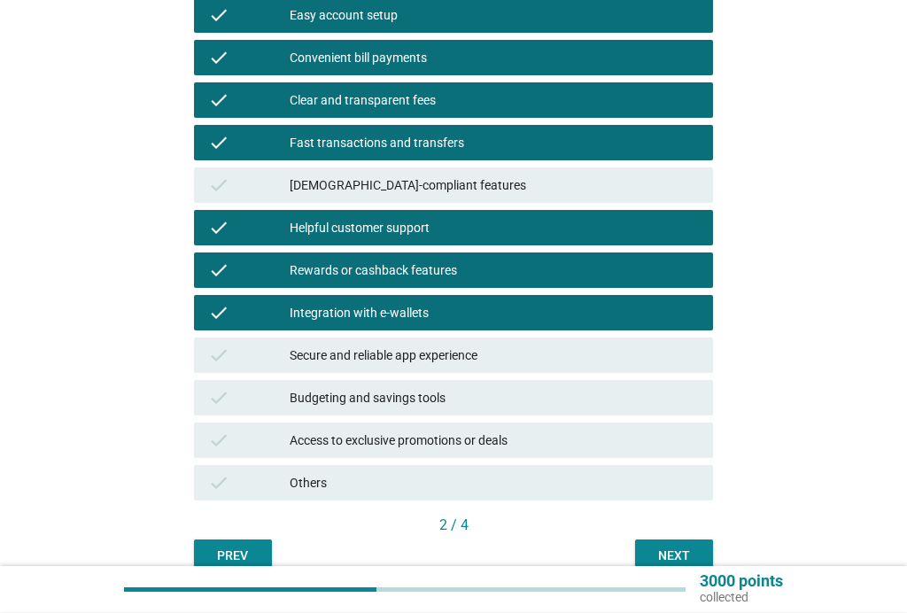
scroll to position [333, 0]
click at [423, 339] on div "check Secure and reliable app experience" at bounding box center [454, 354] width 520 height 35
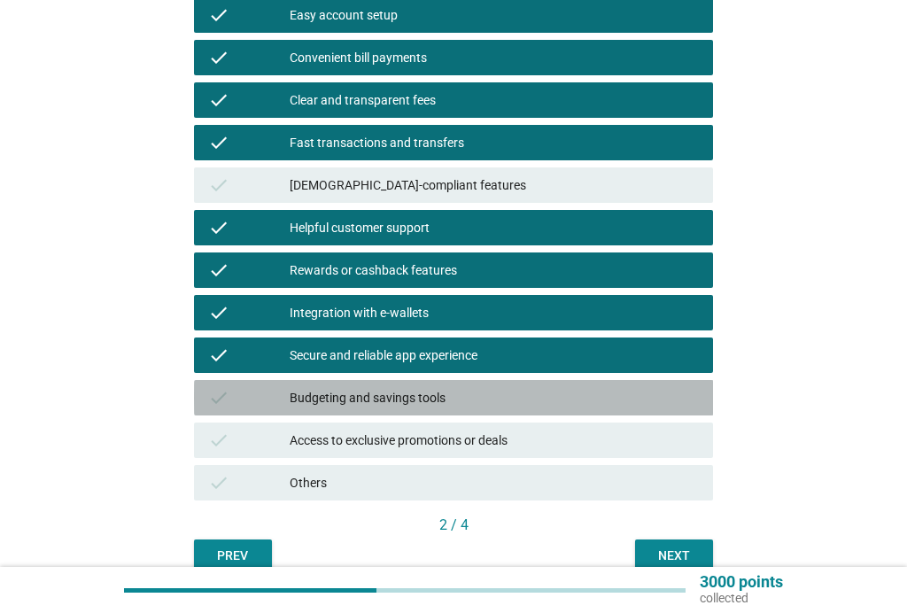
click at [378, 404] on div "Budgeting and savings tools" at bounding box center [494, 397] width 409 height 21
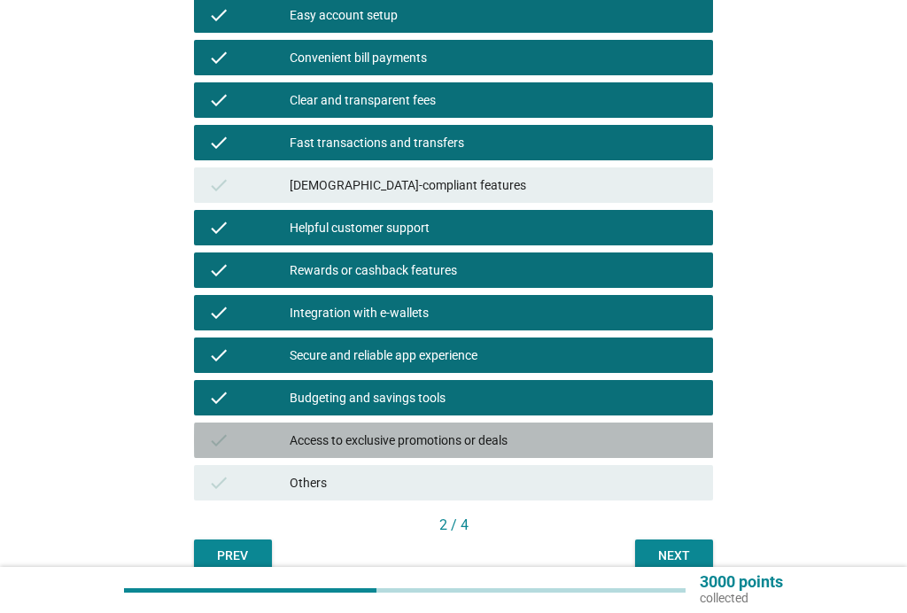
click at [416, 433] on div "Access to exclusive promotions or deals" at bounding box center [494, 439] width 409 height 21
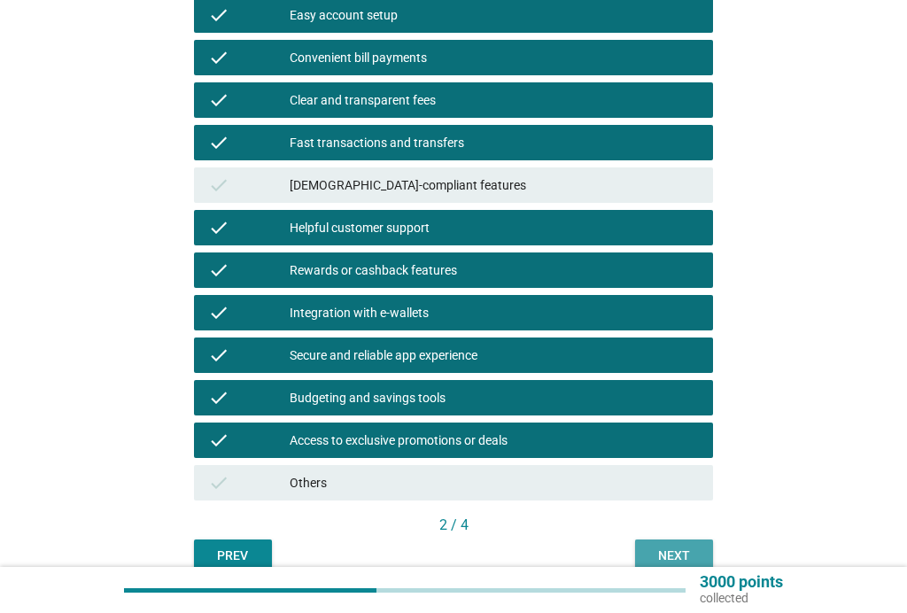
click at [682, 546] on div "Next" at bounding box center [674, 555] width 50 height 19
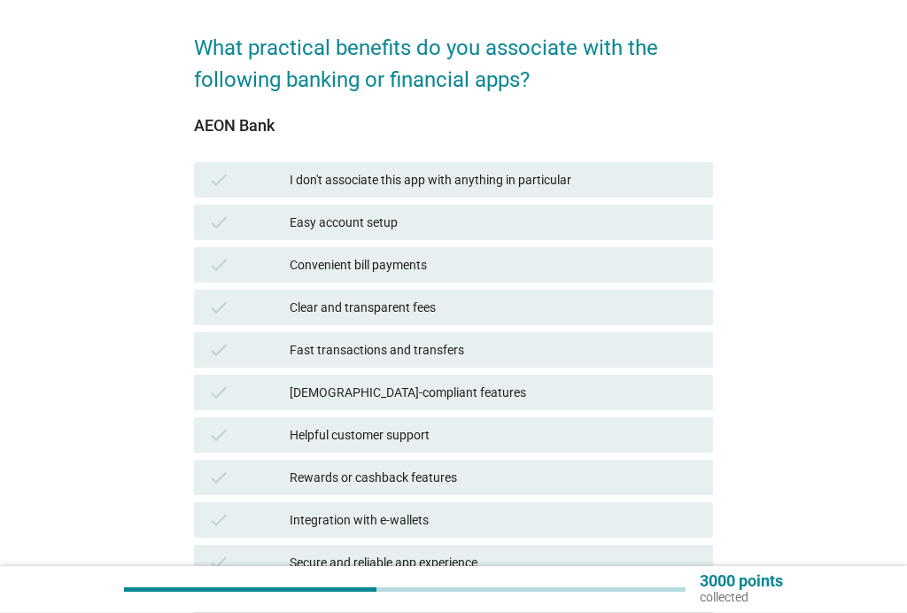
scroll to position [126, 0]
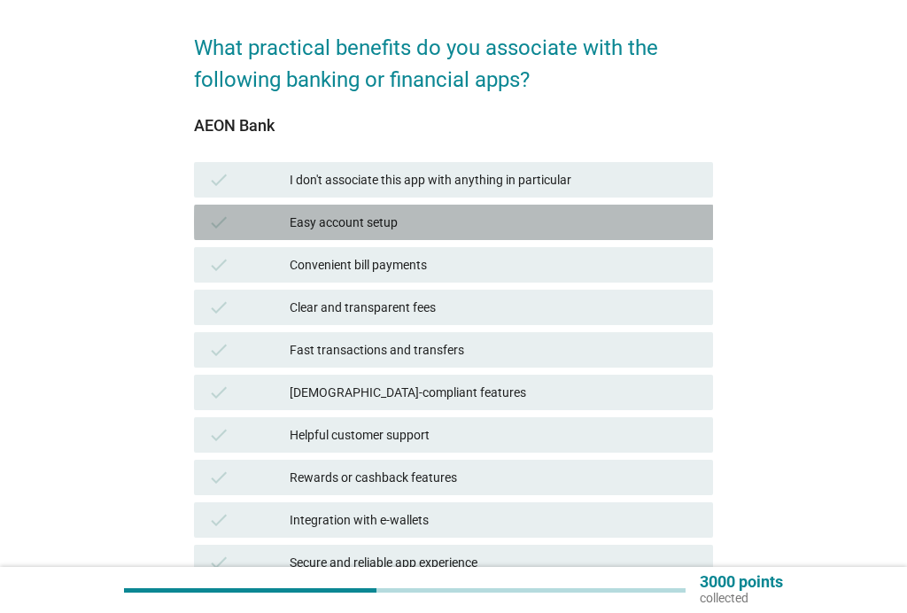
click at [398, 224] on div "Easy account setup" at bounding box center [494, 222] width 409 height 21
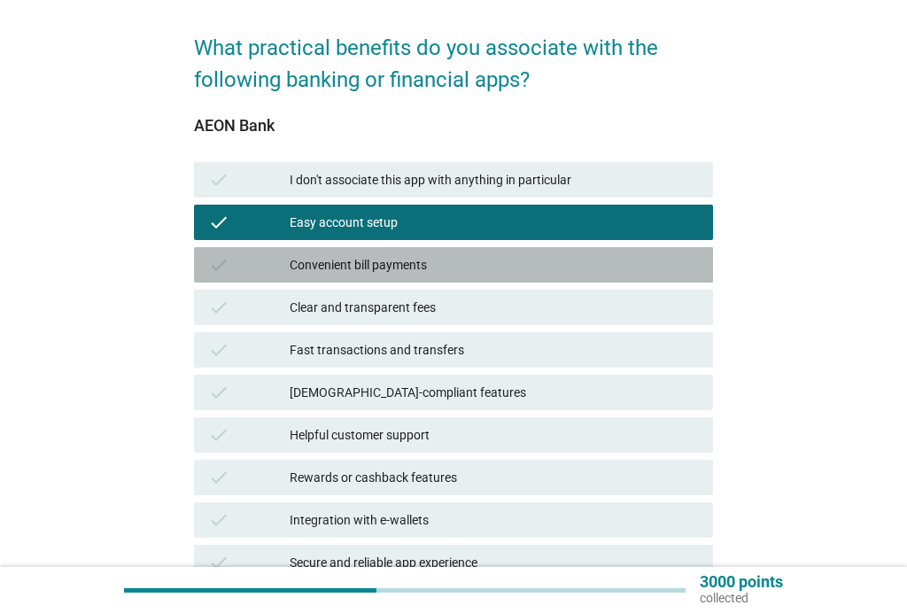
click at [421, 268] on div "Convenient bill payments" at bounding box center [494, 264] width 409 height 21
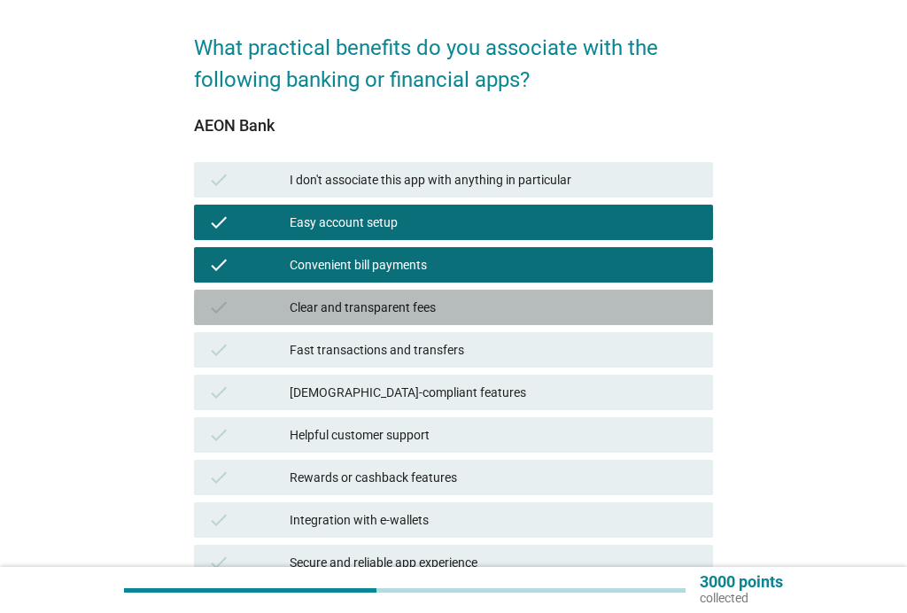
click at [408, 303] on div "Clear and transparent fees" at bounding box center [494, 307] width 409 height 21
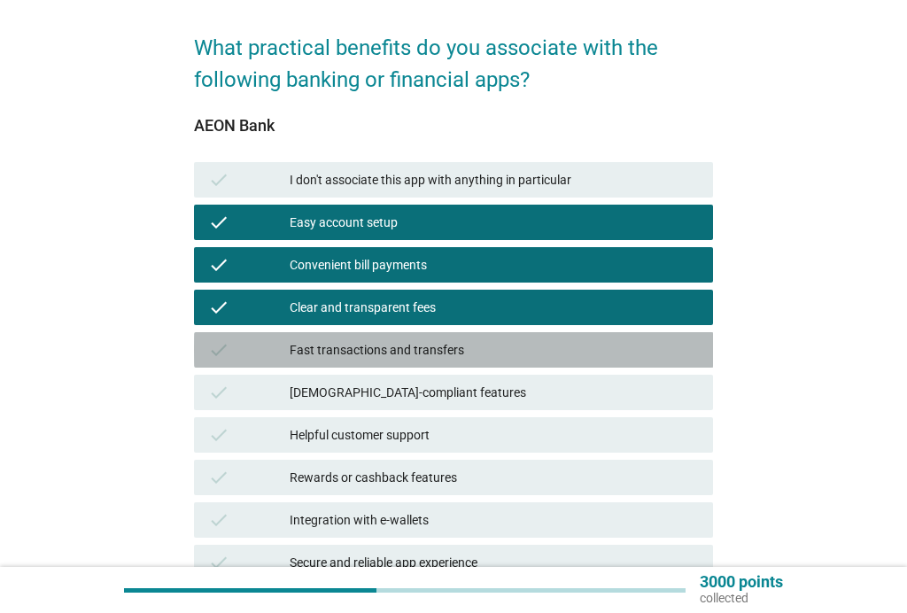
click at [429, 348] on div "Fast transactions and transfers" at bounding box center [494, 349] width 409 height 21
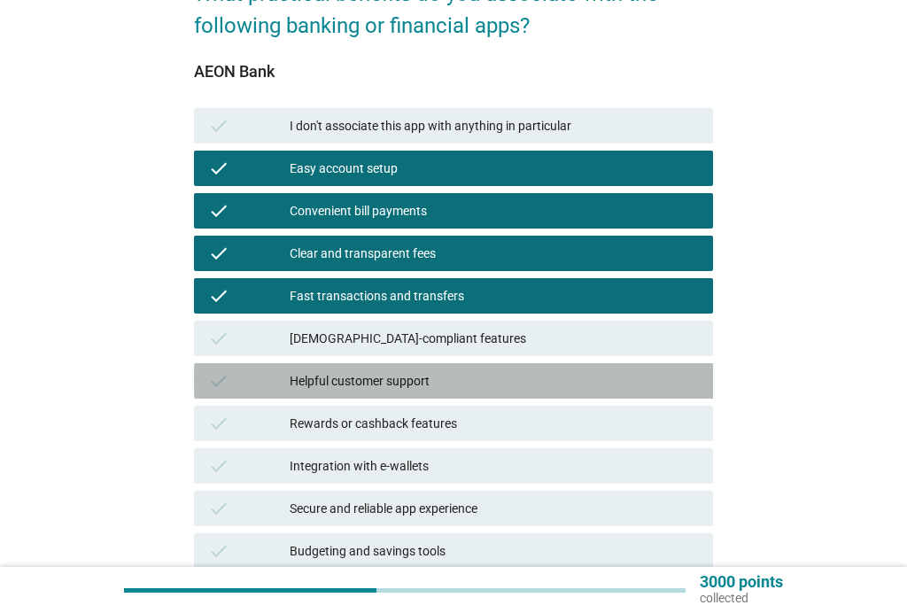
click at [407, 379] on div "Helpful customer support" at bounding box center [494, 380] width 409 height 21
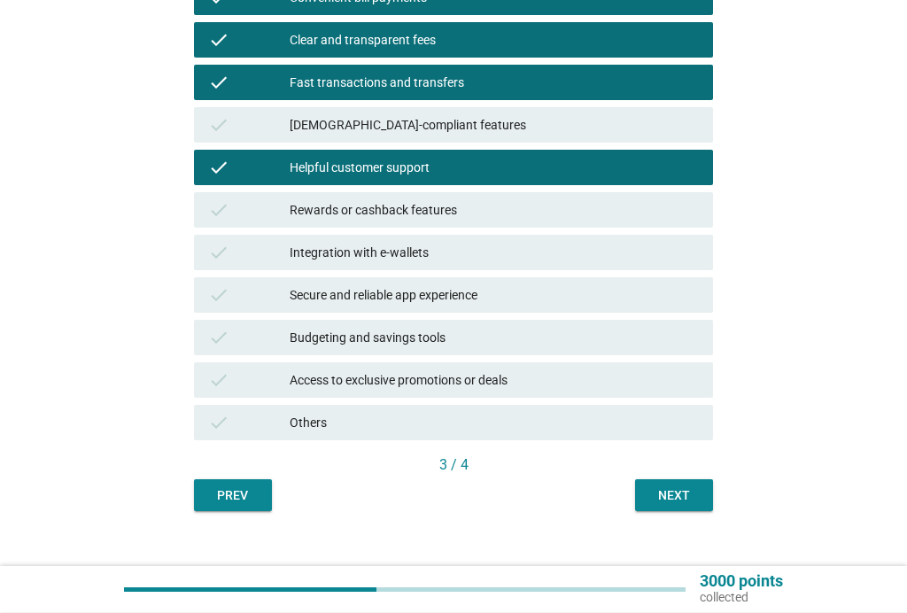
scroll to position [417, 0]
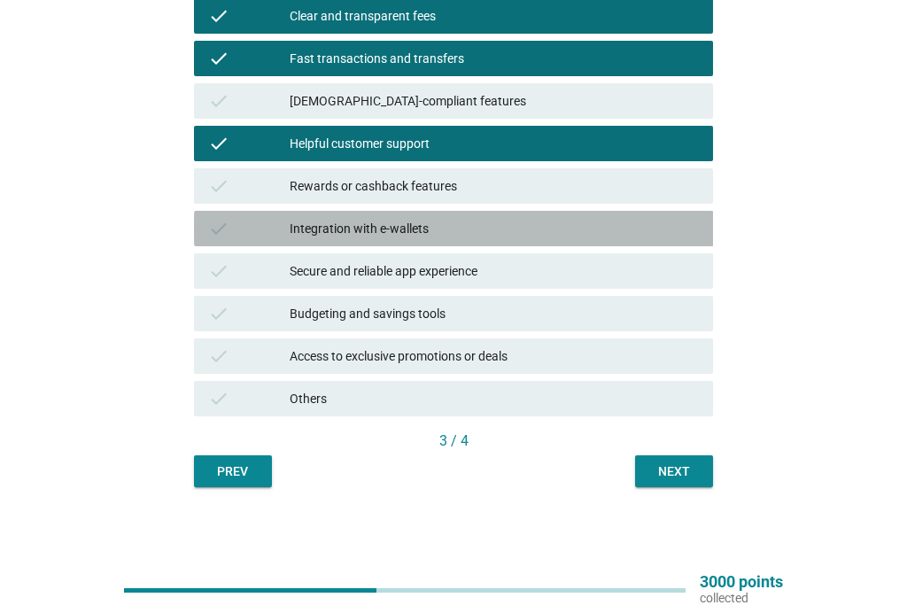
click at [413, 221] on div "Integration with e-wallets" at bounding box center [494, 228] width 409 height 21
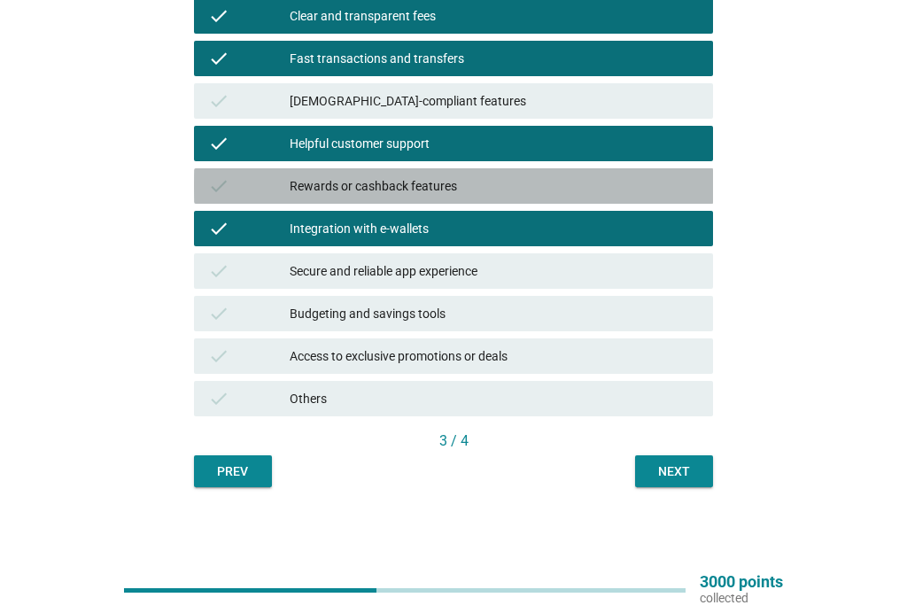
click at [410, 179] on div "Rewards or cashback features" at bounding box center [494, 185] width 409 height 21
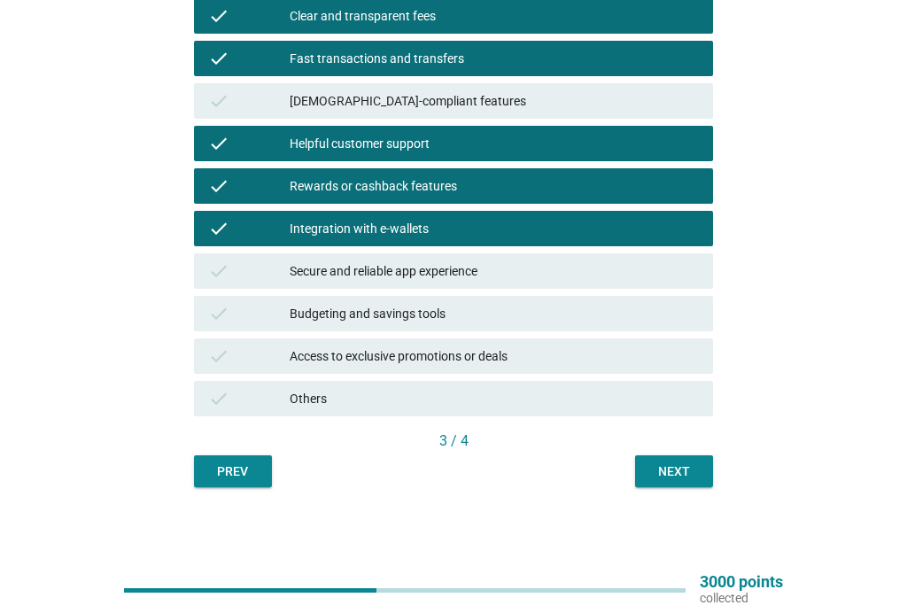
click at [381, 271] on div "Secure and reliable app experience" at bounding box center [494, 270] width 409 height 21
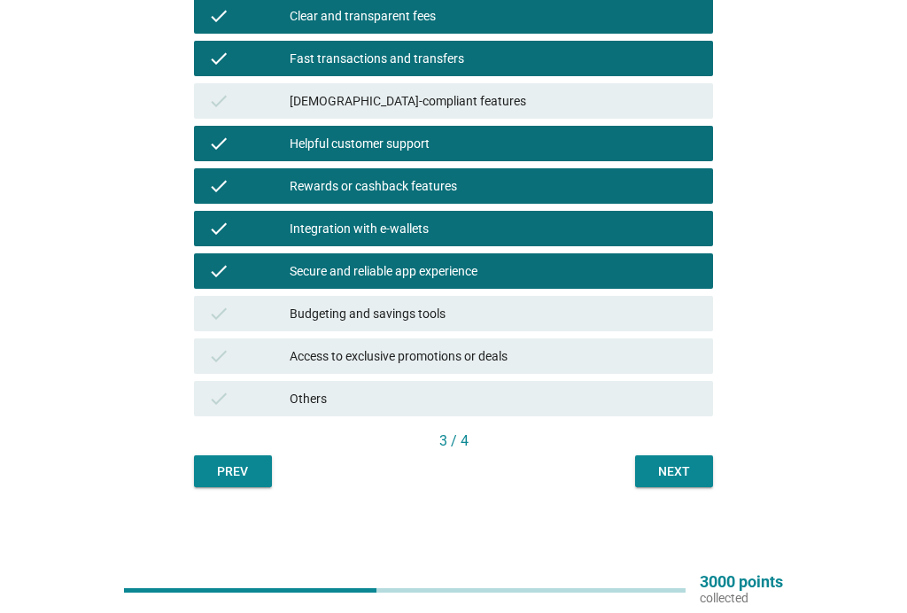
click at [378, 309] on div "Budgeting and savings tools" at bounding box center [494, 313] width 409 height 21
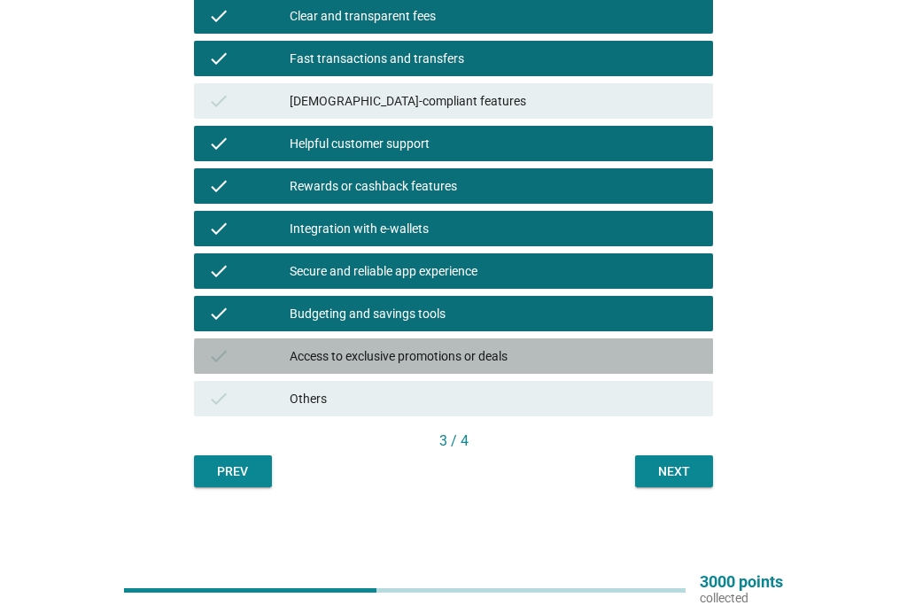
click at [461, 357] on div "Access to exclusive promotions or deals" at bounding box center [494, 355] width 409 height 21
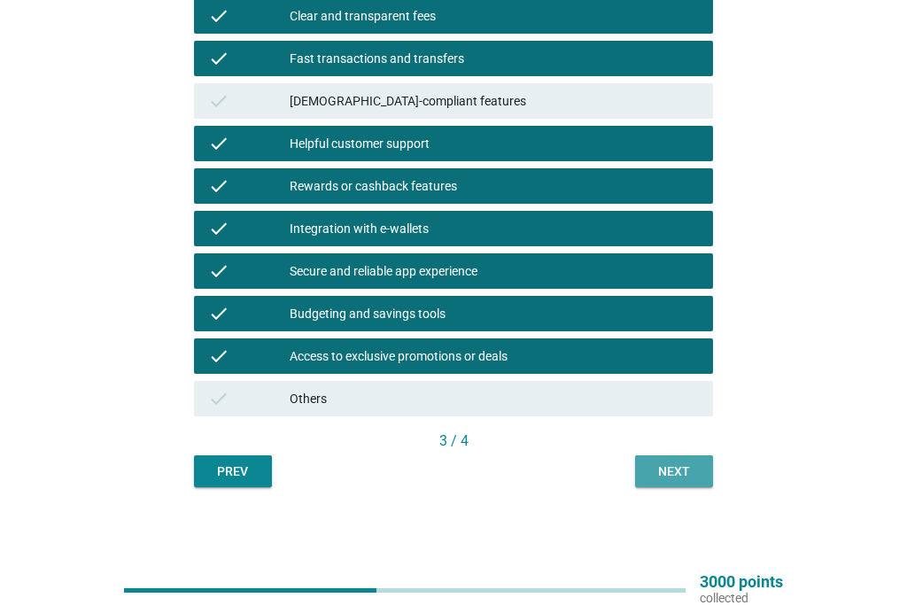
click at [685, 475] on div "Next" at bounding box center [674, 471] width 50 height 19
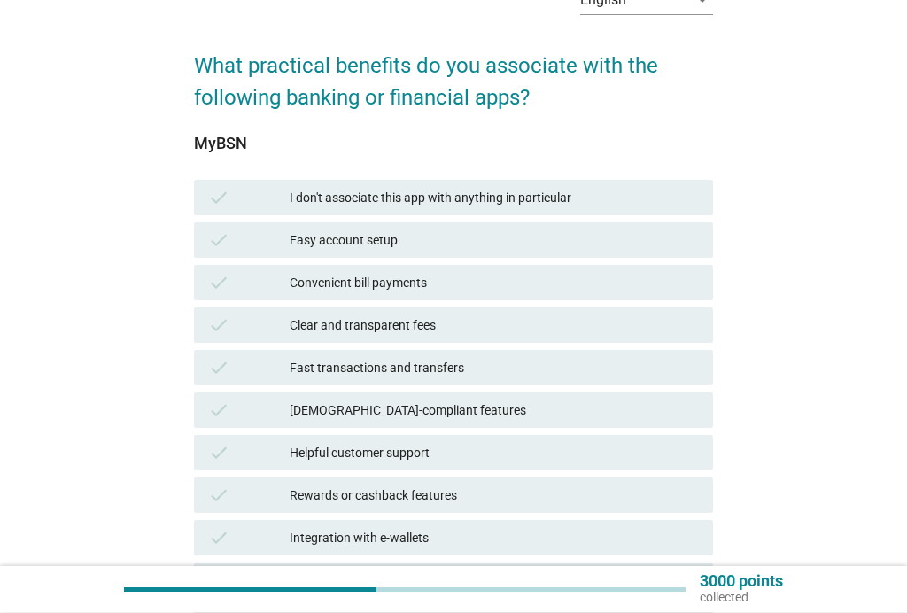
scroll to position [108, 0]
click at [425, 236] on div "Easy account setup" at bounding box center [494, 239] width 409 height 21
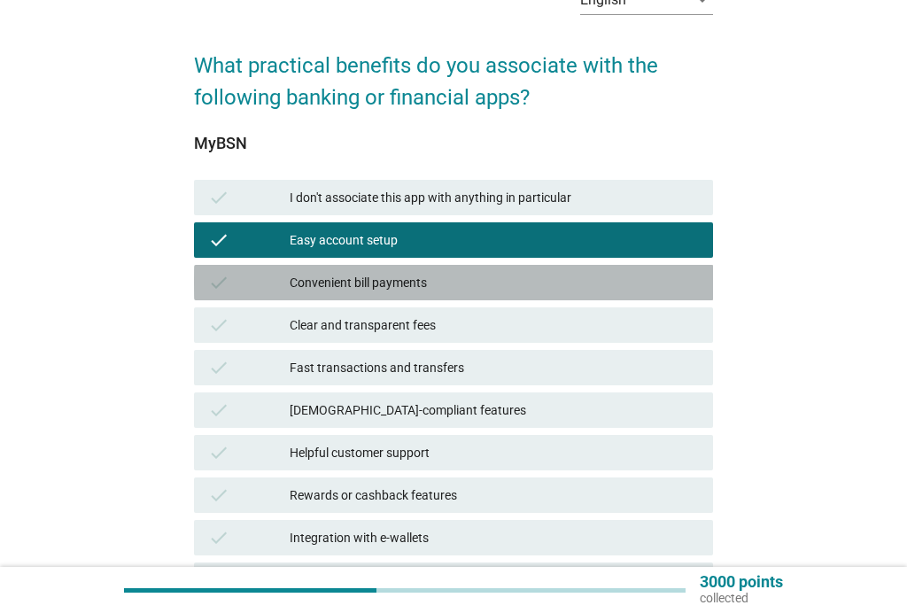
click at [415, 282] on div "Convenient bill payments" at bounding box center [494, 282] width 409 height 21
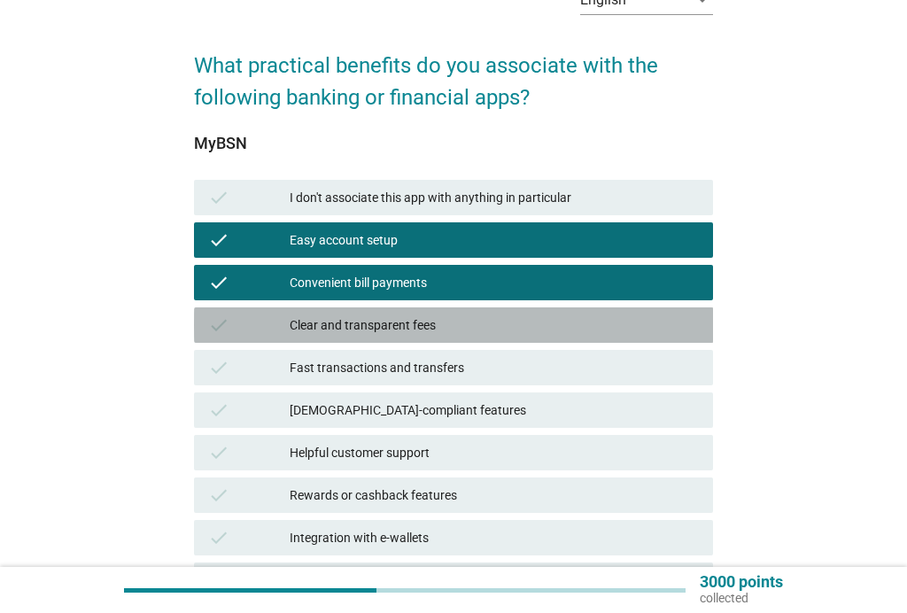
click at [414, 328] on div "Clear and transparent fees" at bounding box center [494, 324] width 409 height 21
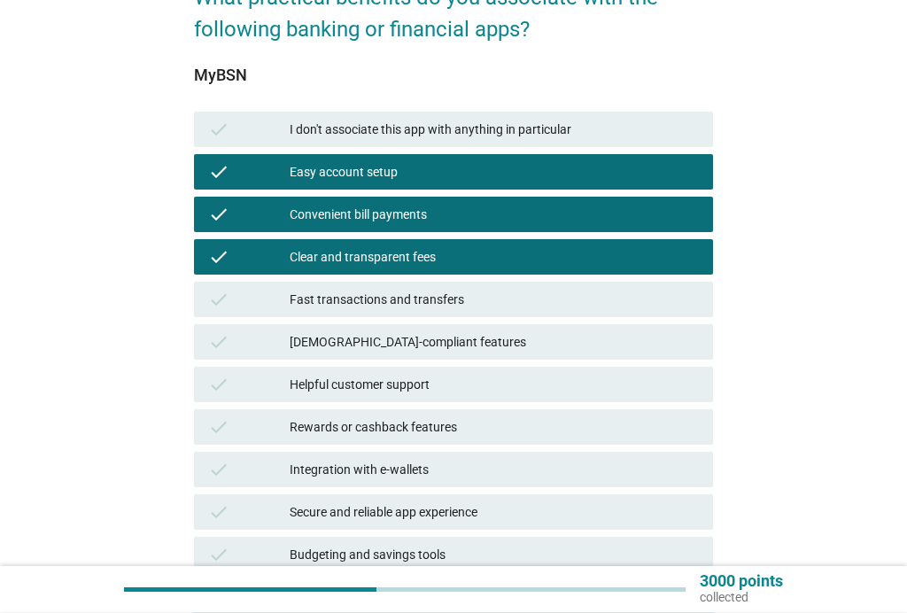
scroll to position [189, 0]
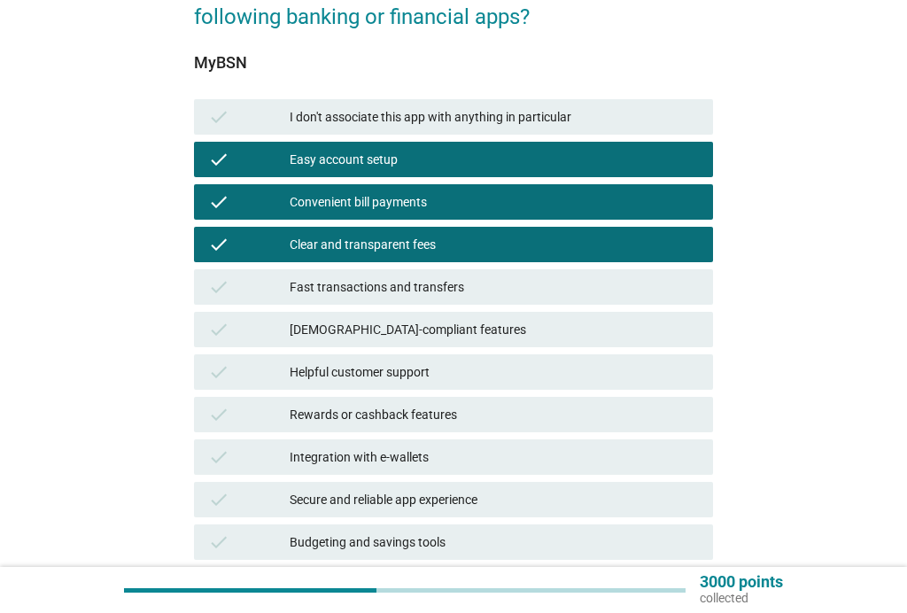
click at [436, 283] on div "Fast transactions and transfers" at bounding box center [494, 286] width 409 height 21
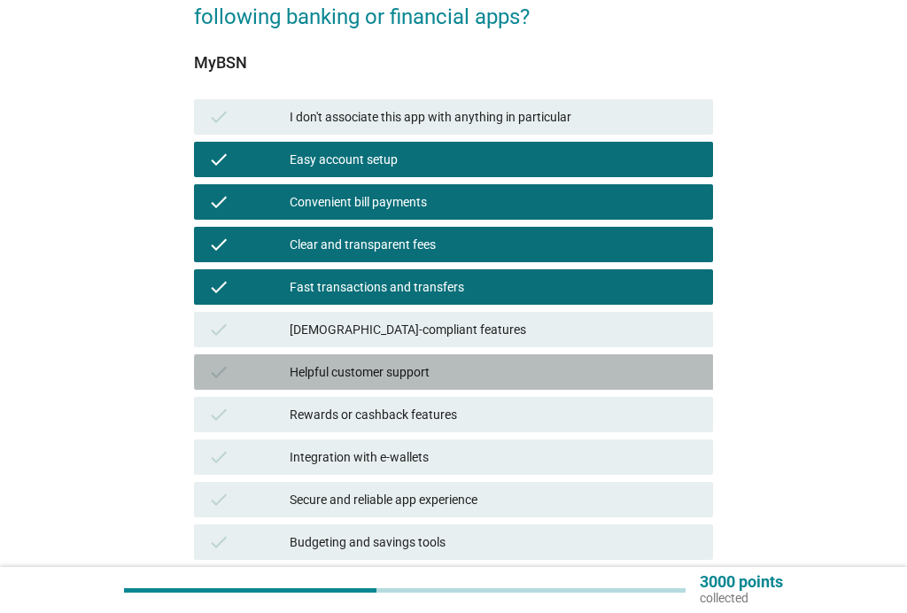
click at [410, 367] on div "Helpful customer support" at bounding box center [494, 371] width 409 height 21
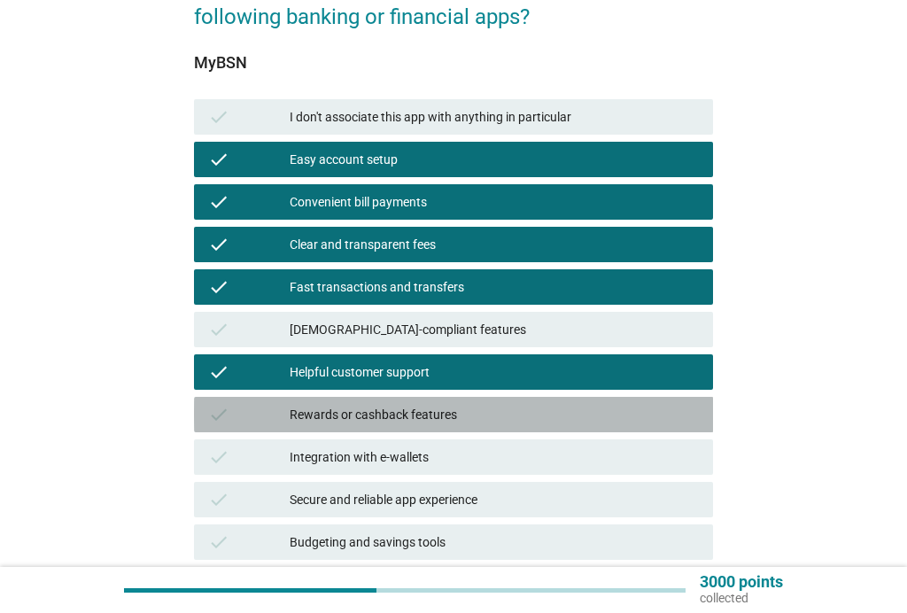
click at [384, 417] on div "Rewards or cashback features" at bounding box center [494, 414] width 409 height 21
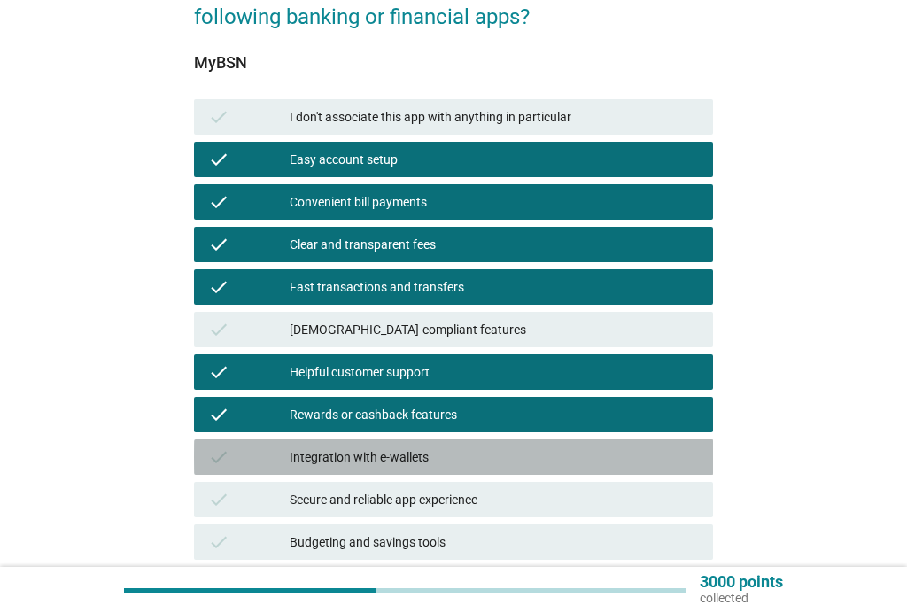
click at [368, 457] on div "Integration with e-wallets" at bounding box center [494, 456] width 409 height 21
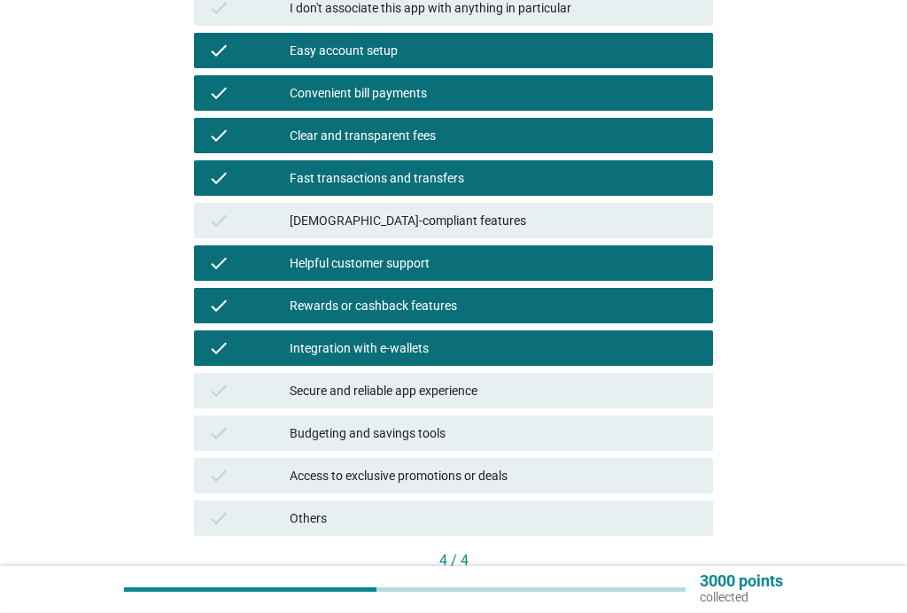
scroll to position [303, 0]
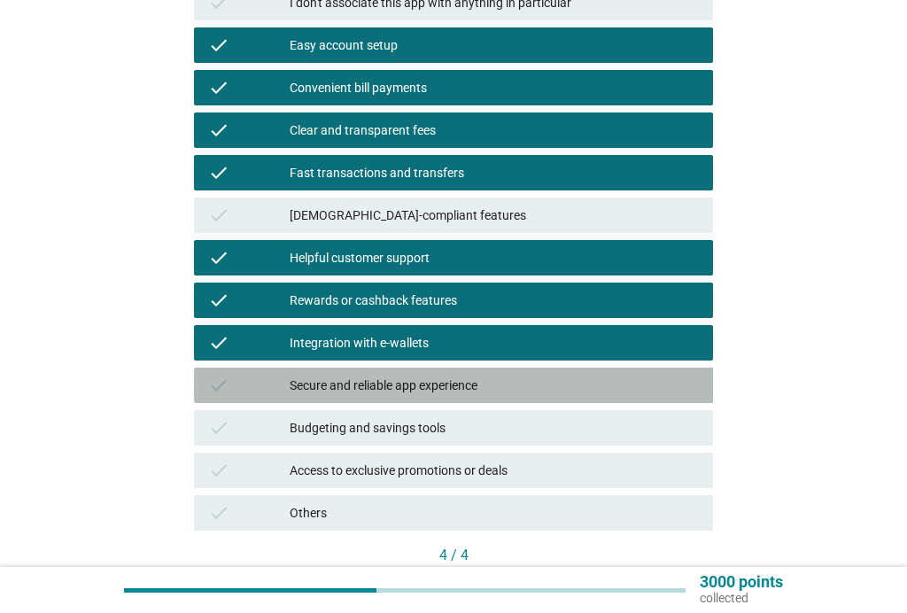
click at [438, 382] on div "Secure and reliable app experience" at bounding box center [494, 385] width 409 height 21
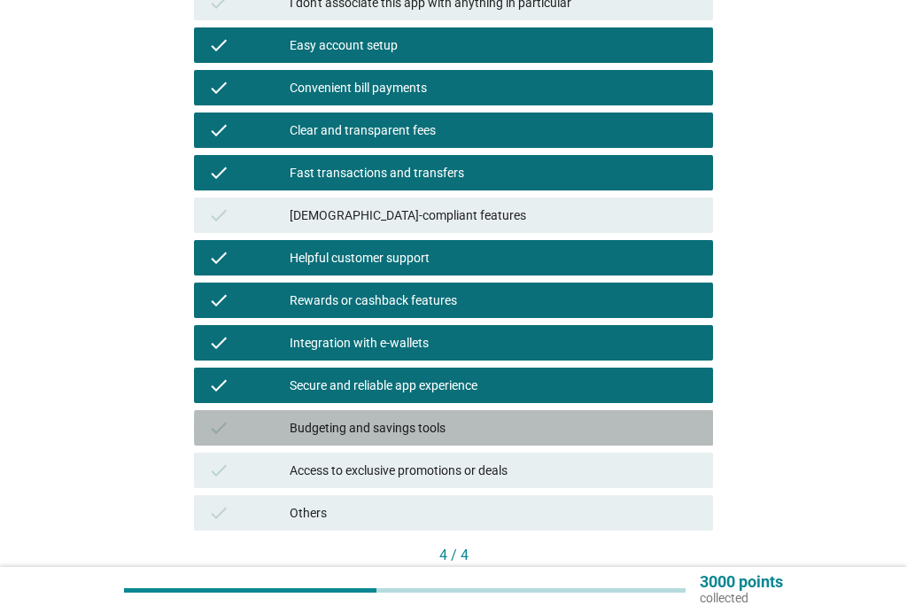
click at [413, 426] on div "Budgeting and savings tools" at bounding box center [494, 427] width 409 height 21
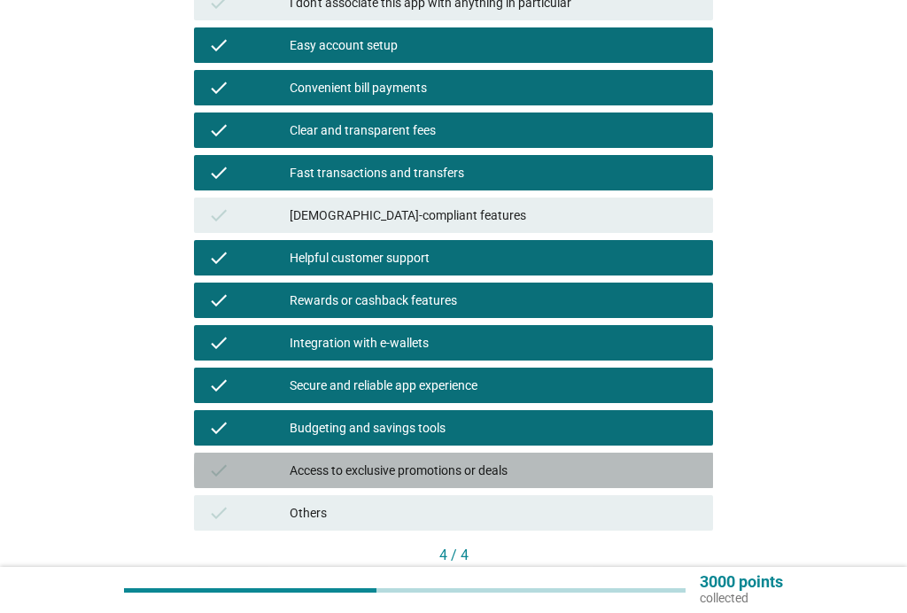
click at [439, 469] on div "Access to exclusive promotions or deals" at bounding box center [494, 470] width 409 height 21
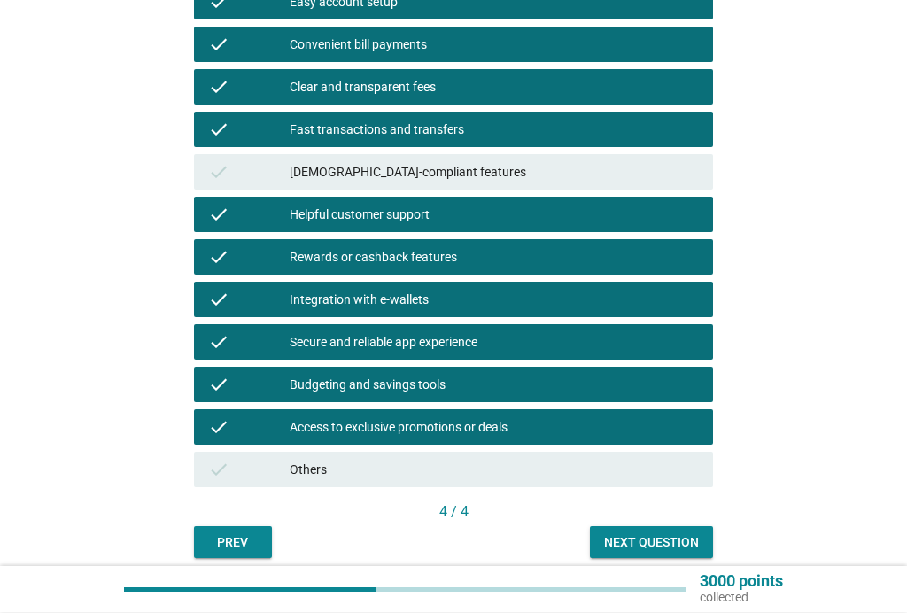
scroll to position [348, 0]
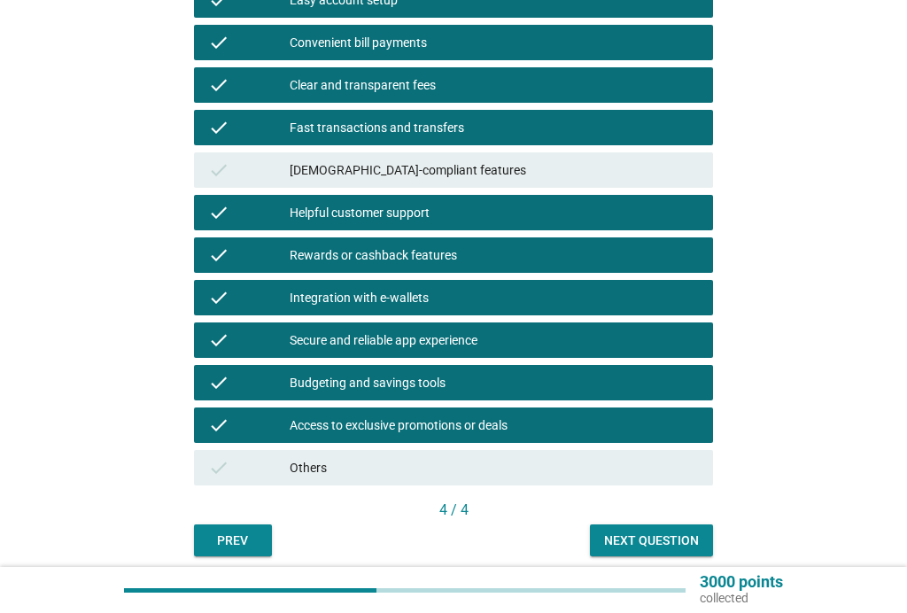
click at [666, 544] on div "Next question" at bounding box center [651, 540] width 95 height 19
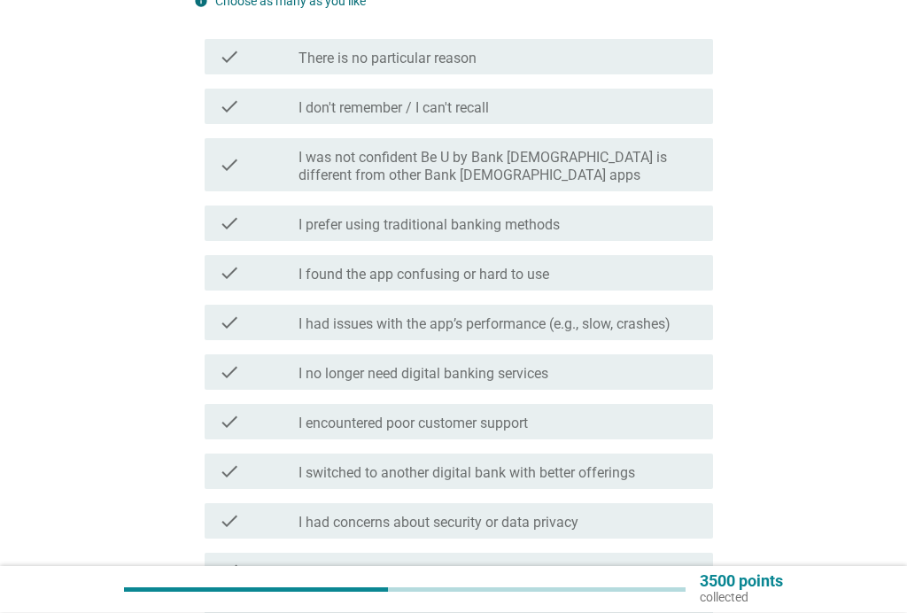
scroll to position [300, 0]
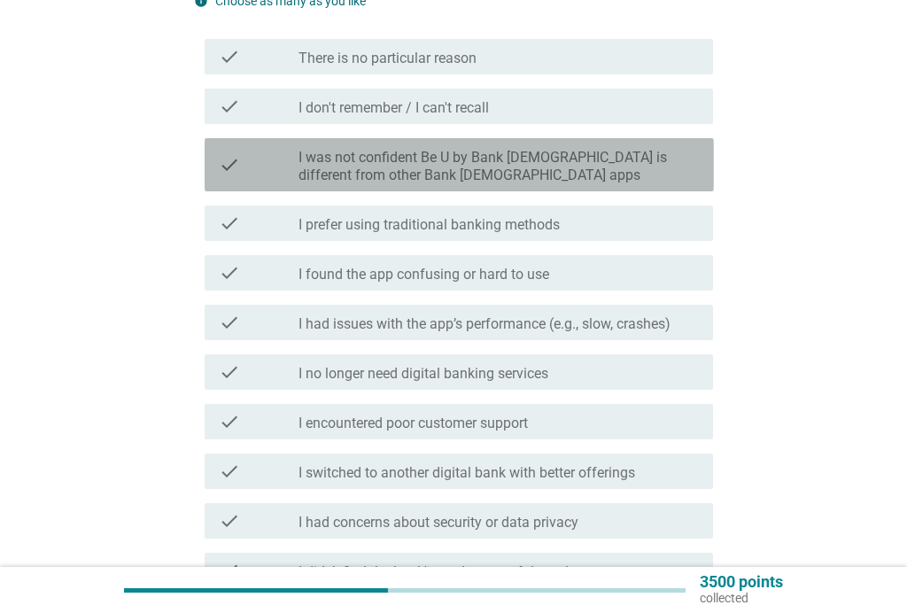
click at [613, 149] on label "I was not confident Be U by Bank [DEMOGRAPHIC_DATA] is different from other Ban…" at bounding box center [498, 166] width 400 height 35
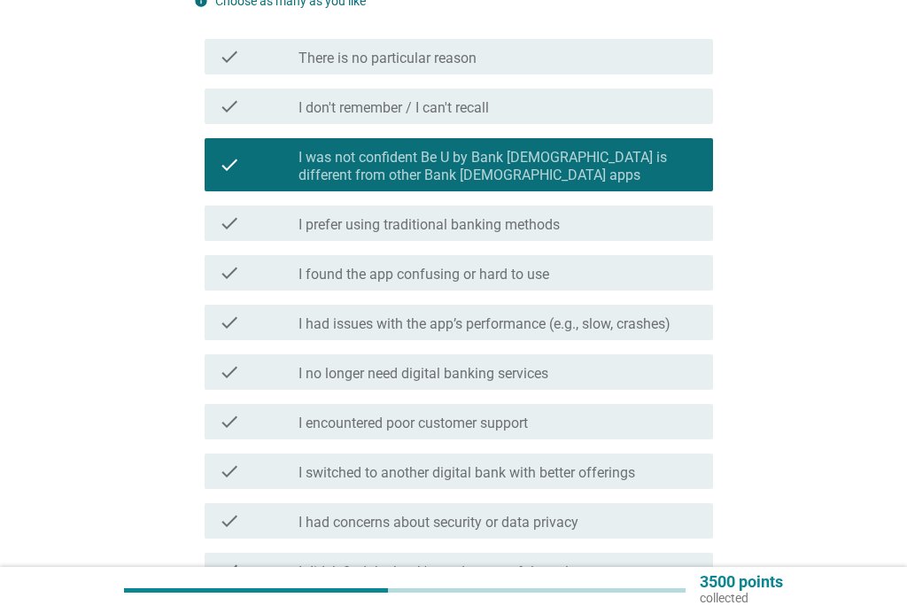
click at [526, 216] on label "I prefer using traditional banking methods" at bounding box center [428, 225] width 261 height 18
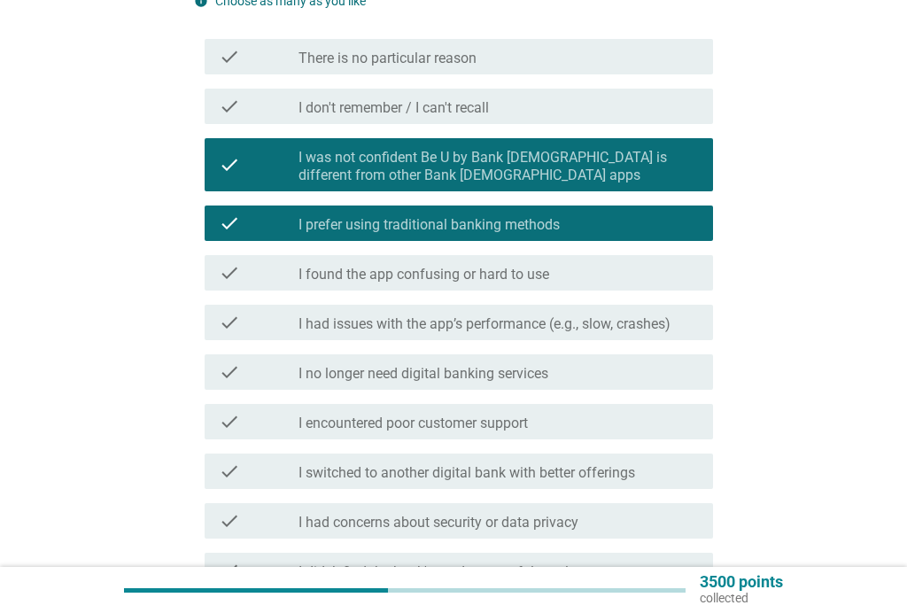
click at [529, 266] on label "I found the app confusing or hard to use" at bounding box center [423, 275] width 251 height 18
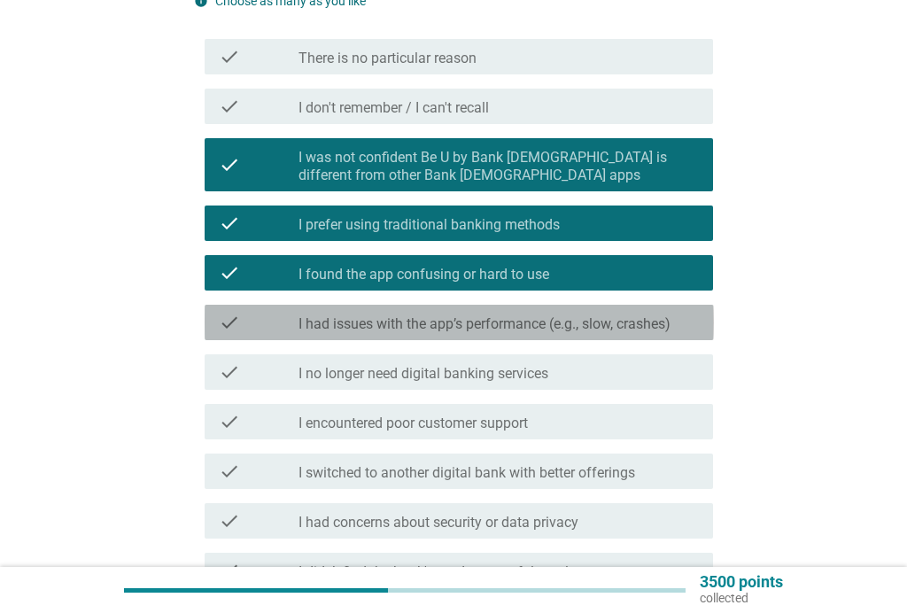
click at [608, 315] on label "I had issues with the app’s performance (e.g., slow, crashes)" at bounding box center [484, 324] width 372 height 18
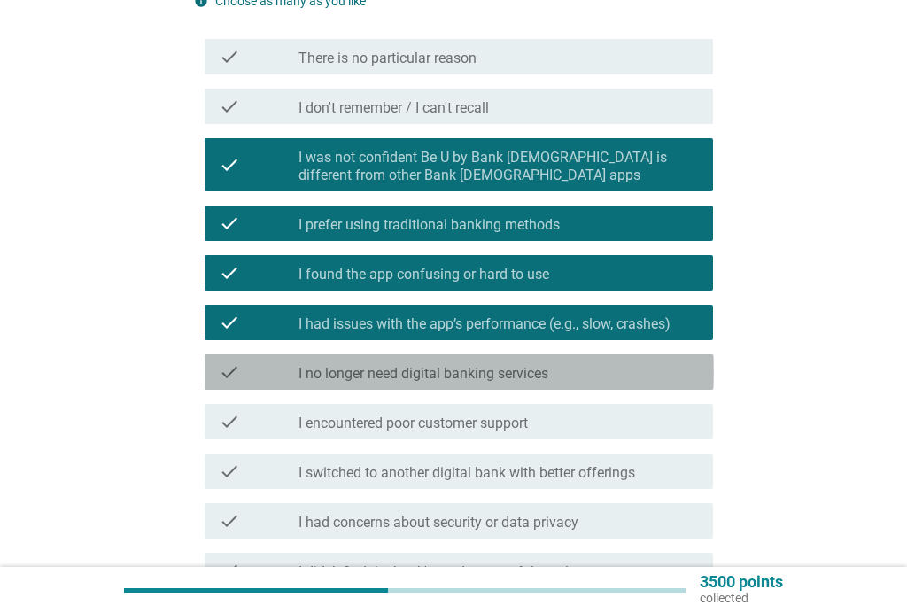
click at [540, 365] on label "I no longer need digital banking services" at bounding box center [423, 374] width 250 height 18
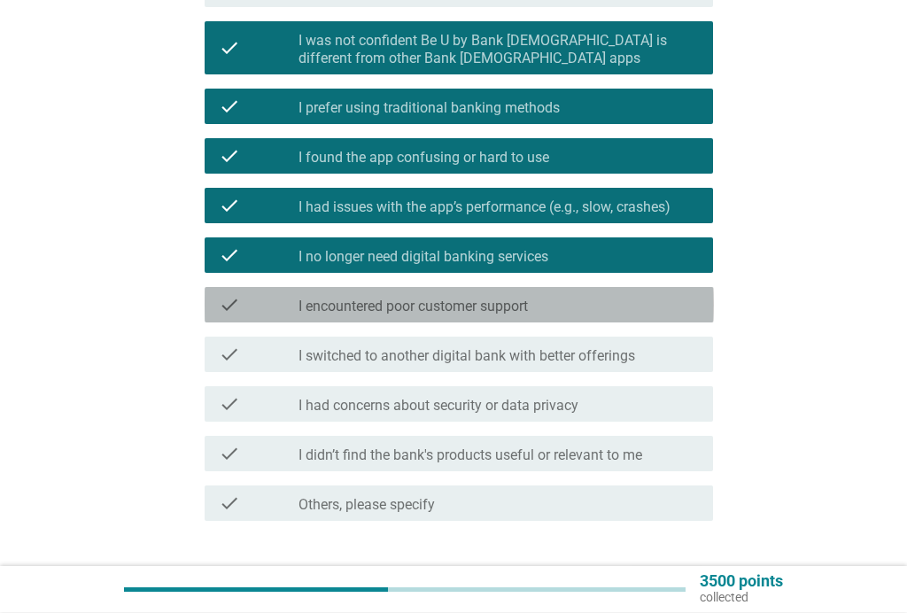
scroll to position [417, 0]
click at [528, 297] on label "I encountered poor customer support" at bounding box center [412, 306] width 229 height 18
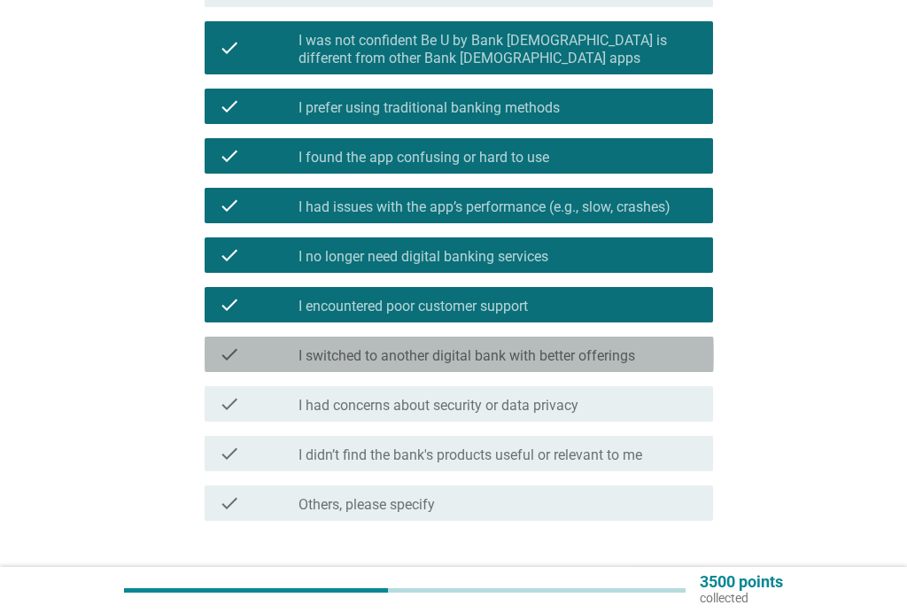
click at [490, 347] on label "I switched to another digital bank with better offerings" at bounding box center [466, 356] width 336 height 18
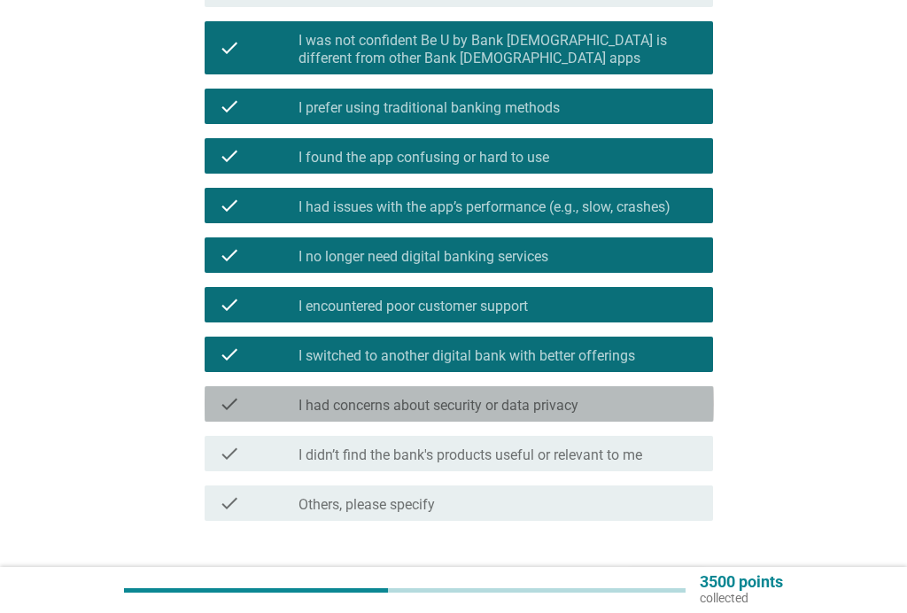
click at [460, 397] on label "I had concerns about security or data privacy" at bounding box center [438, 406] width 280 height 18
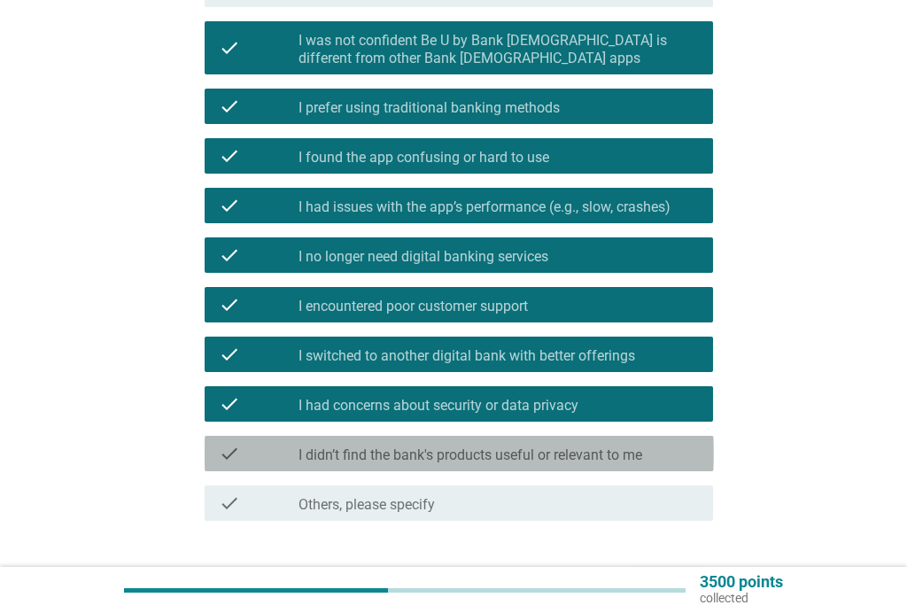
click at [454, 446] on label "I didn’t find the bank's products useful or relevant to me" at bounding box center [470, 455] width 344 height 18
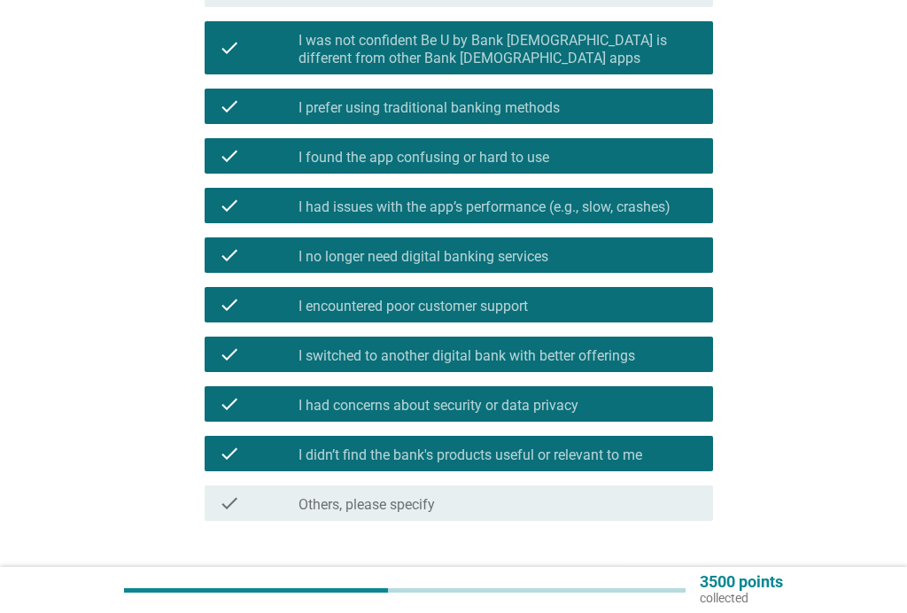
click at [666, 574] on div "Next" at bounding box center [667, 584] width 50 height 21
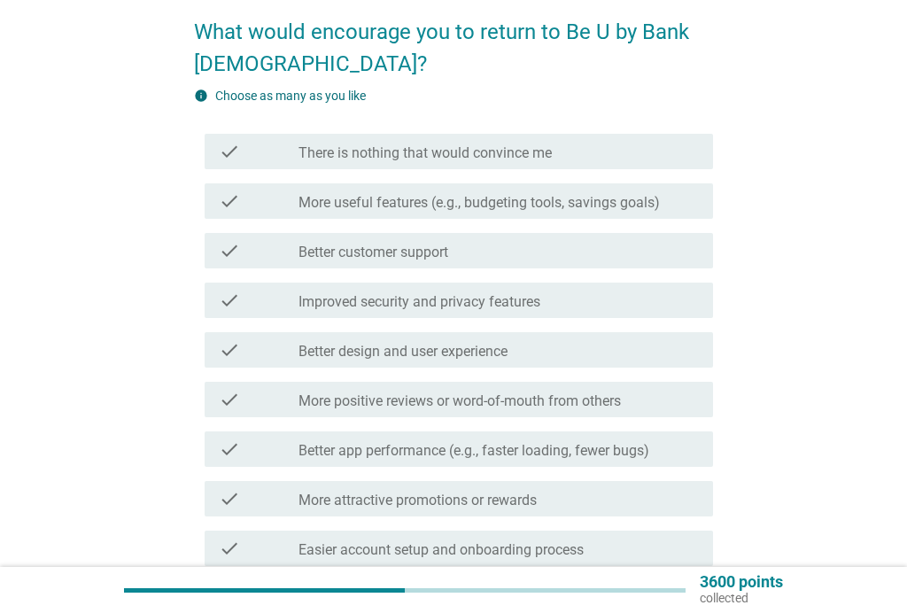
scroll to position [147, 0]
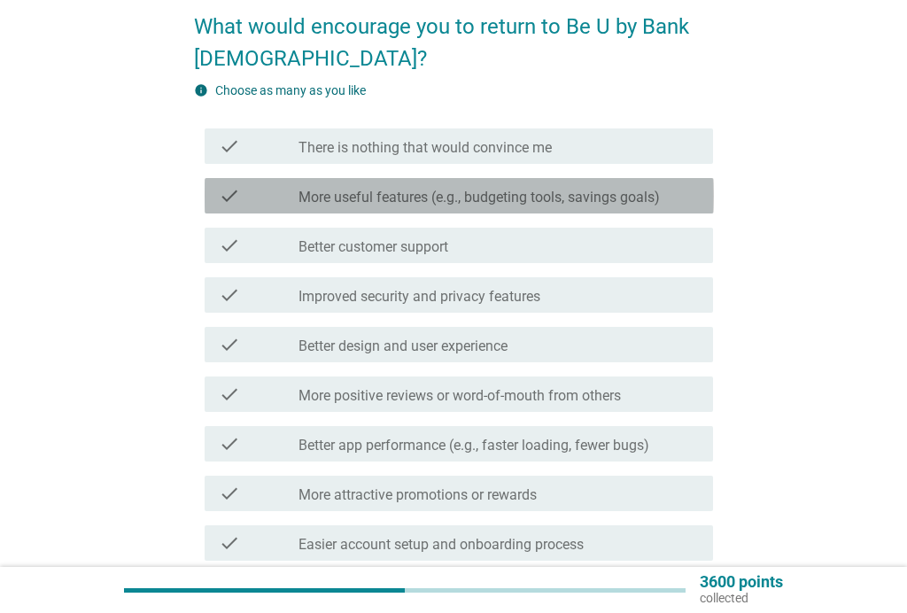
click at [563, 197] on label "More useful features (e.g., budgeting tools, savings goals)" at bounding box center [478, 198] width 361 height 18
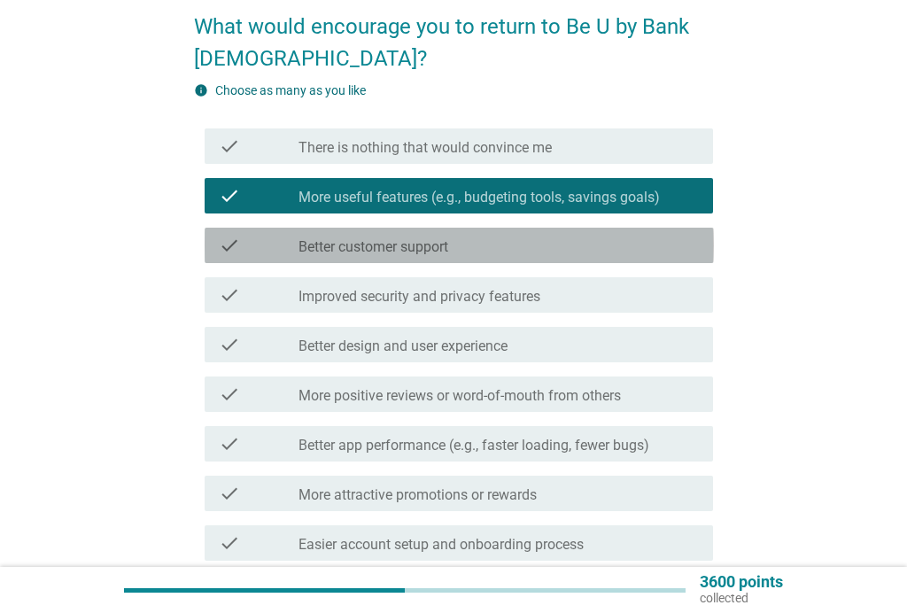
click at [463, 243] on div "check_box_outline_blank Better customer support" at bounding box center [498, 245] width 400 height 21
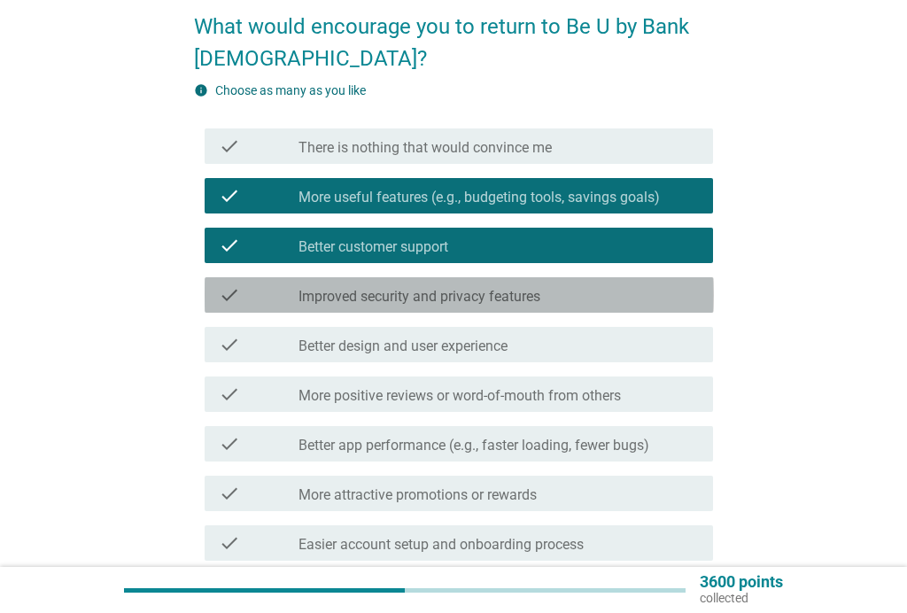
click at [455, 302] on label "Improved security and privacy features" at bounding box center [419, 297] width 242 height 18
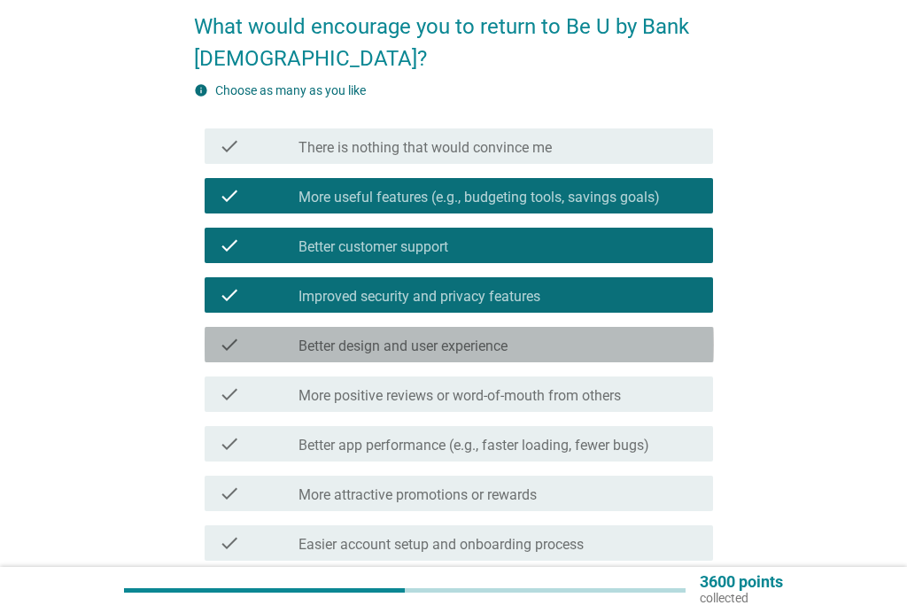
click at [421, 338] on label "Better design and user experience" at bounding box center [402, 346] width 209 height 18
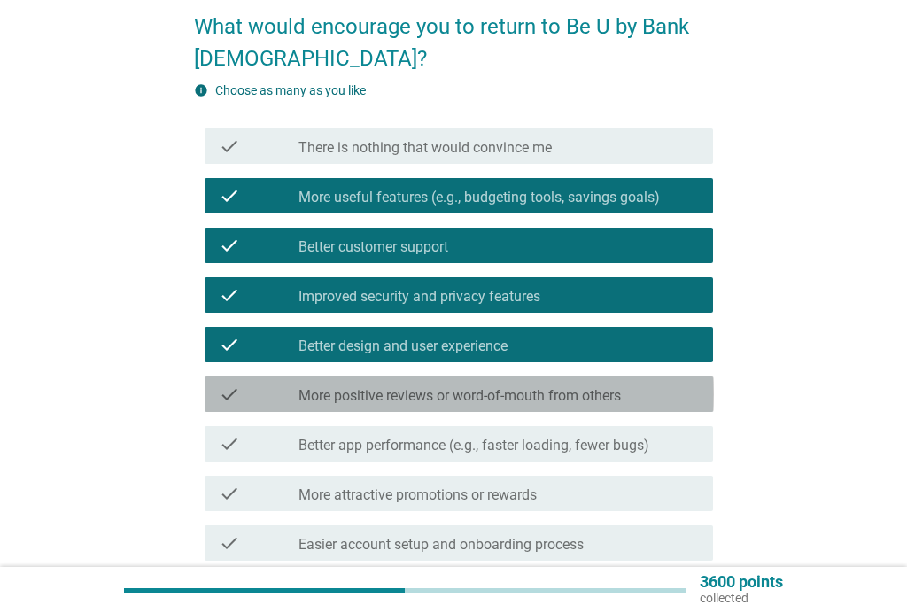
click at [425, 389] on label "More positive reviews or word-of-mouth from others" at bounding box center [459, 396] width 322 height 18
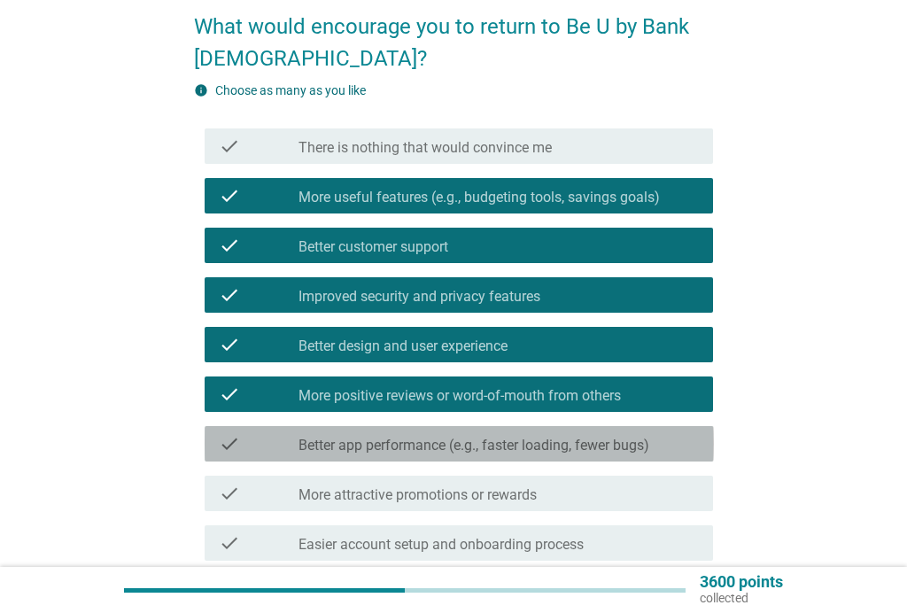
click at [412, 439] on label "Better app performance (e.g., faster loading, fewer bugs)" at bounding box center [473, 445] width 351 height 18
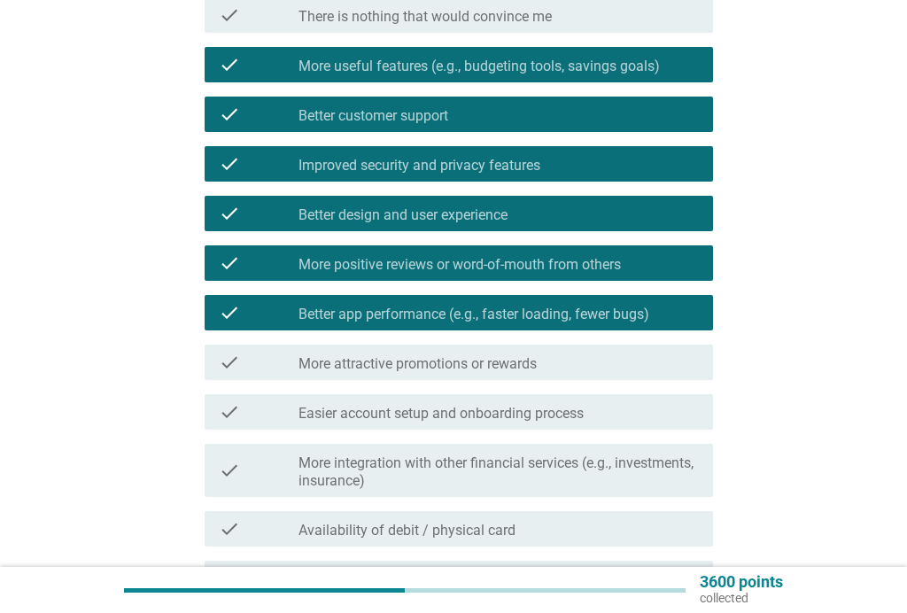
scroll to position [279, 0]
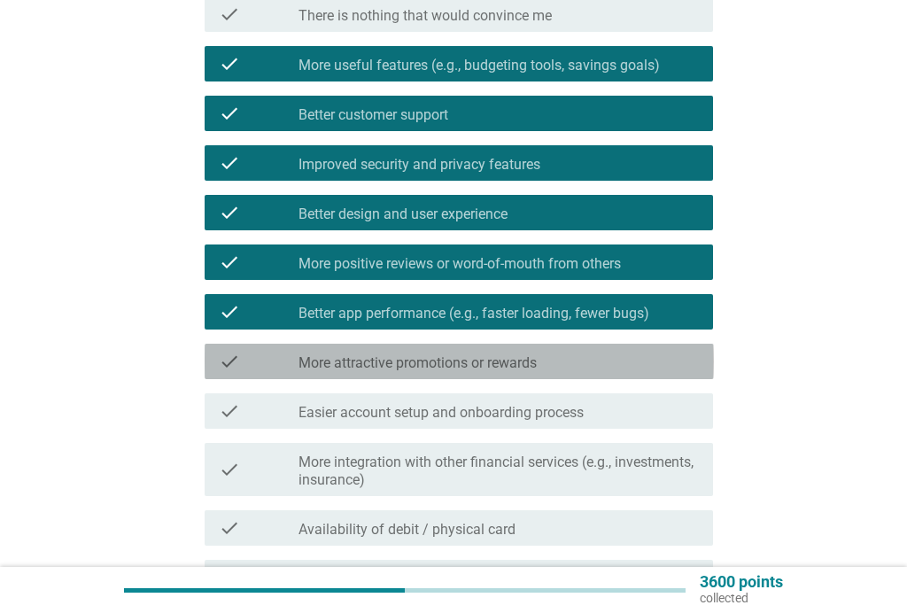
click at [488, 368] on label "More attractive promotions or rewards" at bounding box center [417, 363] width 238 height 18
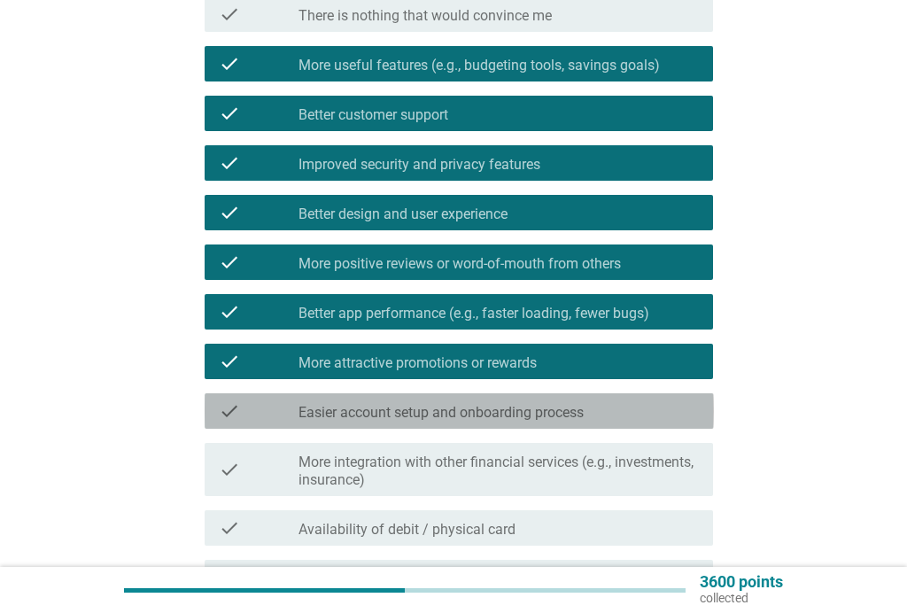
click at [432, 408] on label "Easier account setup and onboarding process" at bounding box center [440, 413] width 285 height 18
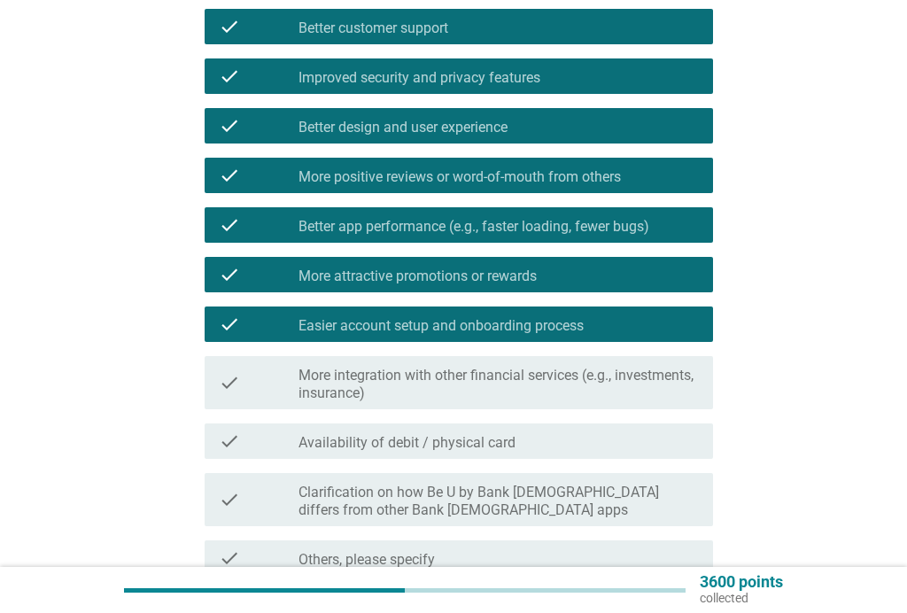
scroll to position [375, 0]
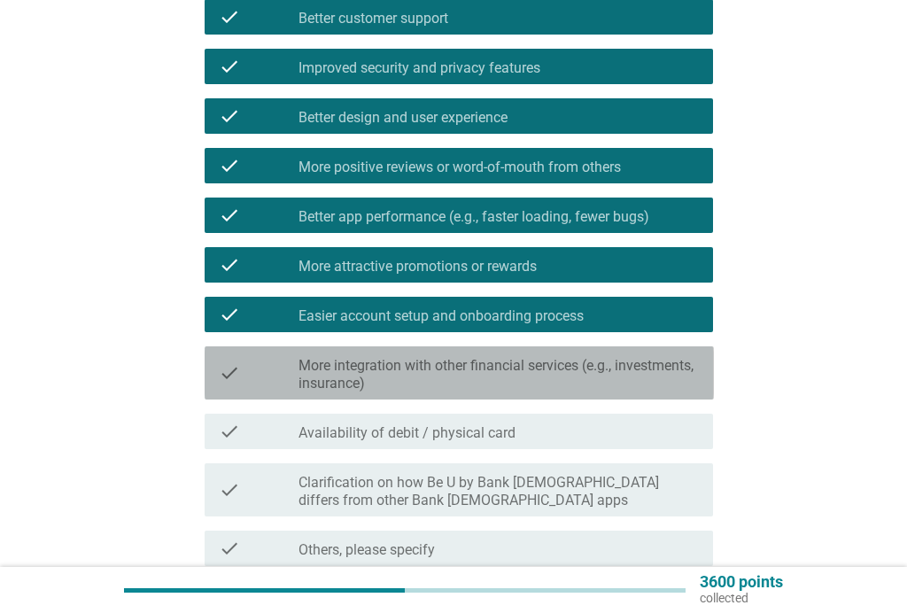
click at [429, 375] on label "More integration with other financial services (e.g., investments, insurance)" at bounding box center [498, 374] width 400 height 35
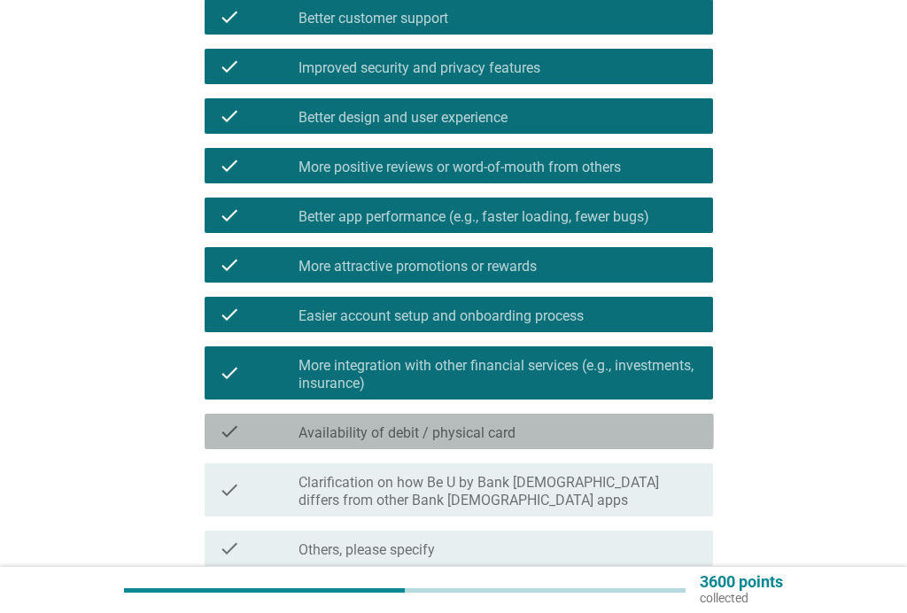
click at [386, 430] on label "Availability of debit / physical card" at bounding box center [406, 433] width 217 height 18
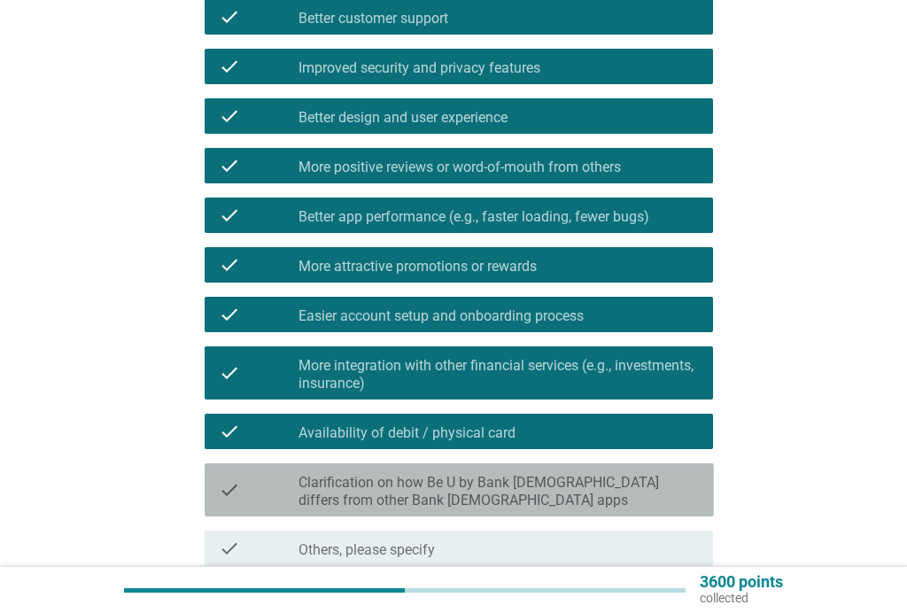
click at [352, 501] on label "Clarification on how Be U by Bank [DEMOGRAPHIC_DATA] differs from other Bank [D…" at bounding box center [498, 491] width 400 height 35
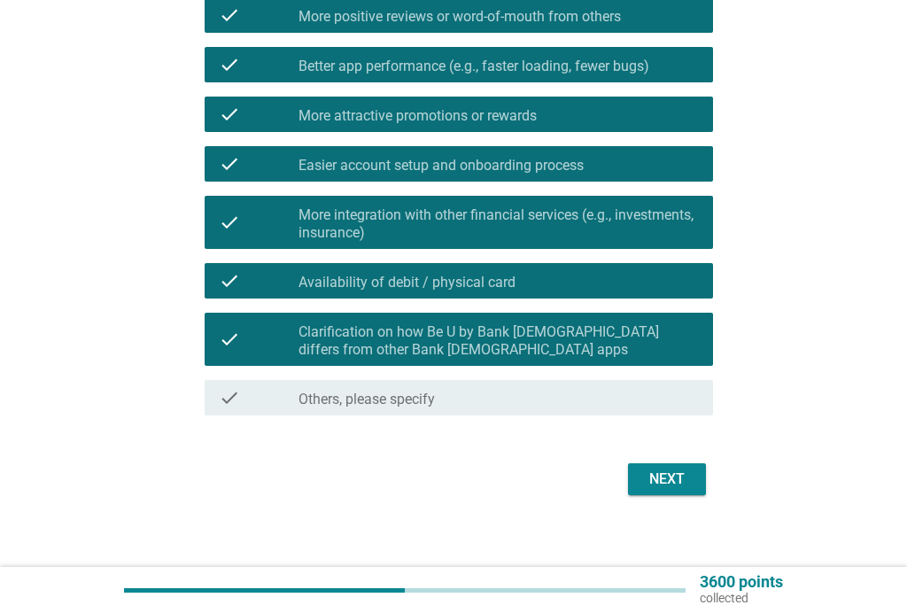
scroll to position [525, 0]
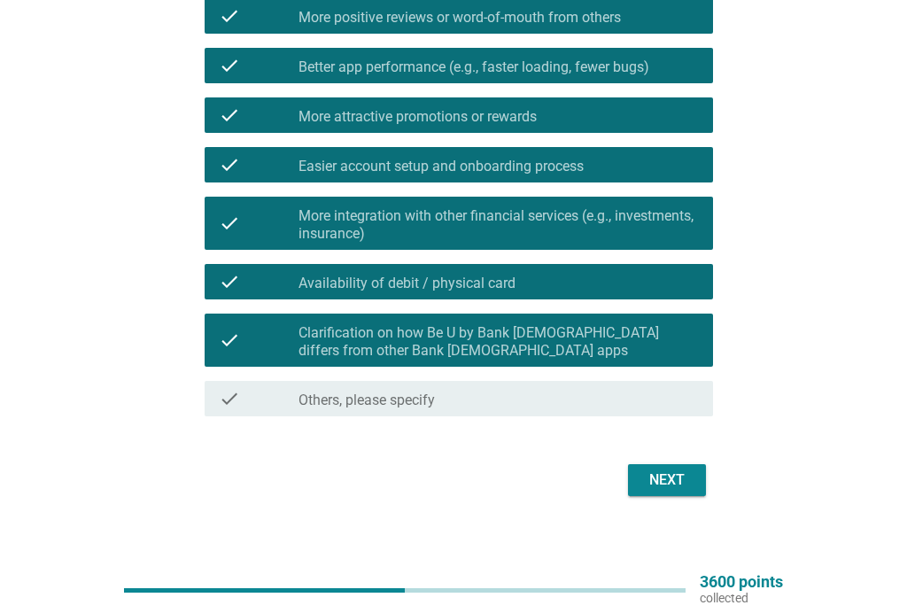
click at [684, 483] on div "Next" at bounding box center [667, 479] width 50 height 21
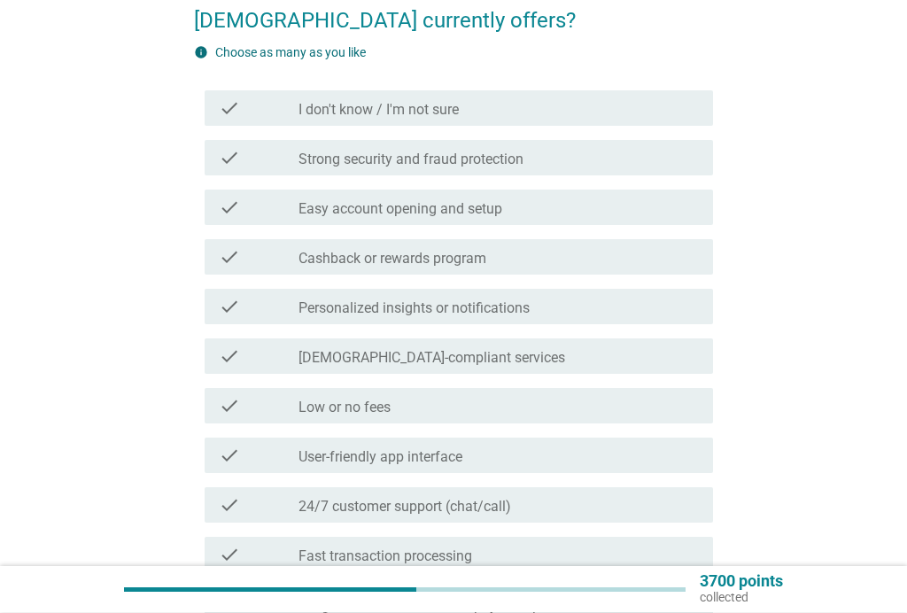
scroll to position [187, 0]
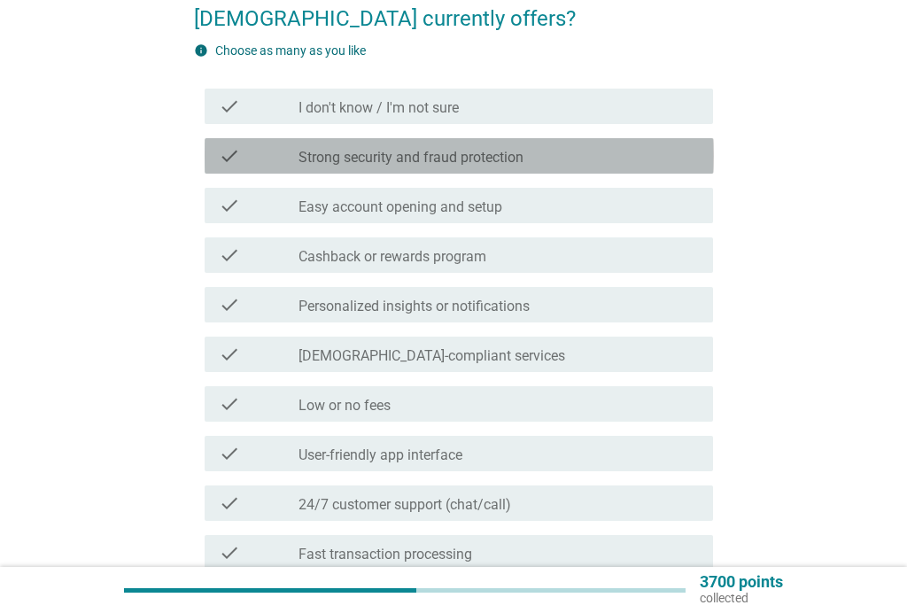
click at [521, 151] on label "Strong security and fraud protection" at bounding box center [410, 158] width 225 height 18
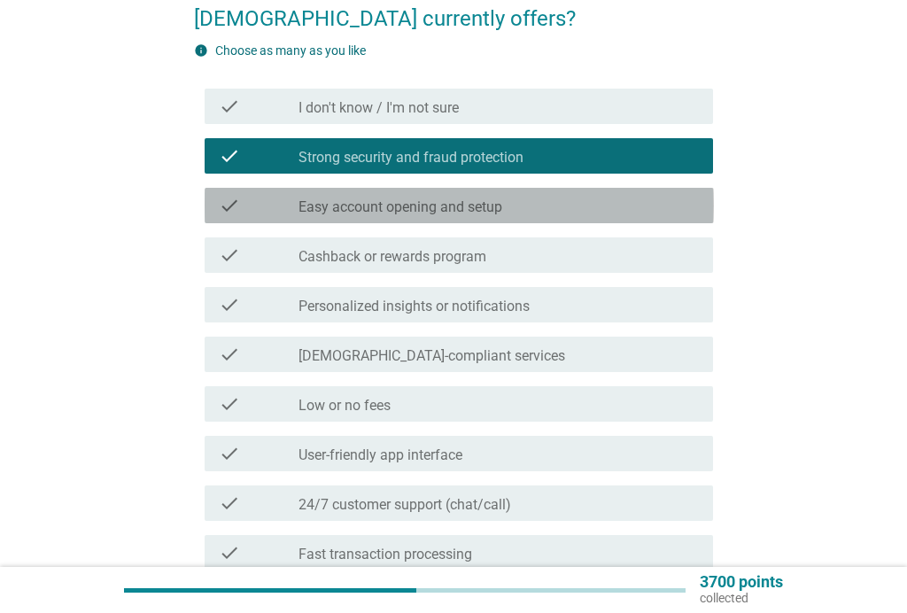
click at [470, 205] on label "Easy account opening and setup" at bounding box center [400, 207] width 204 height 18
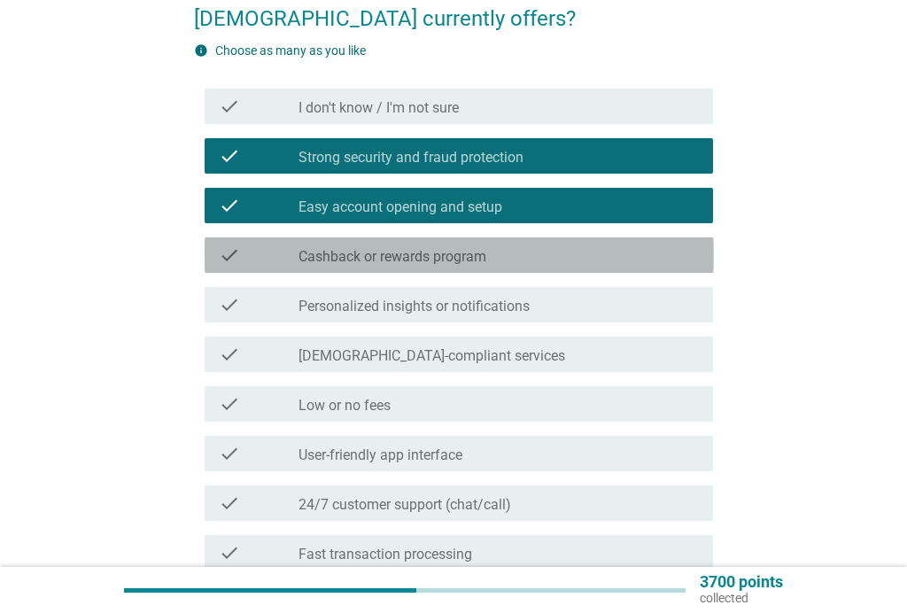
click at [468, 255] on label "Cashback or rewards program" at bounding box center [392, 257] width 188 height 18
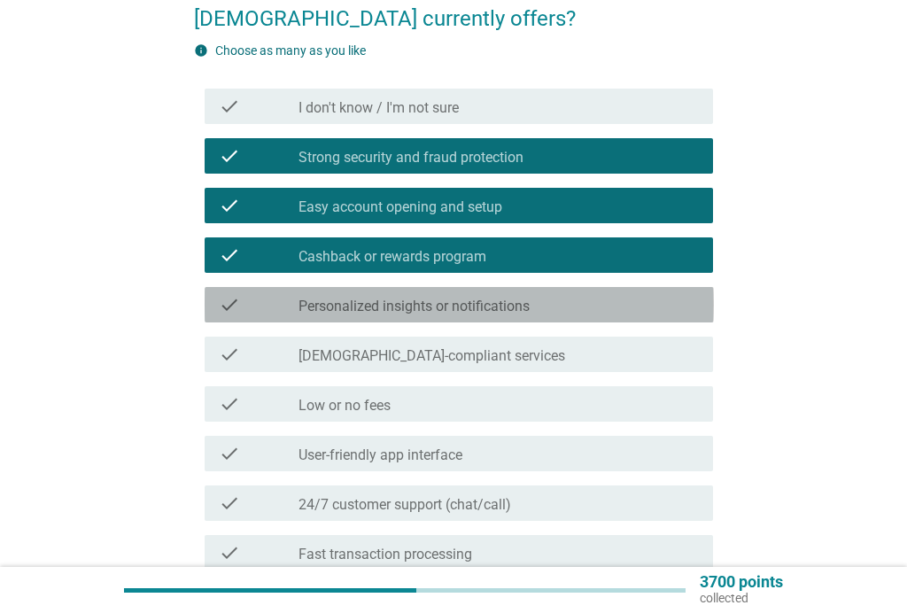
click at [489, 303] on label "Personalized insights or notifications" at bounding box center [413, 306] width 231 height 18
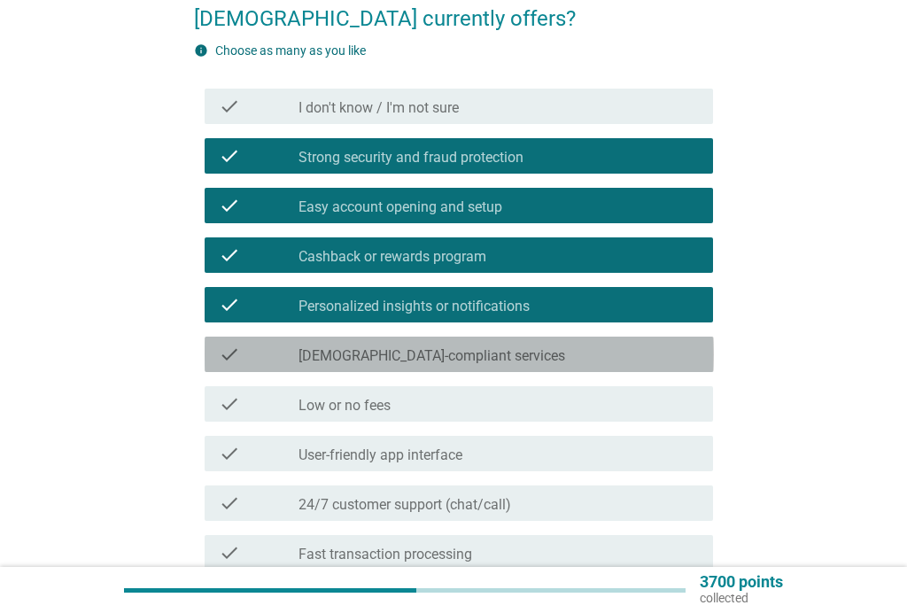
click at [410, 349] on label "[DEMOGRAPHIC_DATA]-compliant services" at bounding box center [431, 356] width 267 height 18
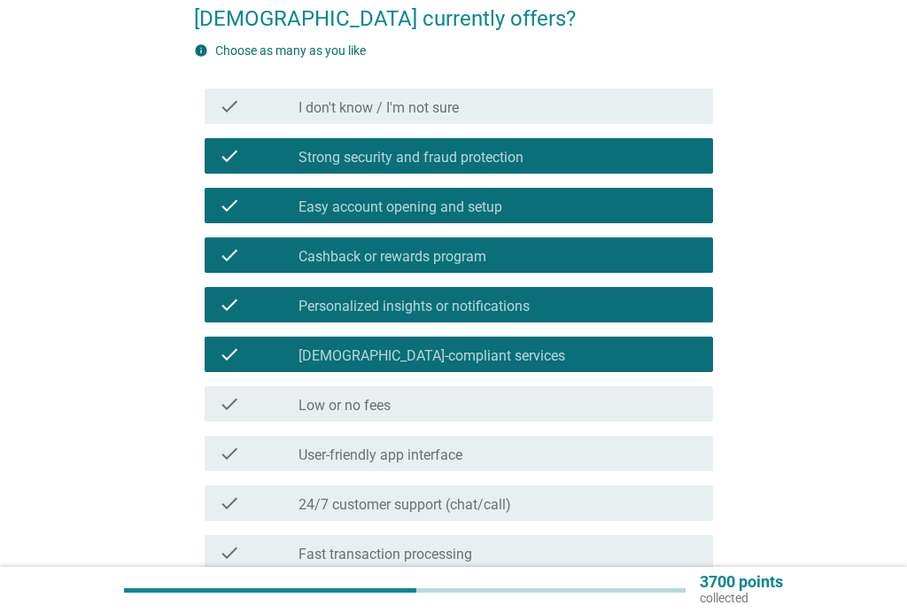
click at [415, 398] on div "check_box_outline_blank Low or no fees" at bounding box center [498, 403] width 400 height 21
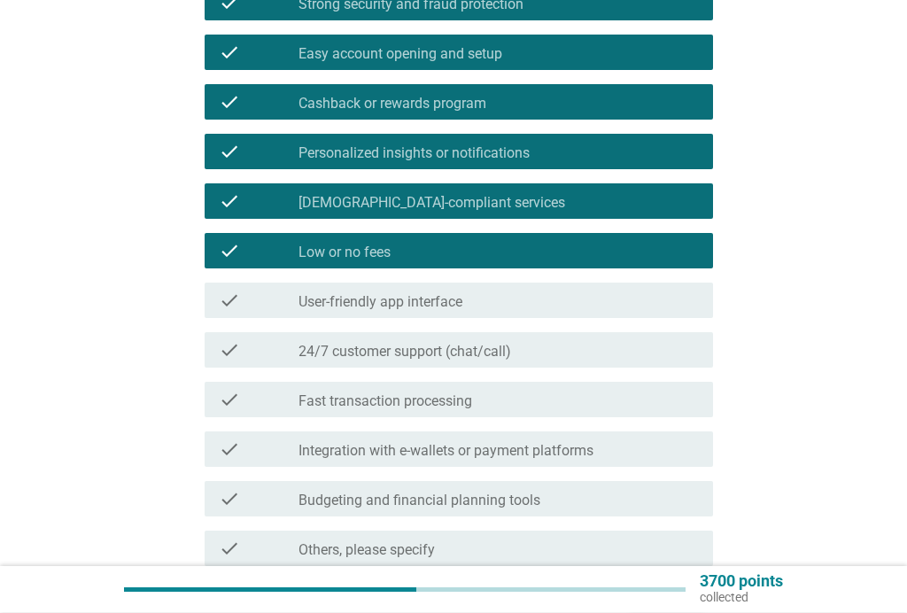
scroll to position [341, 0]
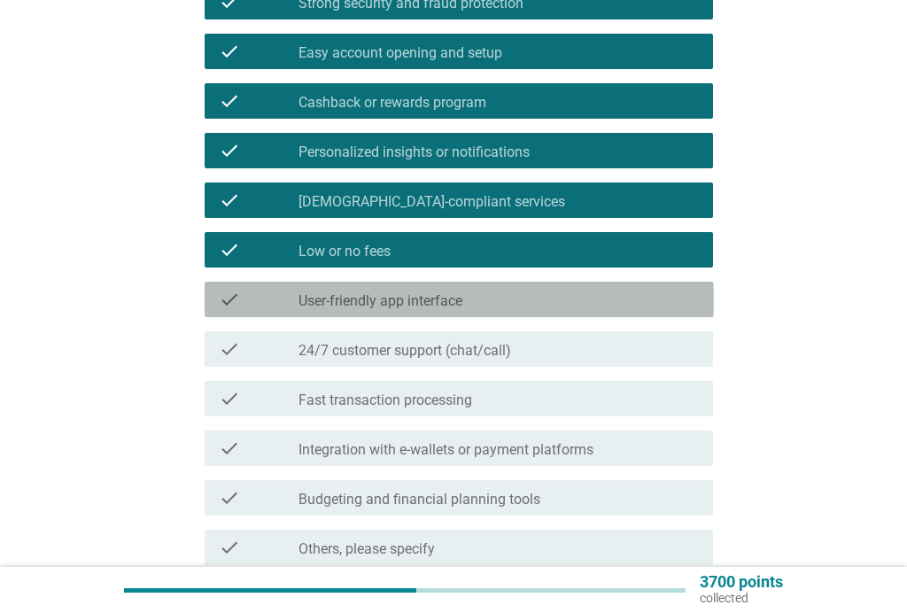
click at [434, 307] on label "User-friendly app interface" at bounding box center [380, 301] width 164 height 18
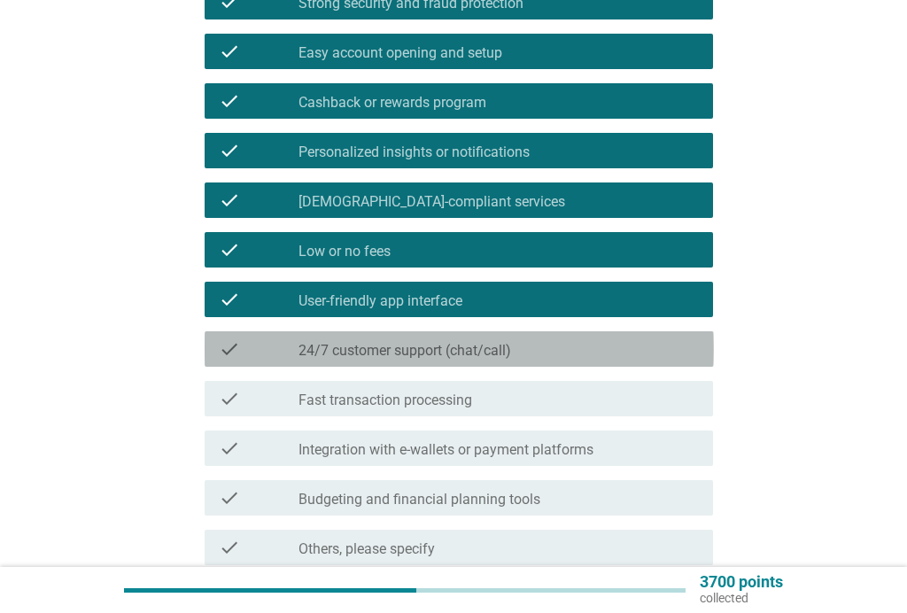
click at [429, 347] on label "24/7 customer support (chat/call)" at bounding box center [404, 351] width 212 height 18
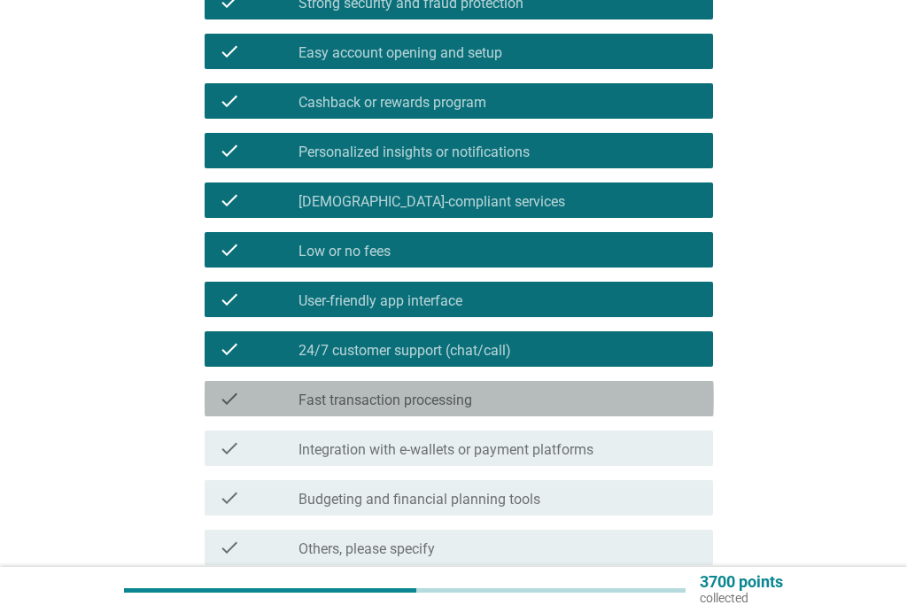
click at [392, 403] on label "Fast transaction processing" at bounding box center [385, 400] width 174 height 18
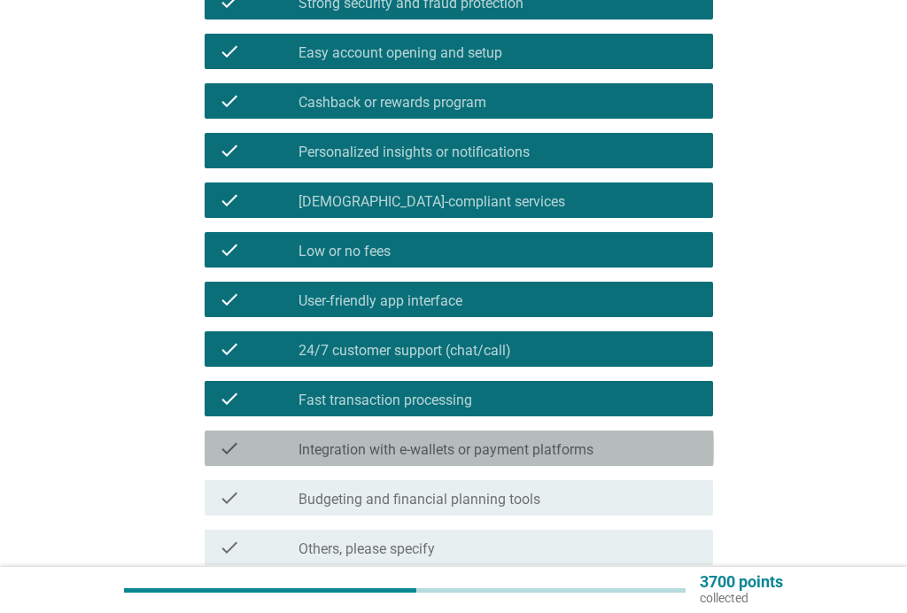
click at [357, 443] on label "Integration with e-wallets or payment platforms" at bounding box center [445, 450] width 295 height 18
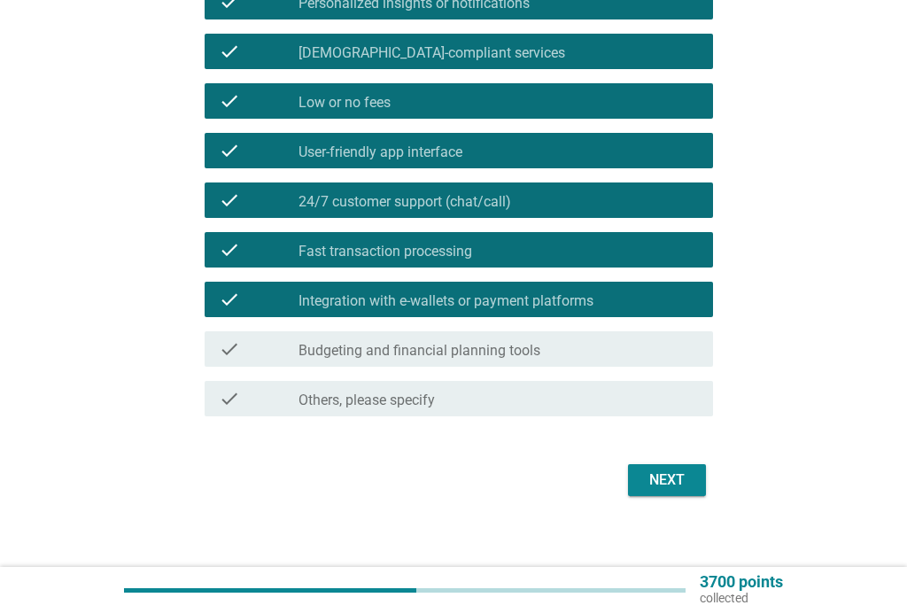
scroll to position [499, 0]
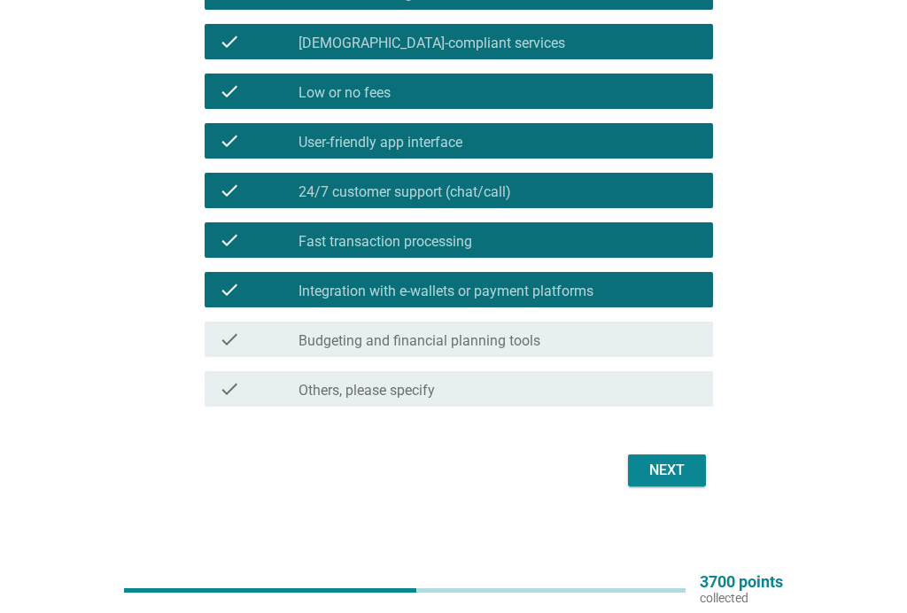
click at [490, 346] on label "Budgeting and financial planning tools" at bounding box center [419, 341] width 242 height 18
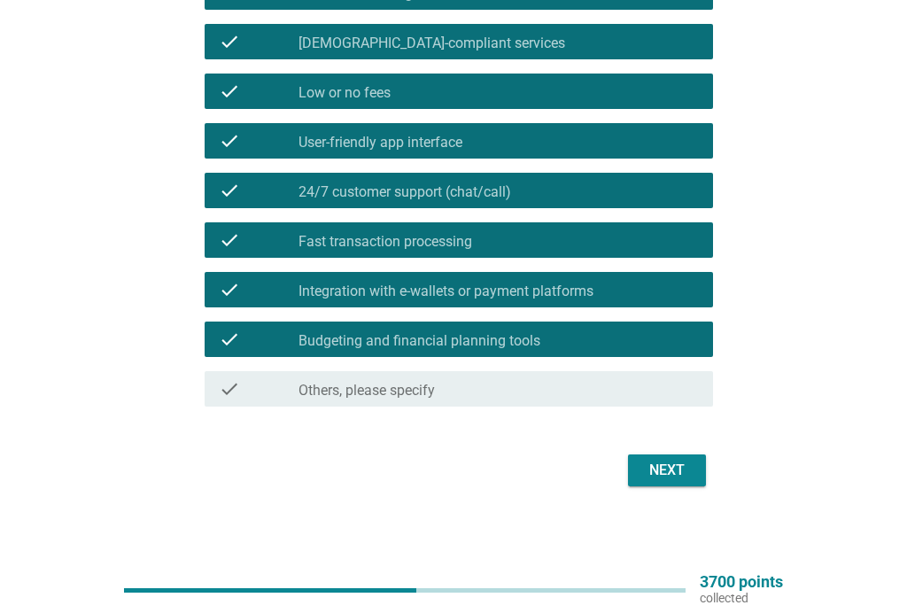
click at [665, 473] on div "Next" at bounding box center [667, 470] width 50 height 21
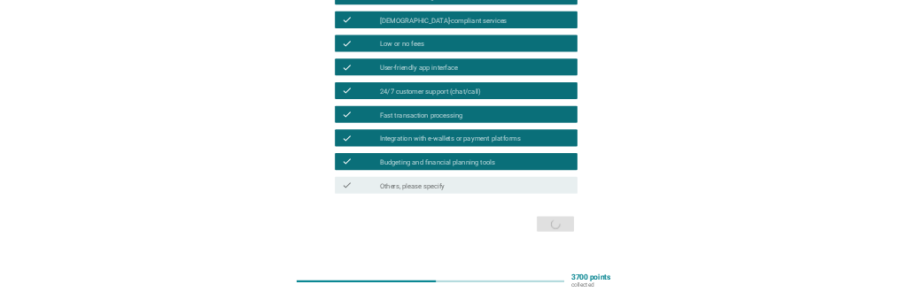
scroll to position [0, 0]
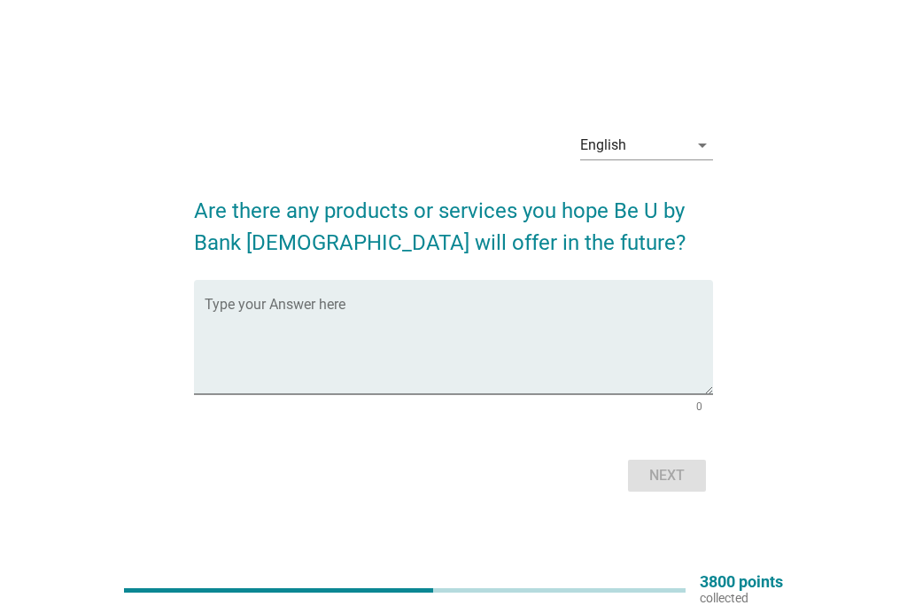
click at [288, 344] on textarea "Type your Answer here" at bounding box center [459, 347] width 509 height 93
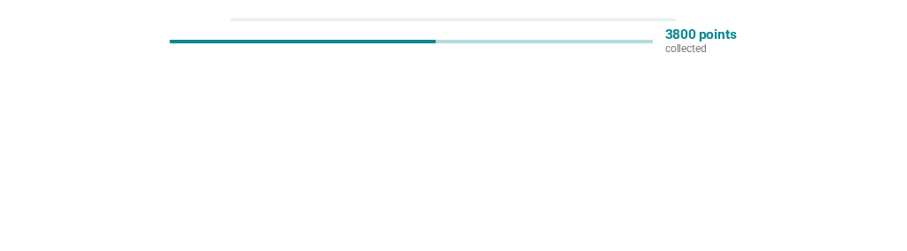
scroll to position [221, 0]
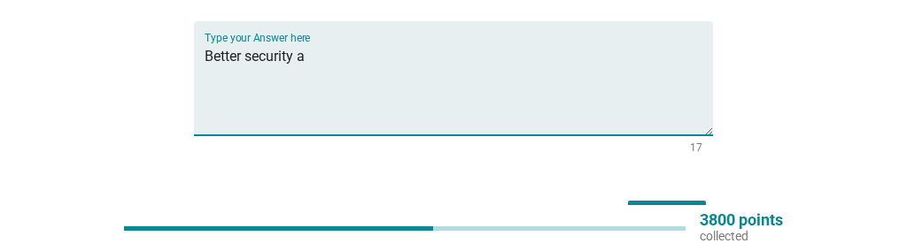
click at [244, 61] on textarea "Better security a" at bounding box center [459, 88] width 509 height 93
click at [391, 56] on textarea "Better system security a" at bounding box center [459, 88] width 509 height 93
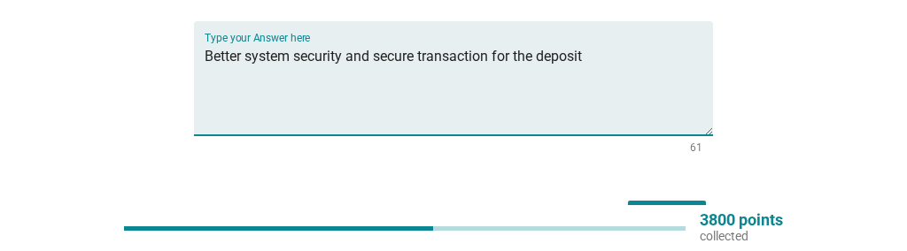
type textarea "Better system security and secure transaction for the deposit"
click at [792, 87] on div "English arrow_drop_down Are there any products or services you hope Be U by Ban…" at bounding box center [453, 48] width 822 height 408
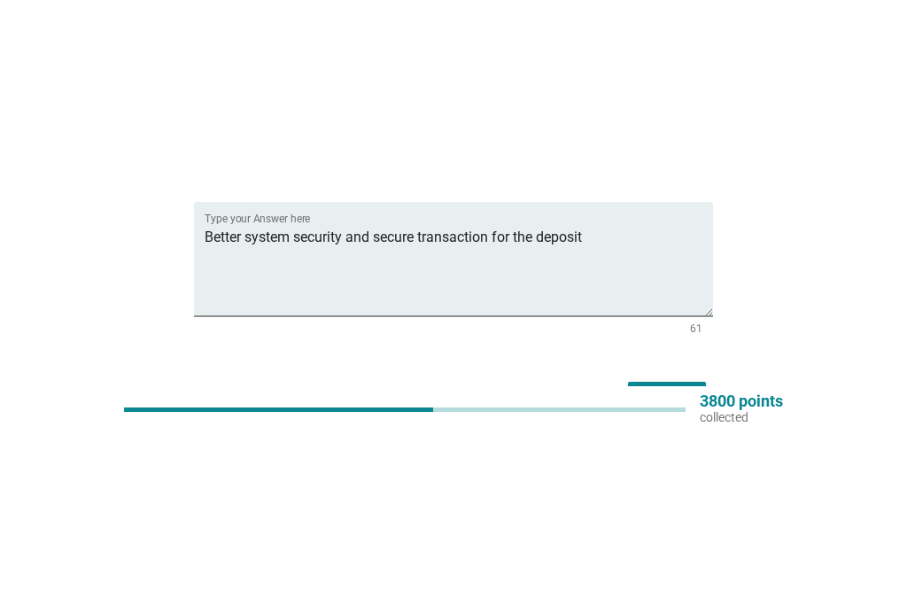
scroll to position [0, 0]
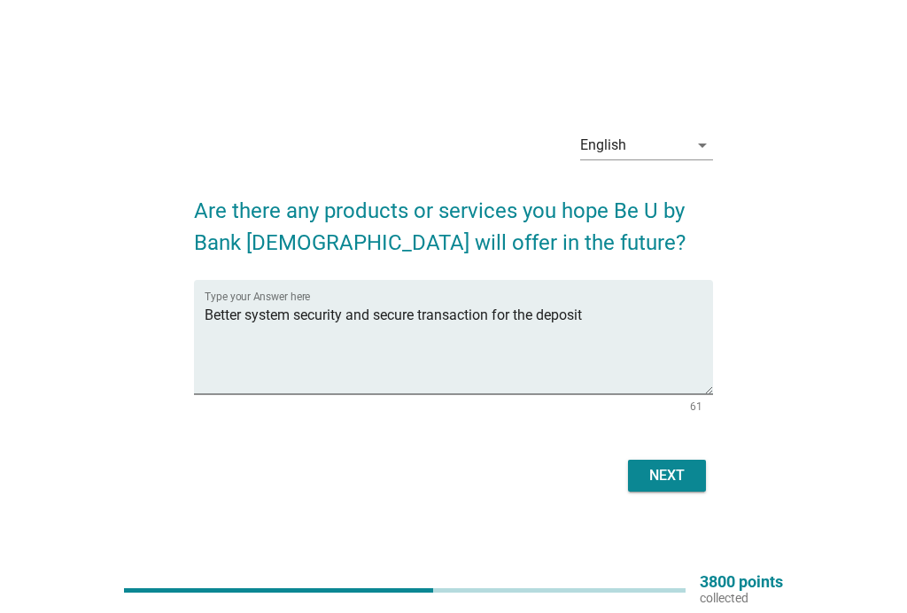
click at [669, 475] on div "Next" at bounding box center [667, 475] width 50 height 21
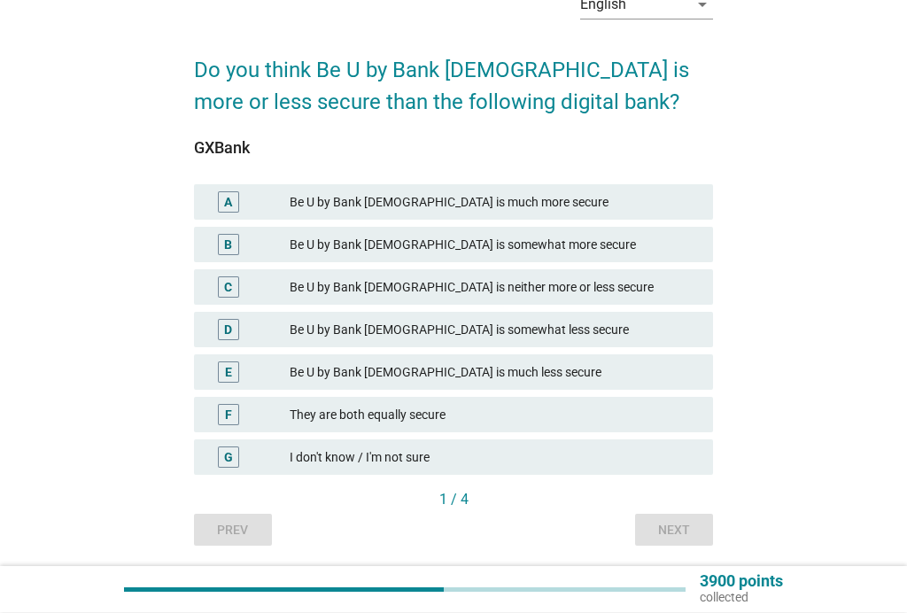
scroll to position [104, 0]
click at [554, 241] on div "Be U by Bank [DEMOGRAPHIC_DATA] is somewhat more secure" at bounding box center [494, 244] width 409 height 21
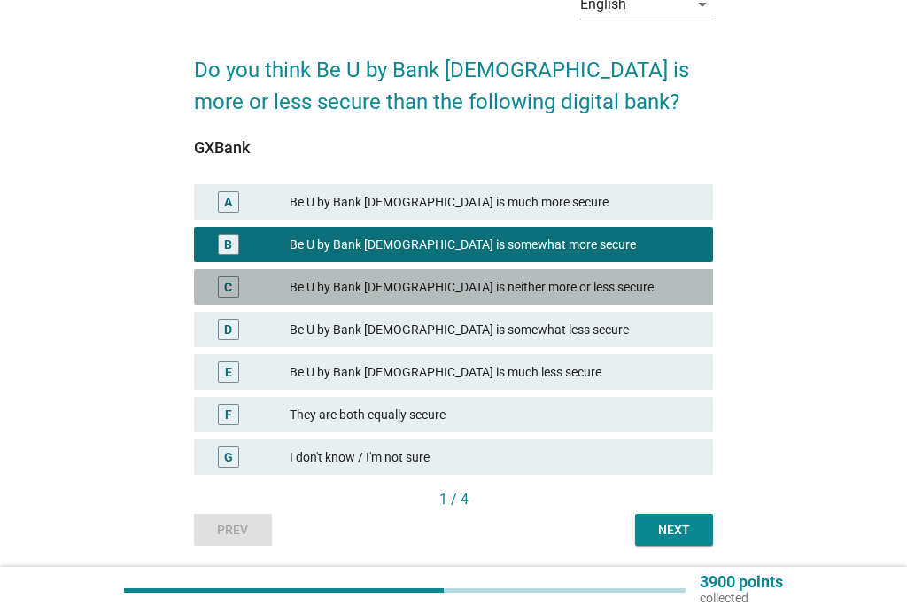
click at [531, 287] on div "Be U by Bank [DEMOGRAPHIC_DATA] is neither more or less secure" at bounding box center [494, 286] width 409 height 21
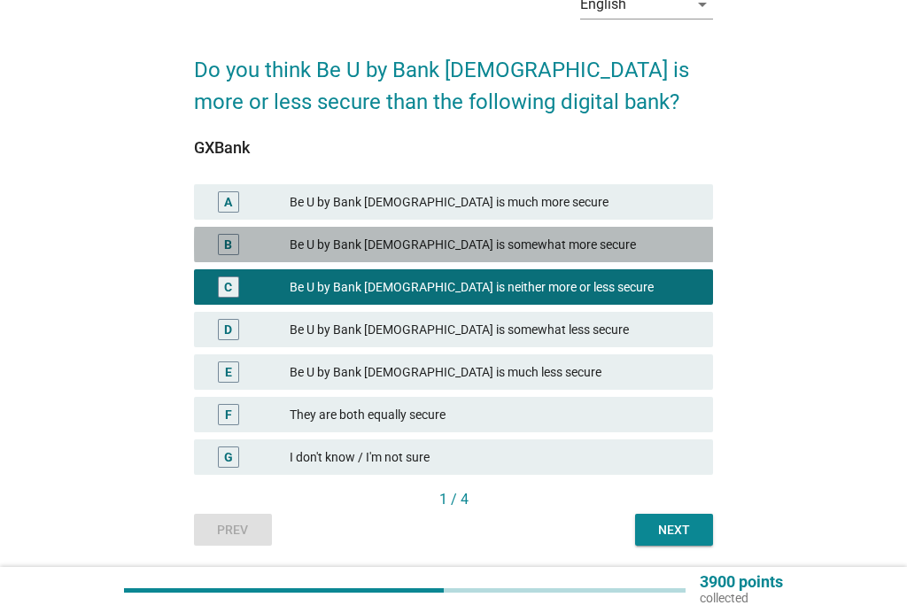
click at [576, 242] on div "Be U by Bank [DEMOGRAPHIC_DATA] is somewhat more secure" at bounding box center [494, 244] width 409 height 21
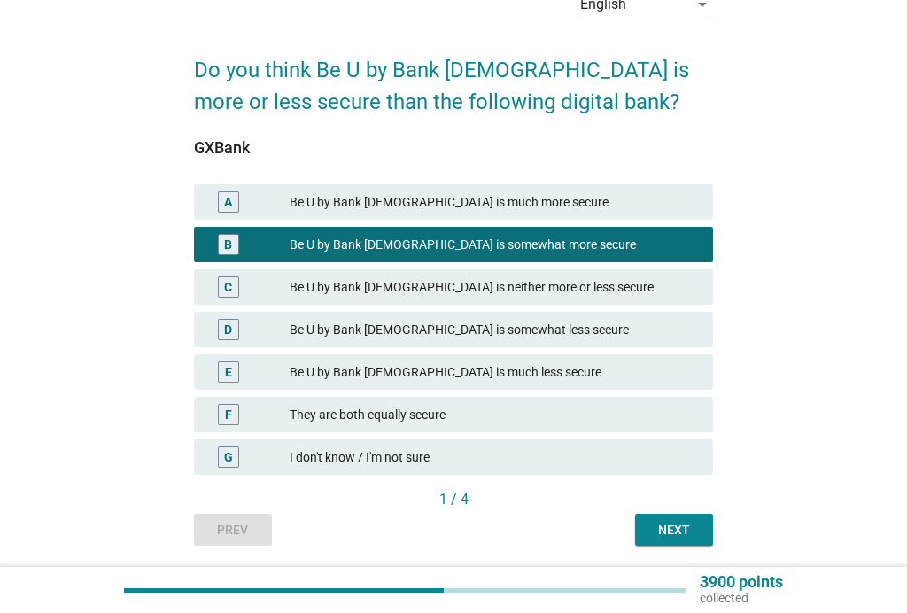
click at [679, 529] on div "Next" at bounding box center [674, 530] width 50 height 19
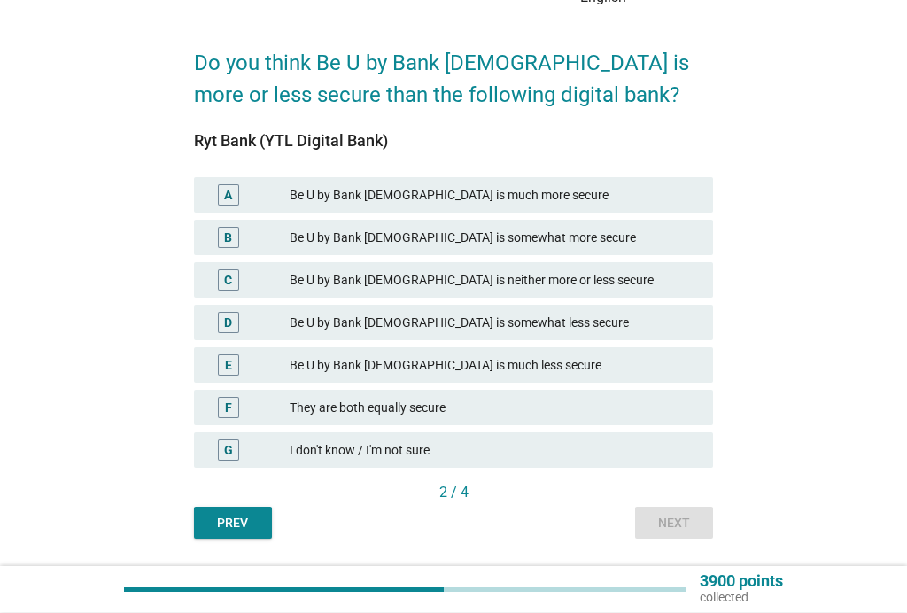
scroll to position [113, 0]
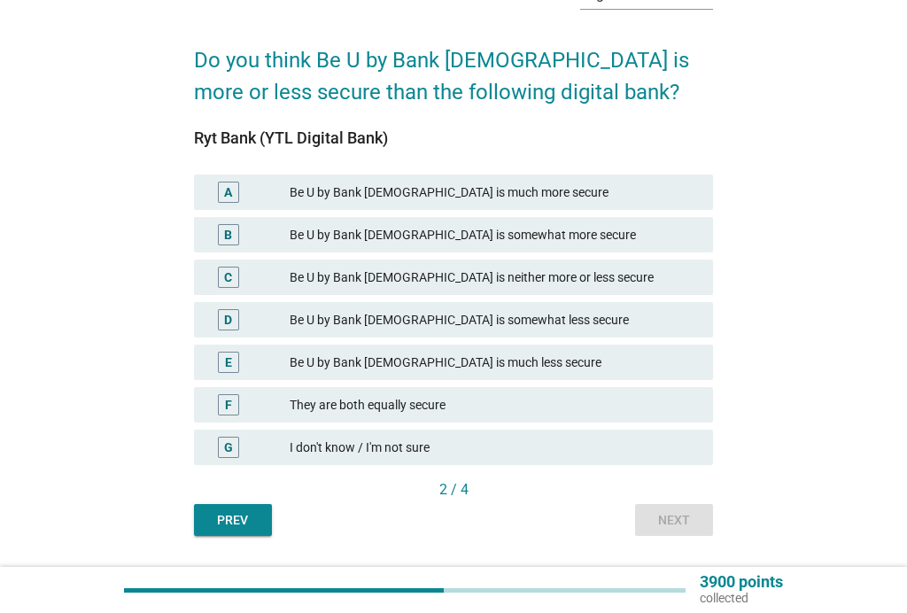
click at [559, 227] on div "Be U by Bank [DEMOGRAPHIC_DATA] is somewhat more secure" at bounding box center [494, 234] width 409 height 21
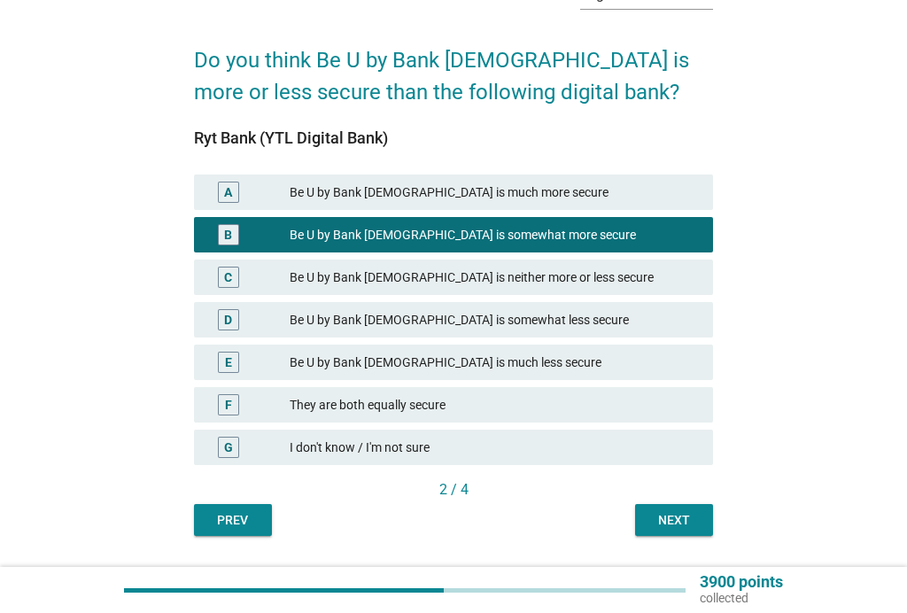
click at [685, 511] on div "Next" at bounding box center [674, 520] width 50 height 19
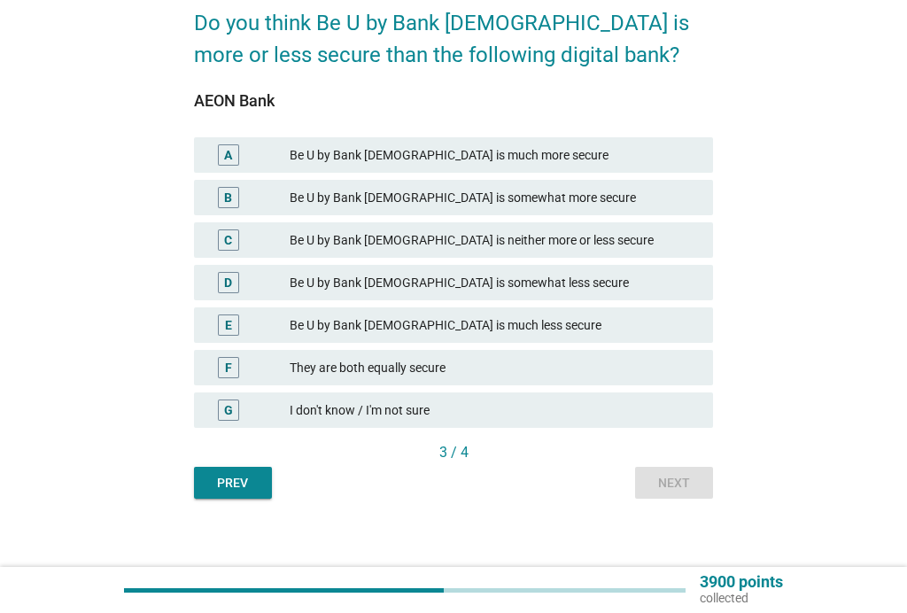
scroll to position [162, 0]
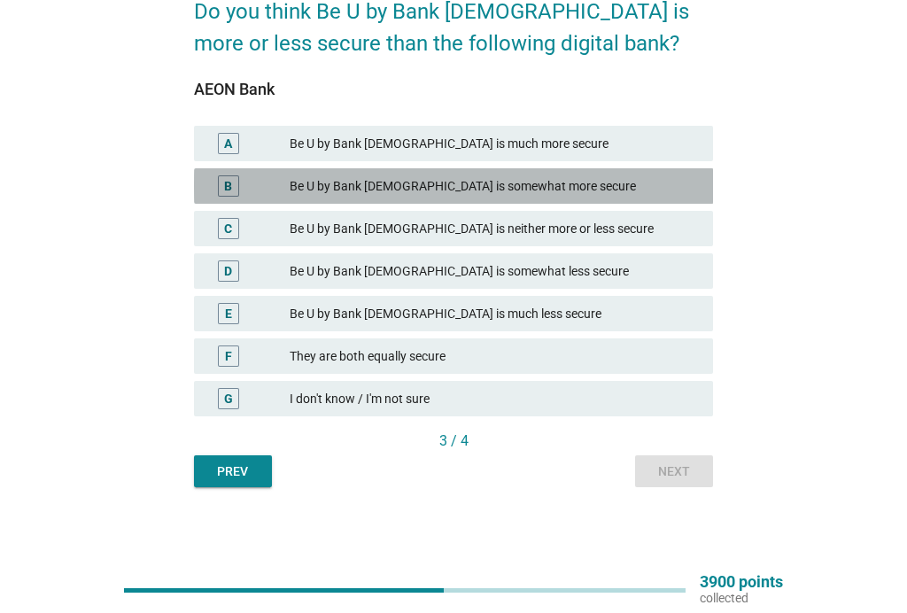
click at [578, 185] on div "Be U by Bank [DEMOGRAPHIC_DATA] is somewhat more secure" at bounding box center [494, 185] width 409 height 21
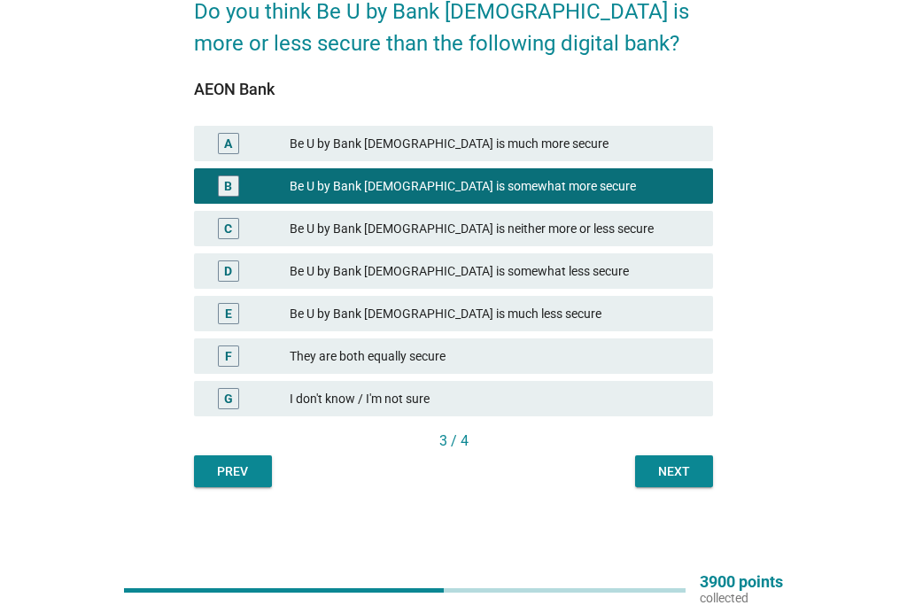
click at [692, 468] on div "Next" at bounding box center [674, 471] width 50 height 19
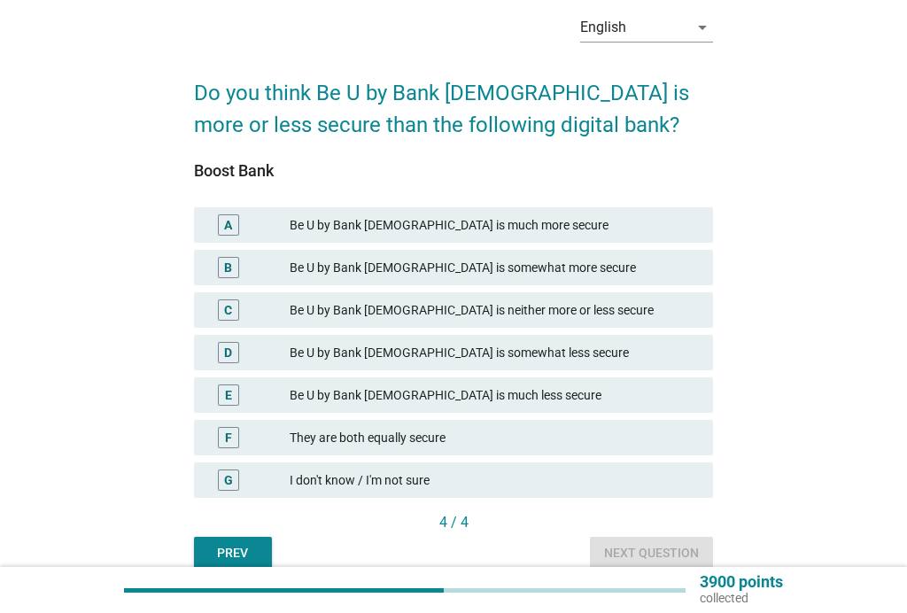
scroll to position [88, 0]
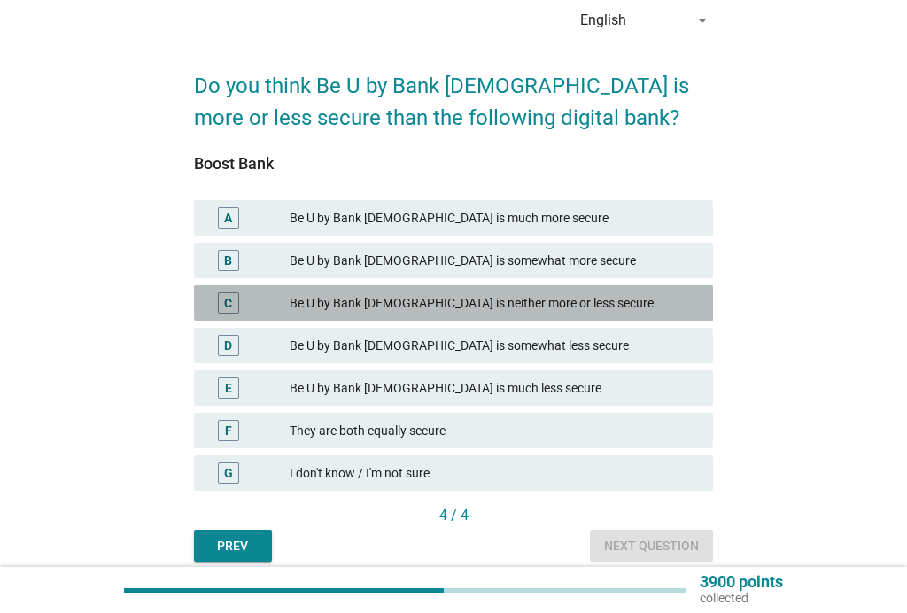
click at [548, 291] on div "C Be U by Bank [DEMOGRAPHIC_DATA] is neither more or less secure" at bounding box center [454, 302] width 520 height 35
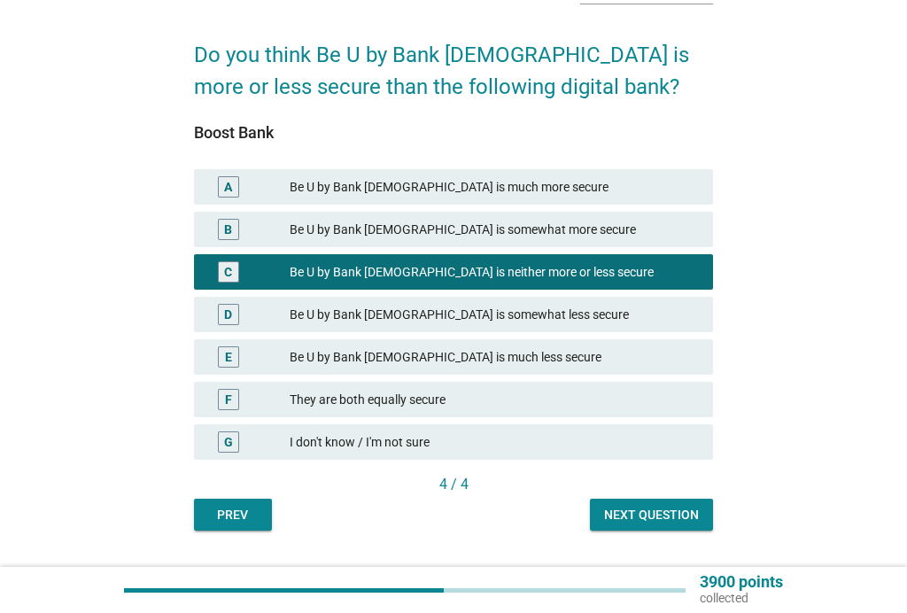
scroll to position [122, 0]
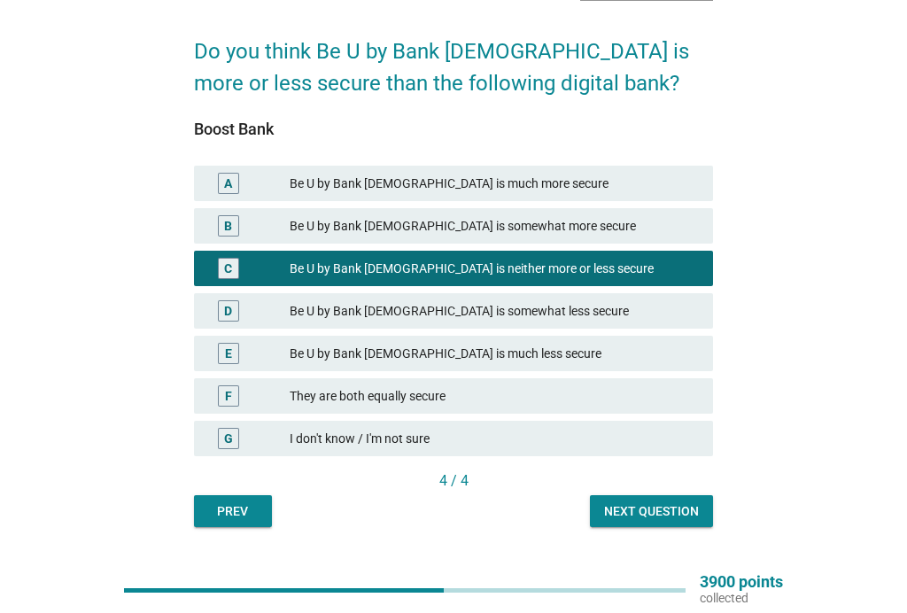
click at [681, 508] on div "Next question" at bounding box center [651, 511] width 95 height 19
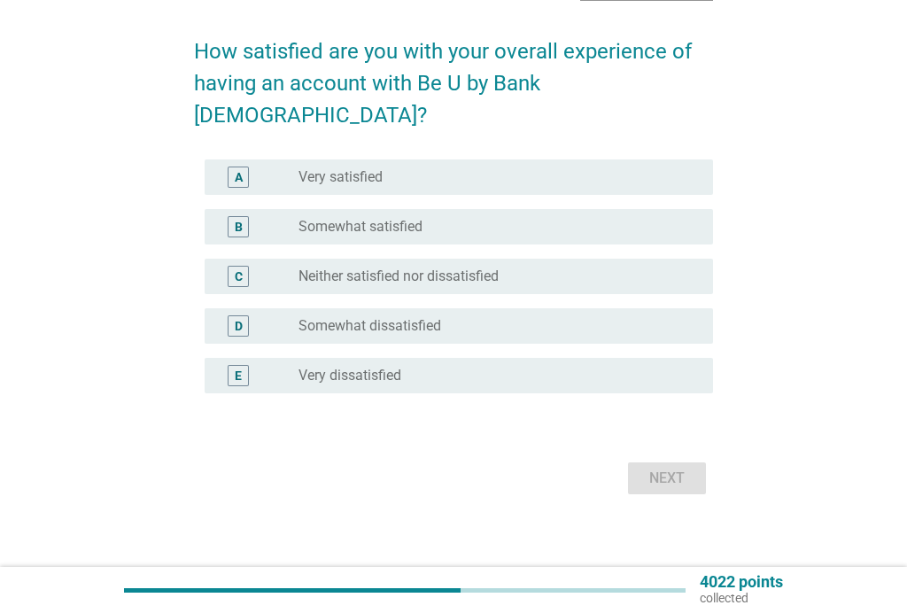
scroll to position [0, 0]
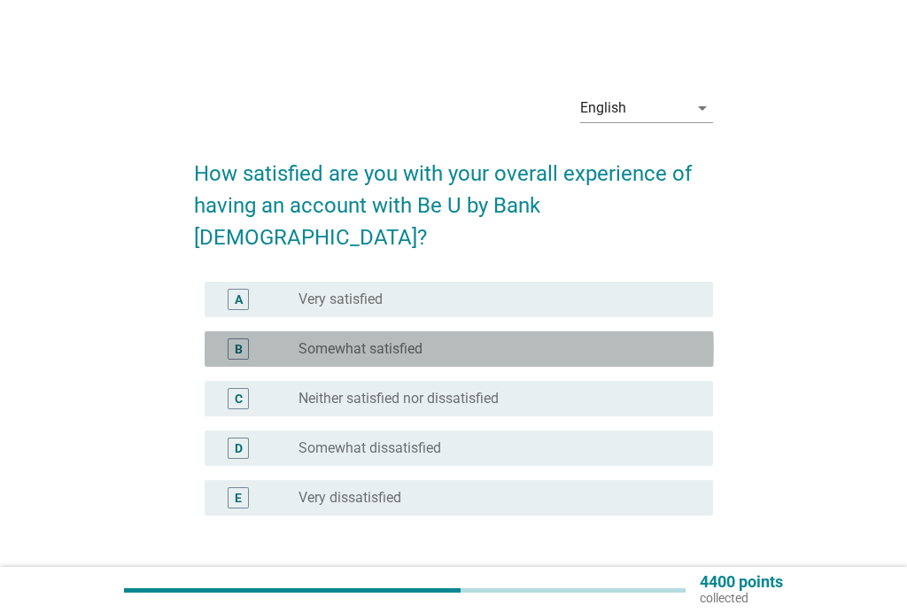
click at [452, 340] on div "radio_button_unchecked Somewhat satisfied" at bounding box center [491, 349] width 386 height 18
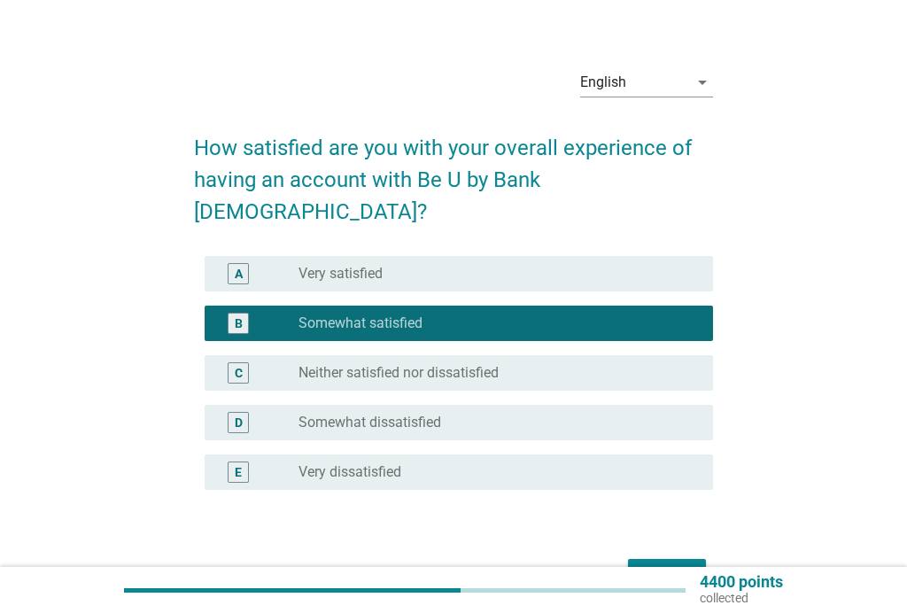
scroll to position [65, 0]
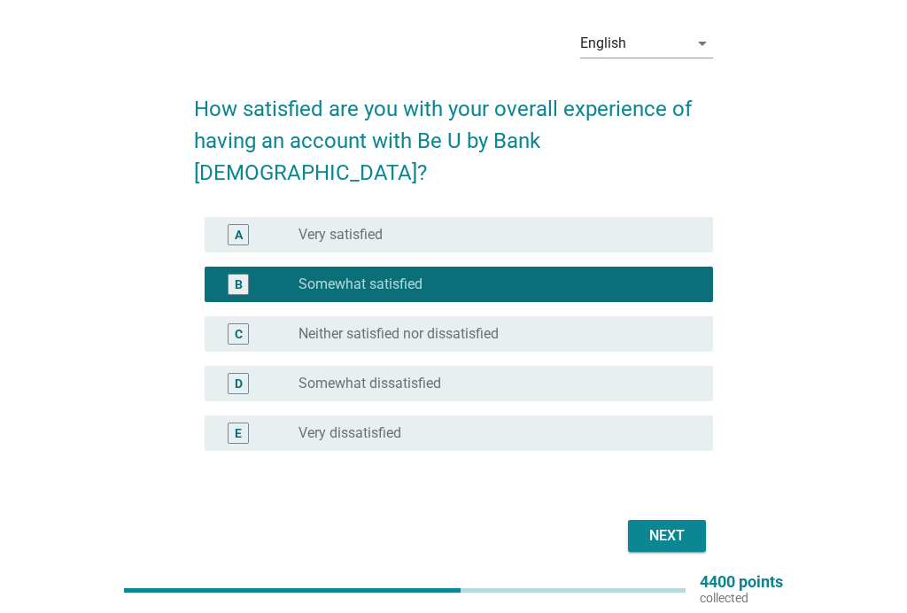
click at [679, 525] on div "Next" at bounding box center [667, 535] width 50 height 21
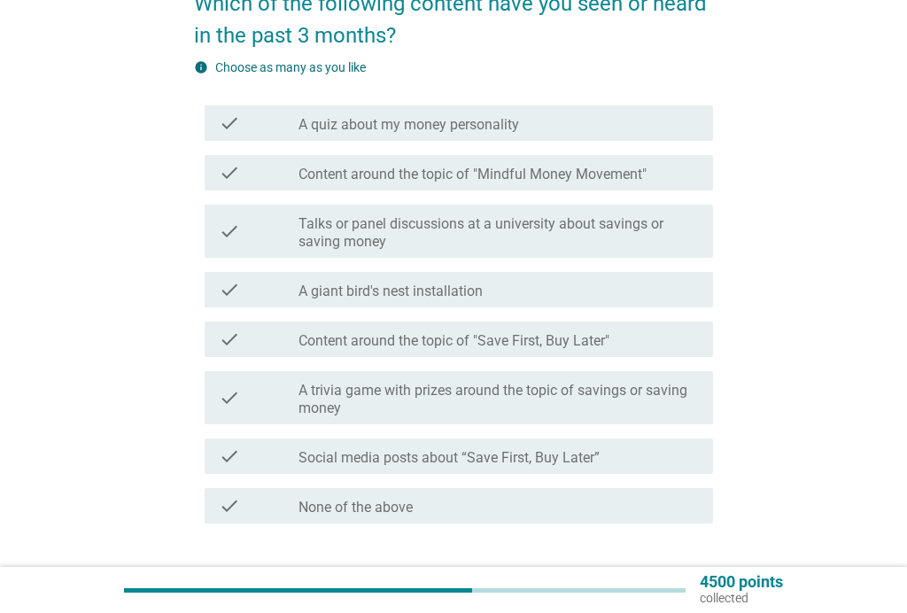
scroll to position [167, 0]
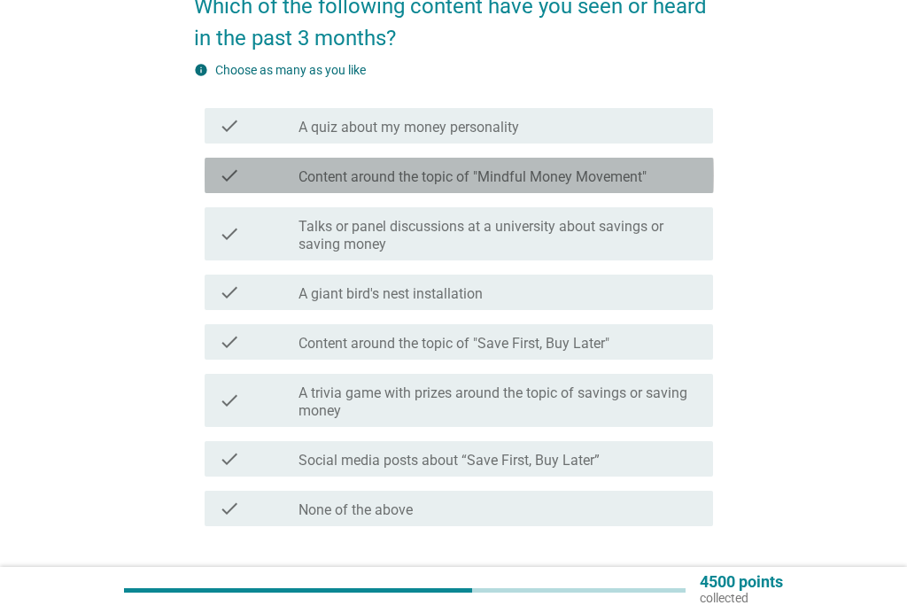
click at [586, 163] on div "check check_box_outline_blank Content around the topic of "Mindful Money Moveme…" at bounding box center [459, 175] width 509 height 35
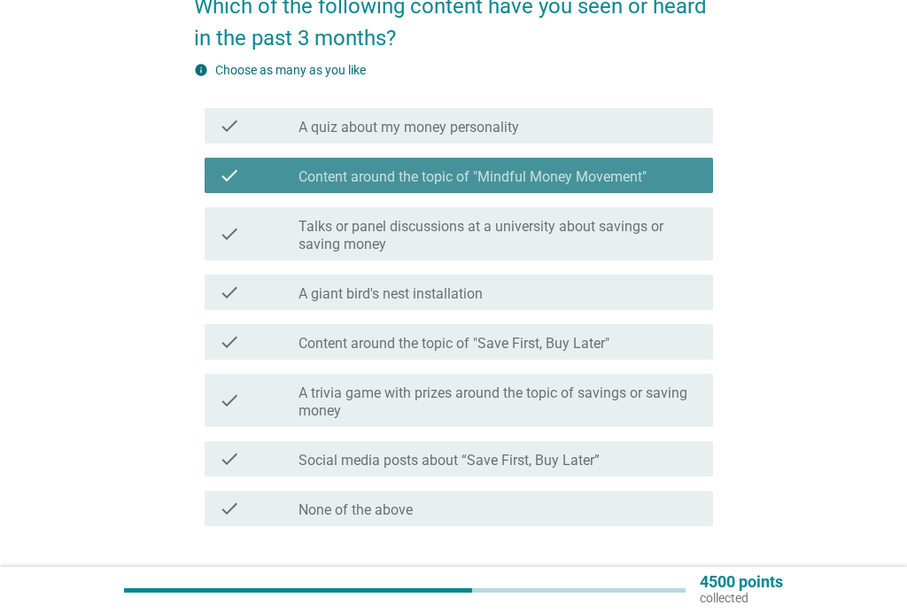
click at [621, 174] on label "Content around the topic of "Mindful Money Movement"" at bounding box center [472, 177] width 348 height 18
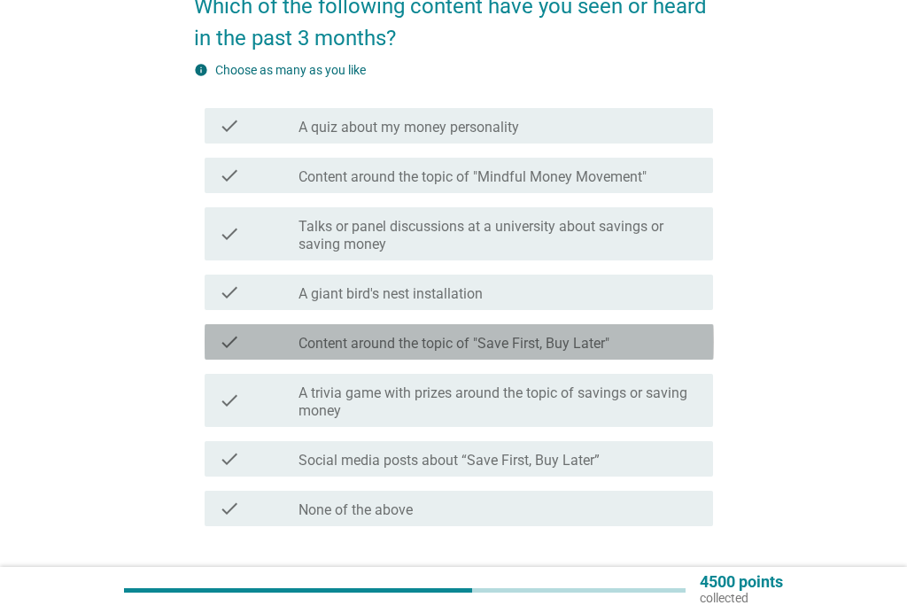
click at [583, 341] on label "Content around the topic of "Save First, Buy Later"" at bounding box center [453, 344] width 311 height 18
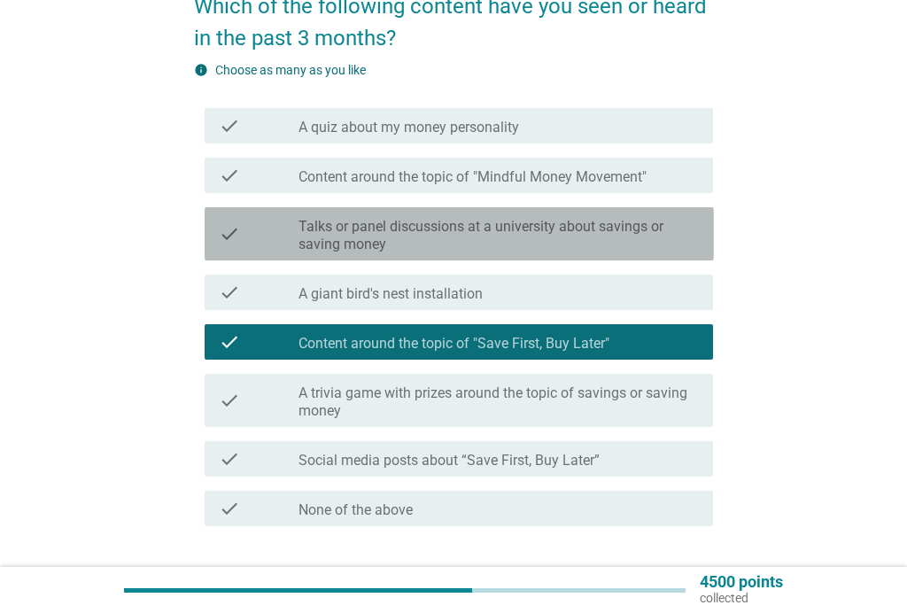
click at [596, 240] on label "Talks or panel discussions at a university about savings or saving money" at bounding box center [498, 235] width 400 height 35
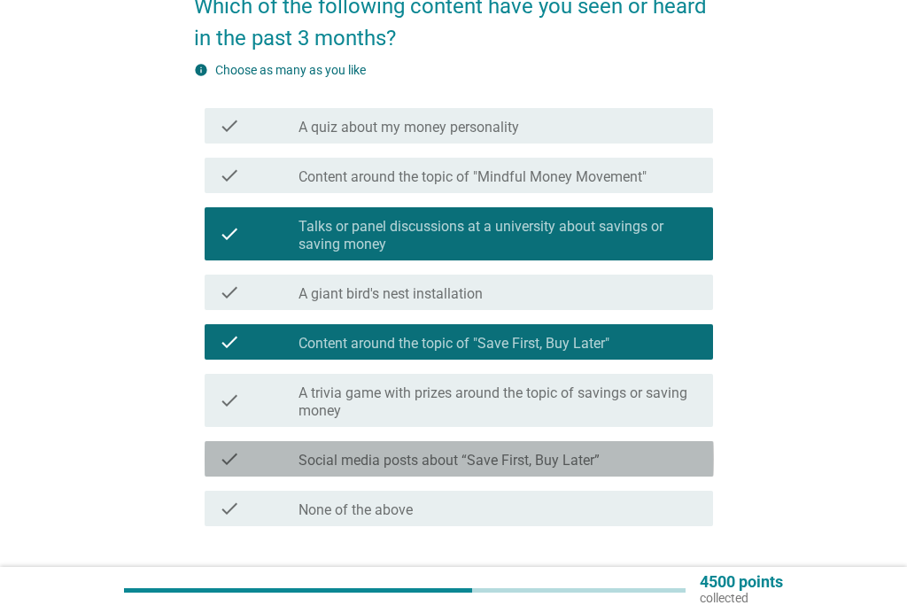
click at [623, 455] on div "check_box_outline_blank Social media posts about “Save First, Buy Later”" at bounding box center [498, 458] width 400 height 21
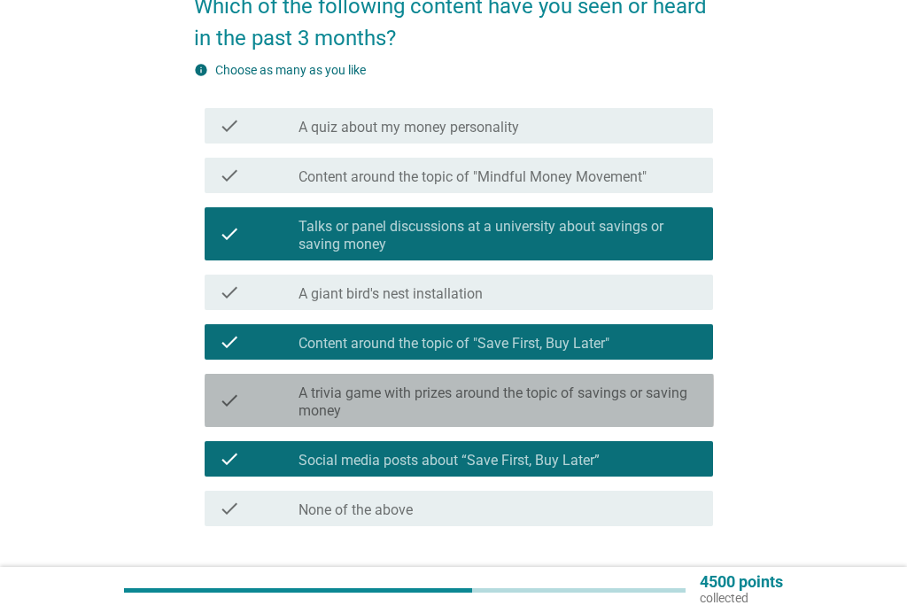
click at [595, 408] on label "A trivia game with prizes around the topic of savings or saving money" at bounding box center [498, 401] width 400 height 35
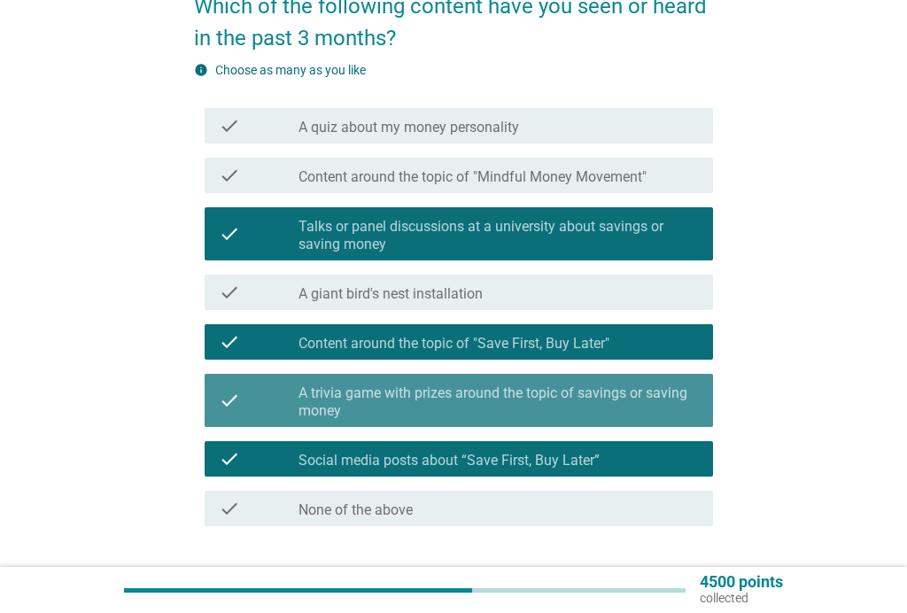
click at [596, 408] on label "A trivia game with prizes around the topic of savings or saving money" at bounding box center [498, 401] width 400 height 35
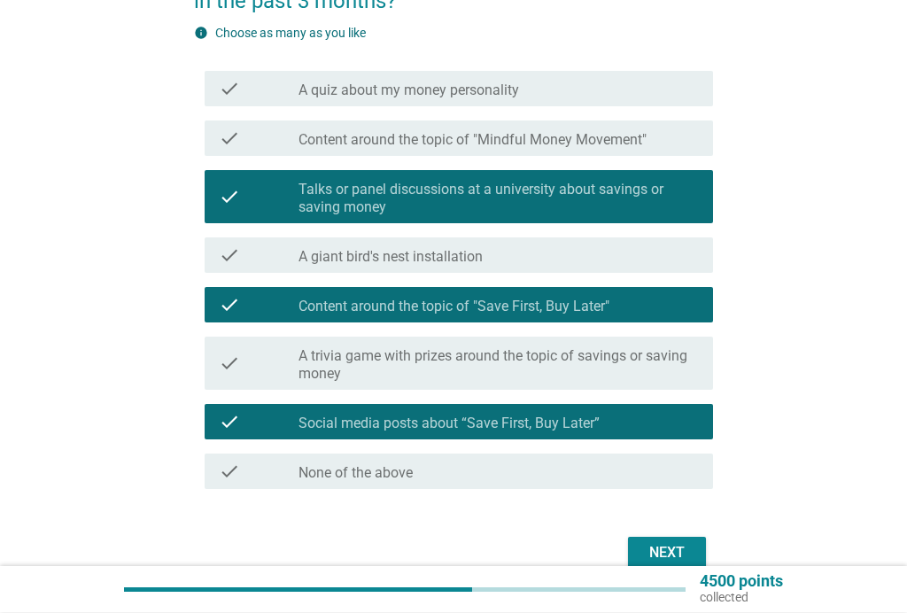
scroll to position [205, 0]
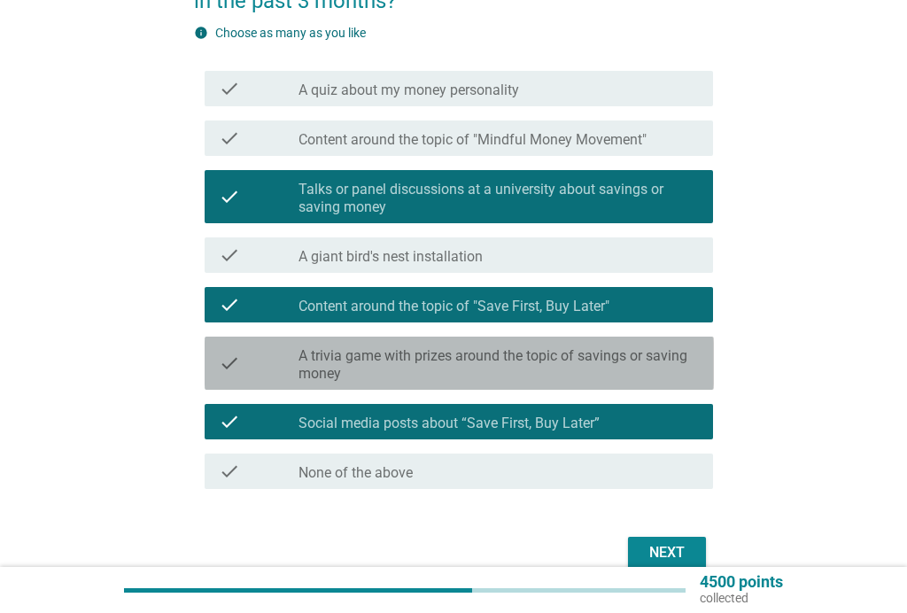
click at [545, 356] on label "A trivia game with prizes around the topic of savings or saving money" at bounding box center [498, 364] width 400 height 35
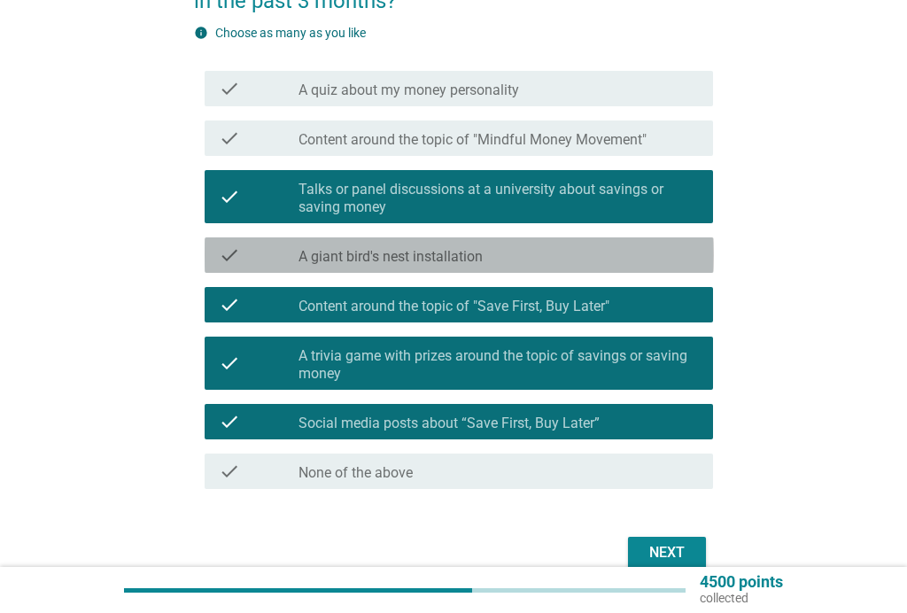
click at [491, 253] on div "check_box_outline_blank A giant bird's nest installation" at bounding box center [498, 254] width 400 height 21
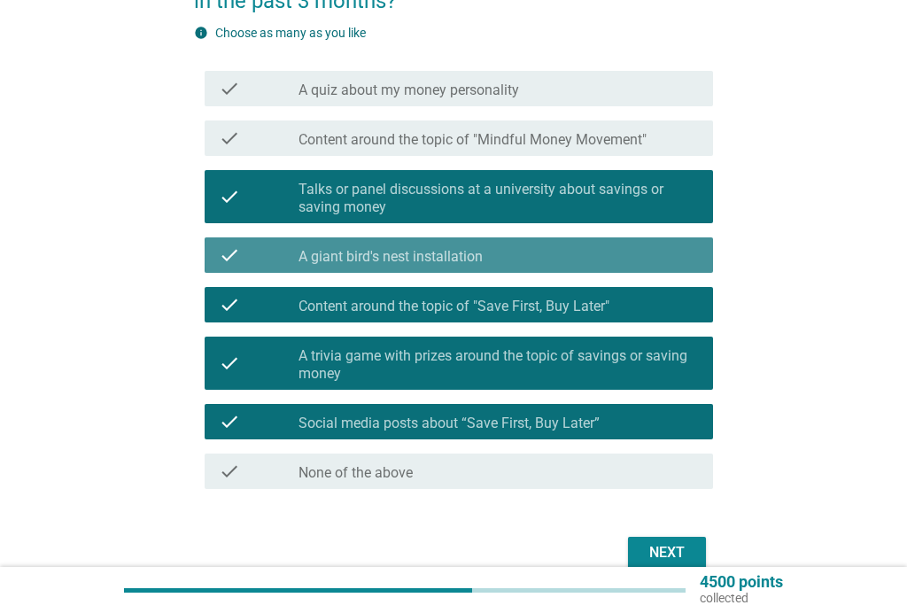
click at [481, 147] on label "Content around the topic of "Mindful Money Movement"" at bounding box center [472, 140] width 348 height 18
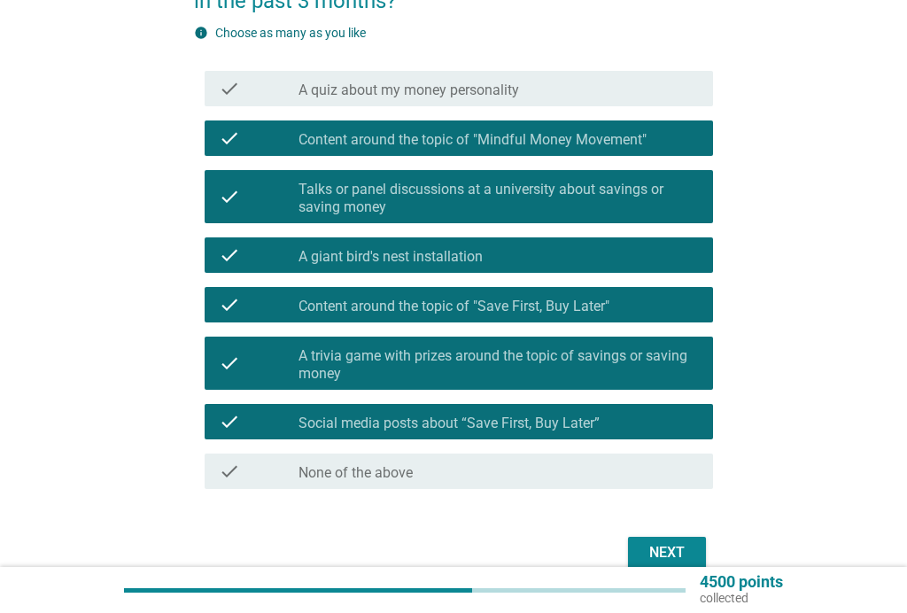
click at [560, 81] on div "check_box_outline_blank A quiz about my money personality" at bounding box center [498, 88] width 400 height 21
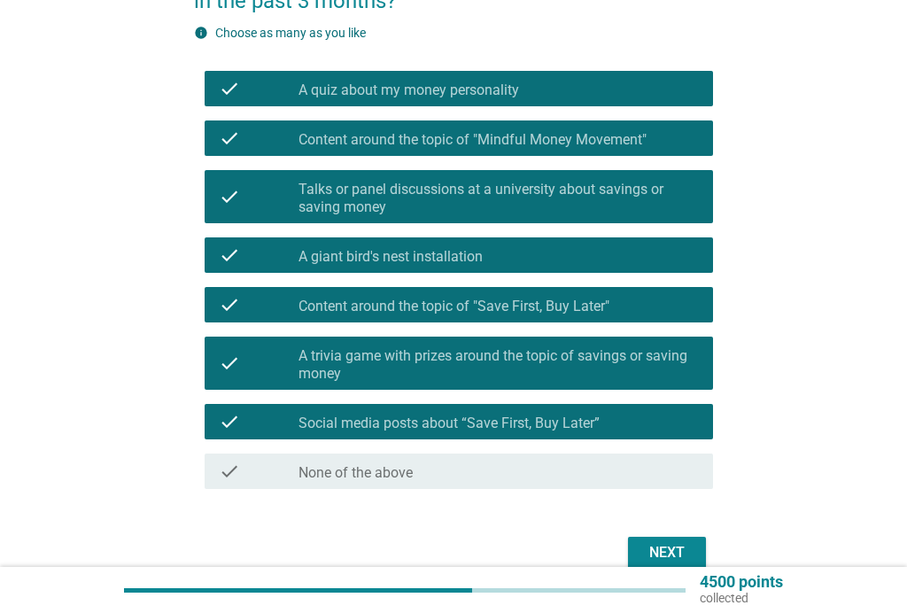
click at [682, 545] on div "Next" at bounding box center [667, 552] width 50 height 21
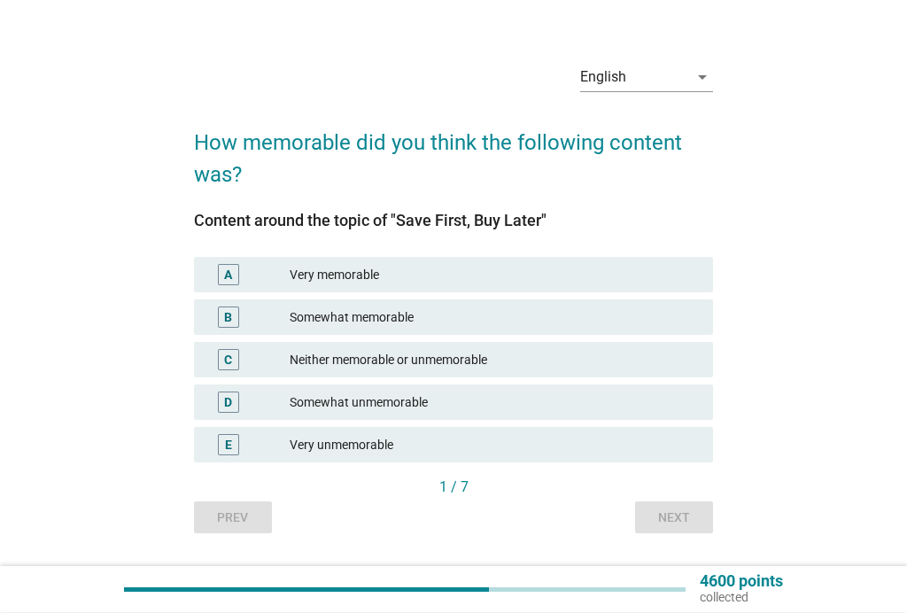
scroll to position [32, 0]
click at [460, 289] on div "A Very memorable" at bounding box center [454, 273] width 520 height 35
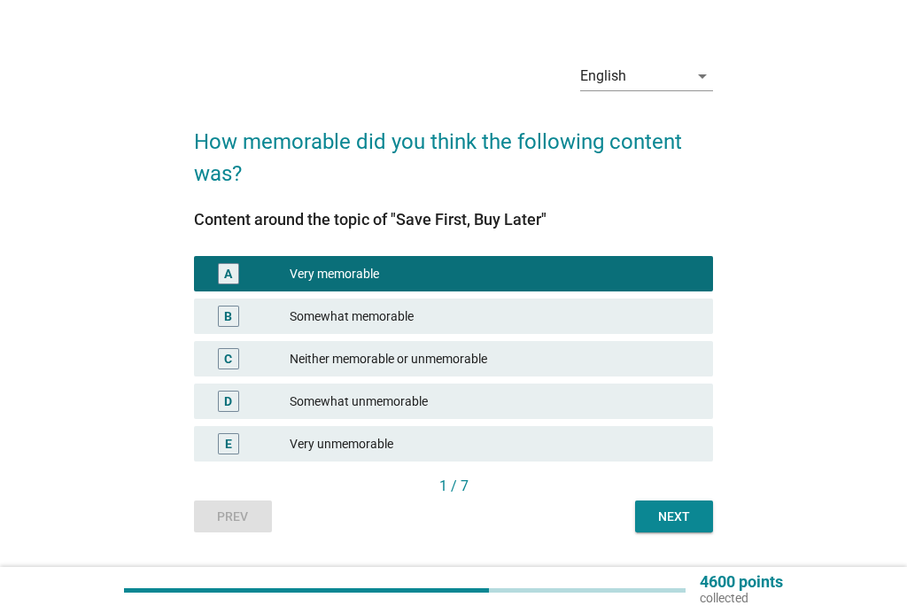
click at [447, 323] on div "Somewhat memorable" at bounding box center [494, 315] width 409 height 21
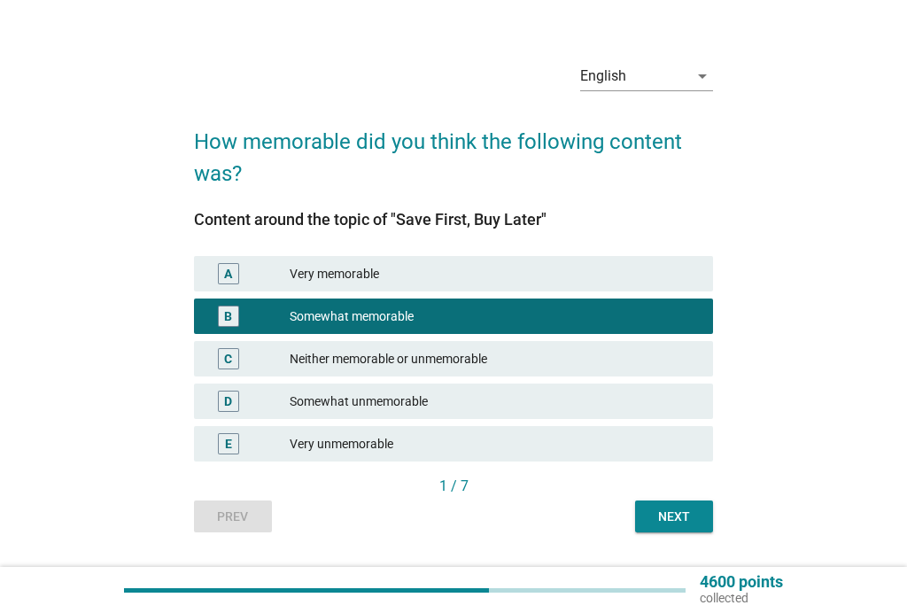
click at [667, 527] on button "Next" at bounding box center [674, 516] width 78 height 32
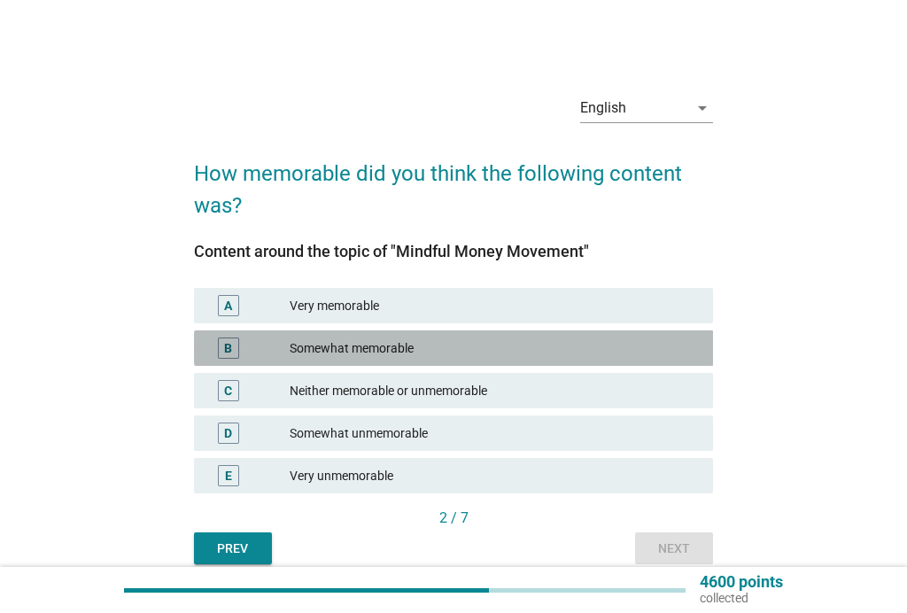
click at [451, 342] on div "Somewhat memorable" at bounding box center [494, 347] width 409 height 21
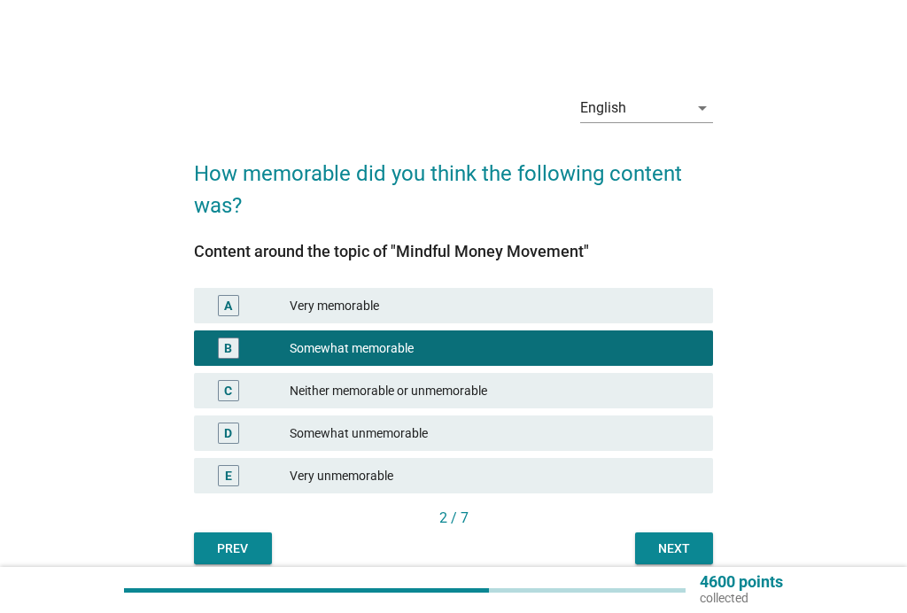
click at [661, 549] on div "Next" at bounding box center [674, 548] width 50 height 19
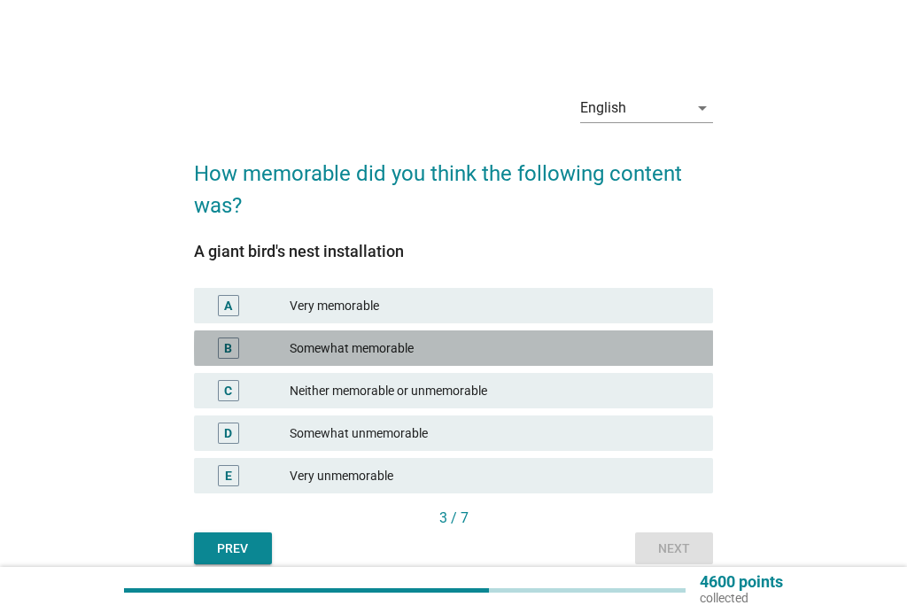
click at [476, 349] on div "Somewhat memorable" at bounding box center [494, 347] width 409 height 21
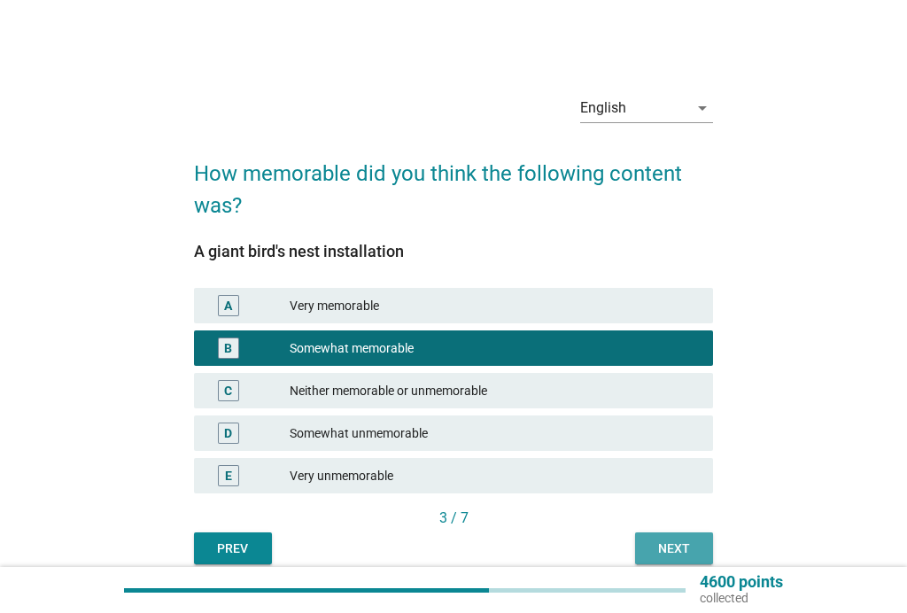
click at [668, 549] on div "Next" at bounding box center [674, 548] width 50 height 19
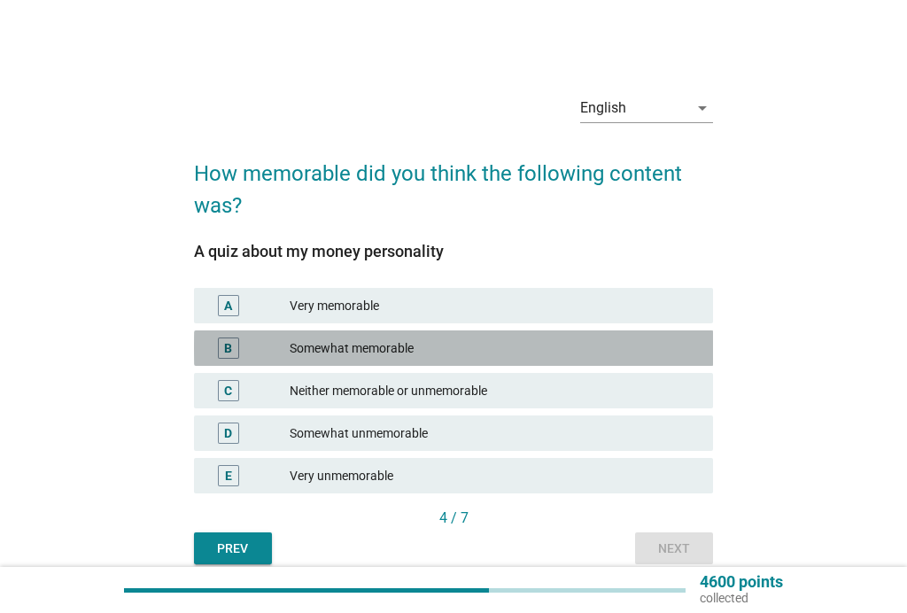
click at [509, 346] on div "Somewhat memorable" at bounding box center [494, 347] width 409 height 21
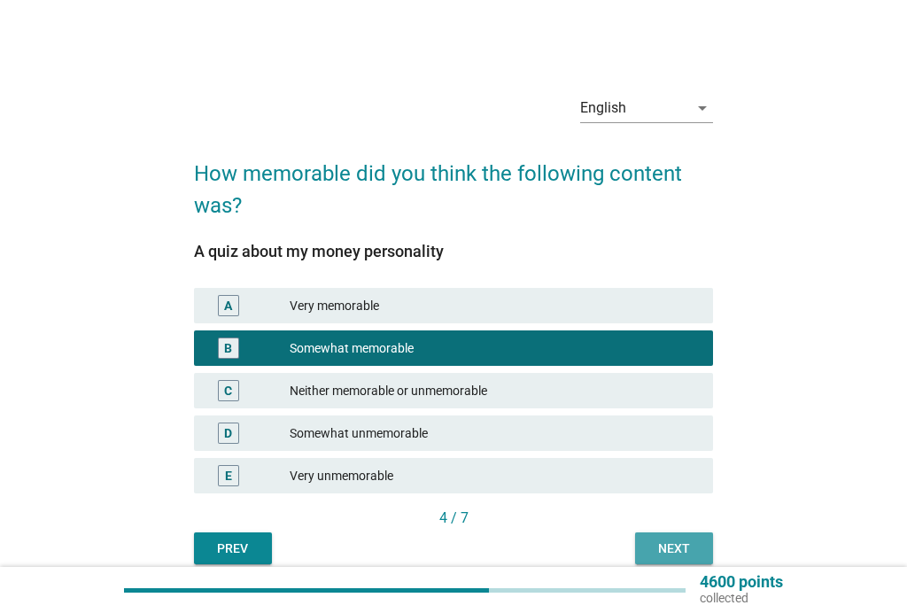
click at [670, 544] on div "Next" at bounding box center [674, 548] width 50 height 19
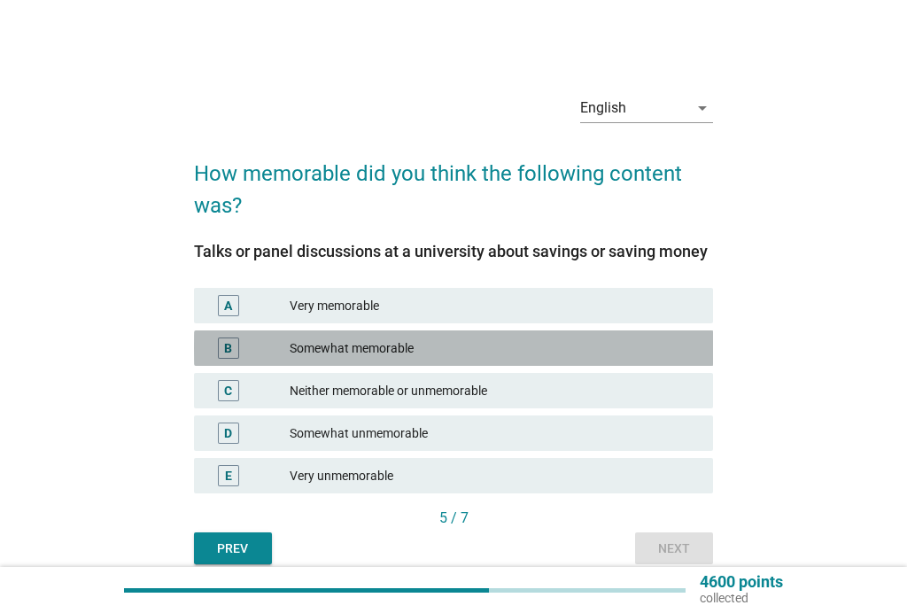
click at [518, 348] on div "Somewhat memorable" at bounding box center [494, 347] width 409 height 21
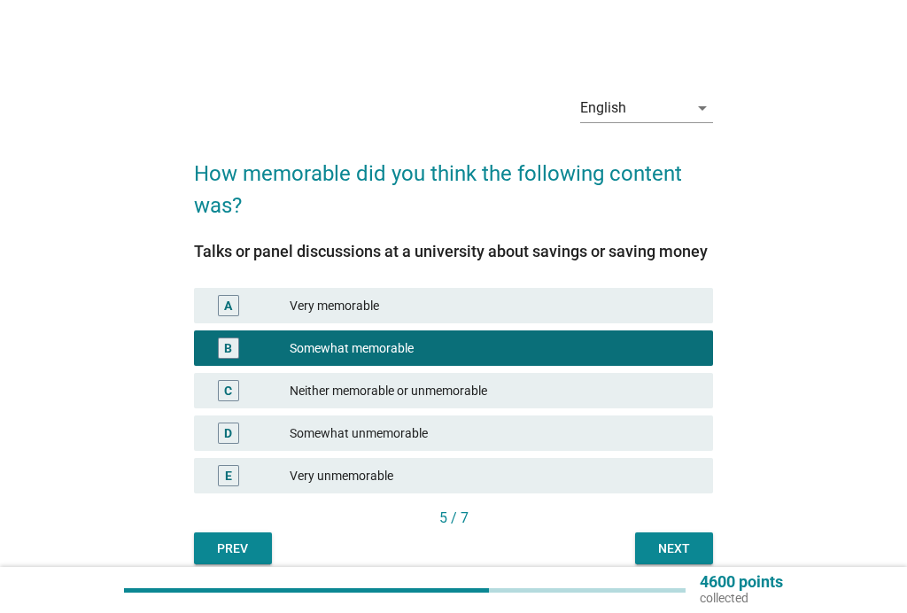
click at [676, 542] on div "Next" at bounding box center [674, 548] width 50 height 19
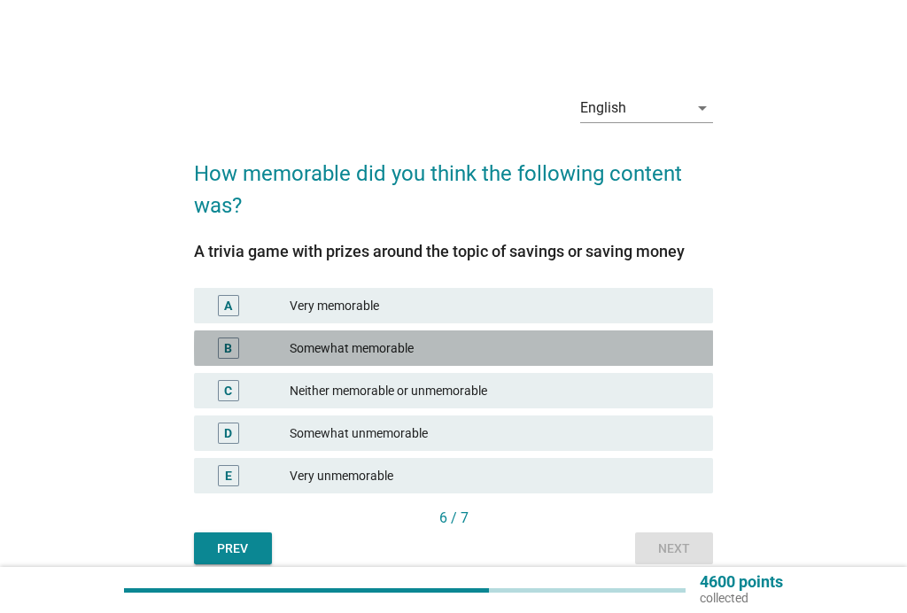
click at [508, 351] on div "Somewhat memorable" at bounding box center [494, 347] width 409 height 21
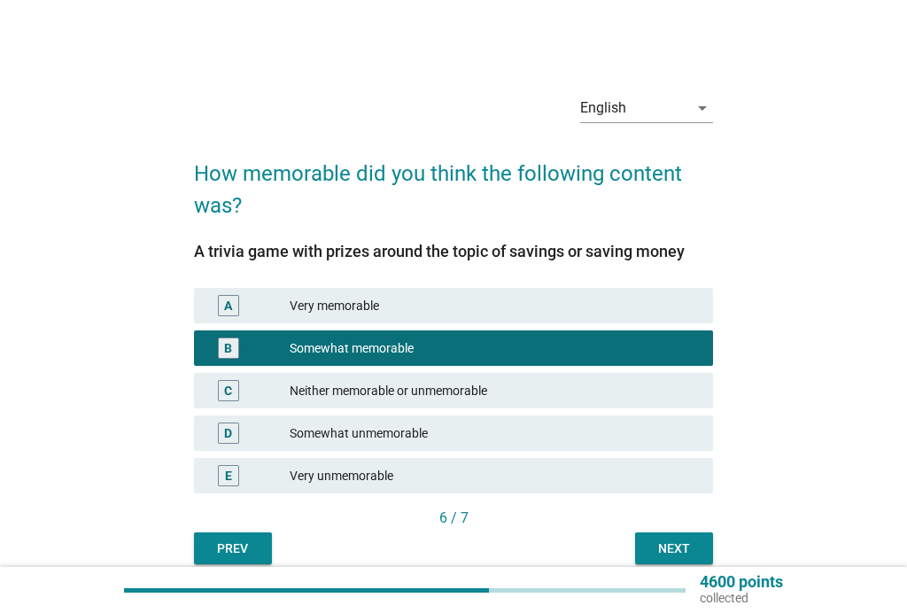
click at [675, 546] on div "Next" at bounding box center [674, 548] width 50 height 19
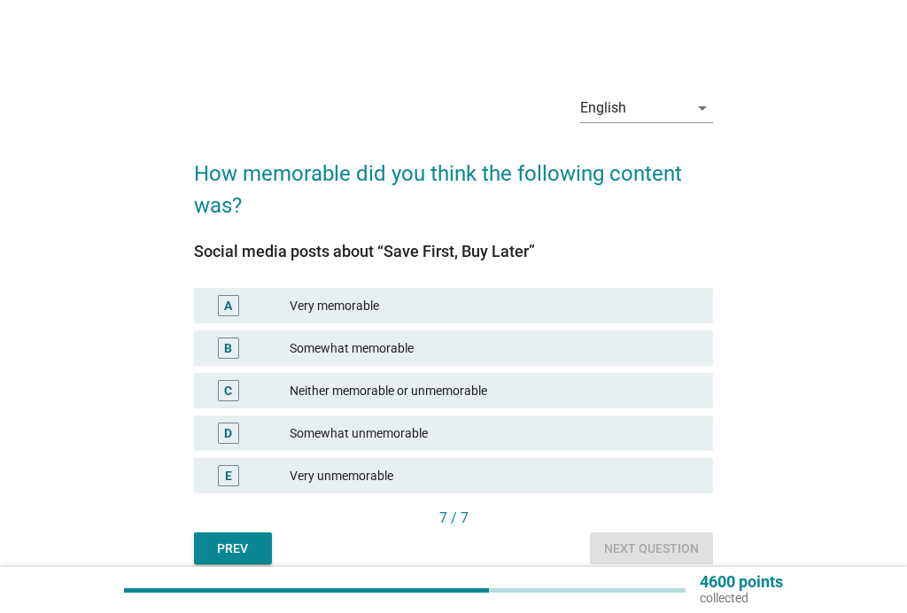
click at [485, 337] on div "Somewhat memorable" at bounding box center [494, 347] width 409 height 21
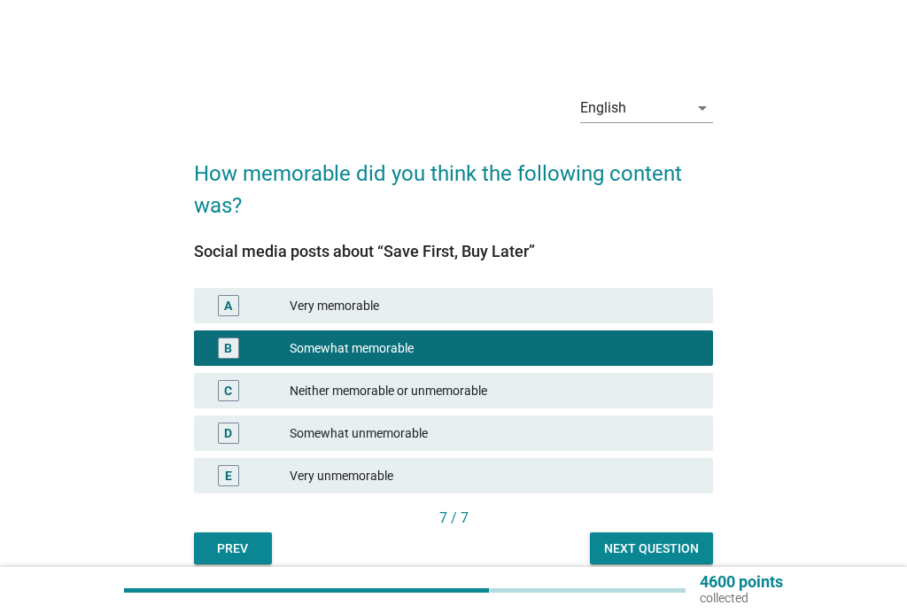
click at [653, 549] on div "Next question" at bounding box center [651, 548] width 95 height 19
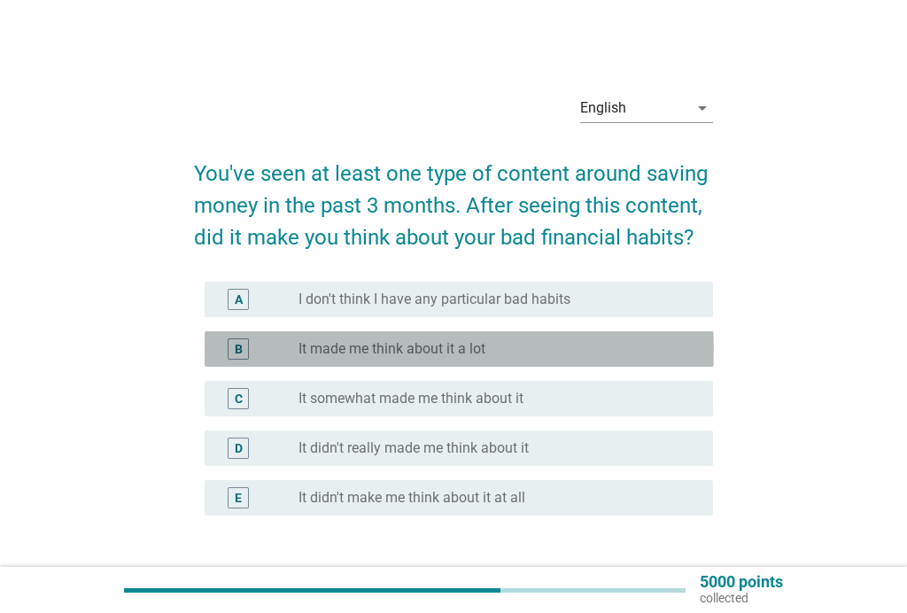
click at [520, 347] on div "radio_button_unchecked It made me think about it a lot" at bounding box center [491, 349] width 386 height 18
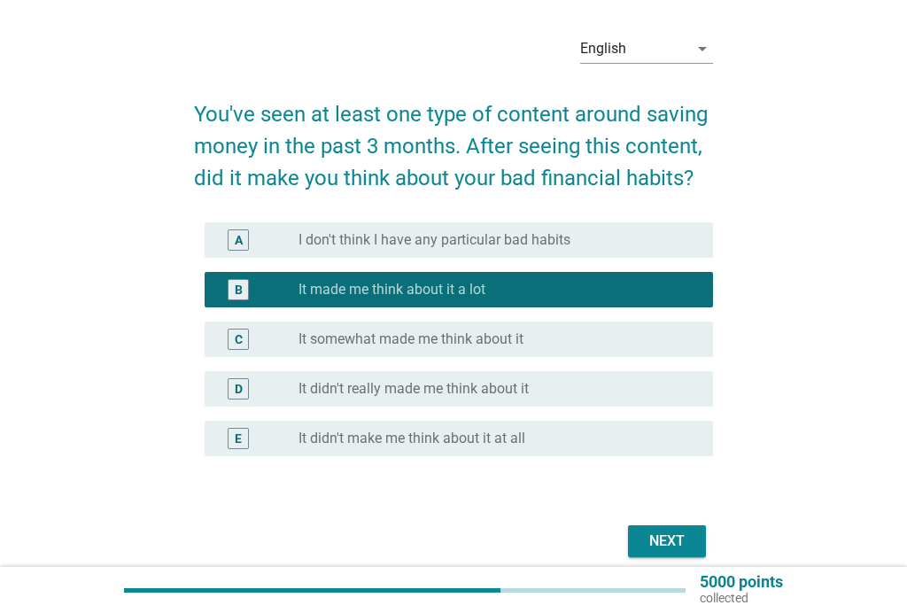
scroll to position [62, 0]
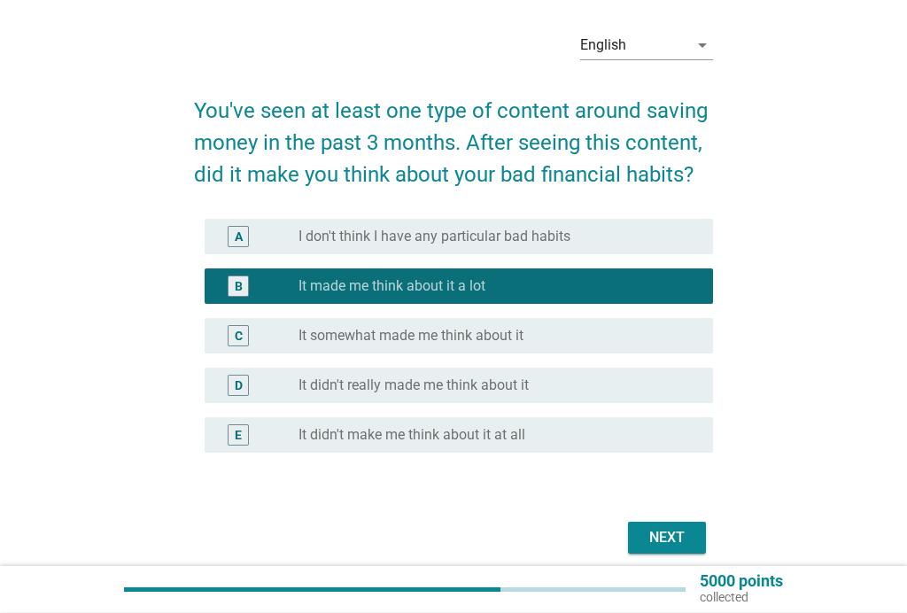
click at [667, 535] on div "Next" at bounding box center [667, 538] width 50 height 21
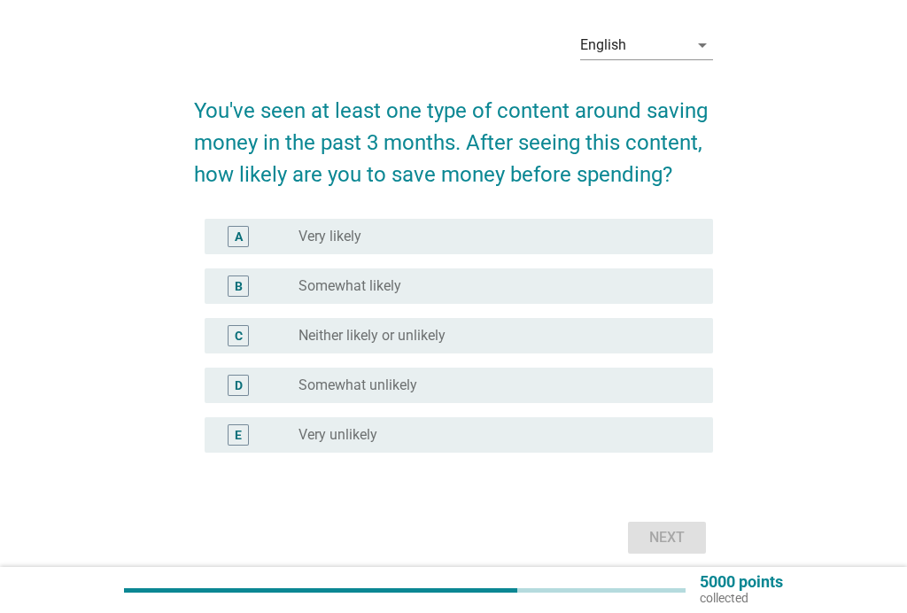
scroll to position [0, 0]
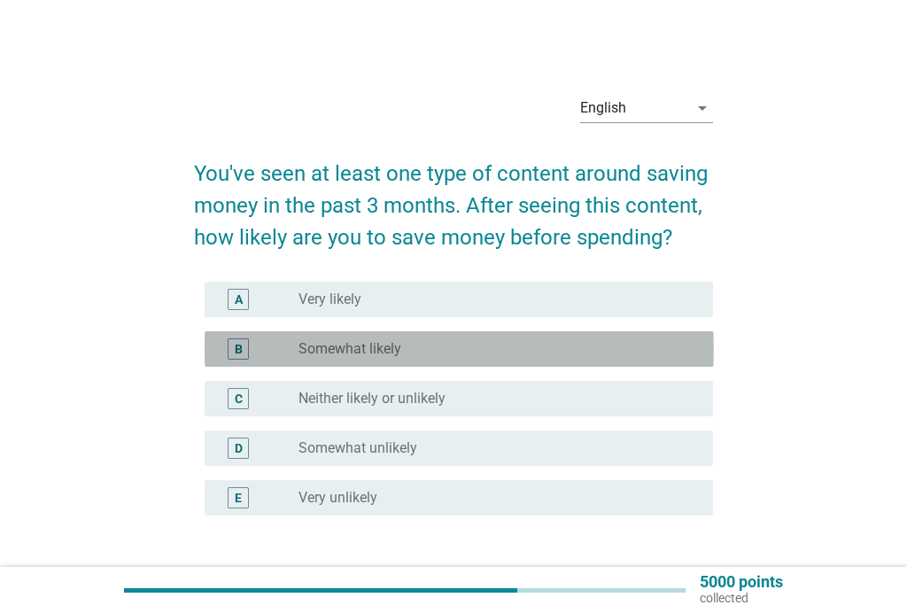
click at [491, 348] on div "radio_button_unchecked Somewhat likely" at bounding box center [491, 349] width 386 height 18
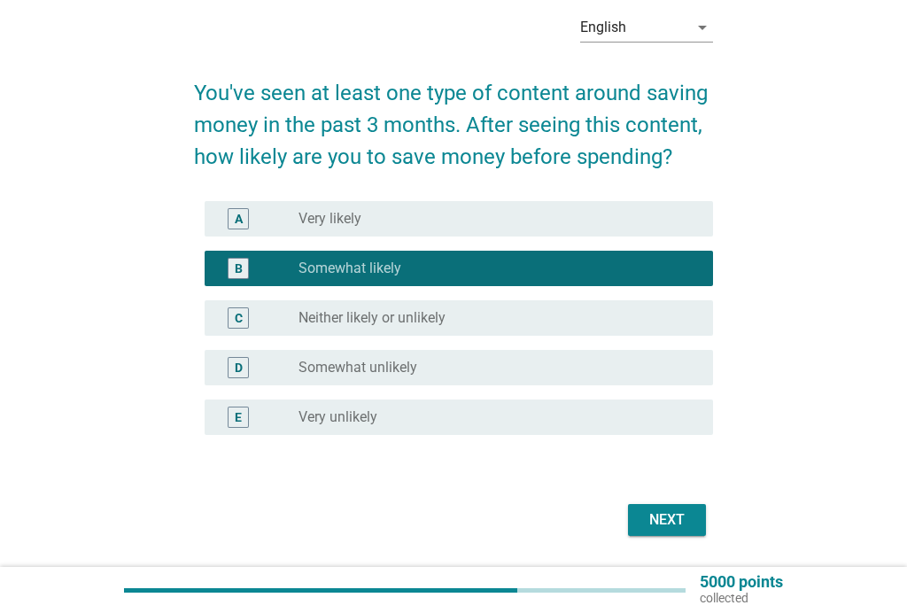
scroll to position [80, 0]
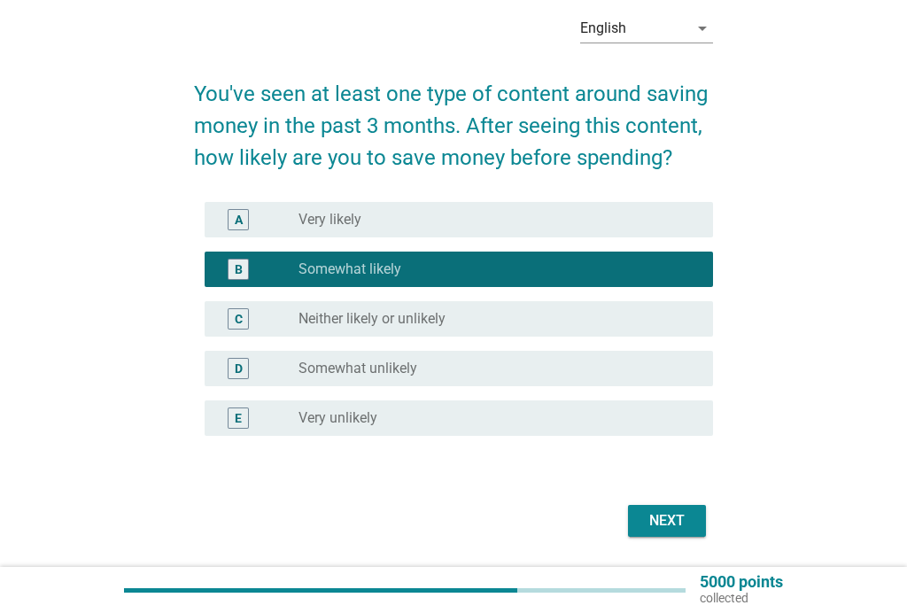
click at [669, 525] on div "Next" at bounding box center [667, 520] width 50 height 21
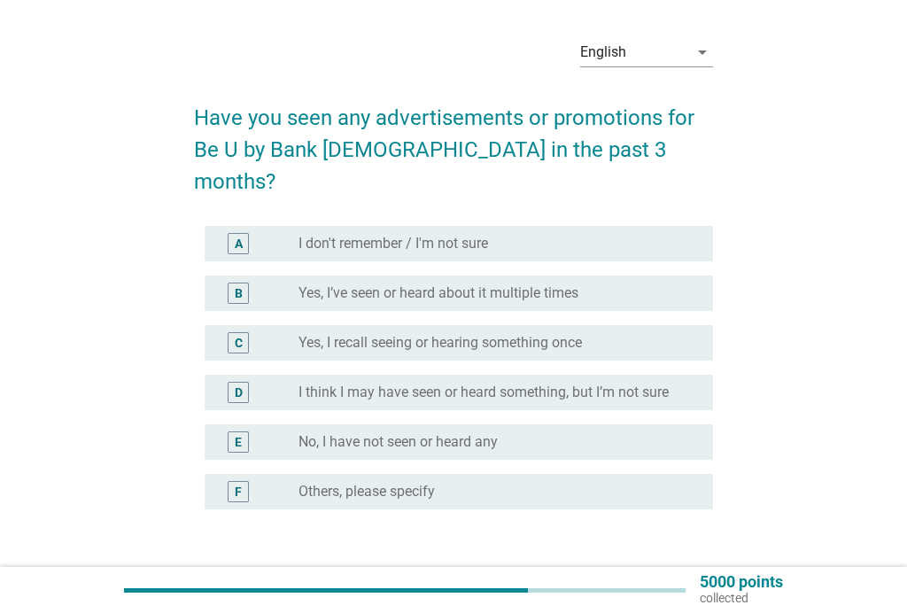
scroll to position [57, 0]
click at [613, 283] on div "radio_button_unchecked Yes, I’ve seen or heard about it multiple times" at bounding box center [491, 292] width 386 height 18
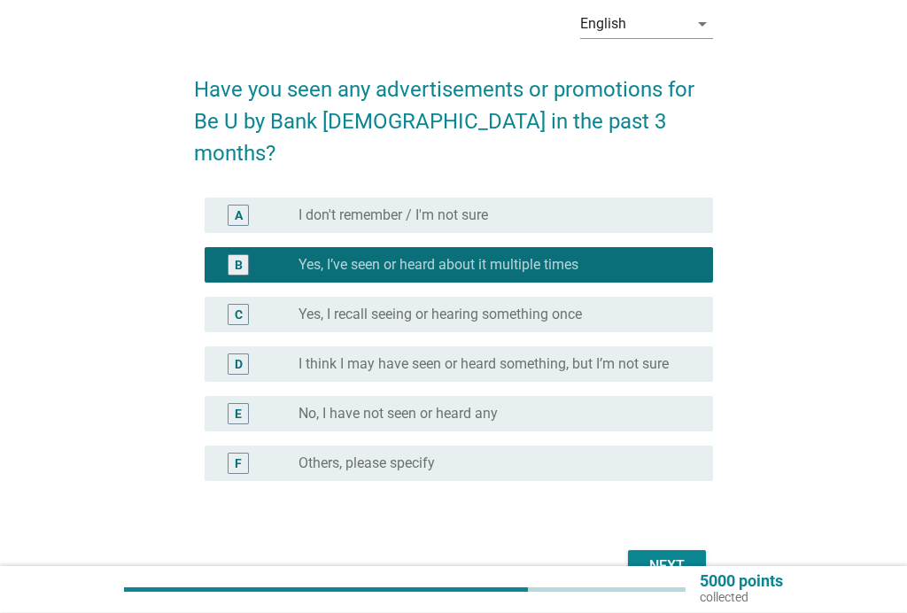
scroll to position [87, 0]
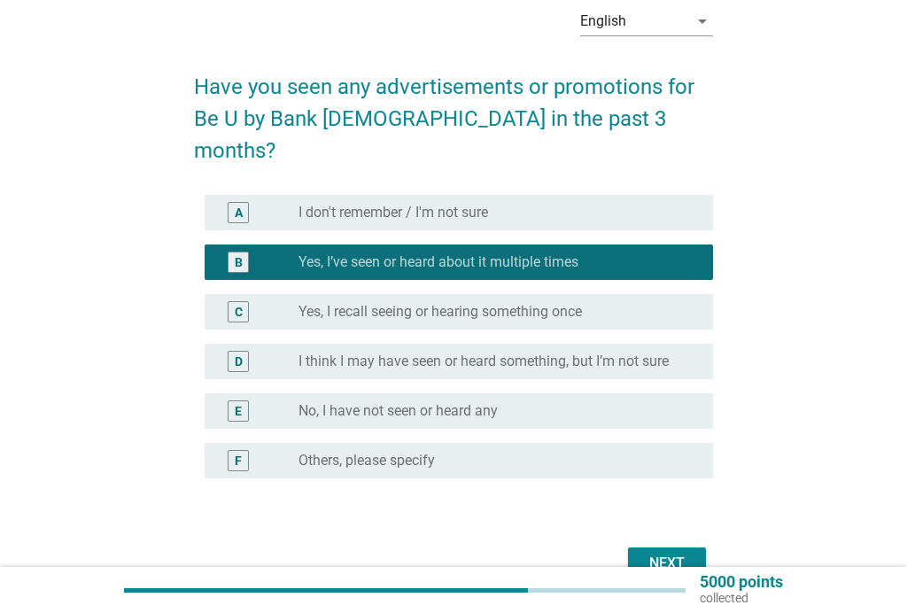
click at [668, 552] on div "Next" at bounding box center [667, 562] width 50 height 21
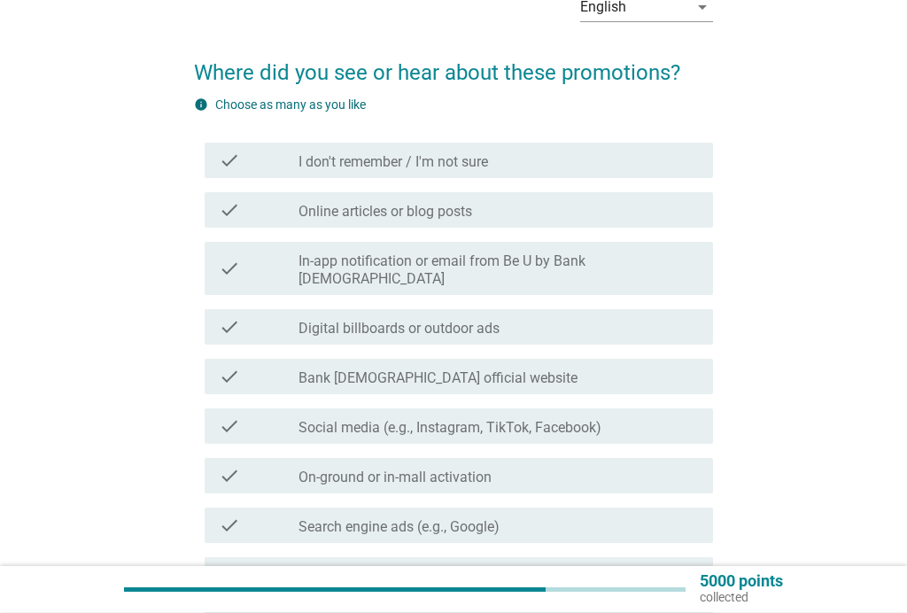
scroll to position [102, 0]
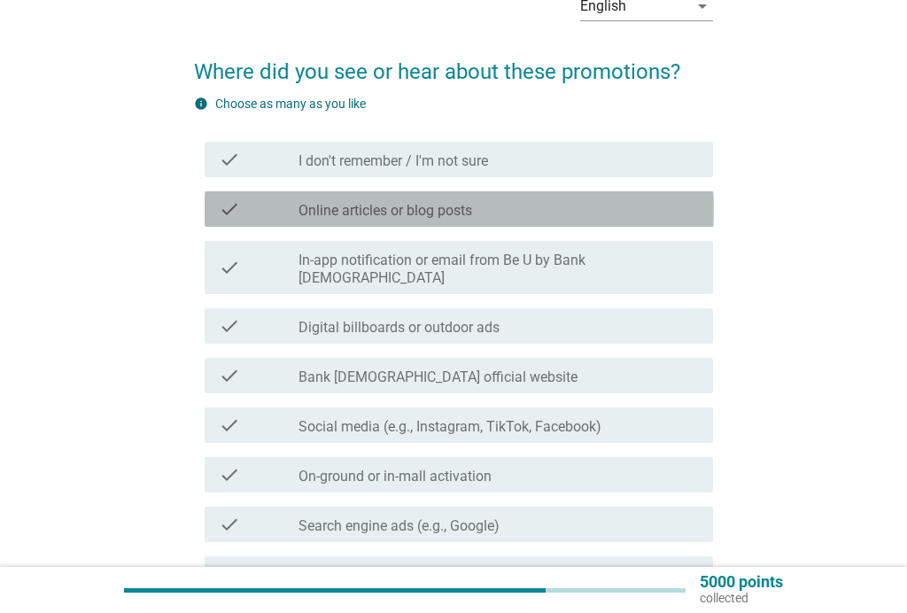
click at [520, 208] on div "check_box_outline_blank Online articles or blog posts" at bounding box center [498, 208] width 400 height 21
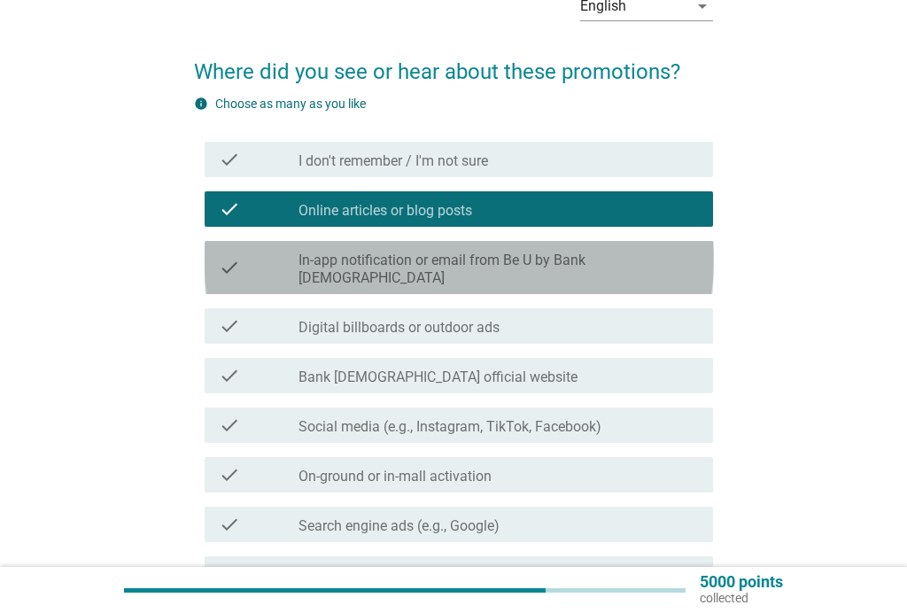
click at [497, 256] on label "In-app notification or email from Be U by Bank [DEMOGRAPHIC_DATA]" at bounding box center [498, 268] width 400 height 35
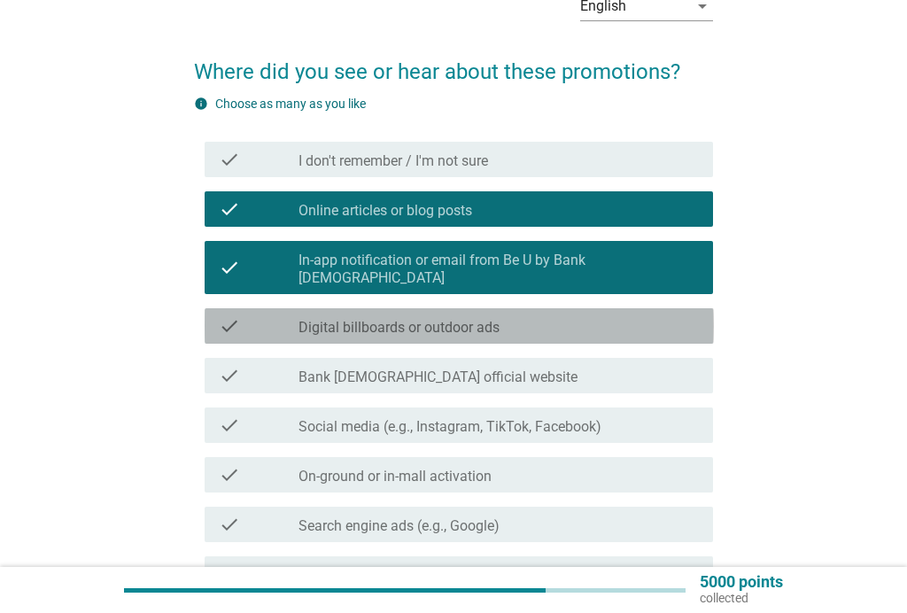
click at [461, 319] on label "Digital billboards or outdoor ads" at bounding box center [398, 328] width 201 height 18
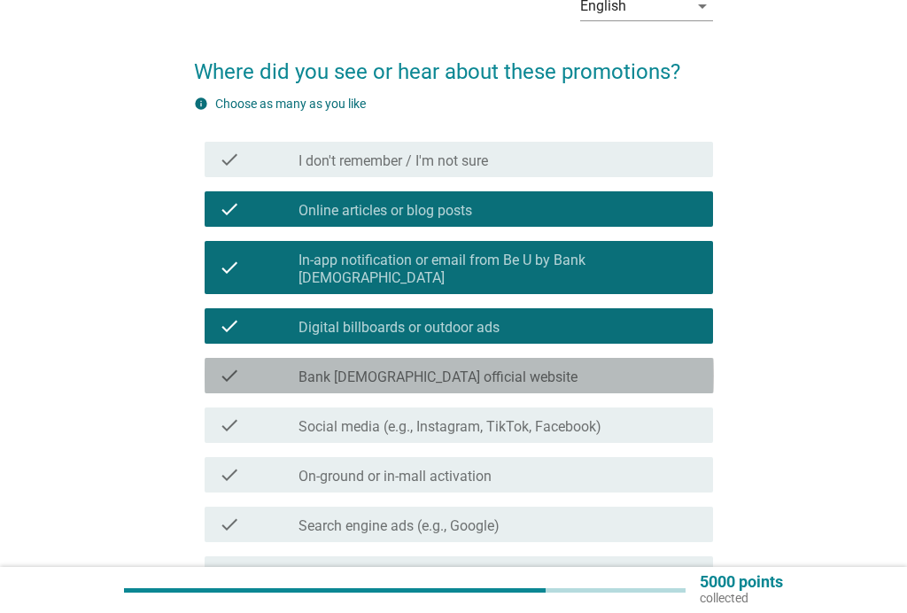
click at [444, 368] on label "Bank [DEMOGRAPHIC_DATA] official website" at bounding box center [437, 377] width 279 height 18
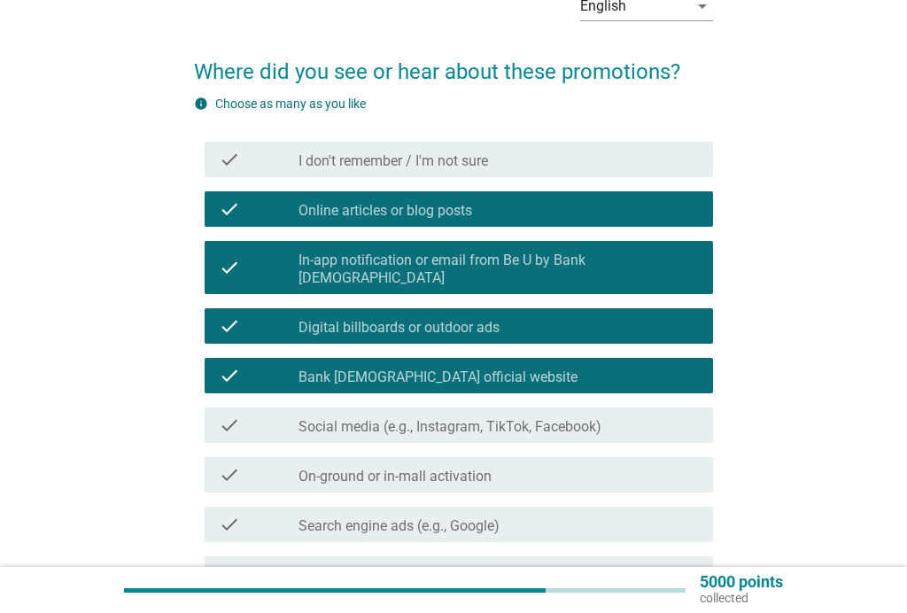
click at [712, 407] on div "check check_box_outline_blank Social media (e.g., Instagram, TikTok, Facebook)" at bounding box center [459, 424] width 509 height 35
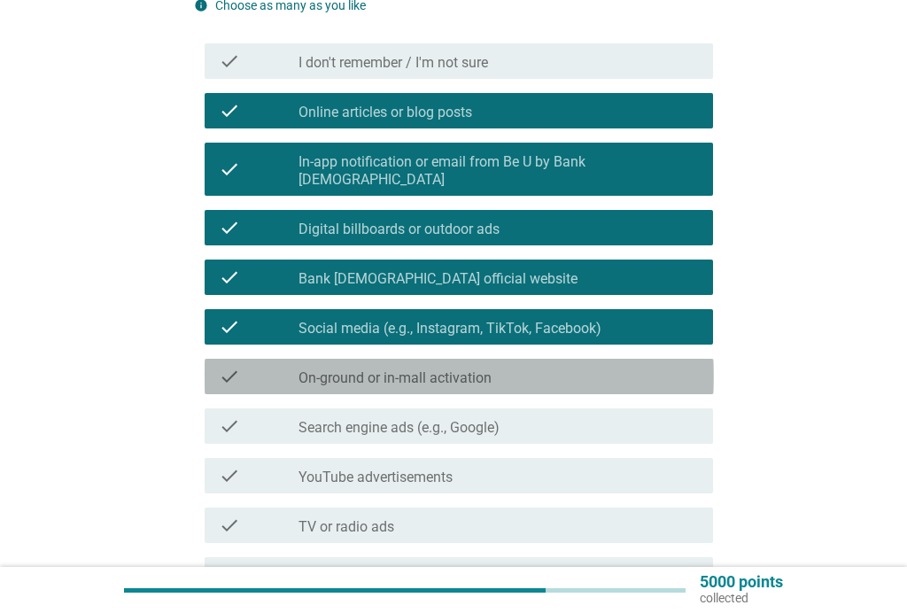
scroll to position [215, 0]
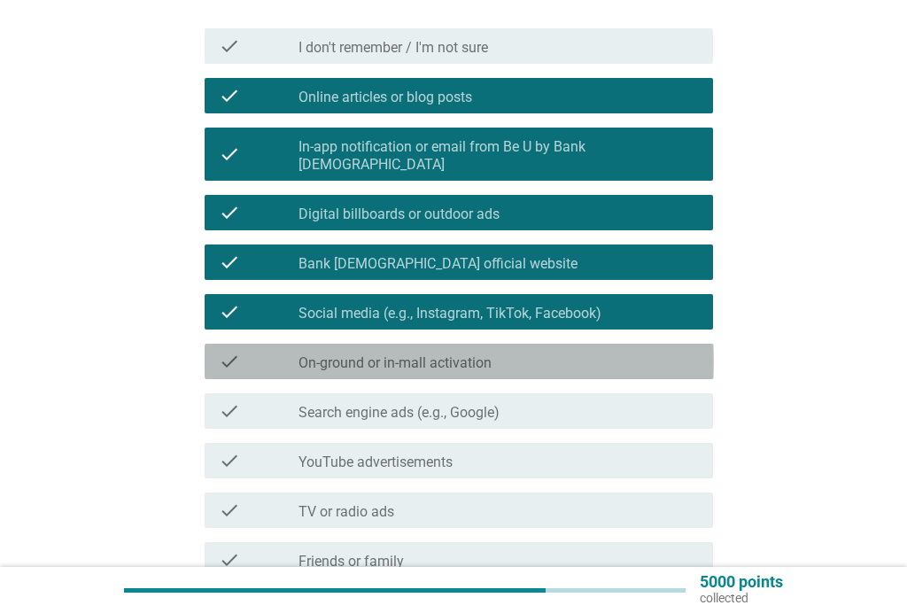
click at [527, 351] on div "check_box_outline_blank On-ground or in-mall activation" at bounding box center [498, 361] width 400 height 21
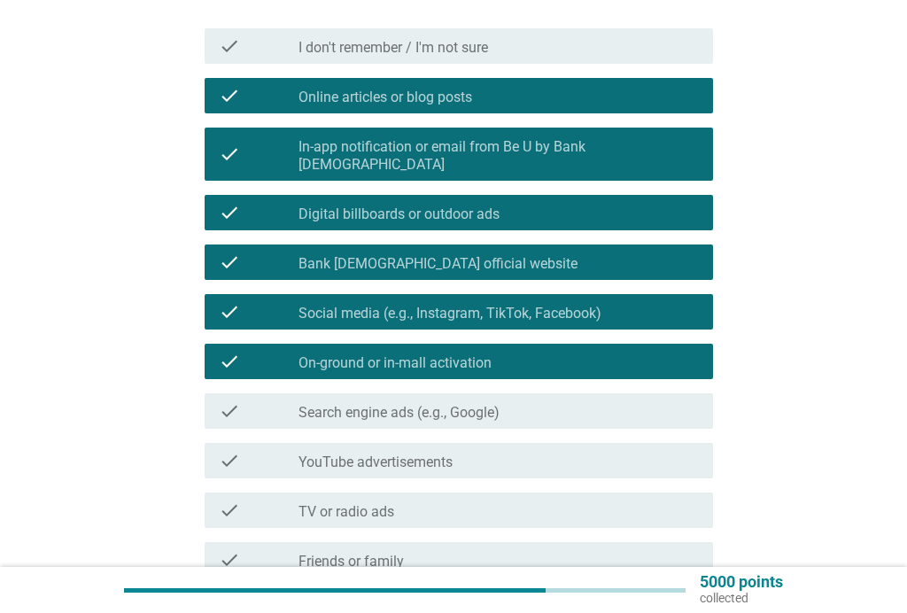
click at [488, 404] on label "Search engine ads (e.g., Google)" at bounding box center [398, 413] width 201 height 18
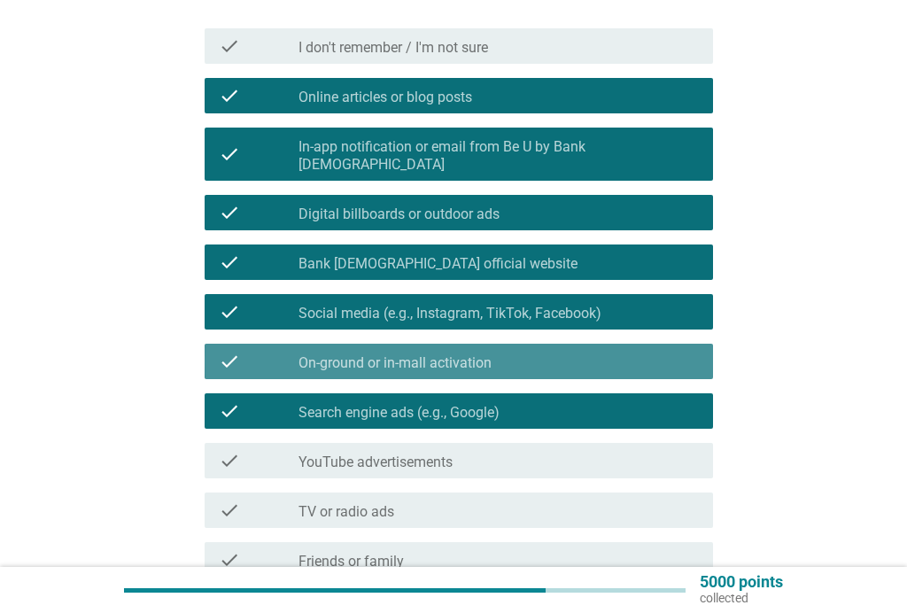
click at [511, 351] on div "check_box_outline_blank On-ground or in-mall activation" at bounding box center [498, 361] width 400 height 21
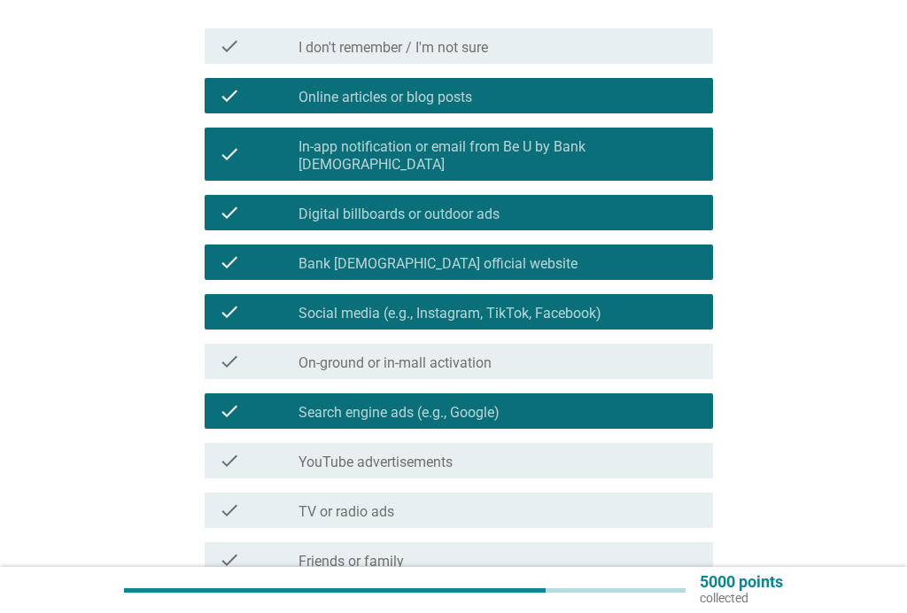
click at [478, 450] on div "check_box_outline_blank YouTube advertisements" at bounding box center [498, 460] width 400 height 21
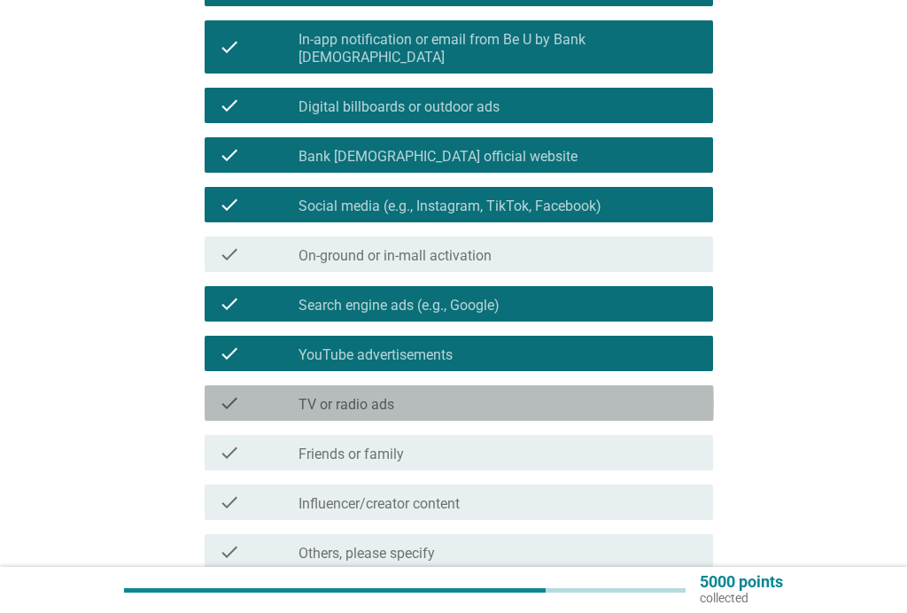
click at [484, 392] on div "check_box_outline_blank TV or radio ads" at bounding box center [498, 402] width 400 height 21
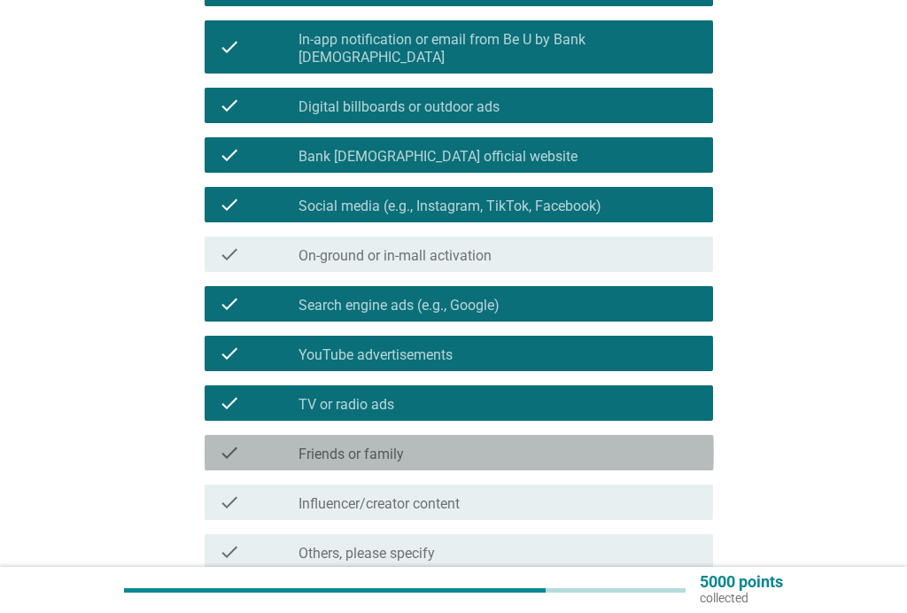
click at [467, 442] on div "check_box_outline_blank Friends or family" at bounding box center [498, 452] width 400 height 21
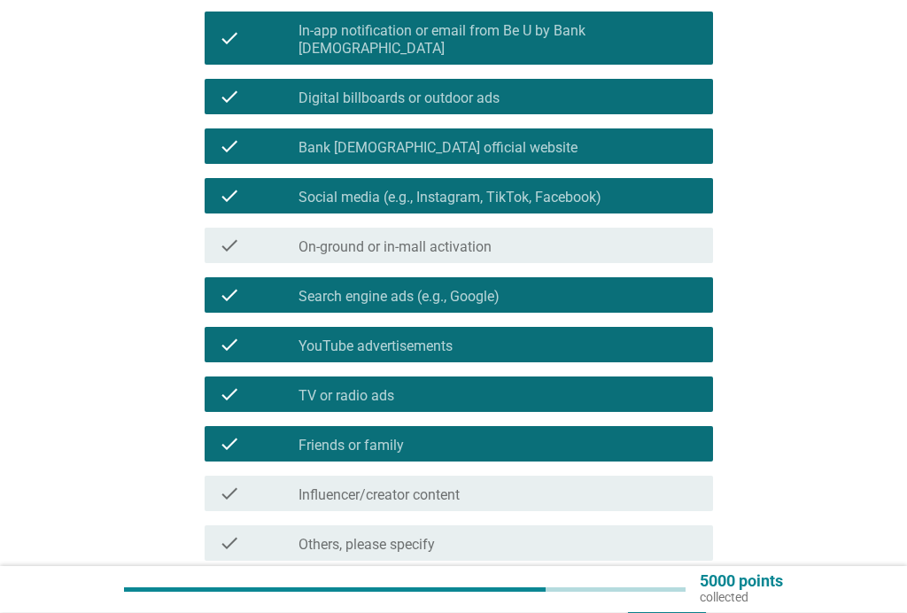
scroll to position [412, 0]
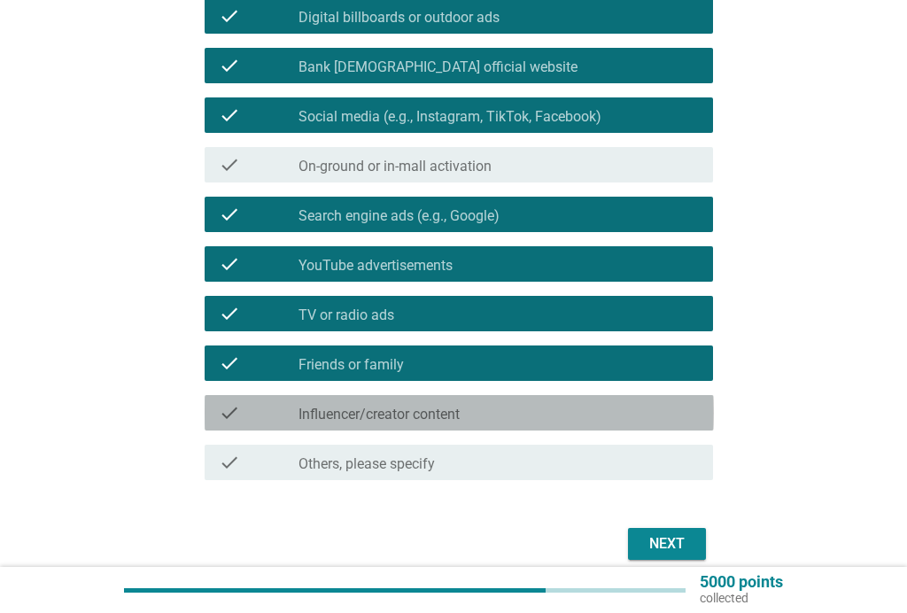
click at [531, 402] on div "check_box_outline_blank Influencer/creator content" at bounding box center [498, 412] width 400 height 21
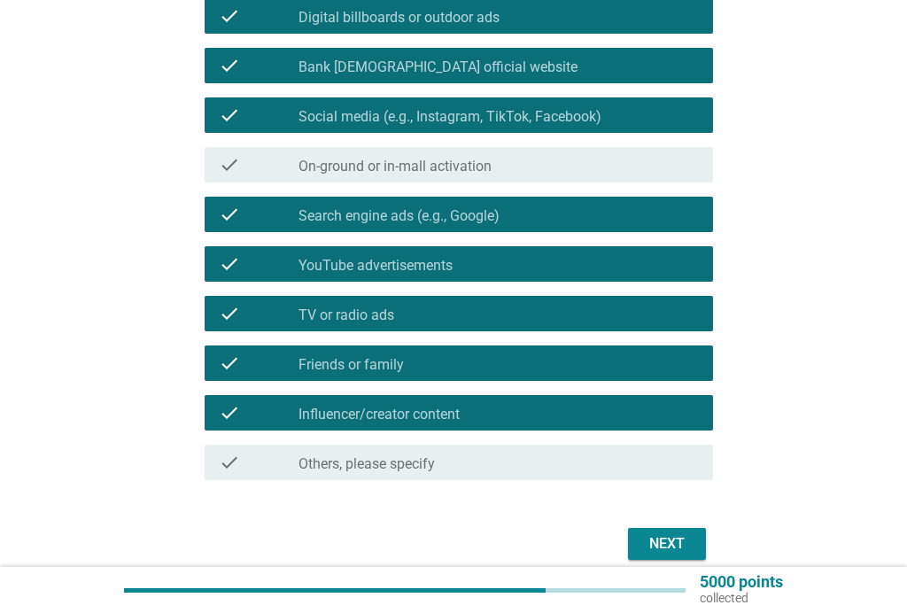
click at [676, 533] on div "Next" at bounding box center [667, 543] width 50 height 21
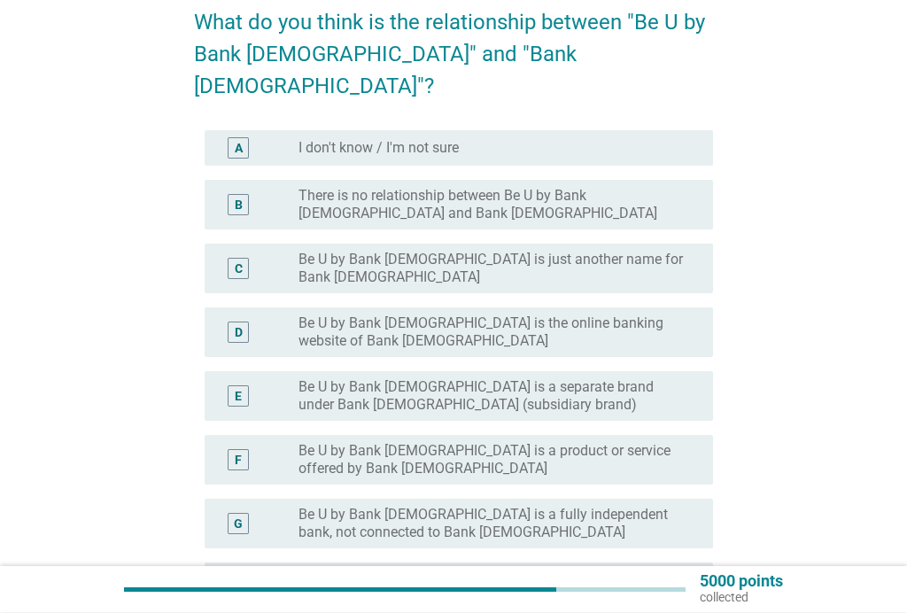
scroll to position [151, 0]
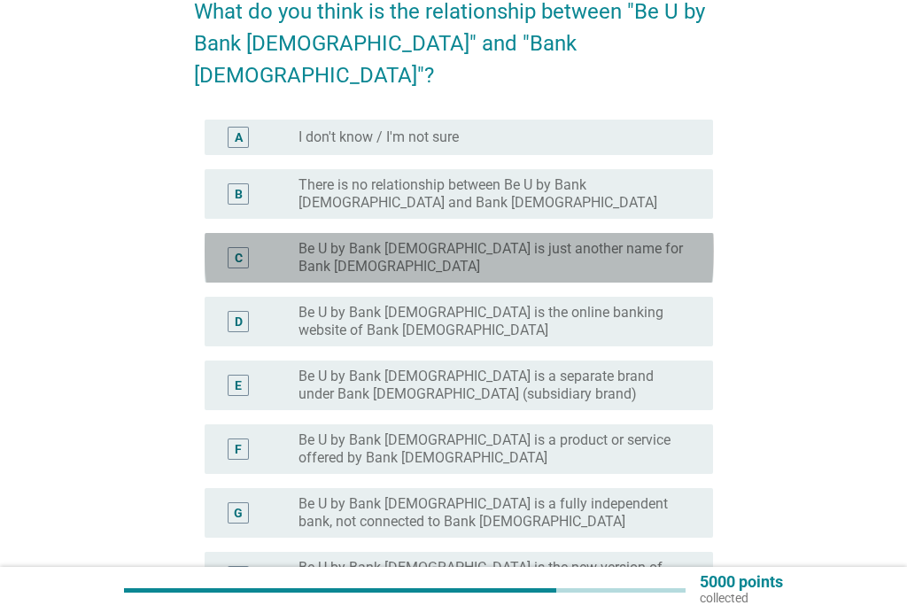
click at [645, 240] on label "Be U by Bank [DEMOGRAPHIC_DATA] is just another name for Bank [DEMOGRAPHIC_DATA]" at bounding box center [491, 257] width 386 height 35
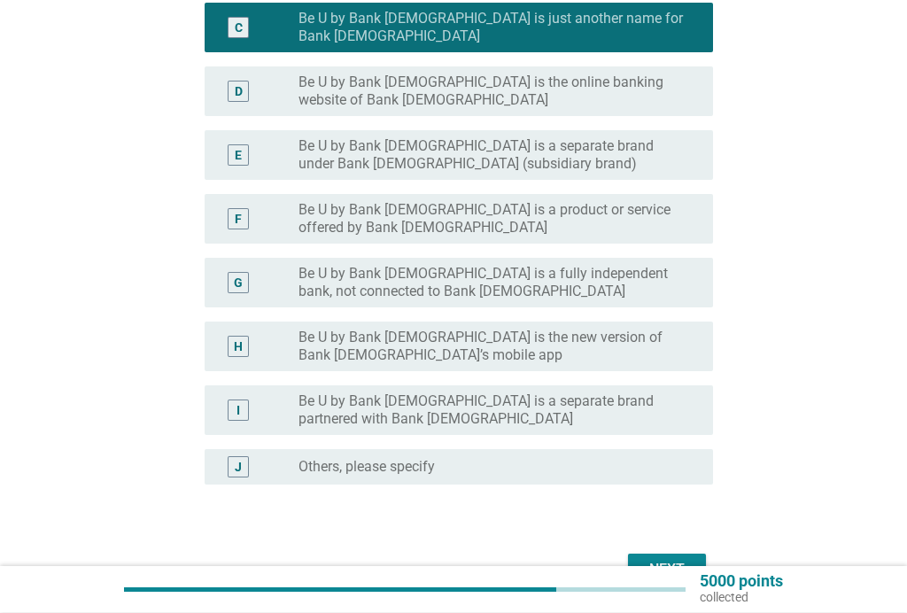
scroll to position [387, 0]
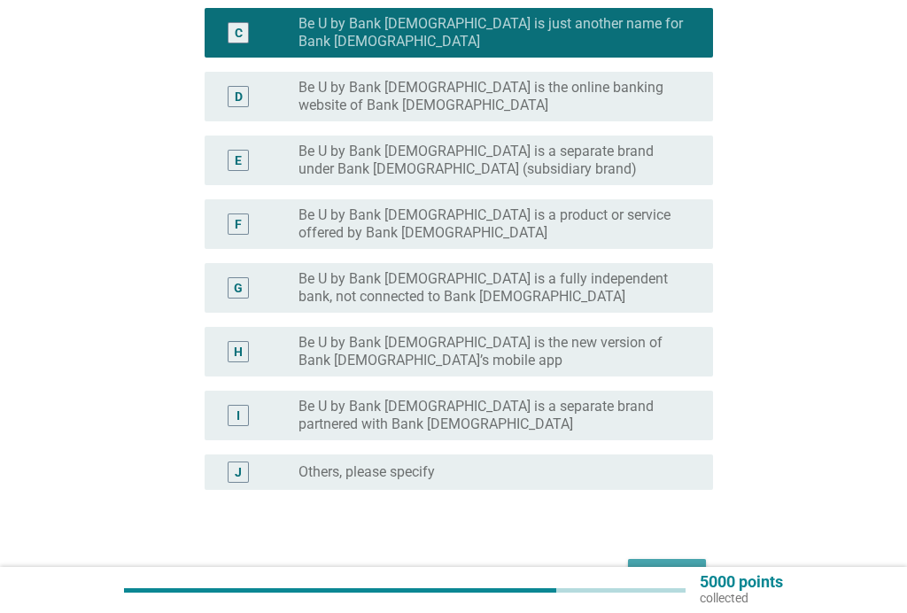
click at [670, 564] on div "Next" at bounding box center [667, 574] width 50 height 21
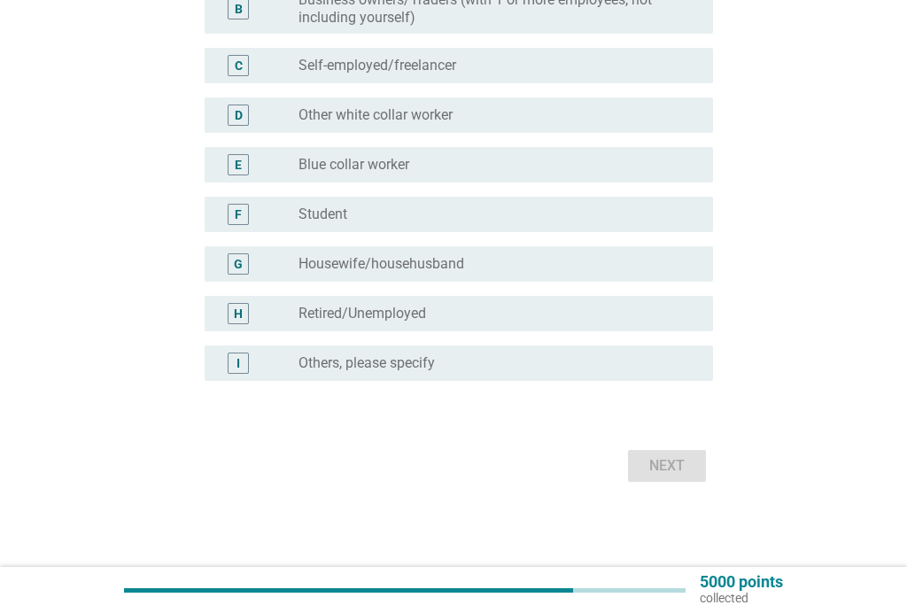
scroll to position [0, 0]
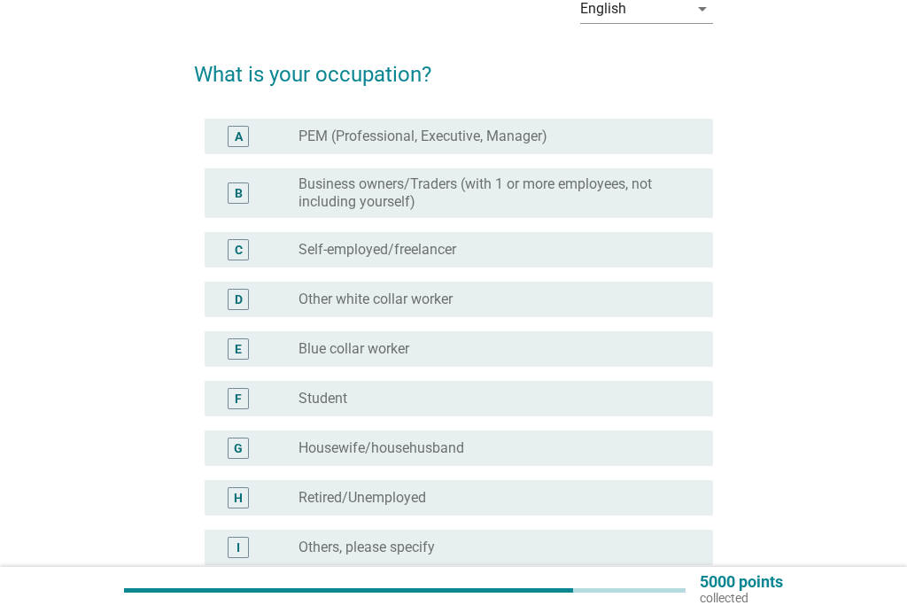
click at [518, 124] on div "A radio_button_unchecked PEM (Professional, Executive, Manager)" at bounding box center [459, 136] width 509 height 35
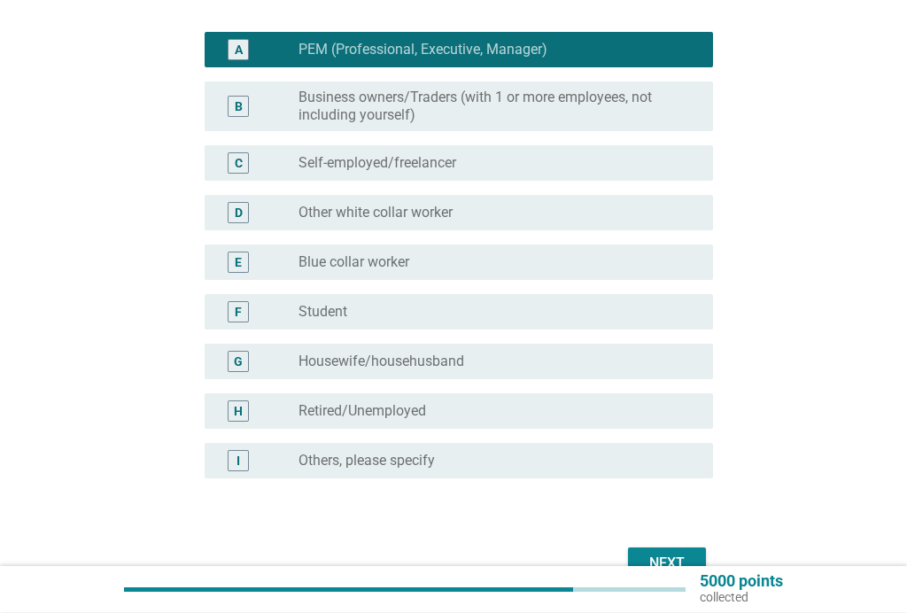
click at [661, 564] on div "Next" at bounding box center [667, 563] width 50 height 21
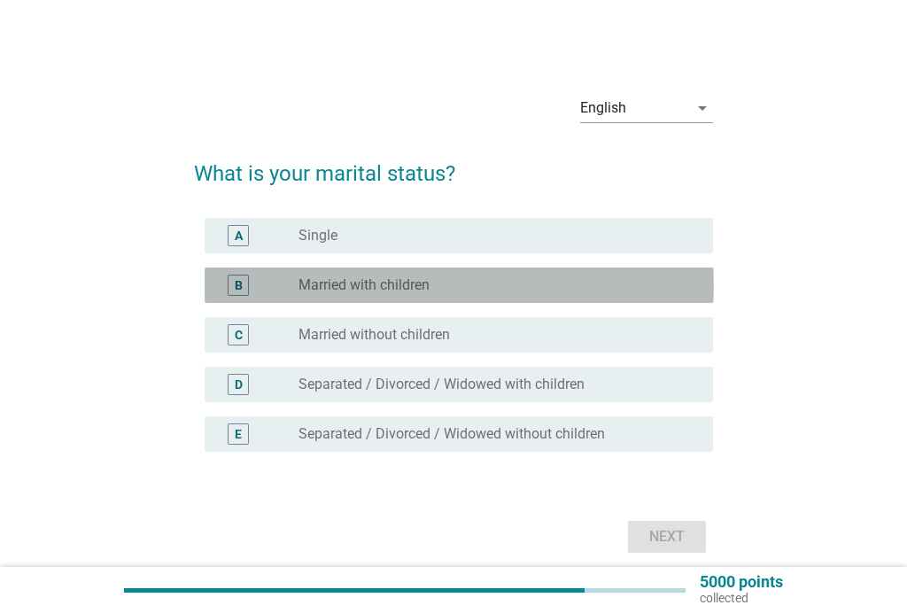
click at [487, 284] on div "radio_button_unchecked Married with children" at bounding box center [491, 285] width 386 height 18
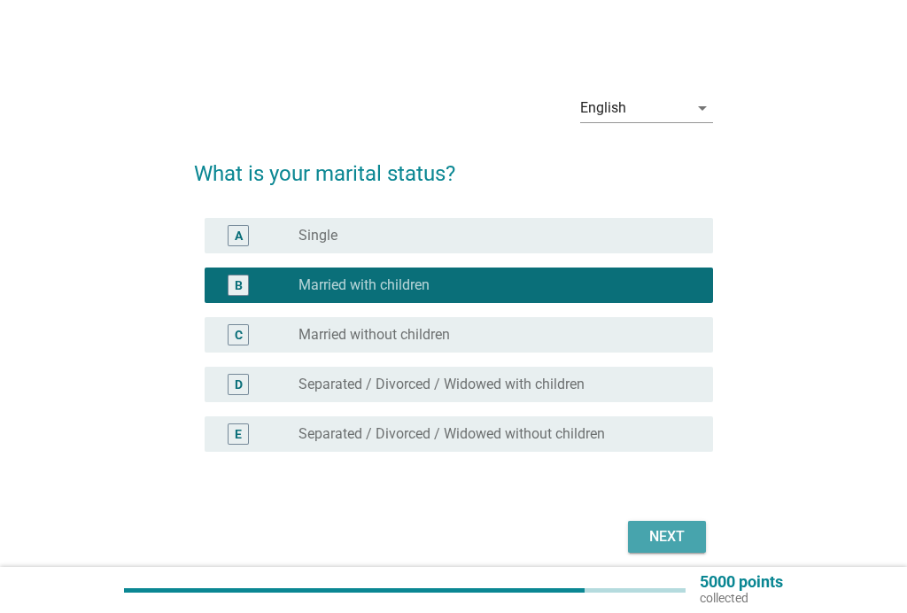
click at [664, 537] on div "Next" at bounding box center [667, 536] width 50 height 21
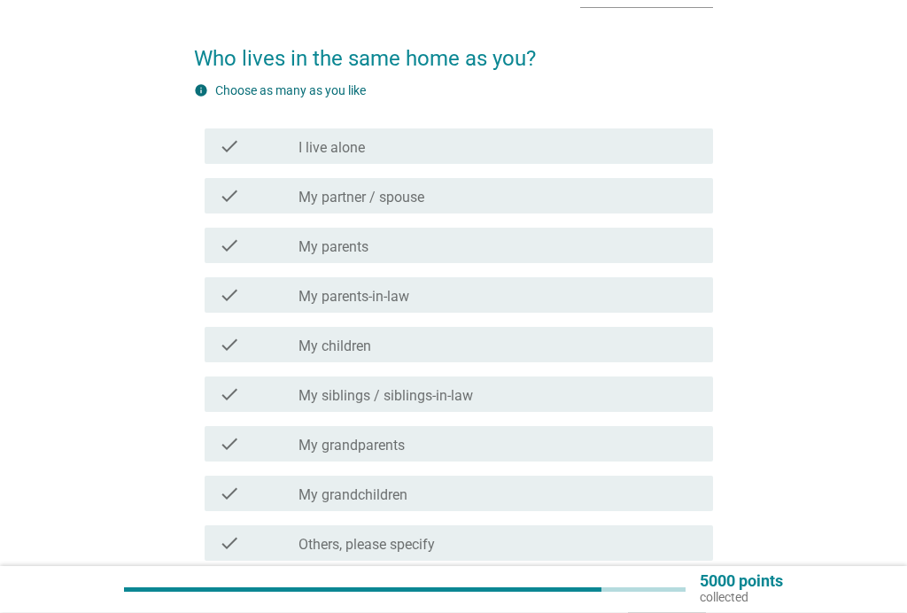
scroll to position [115, 0]
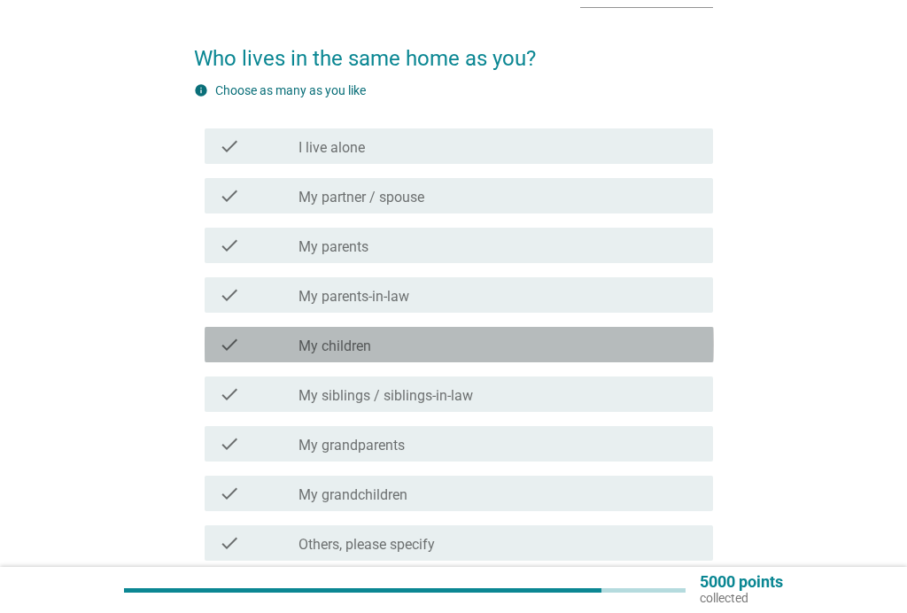
click at [485, 334] on div "check_box_outline_blank My children" at bounding box center [498, 344] width 400 height 21
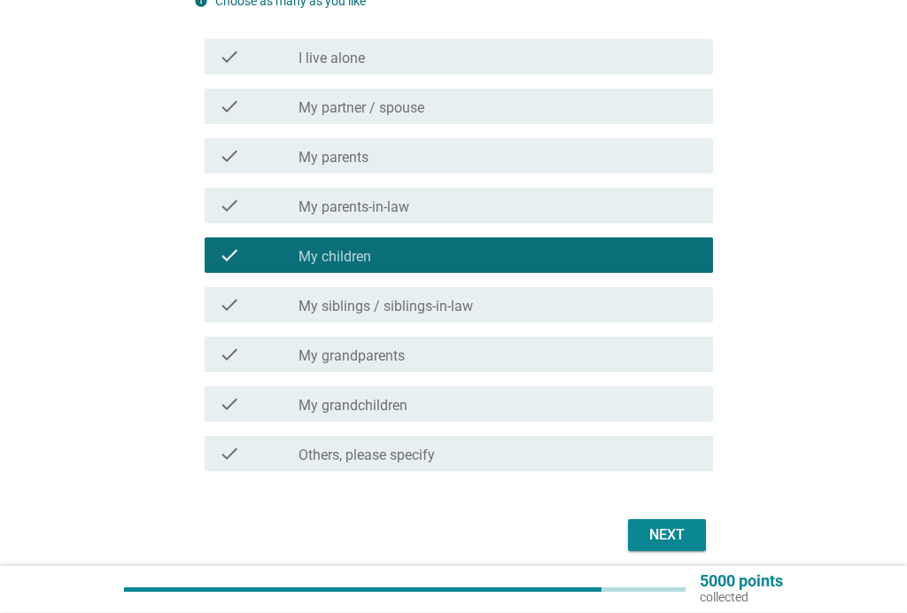
scroll to position [205, 0]
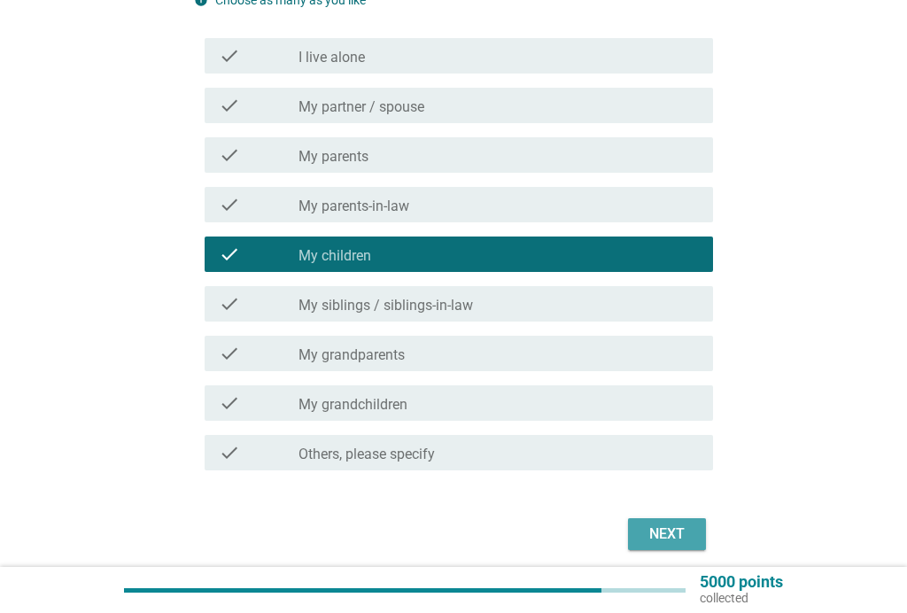
click at [666, 537] on div "Next" at bounding box center [667, 533] width 50 height 21
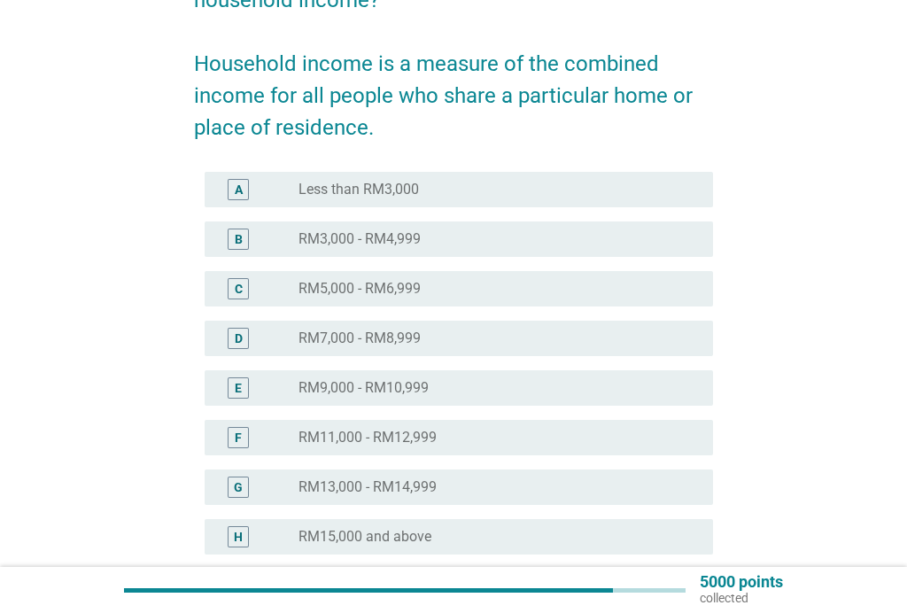
scroll to position [0, 0]
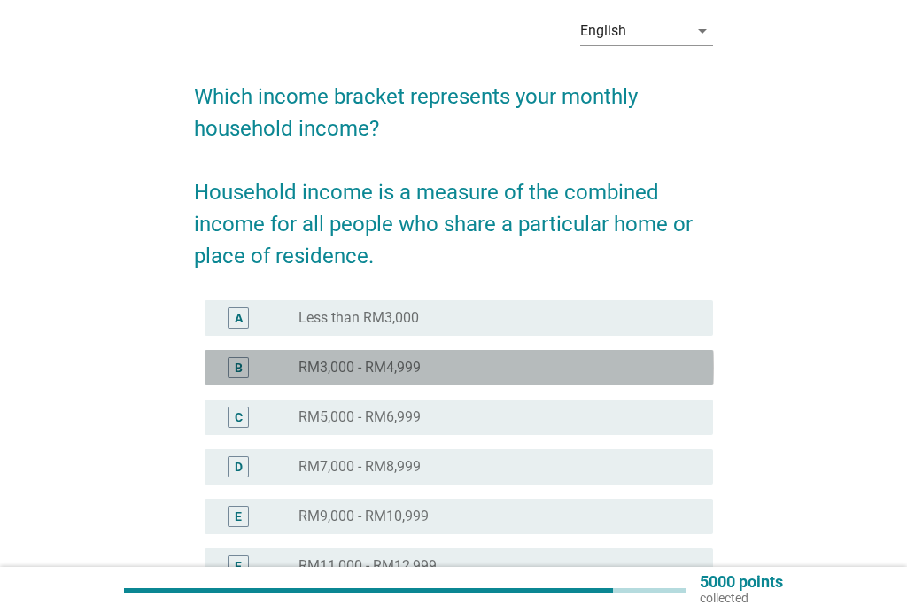
click at [544, 369] on div "radio_button_unchecked RM3,000 - RM4,999" at bounding box center [491, 368] width 386 height 18
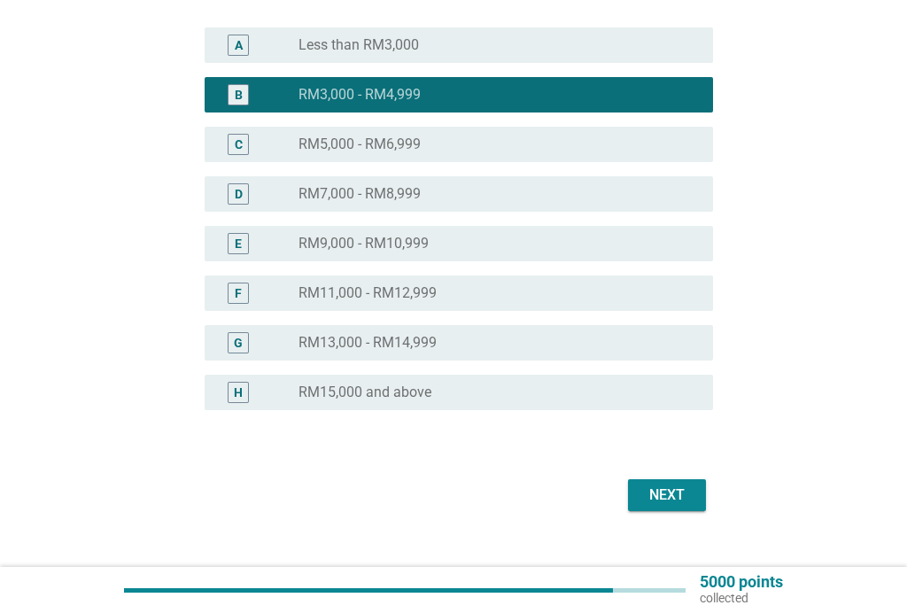
scroll to position [379, 0]
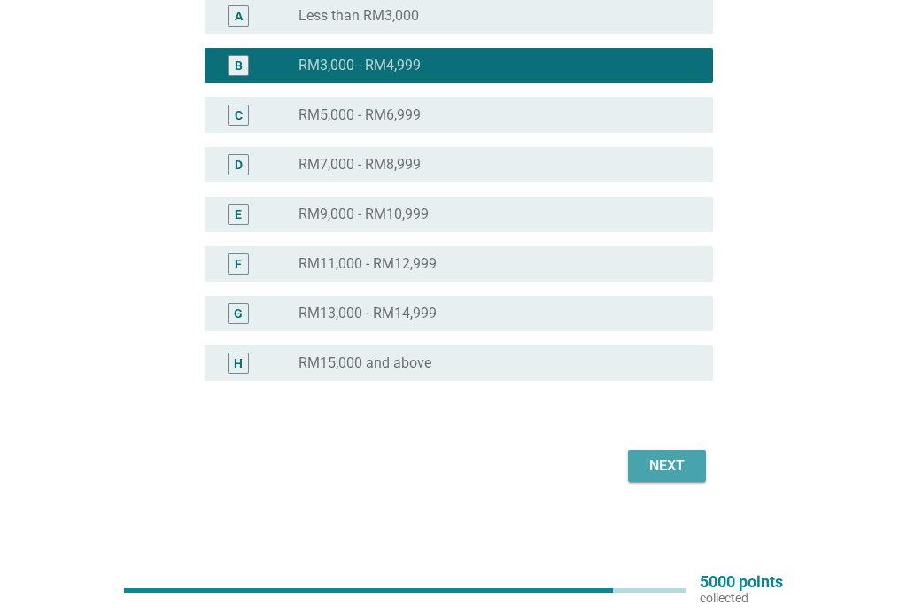
click at [664, 462] on div "Next" at bounding box center [667, 465] width 50 height 21
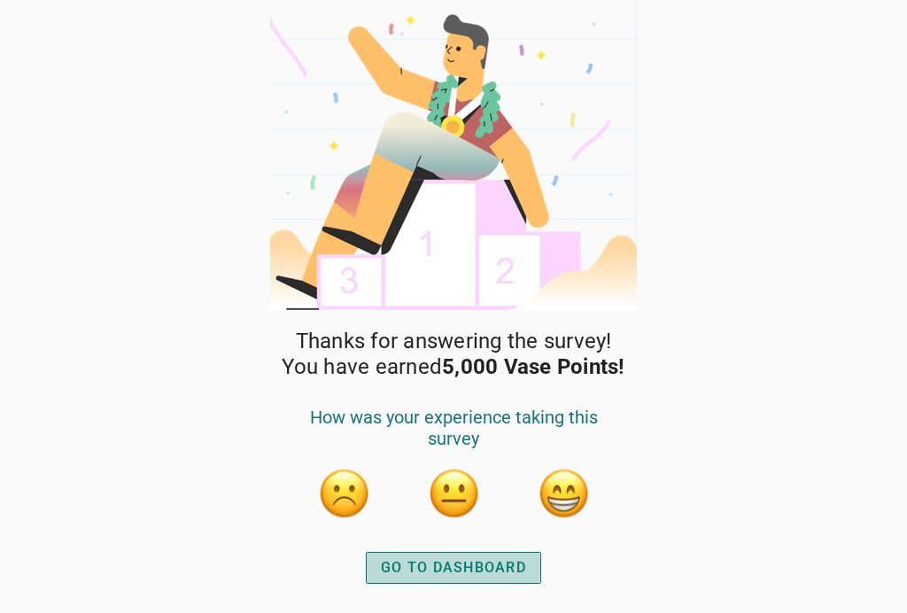
click at [461, 568] on div "GO TO DASHBOARD" at bounding box center [453, 567] width 145 height 21
